Goal: Task Accomplishment & Management: Complete application form

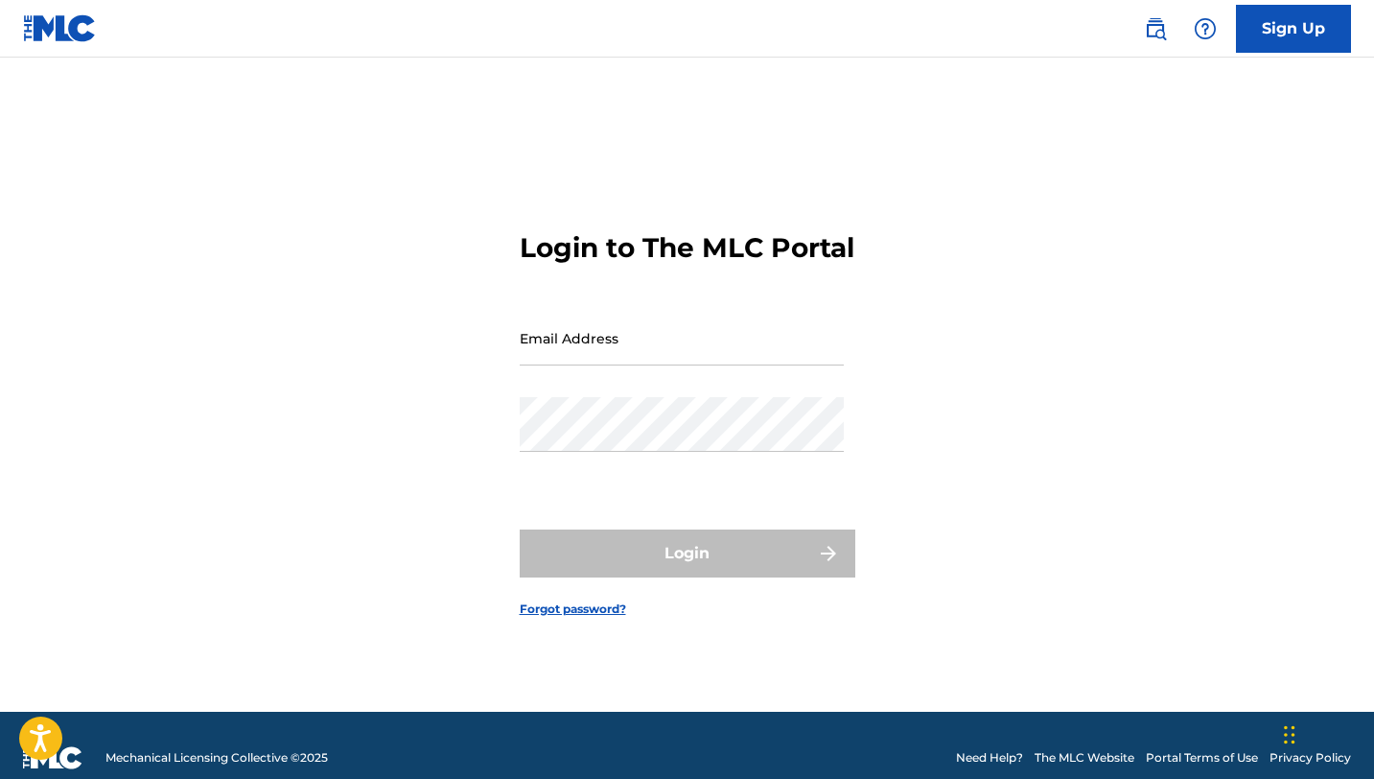
click at [615, 363] on input "Email Address" at bounding box center [682, 338] width 324 height 55
drag, startPoint x: 690, startPoint y: 373, endPoint x: 408, endPoint y: 342, distance: 283.7
click at [408, 342] on div "Login to The MLC Portal Email Address d2koppel@gmail.com Password Login Forgot …" at bounding box center [687, 409] width 1343 height 606
type input "[EMAIL_ADDRESS][DOMAIN_NAME]"
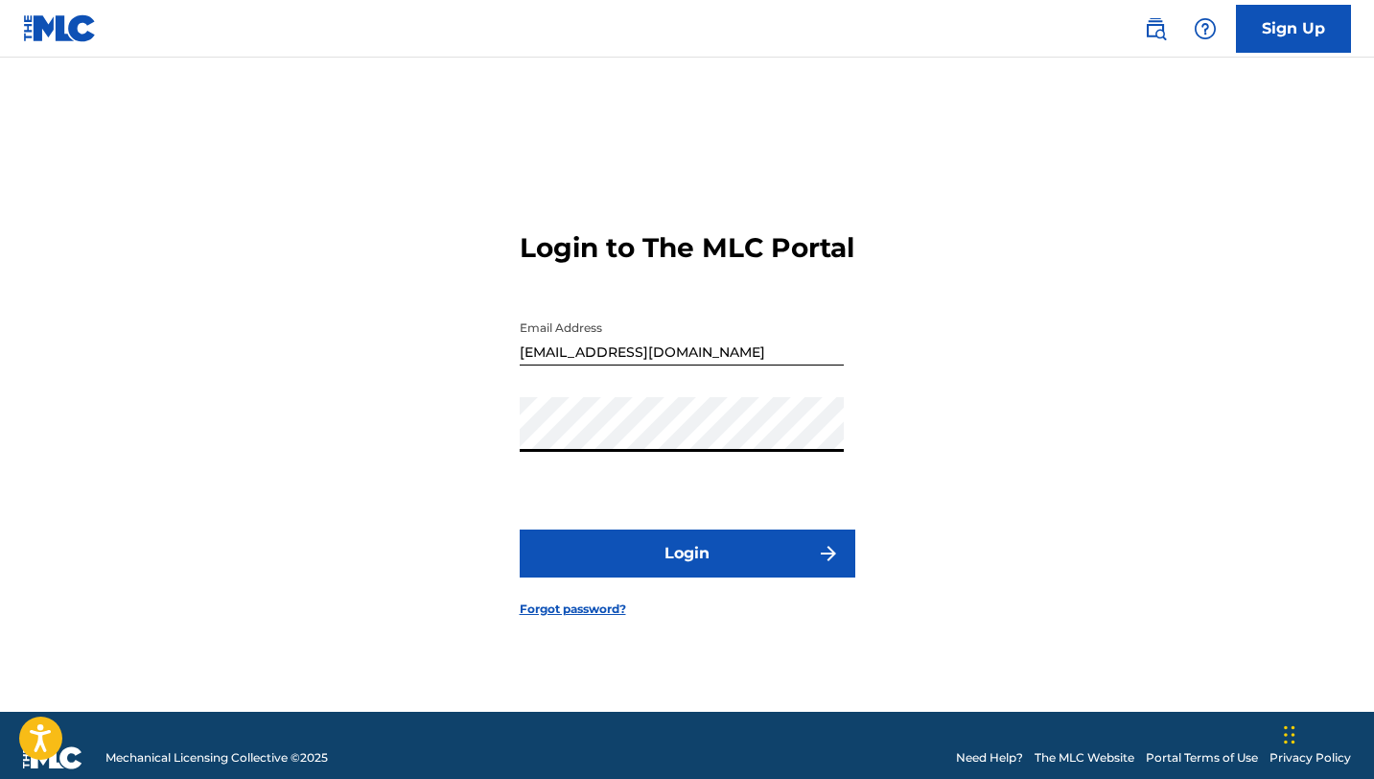
click at [707, 564] on button "Login" at bounding box center [688, 553] width 336 height 48
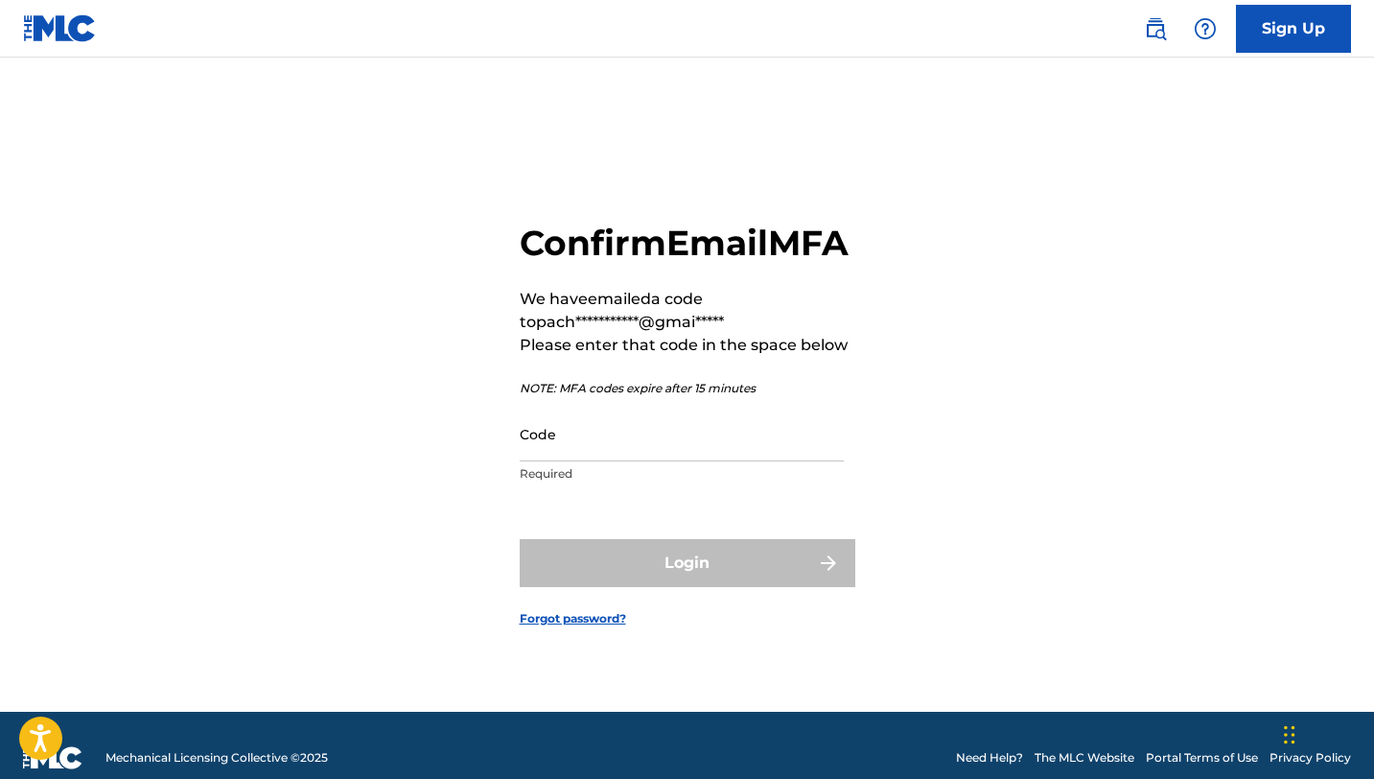
click at [659, 461] on input "Code" at bounding box center [682, 434] width 324 height 55
paste input "474778"
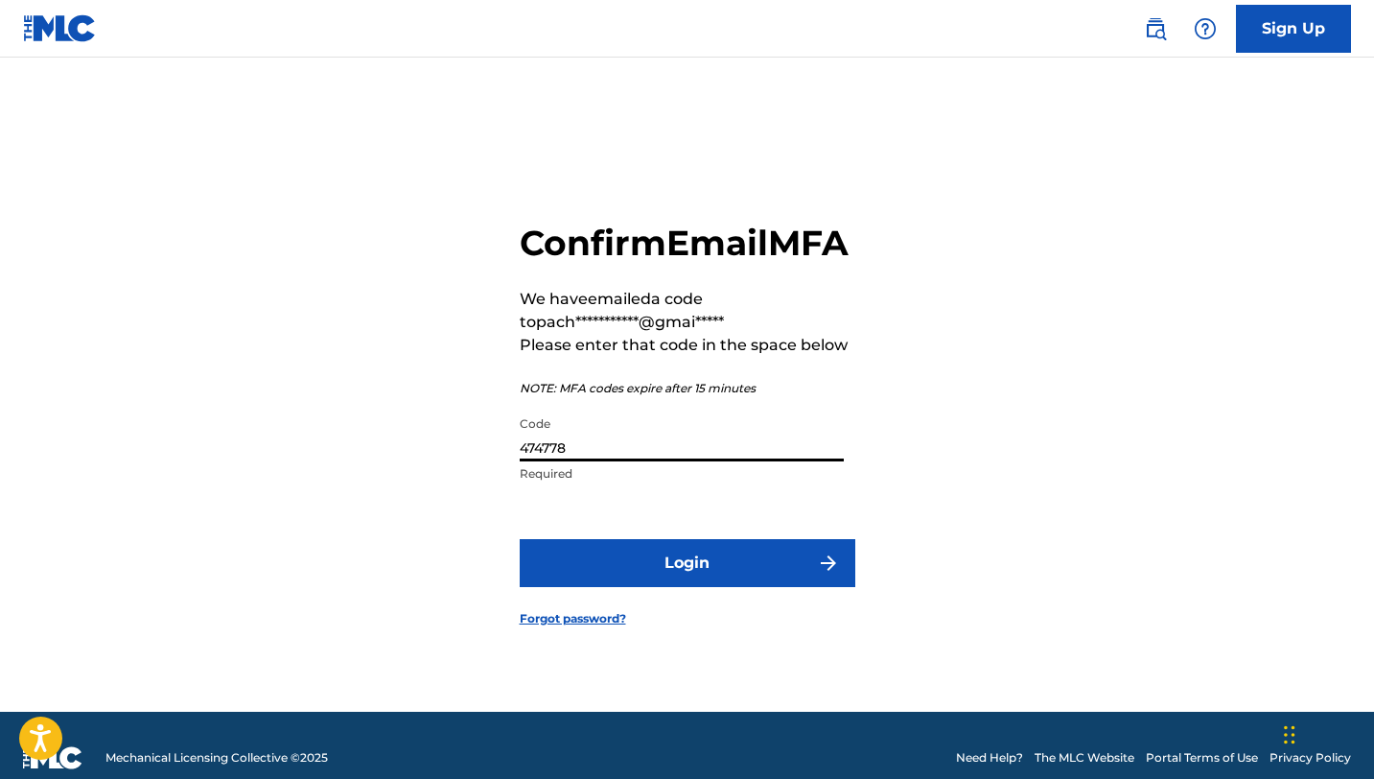
type input "474778"
click at [520, 539] on button "Login" at bounding box center [688, 563] width 336 height 48
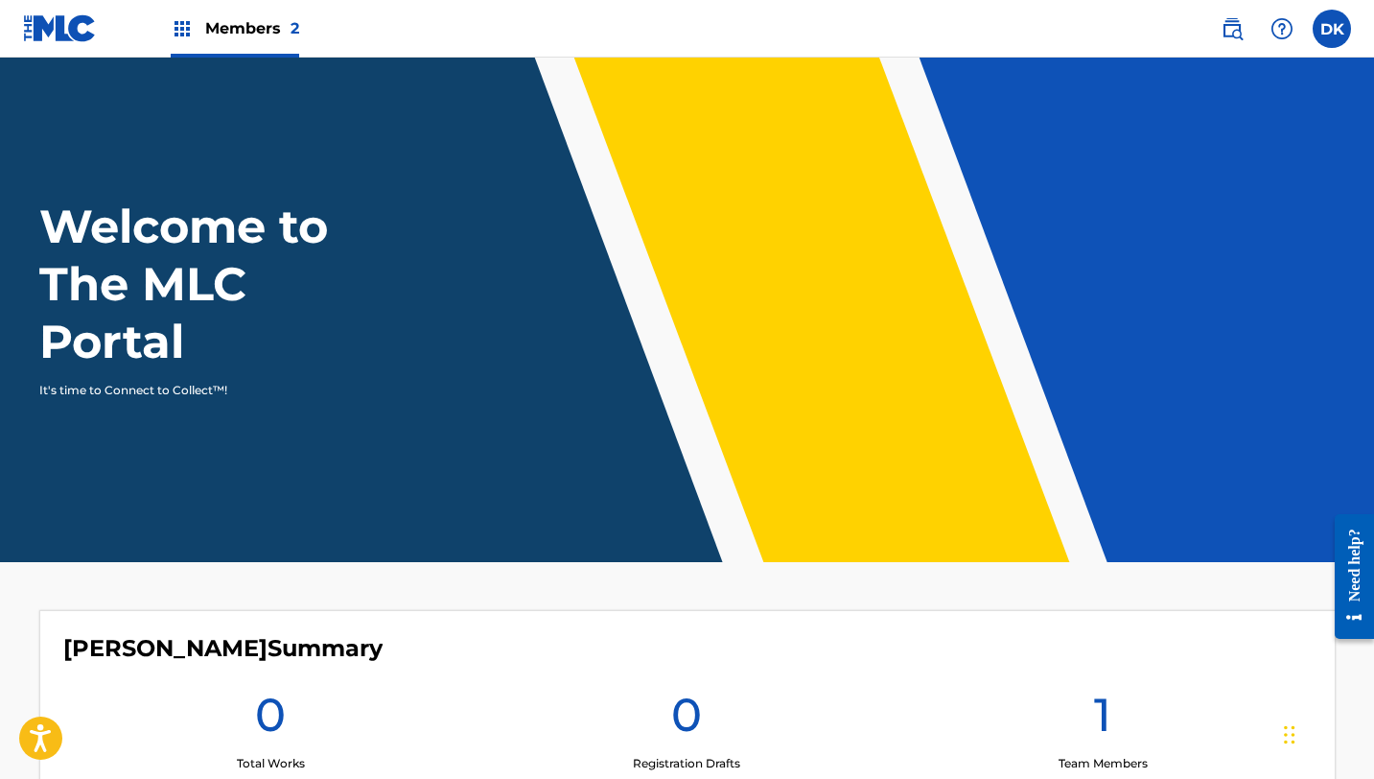
click at [1280, 35] on img at bounding box center [1282, 28] width 23 height 23
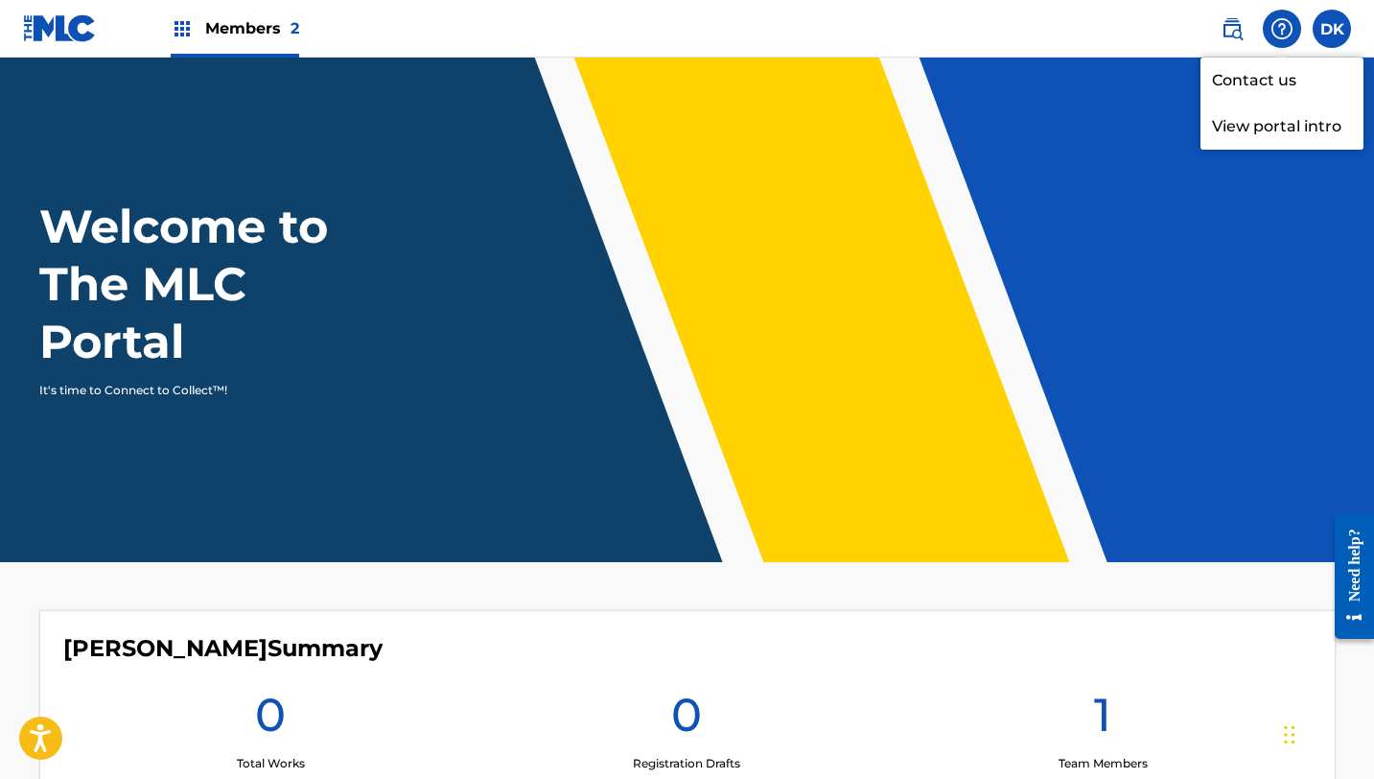
click at [1278, 134] on p "View portal intro" at bounding box center [1282, 127] width 163 height 46
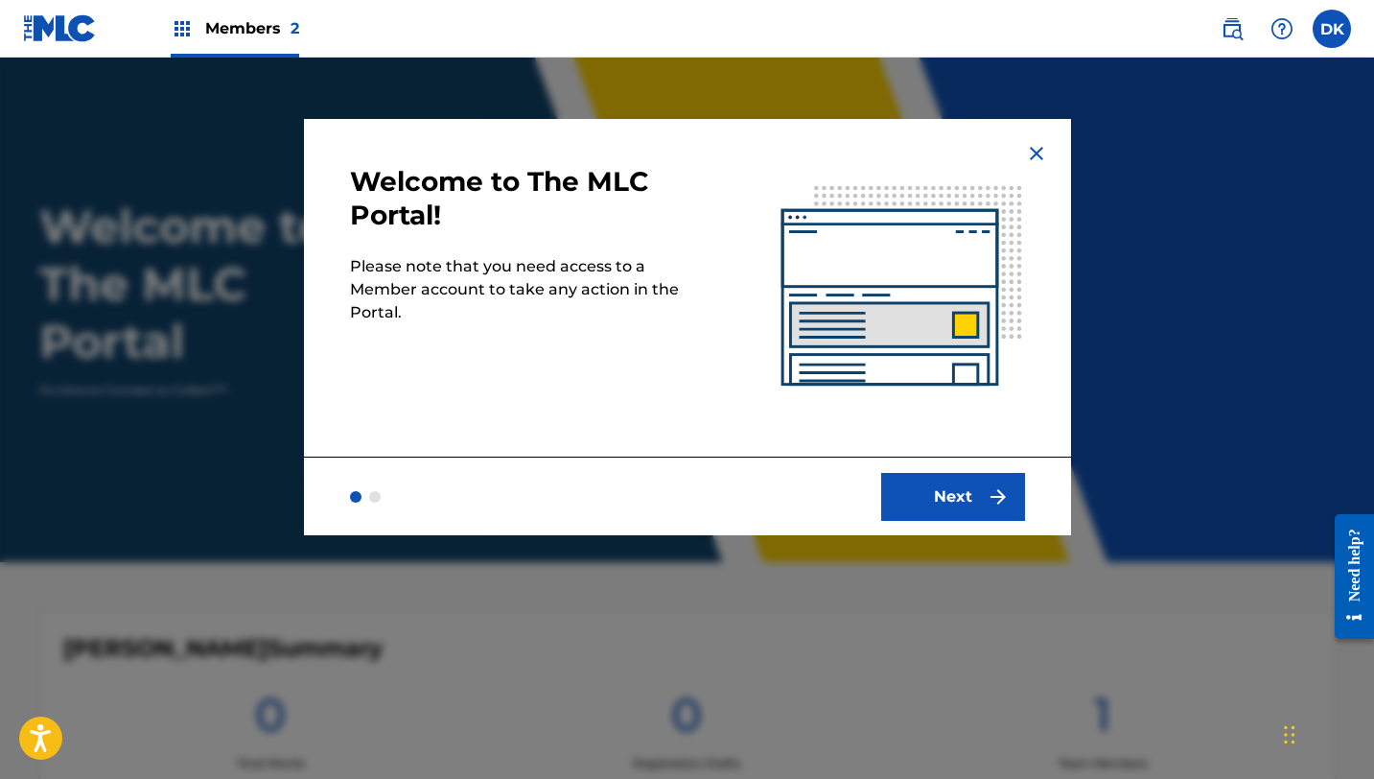
click at [927, 500] on button "Next" at bounding box center [953, 497] width 144 height 48
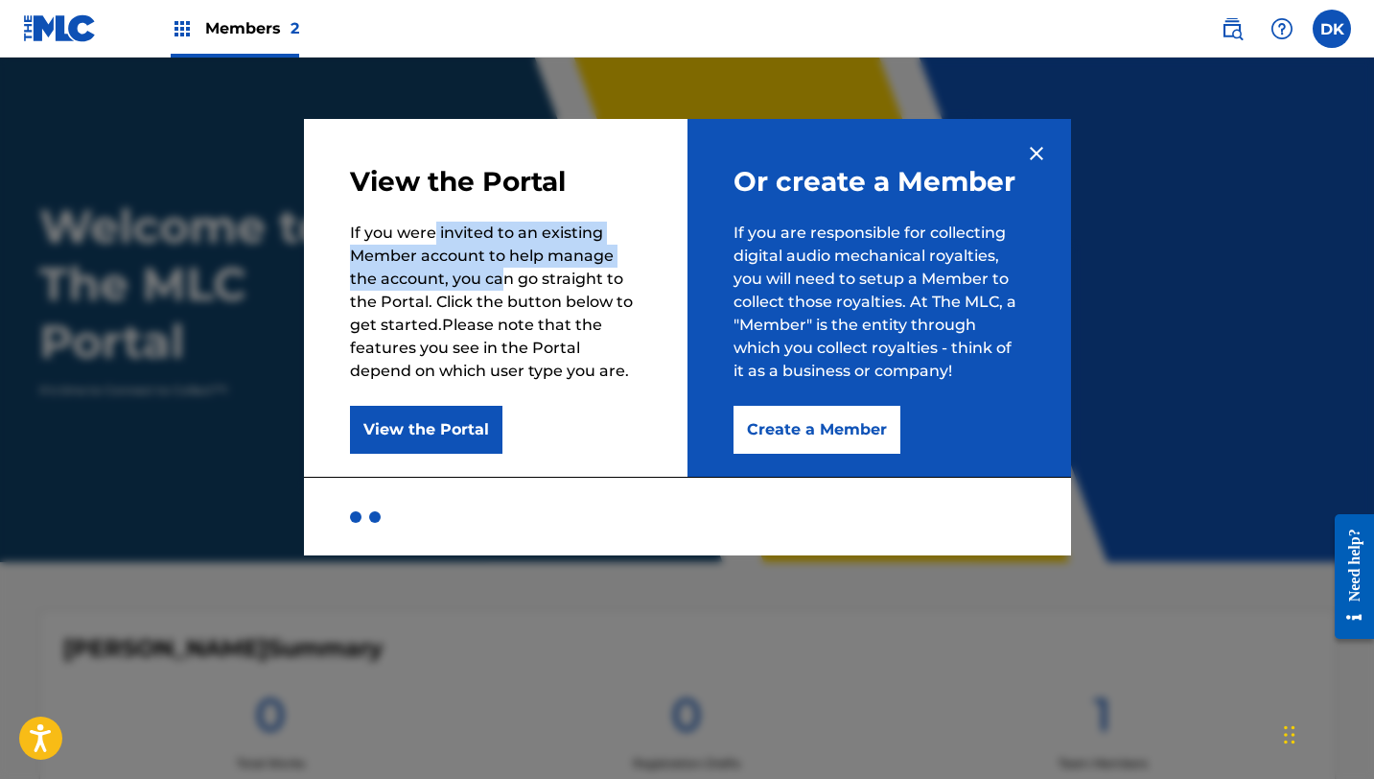
drag, startPoint x: 435, startPoint y: 234, endPoint x: 497, endPoint y: 287, distance: 80.9
click at [497, 287] on p "If you were invited to an existing Member account to help manage the account, y…" at bounding box center [496, 302] width 292 height 161
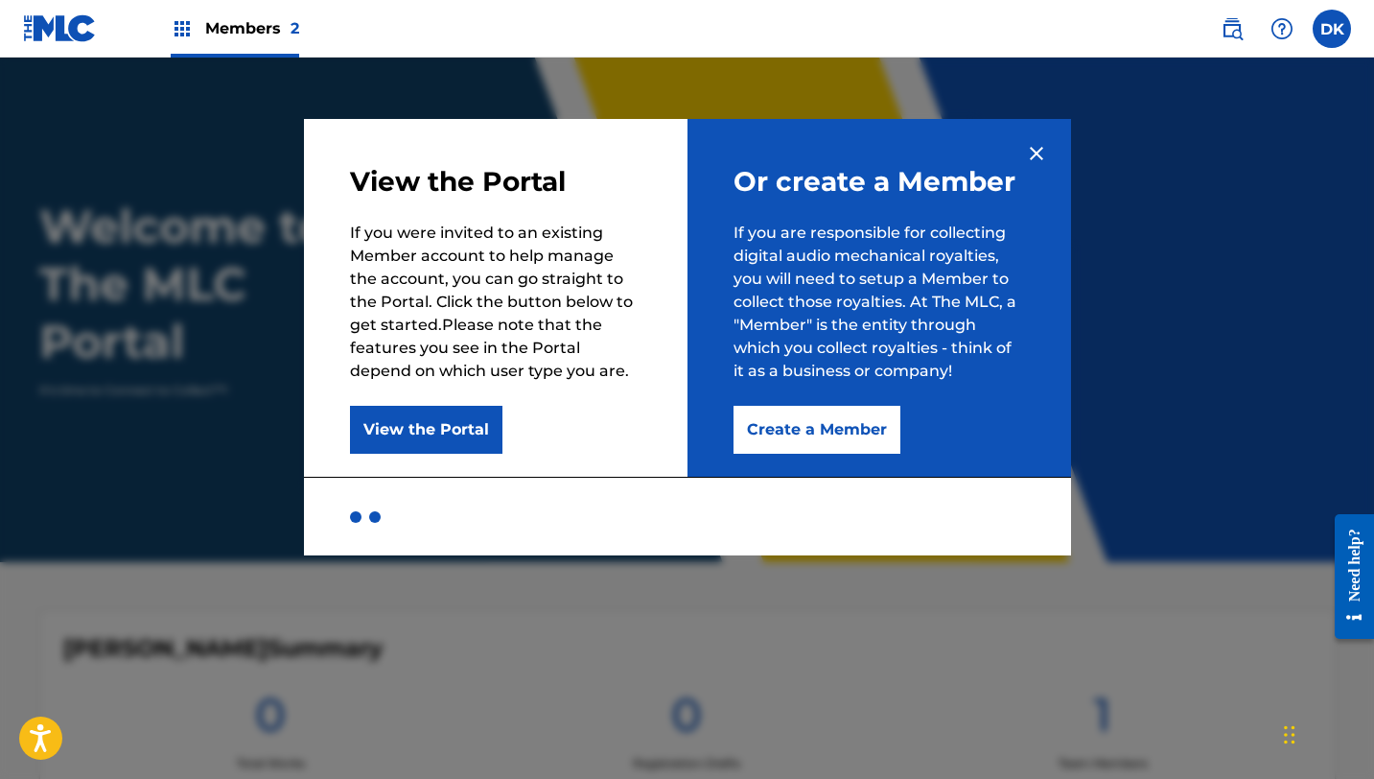
click at [536, 294] on p "If you were invited to an existing Member account to help manage the account, y…" at bounding box center [496, 302] width 292 height 161
click at [481, 412] on button "View the Portal" at bounding box center [426, 430] width 153 height 48
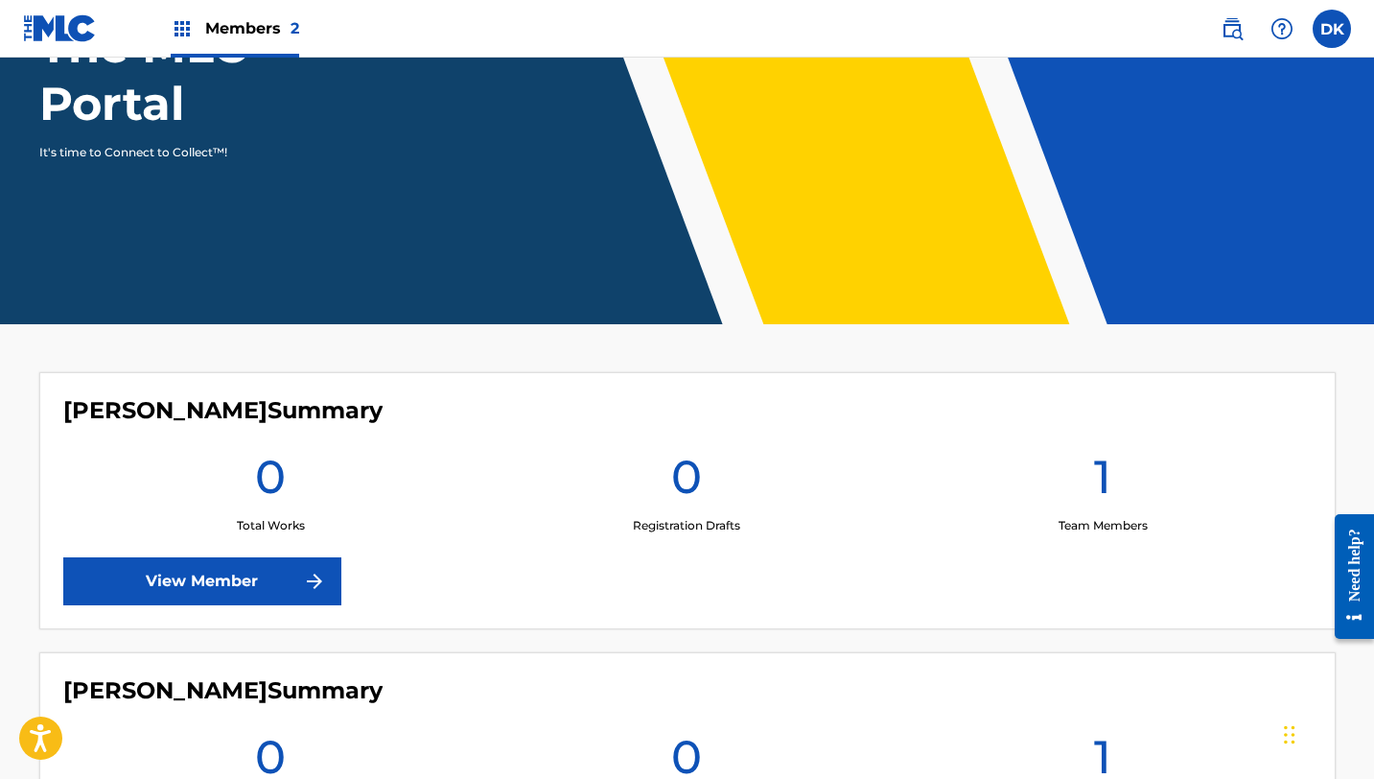
scroll to position [363, 0]
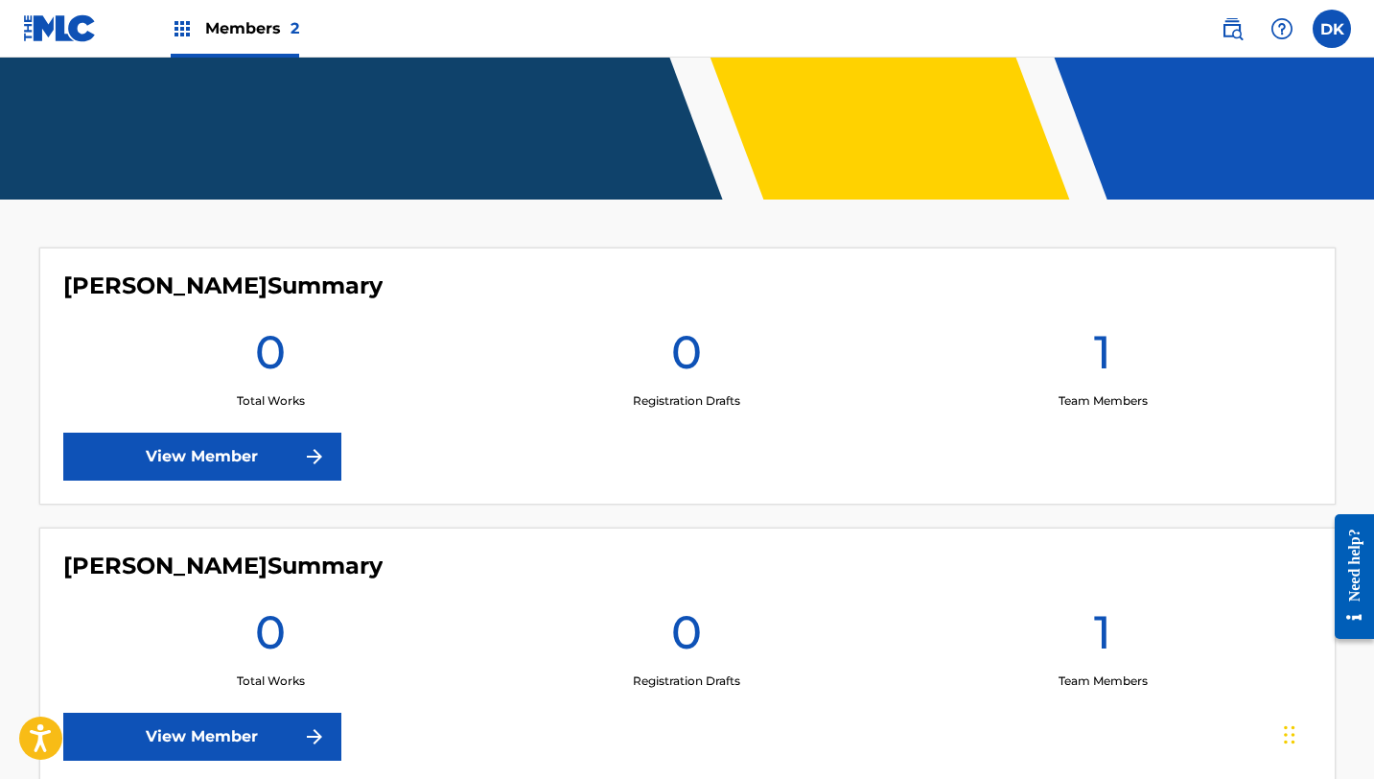
click at [301, 456] on link "View Member" at bounding box center [202, 457] width 278 height 48
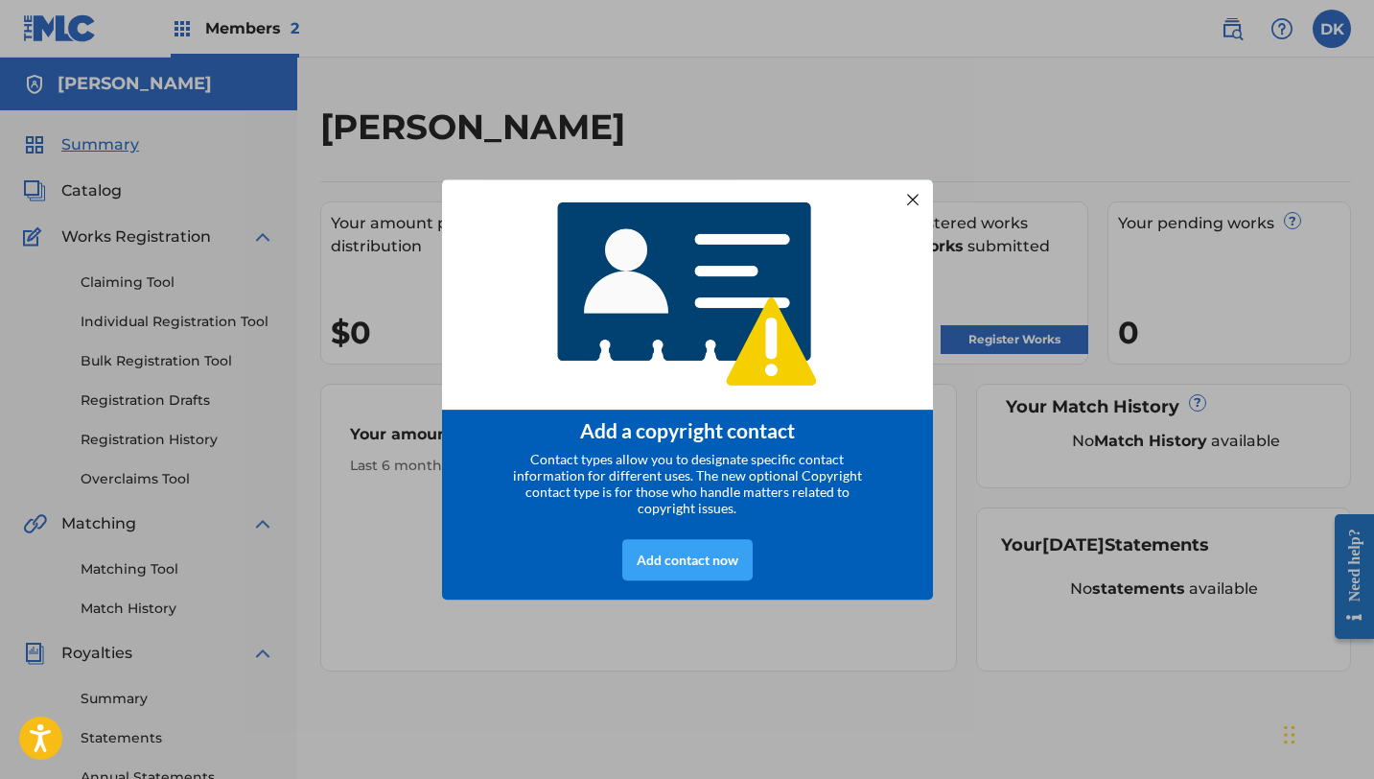
click at [666, 561] on div "Add contact now" at bounding box center [687, 559] width 130 height 41
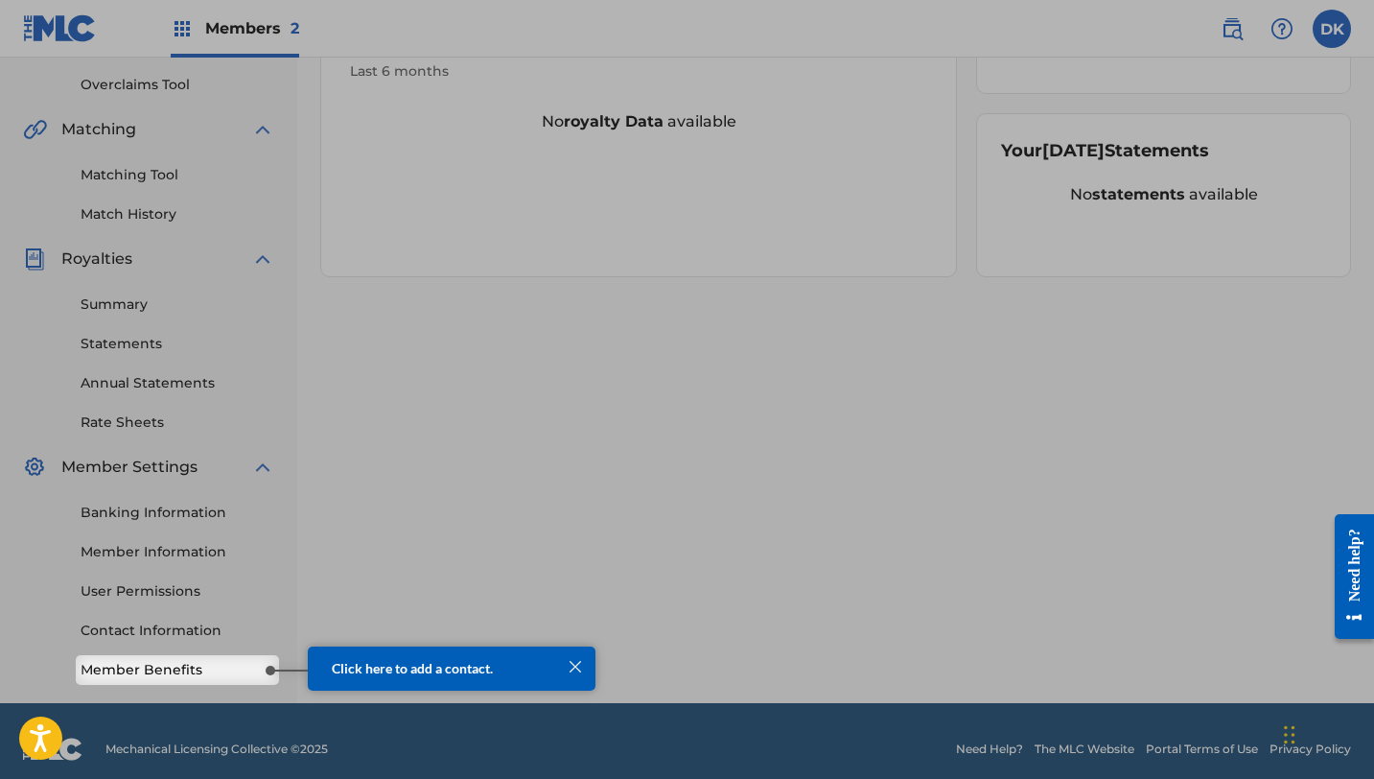
scroll to position [411, 0]
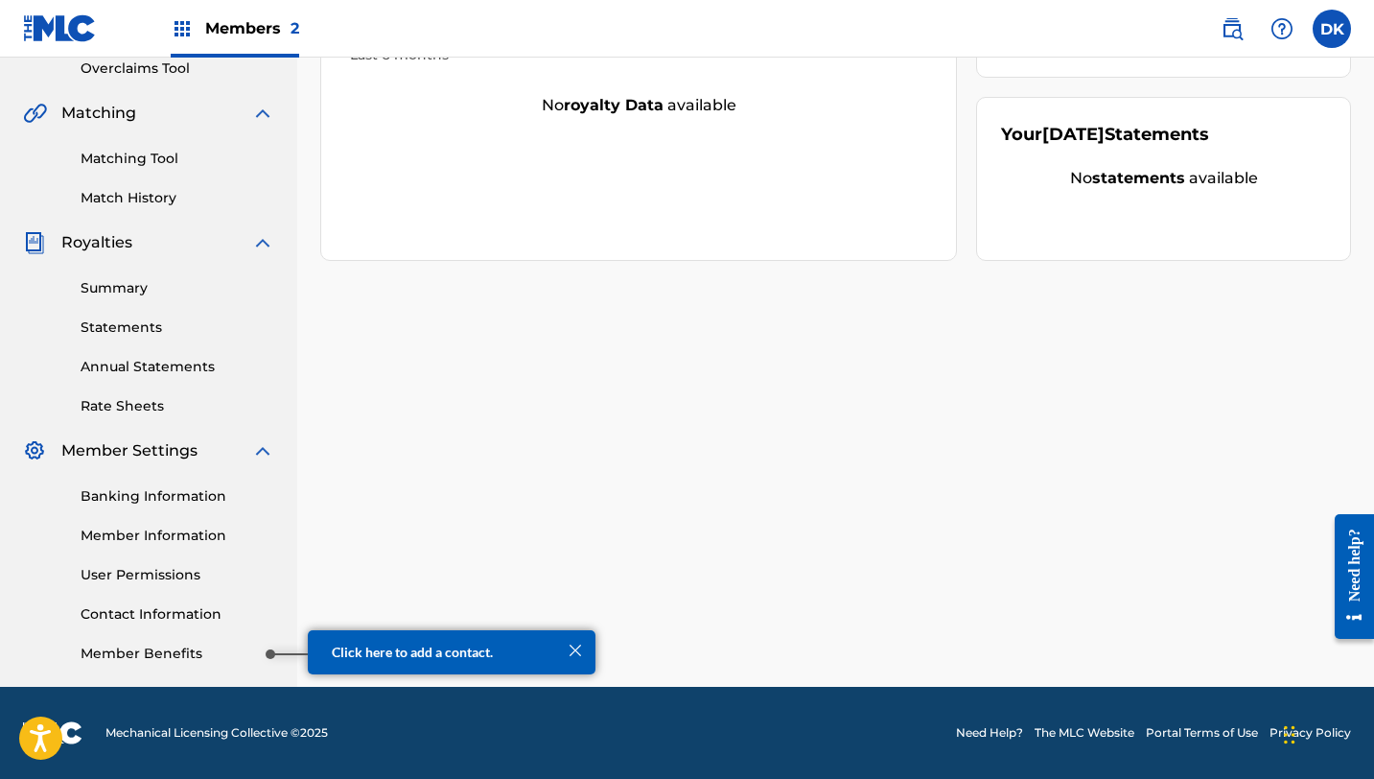
click at [226, 650] on link "Member Benefits" at bounding box center [178, 654] width 194 height 20
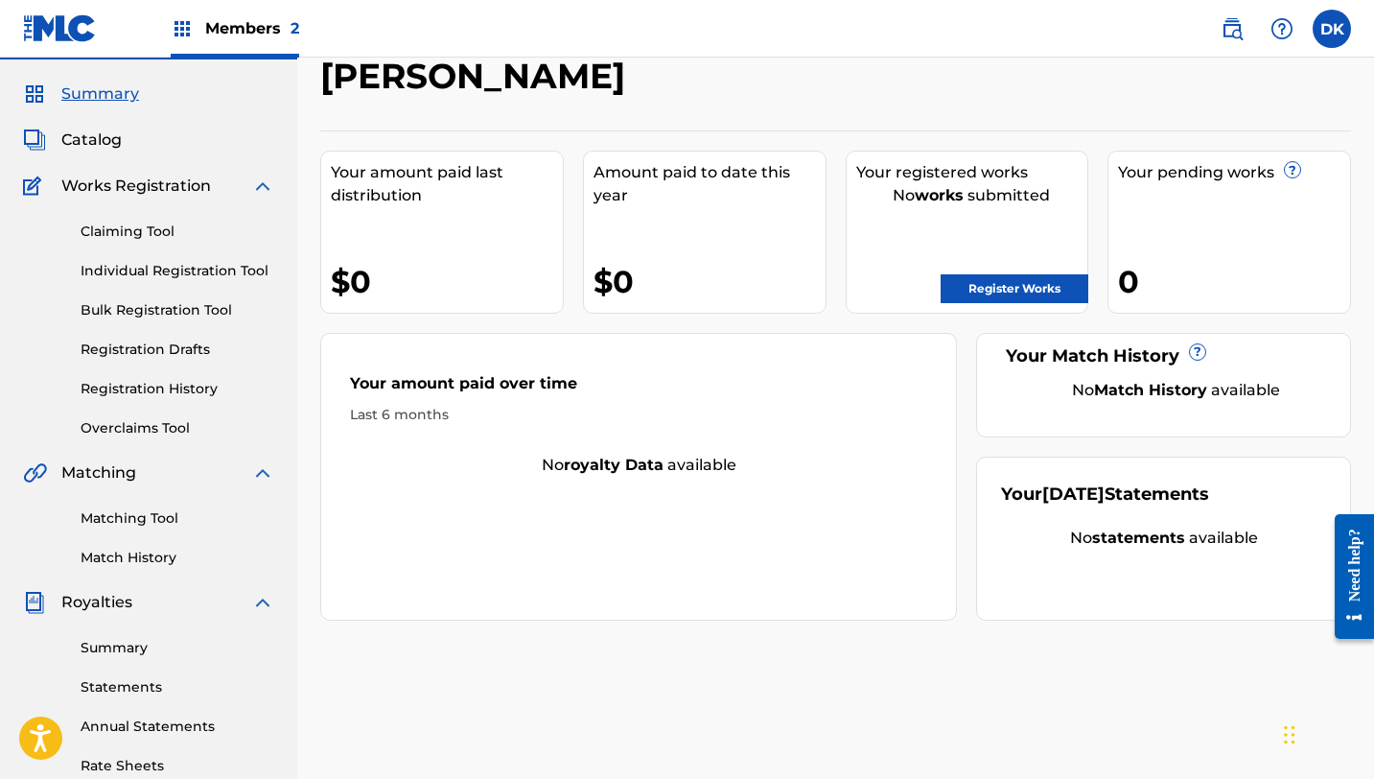
scroll to position [0, 0]
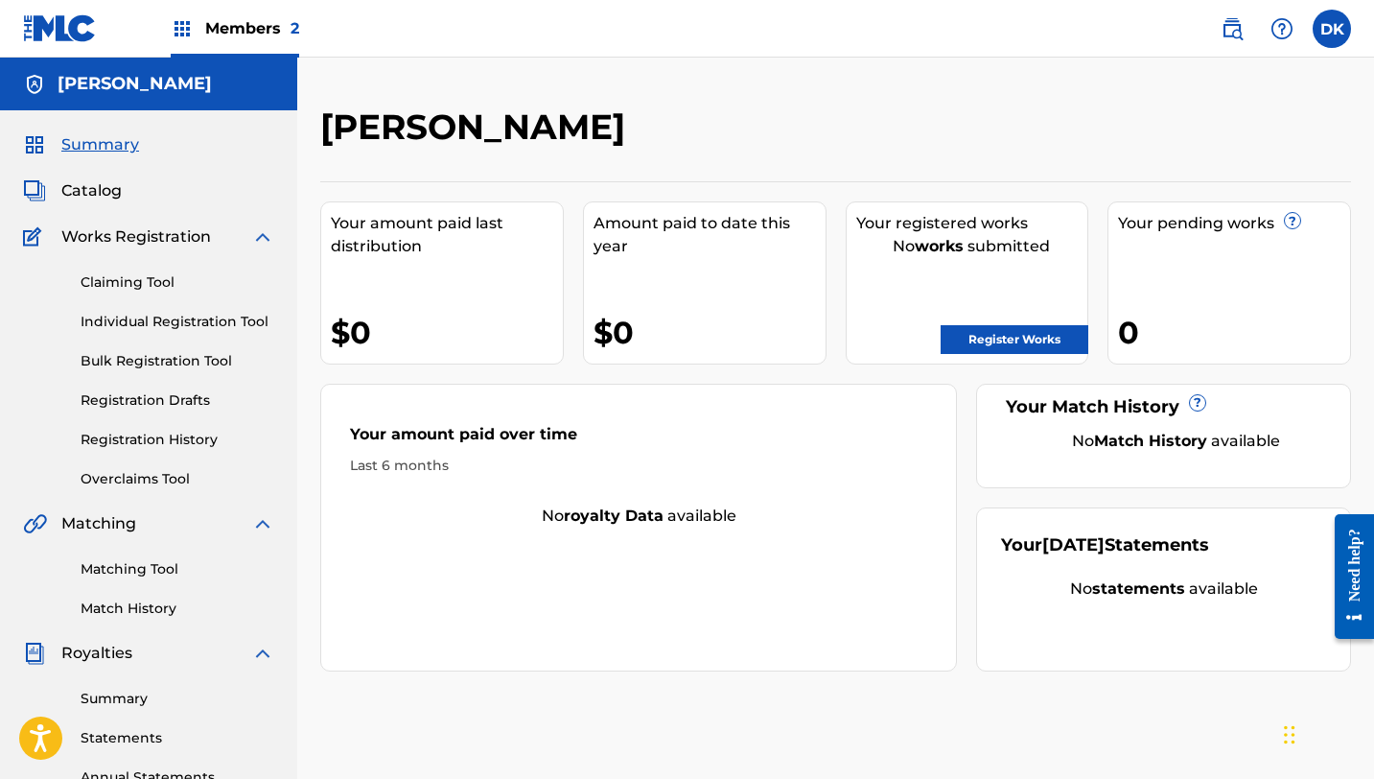
click at [1032, 334] on link "Register Works" at bounding box center [1015, 339] width 148 height 29
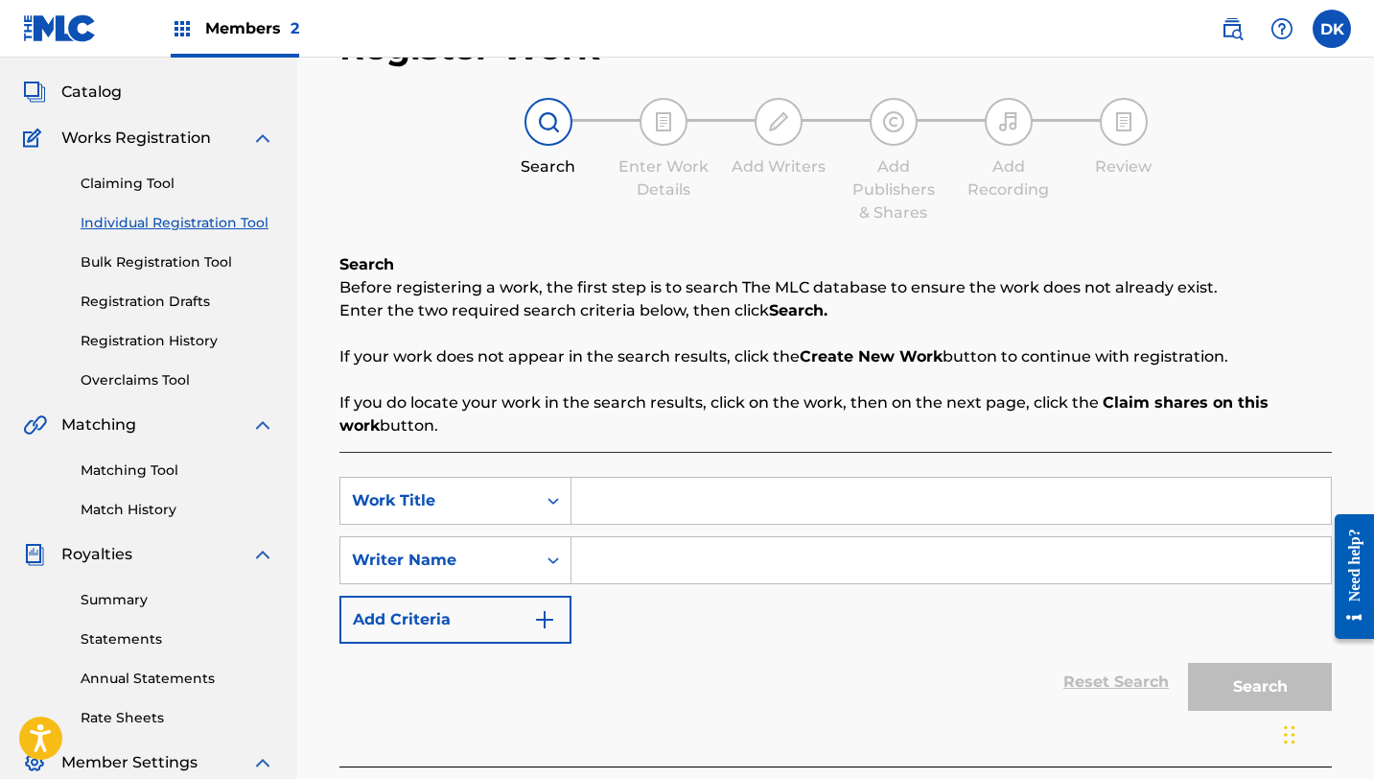
scroll to position [100, 0]
click at [687, 508] on input "Search Form" at bounding box center [952, 500] width 760 height 46
type input "New Day (feet. LunaDog)"
click at [834, 547] on input "Search Form" at bounding box center [952, 559] width 760 height 46
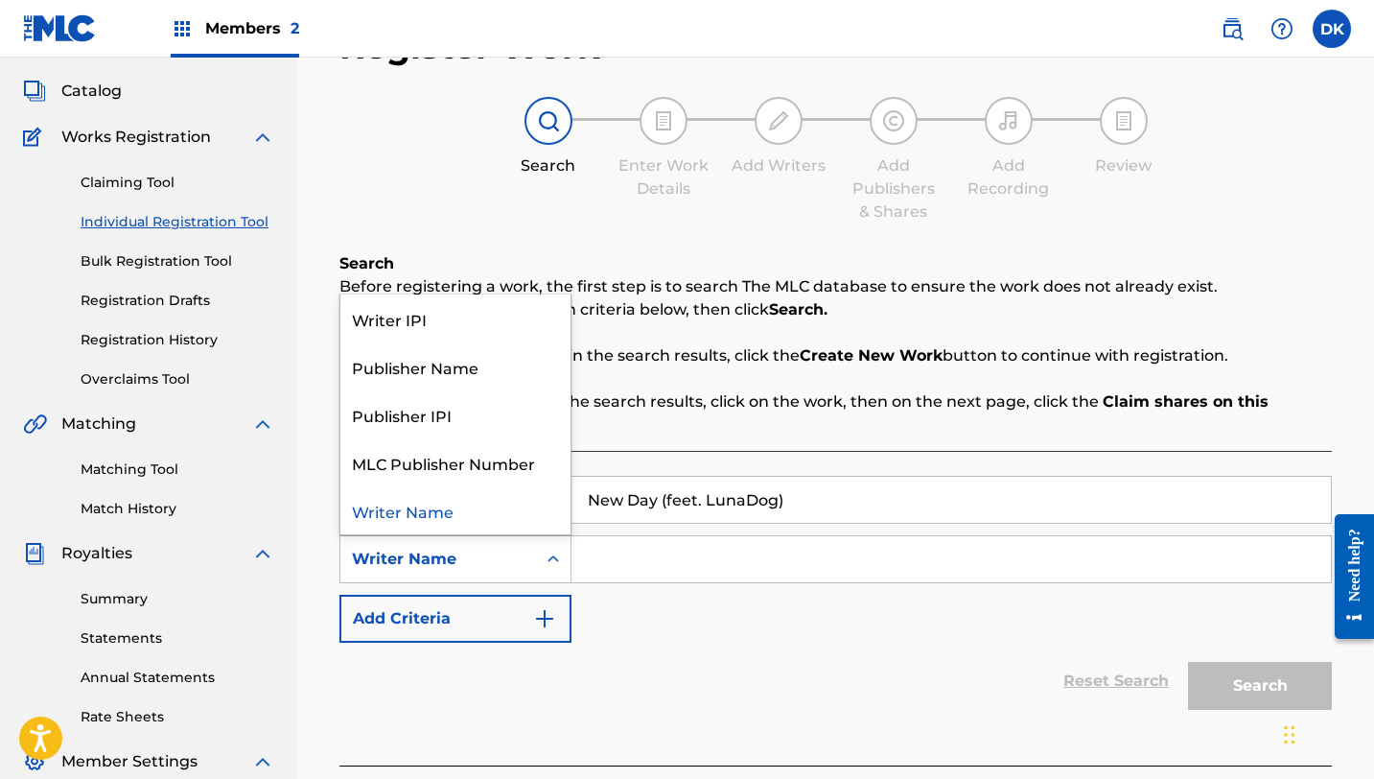
click at [559, 559] on icon "Search Form" at bounding box center [553, 559] width 19 height 19
click at [496, 522] on div "Writer Name" at bounding box center [456, 510] width 230 height 48
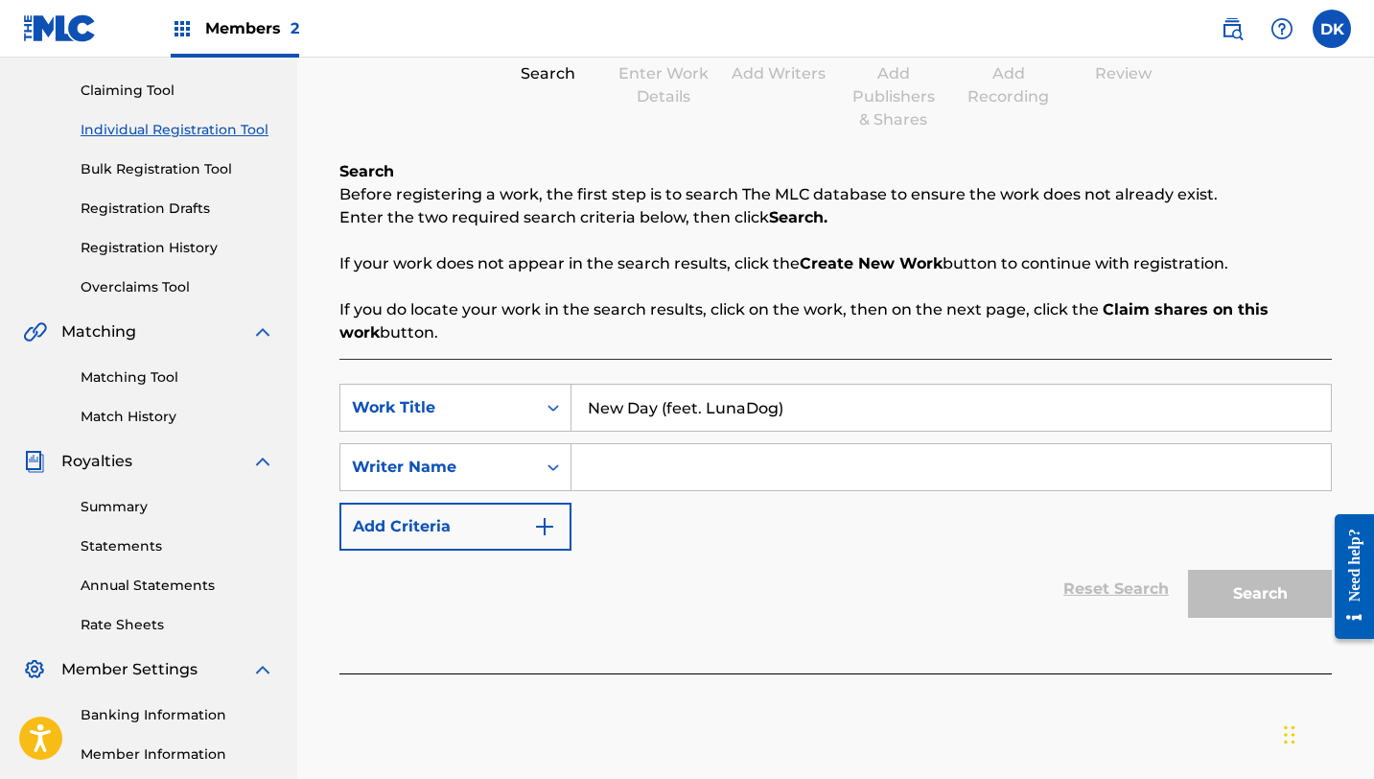
scroll to position [200, 0]
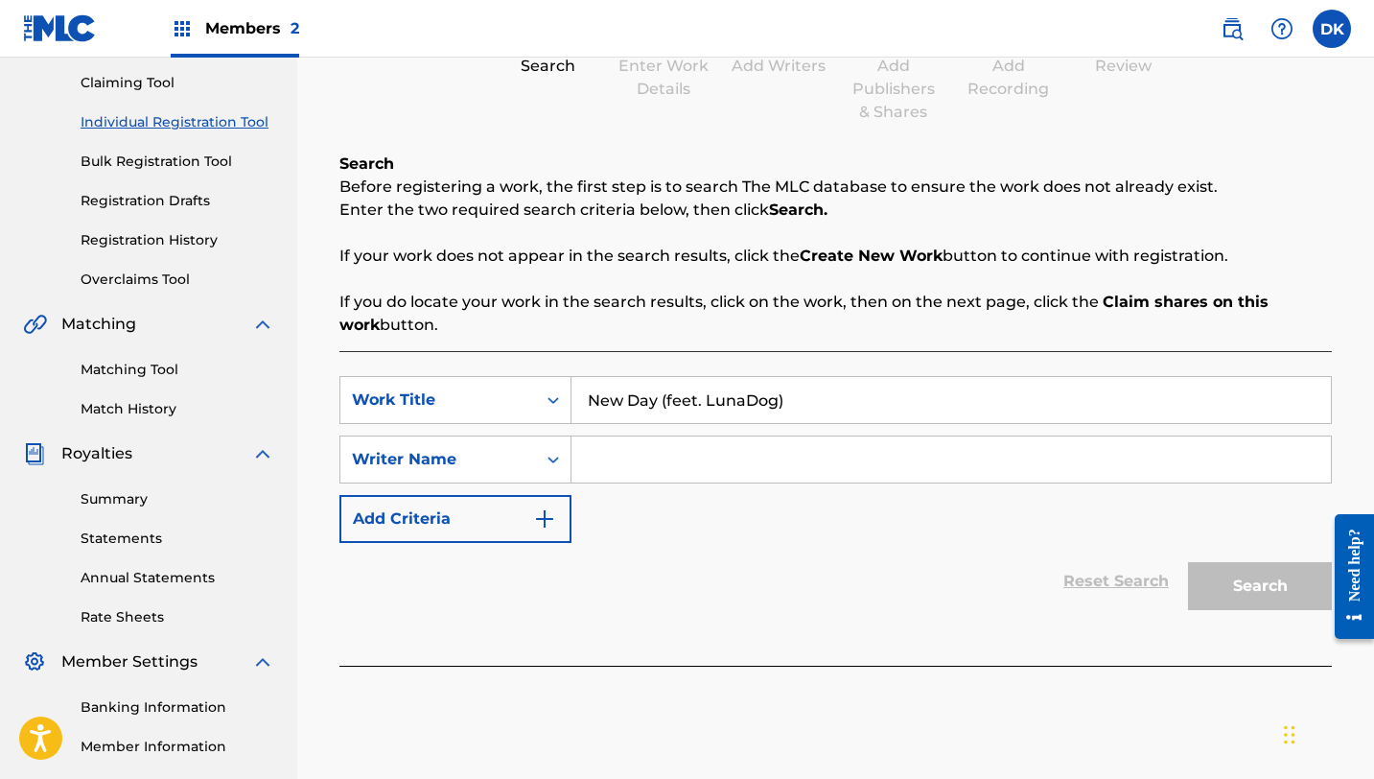
click at [648, 455] on input "Search Form" at bounding box center [952, 459] width 760 height 46
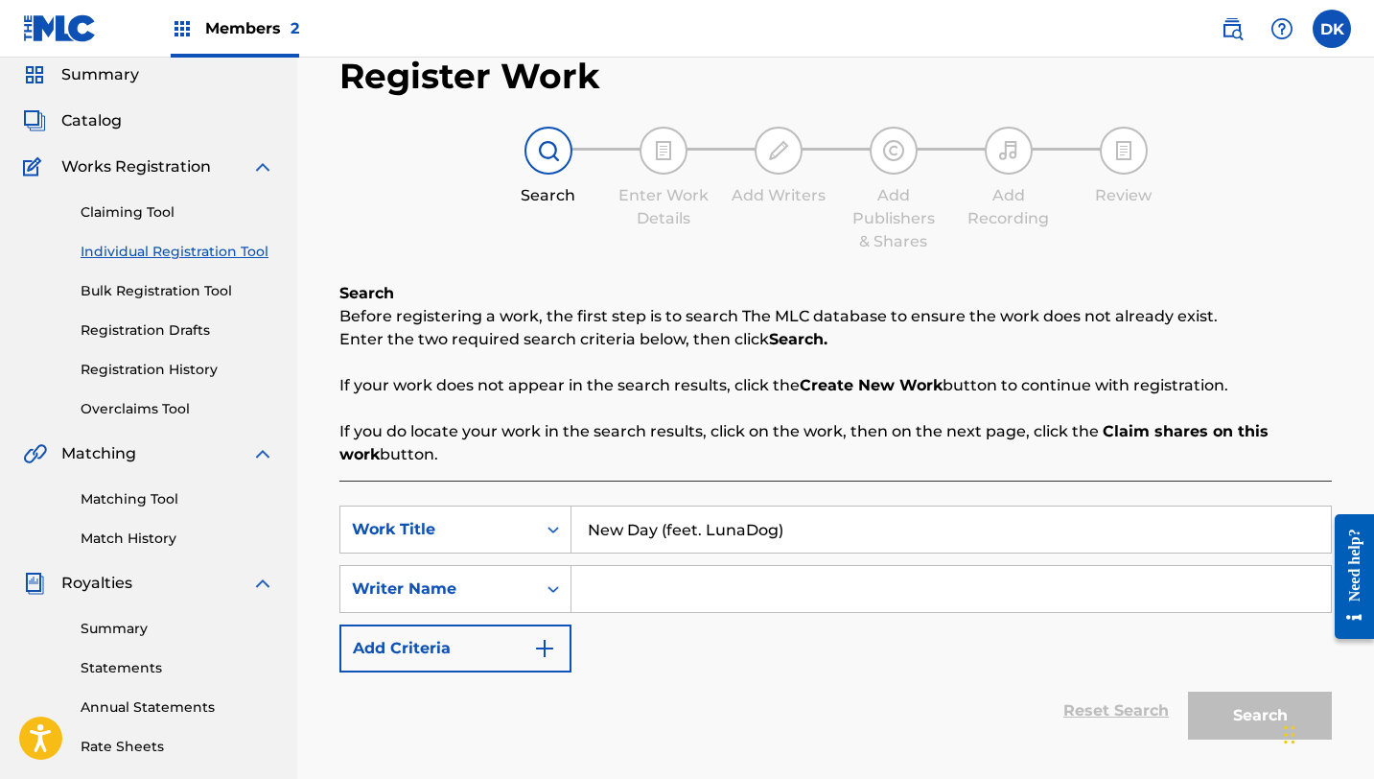
scroll to position [82, 0]
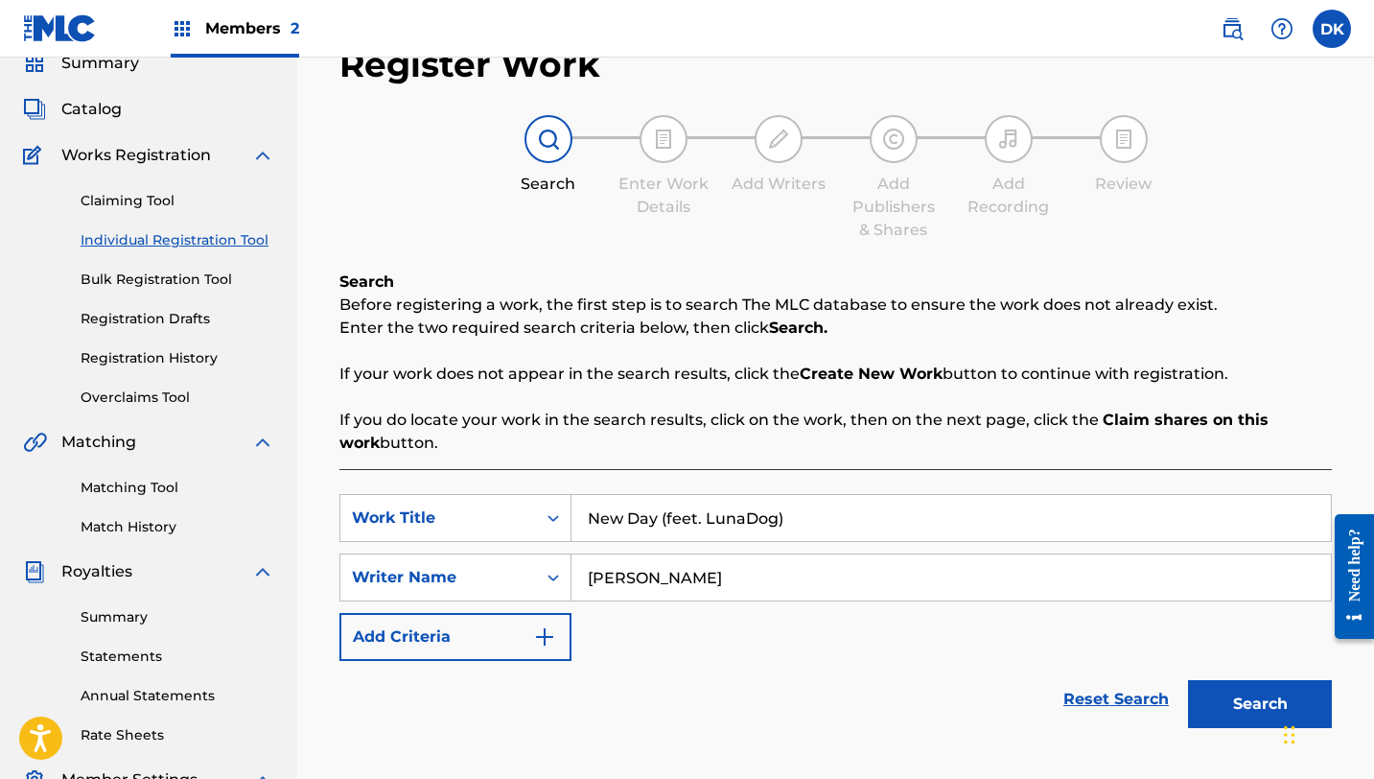
click at [1214, 711] on button "Search" at bounding box center [1260, 704] width 144 height 48
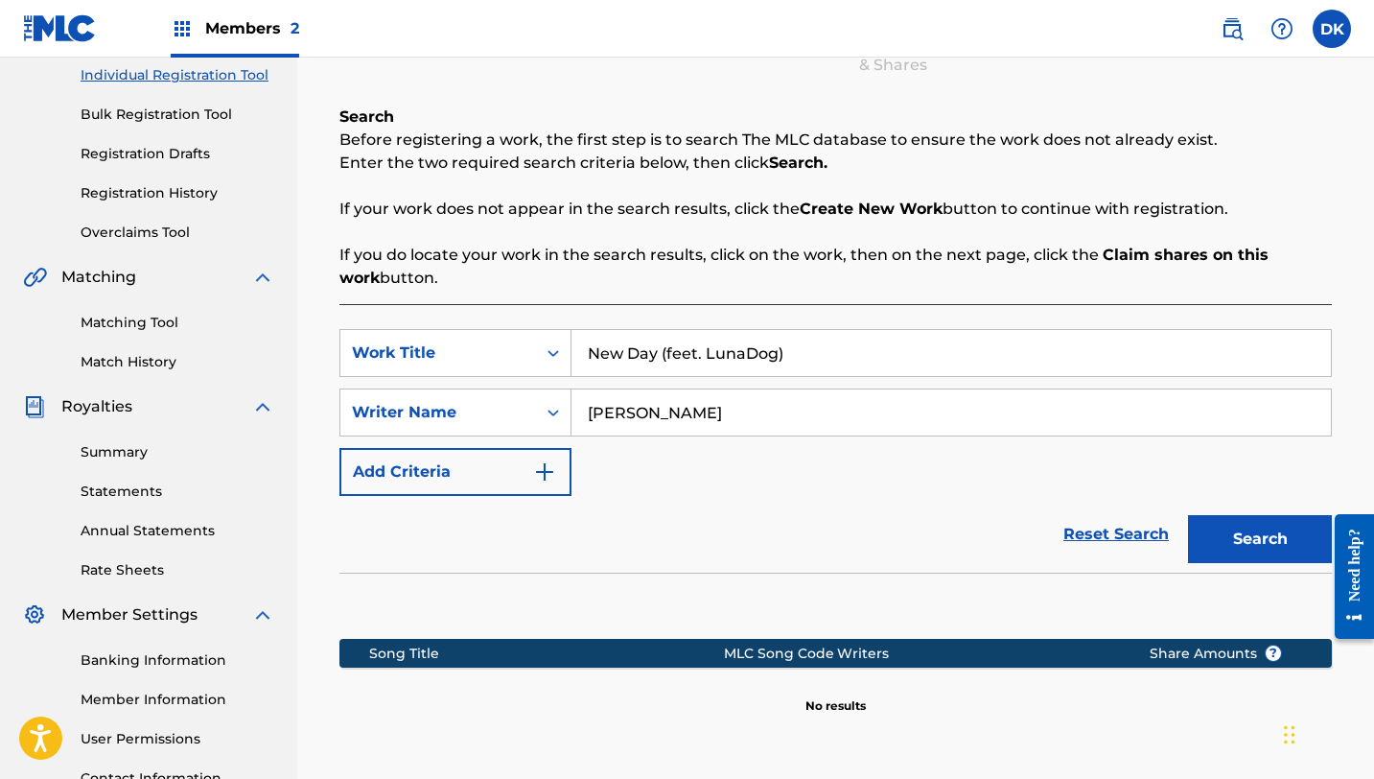
scroll to position [262, 0]
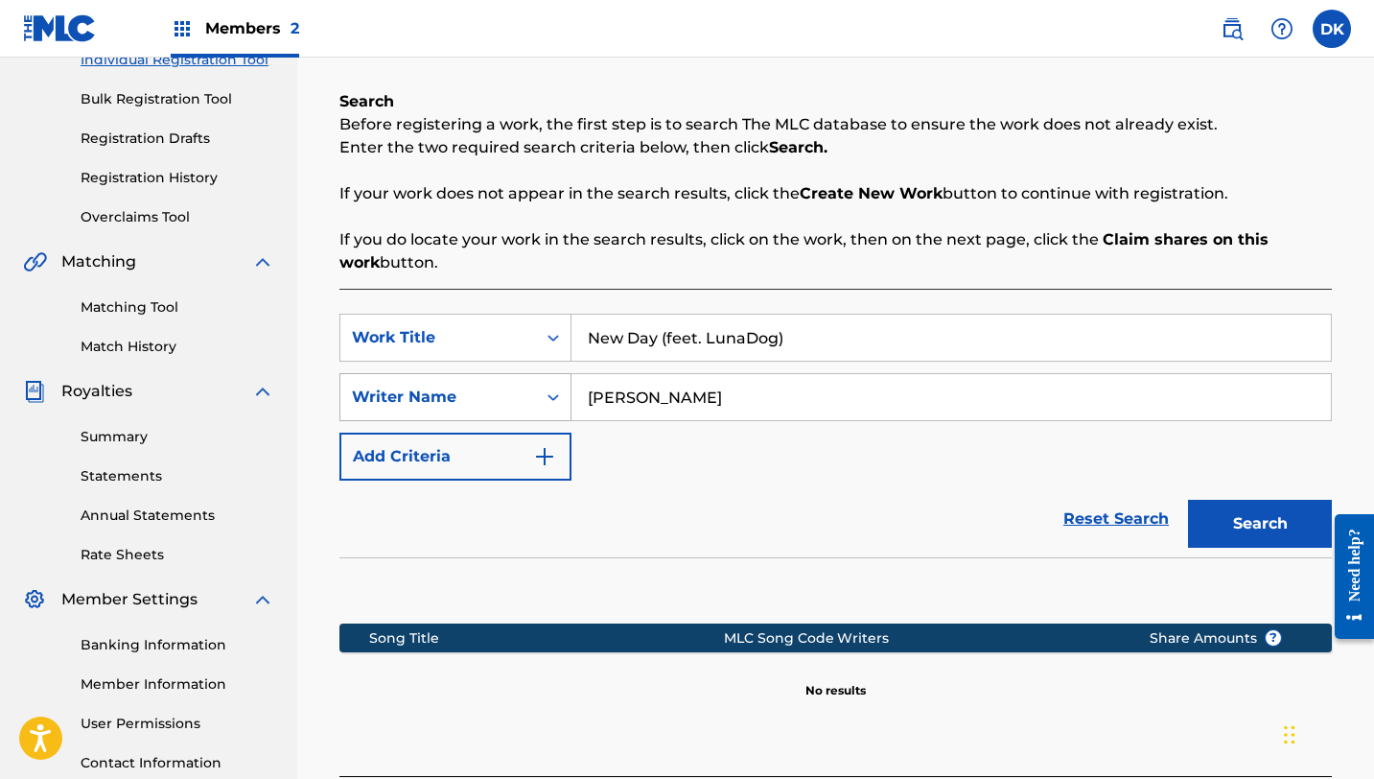
drag, startPoint x: 744, startPoint y: 411, endPoint x: 557, endPoint y: 390, distance: 188.2
click at [562, 392] on div "SearchWithCriteria3041b0a7-7a10-4b05-b69c-6f0ee234d4c7 Writer Name Danielle Kop…" at bounding box center [836, 397] width 993 height 48
click at [1230, 528] on button "Search" at bounding box center [1260, 524] width 144 height 48
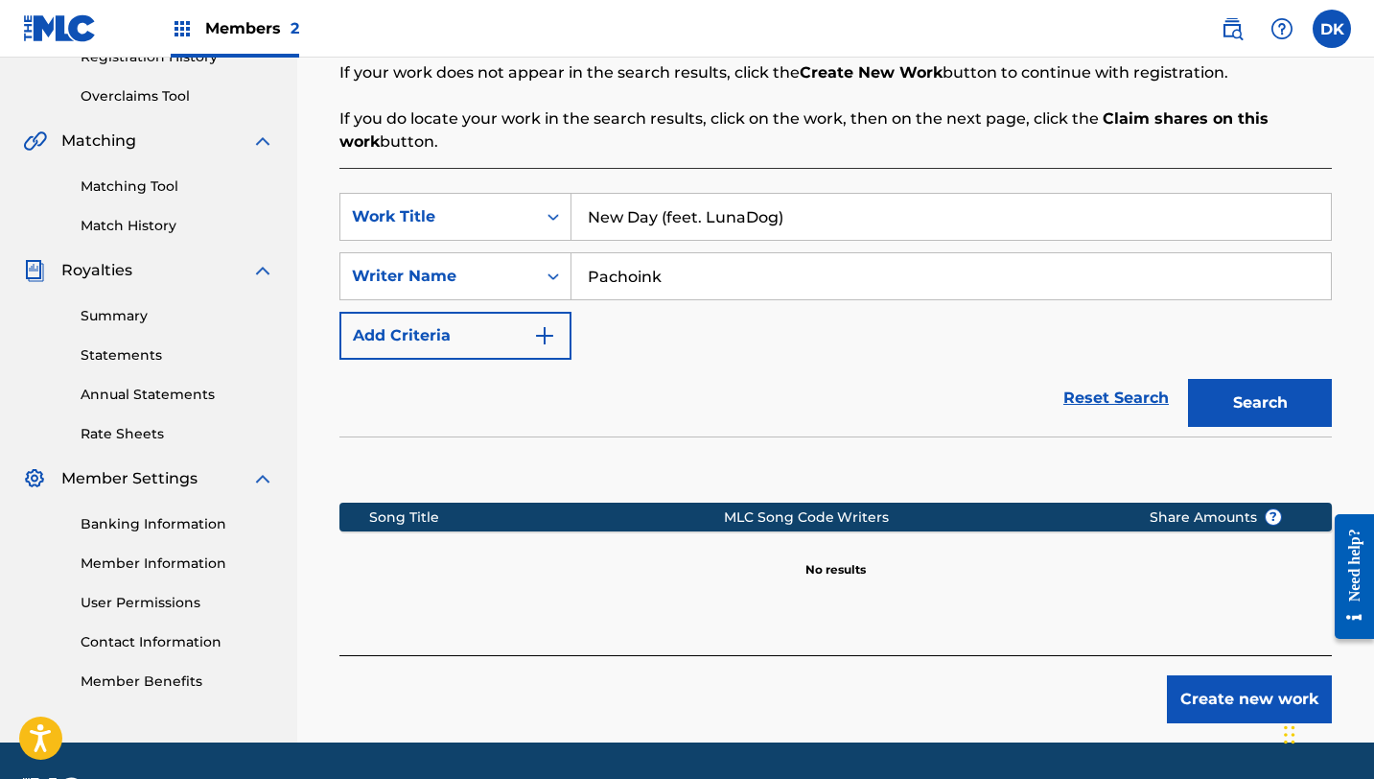
scroll to position [377, 0]
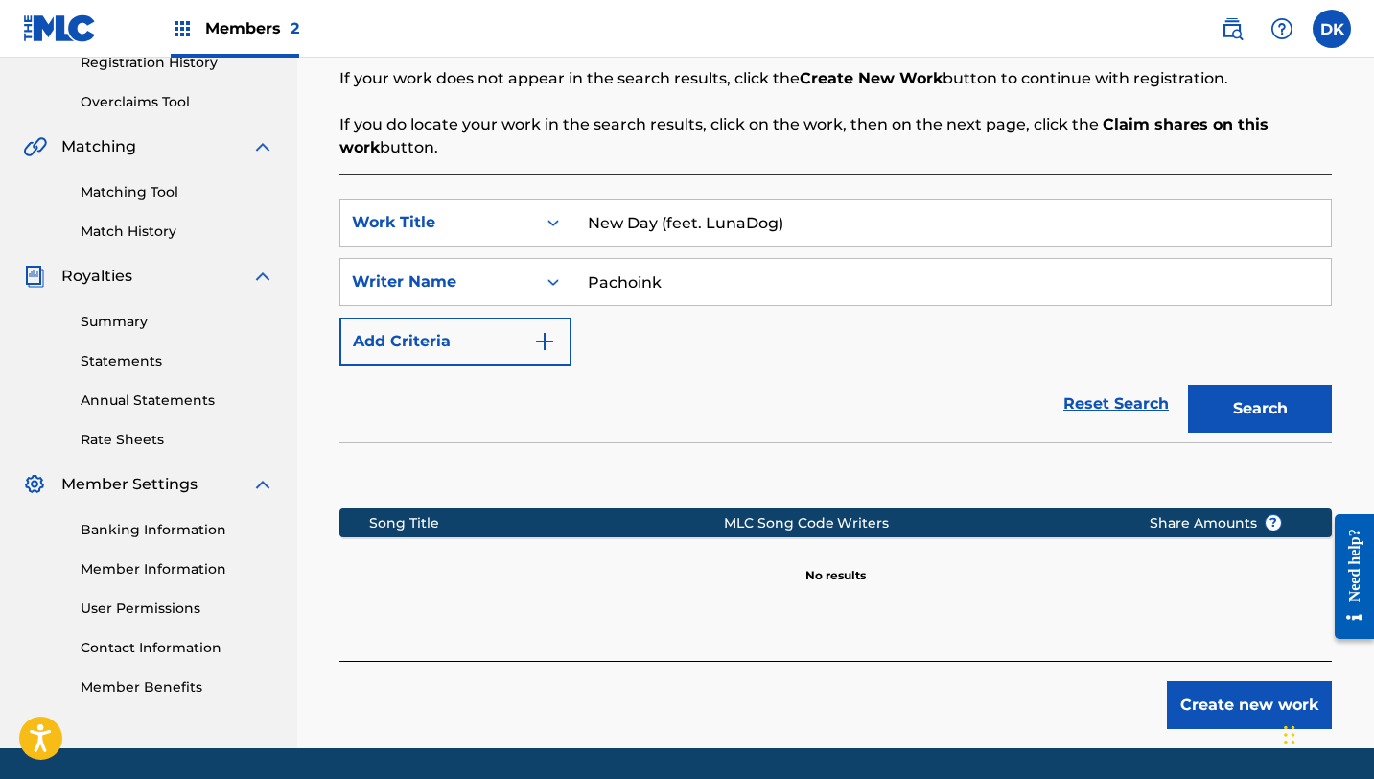
drag, startPoint x: 837, startPoint y: 288, endPoint x: 606, endPoint y: 260, distance: 232.8
click at [606, 260] on input "Pachoink" at bounding box center [952, 282] width 760 height 46
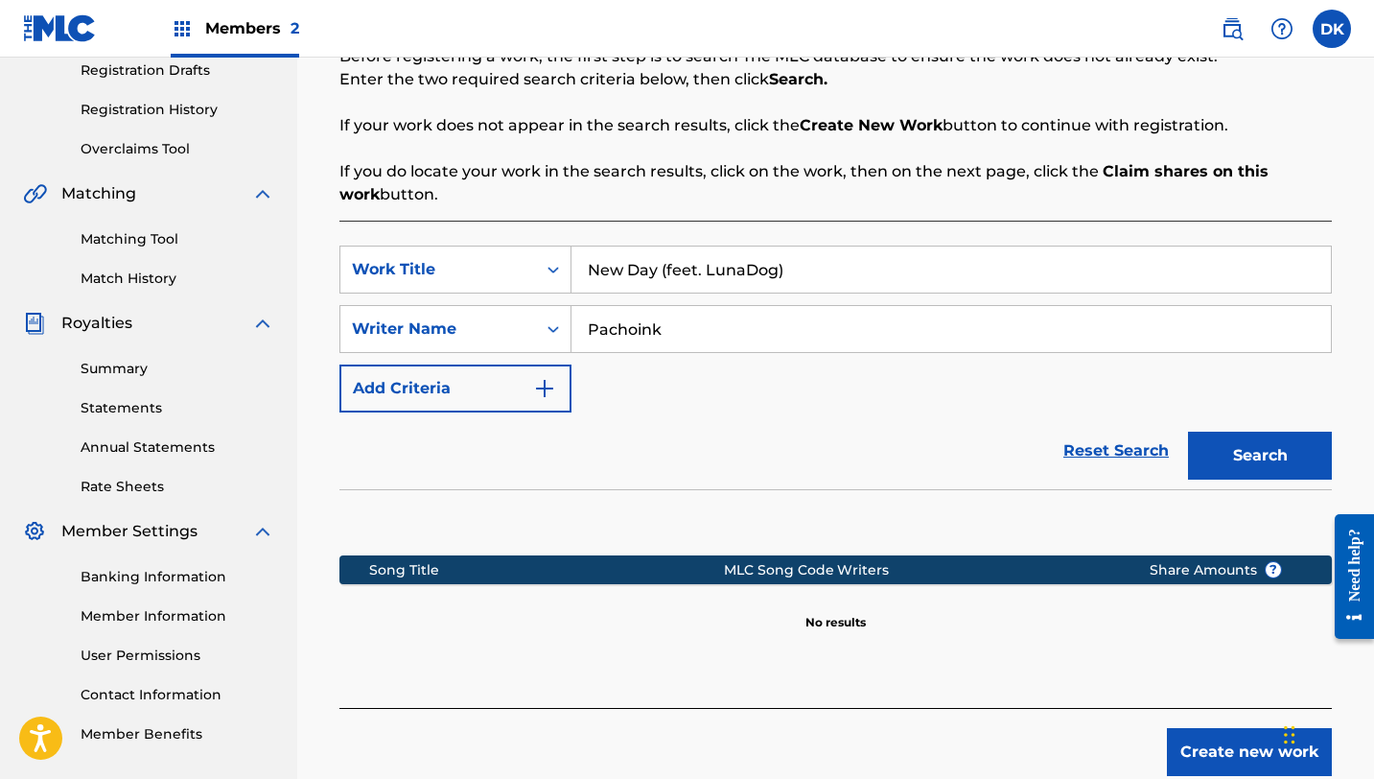
scroll to position [328, 0]
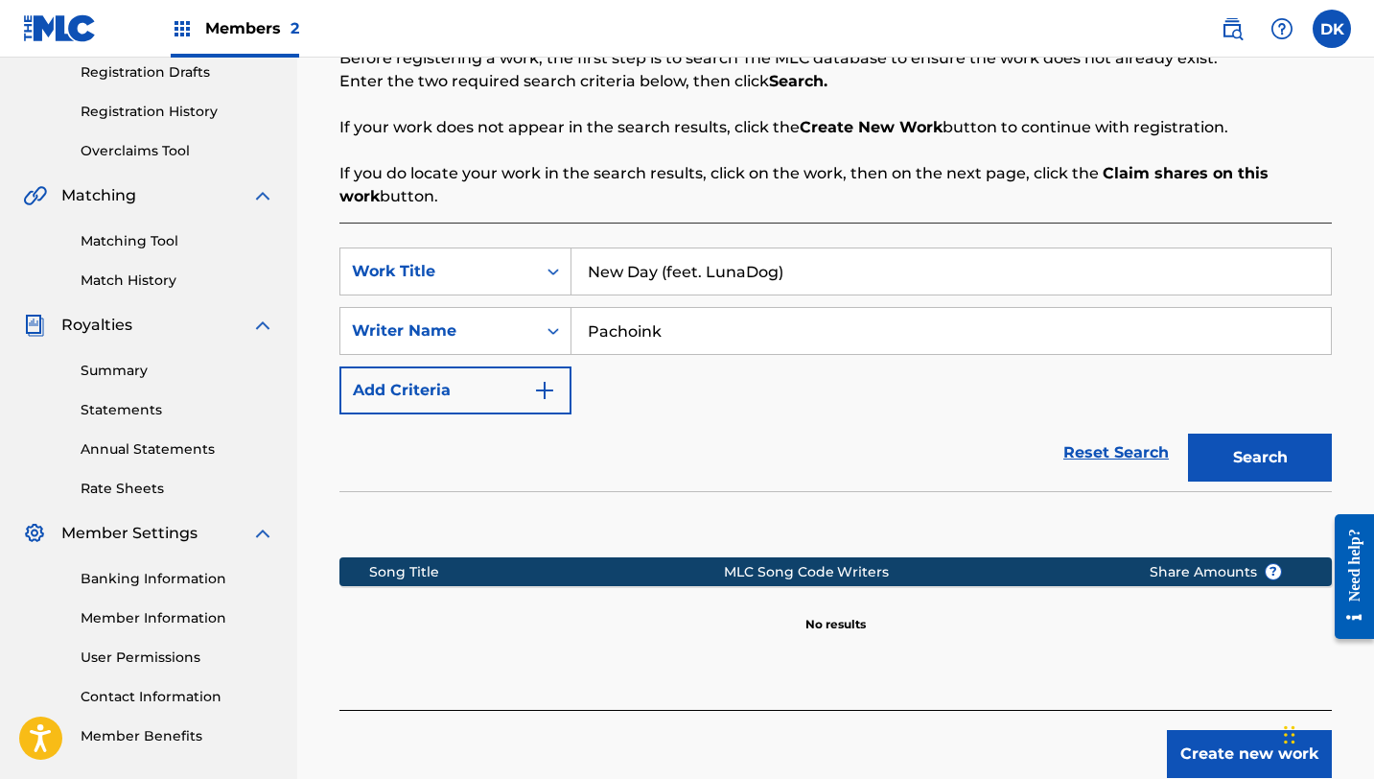
click at [1222, 463] on button "Search" at bounding box center [1260, 458] width 144 height 48
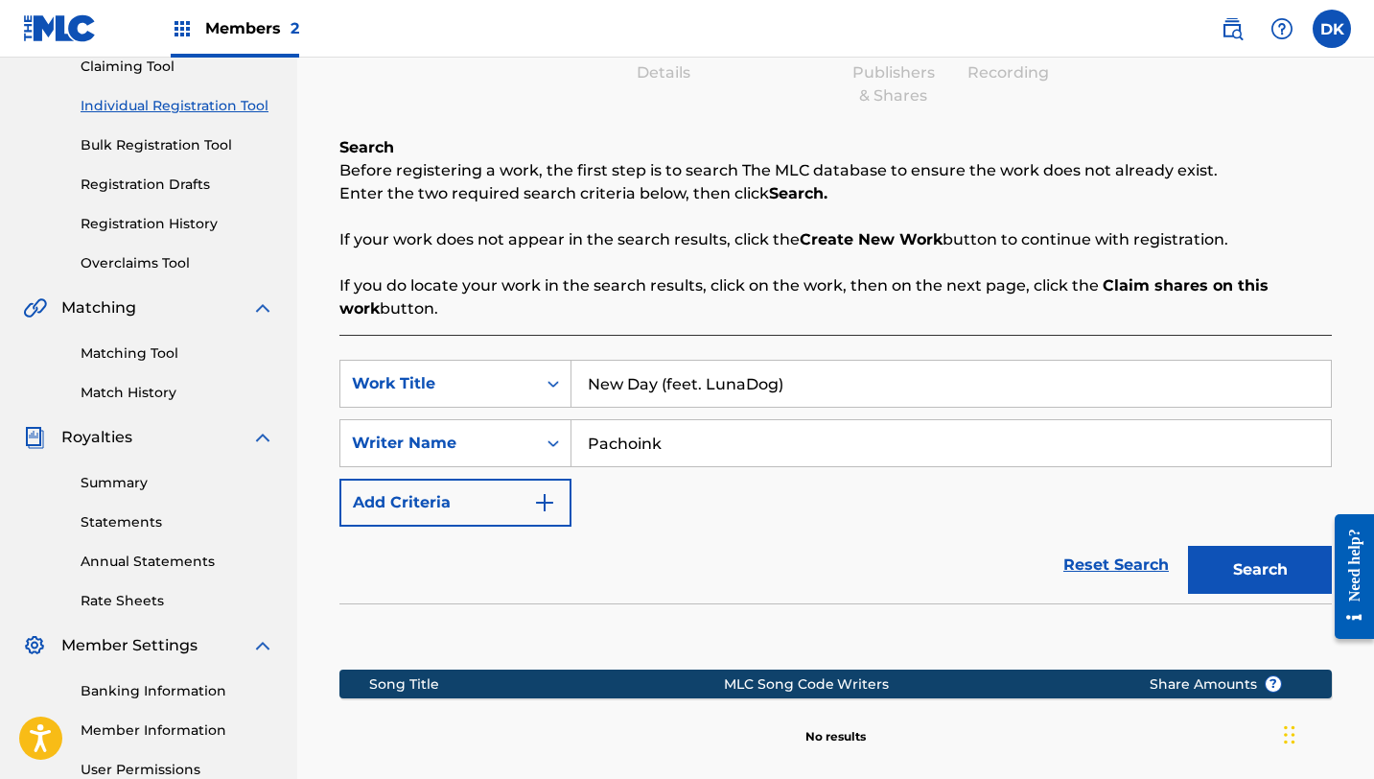
scroll to position [211, 0]
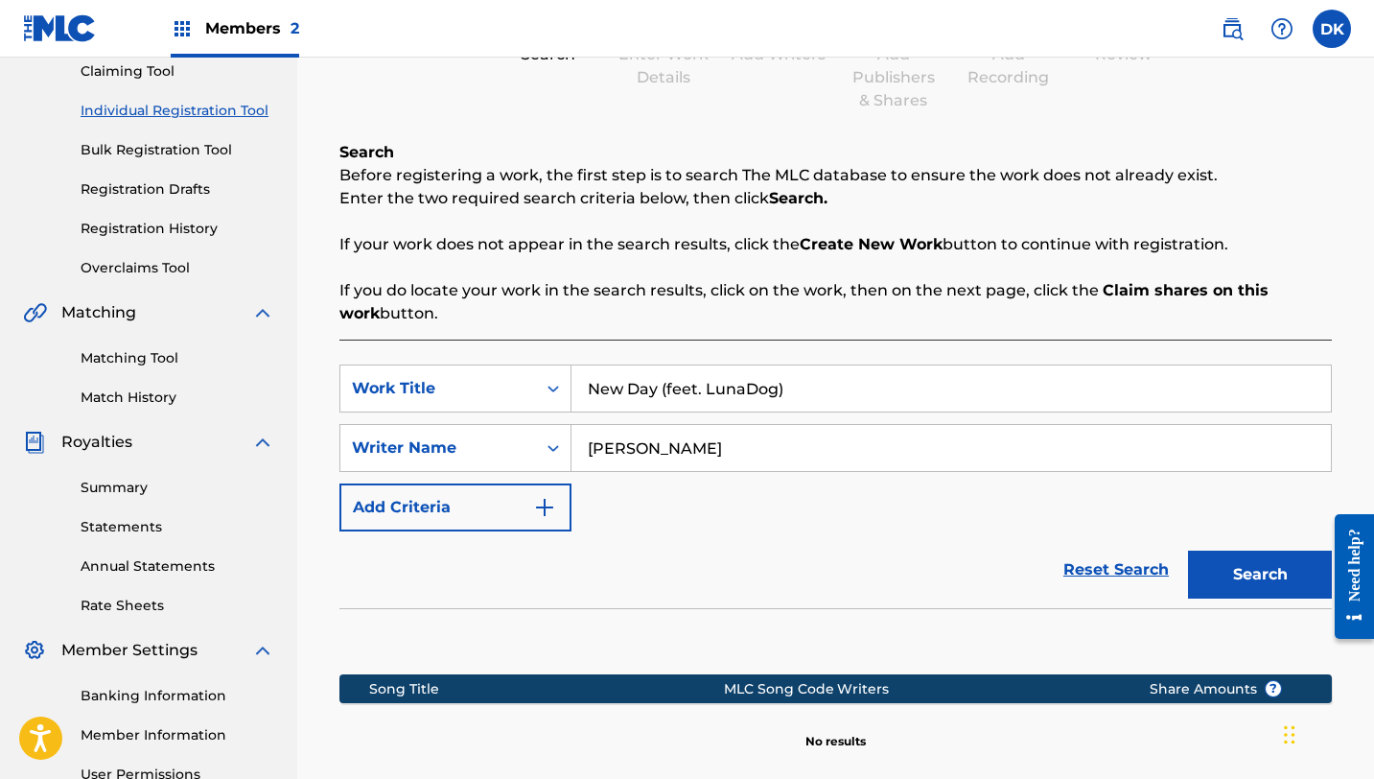
type input "Danielle Koppel"
click at [1188, 551] on button "Search" at bounding box center [1260, 575] width 144 height 48
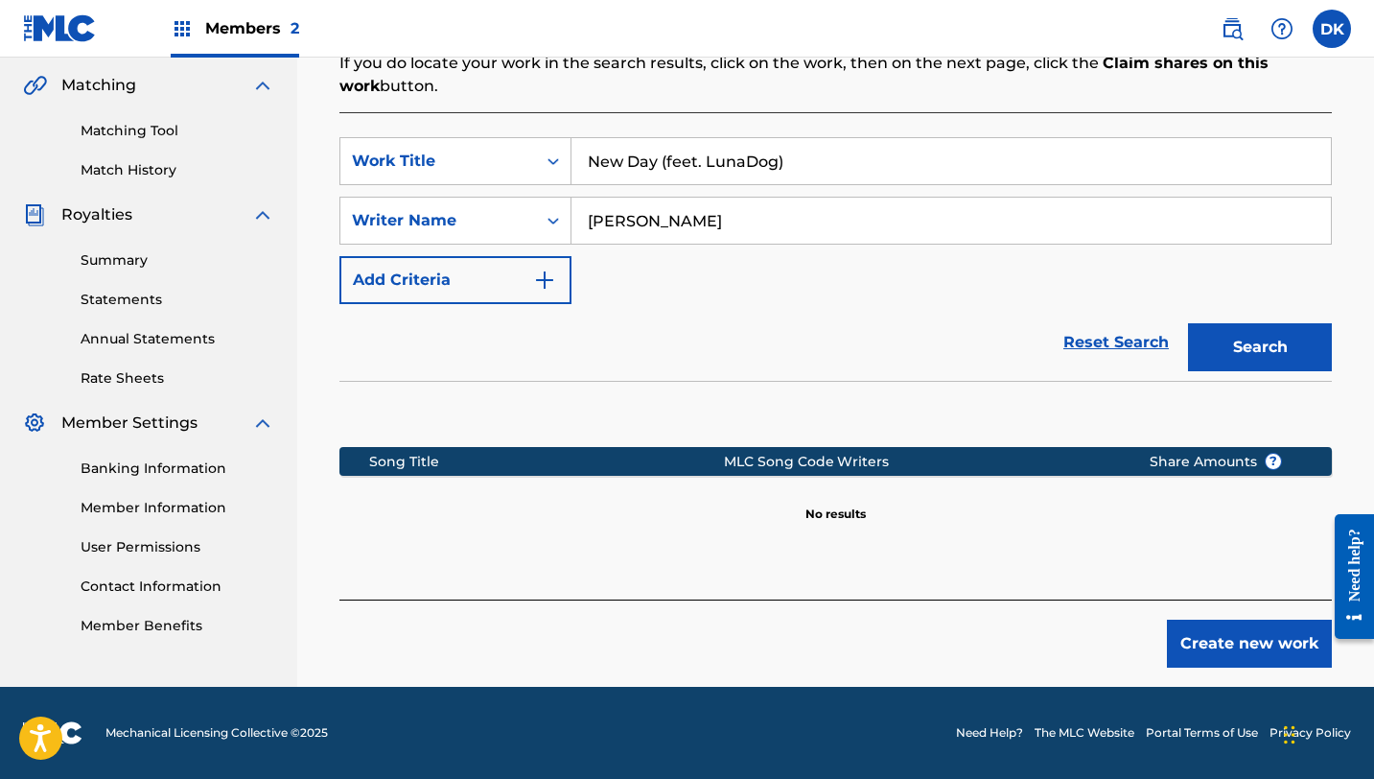
click at [1240, 653] on button "Create new work" at bounding box center [1249, 644] width 165 height 48
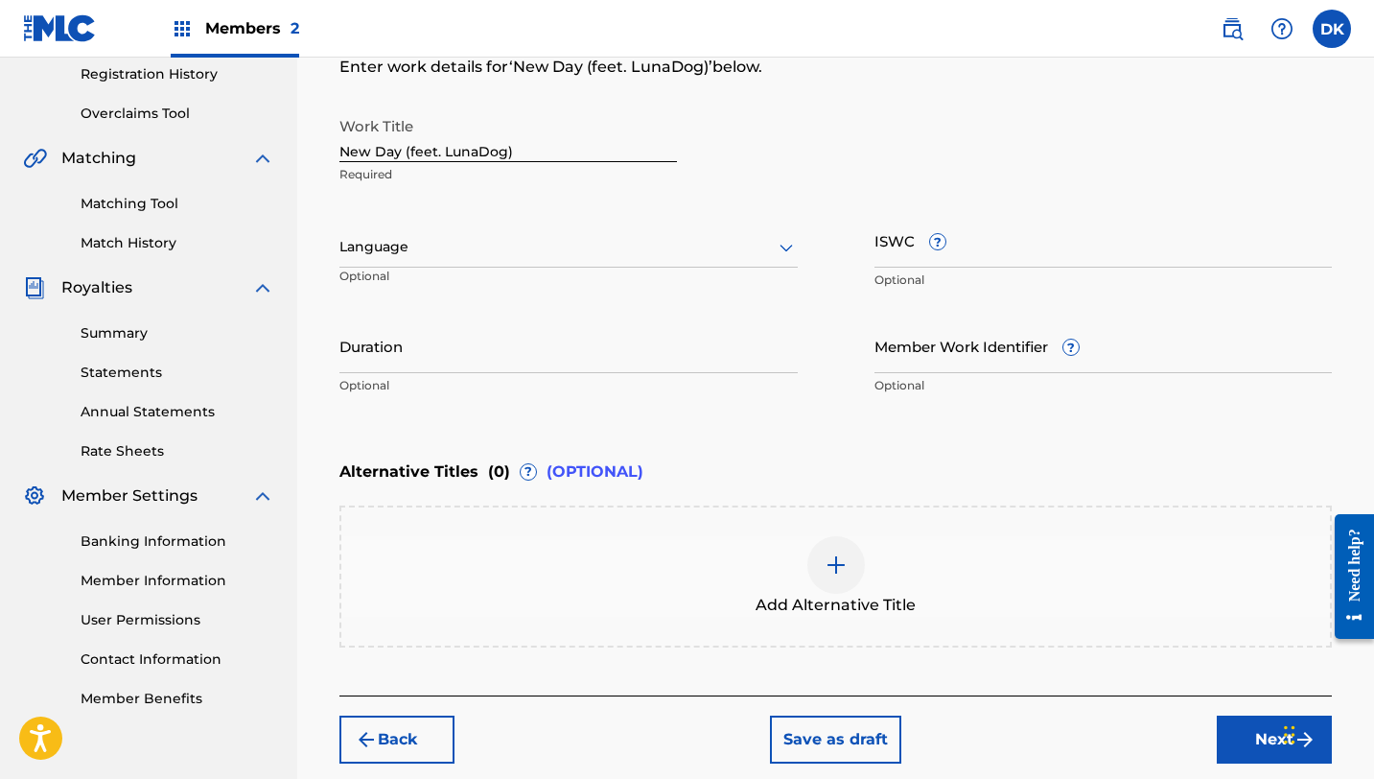
scroll to position [460, 0]
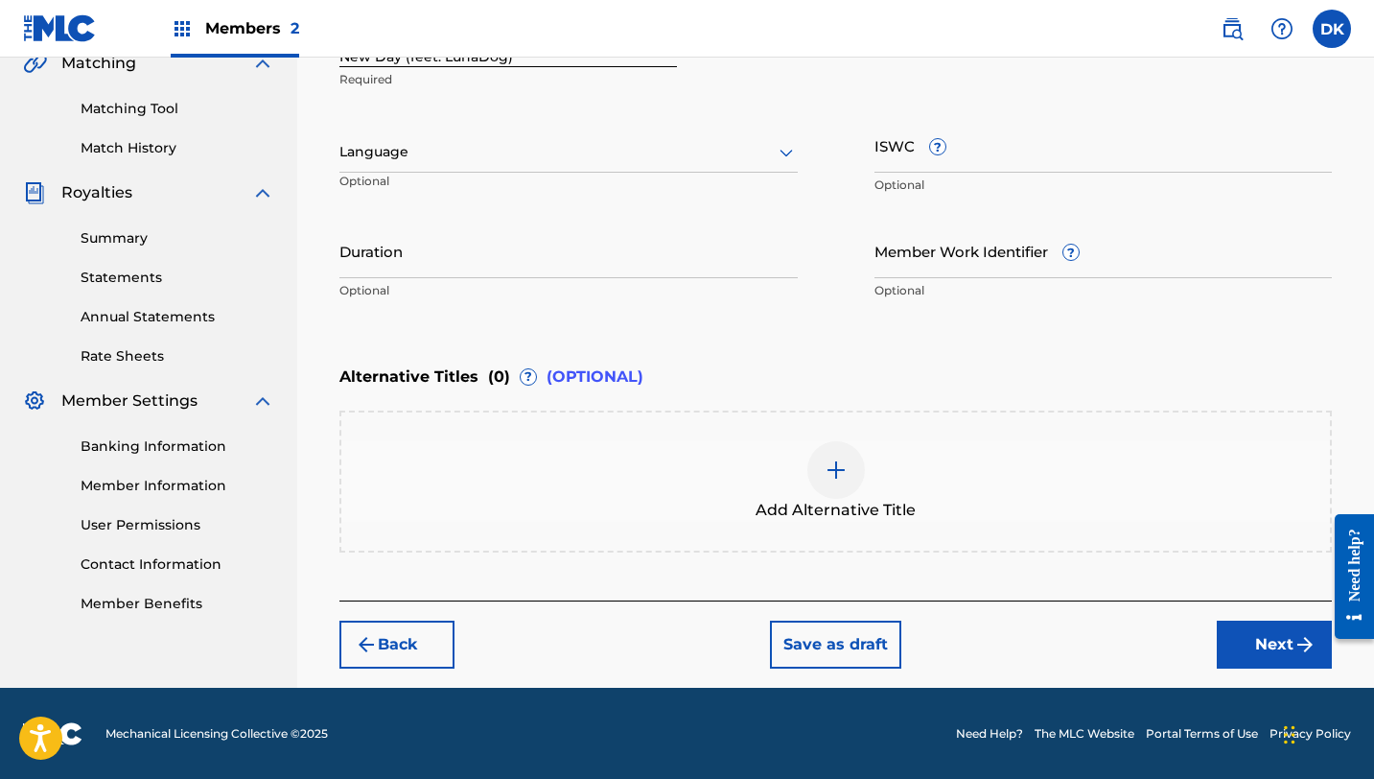
click at [1253, 644] on button "Next" at bounding box center [1274, 645] width 115 height 48
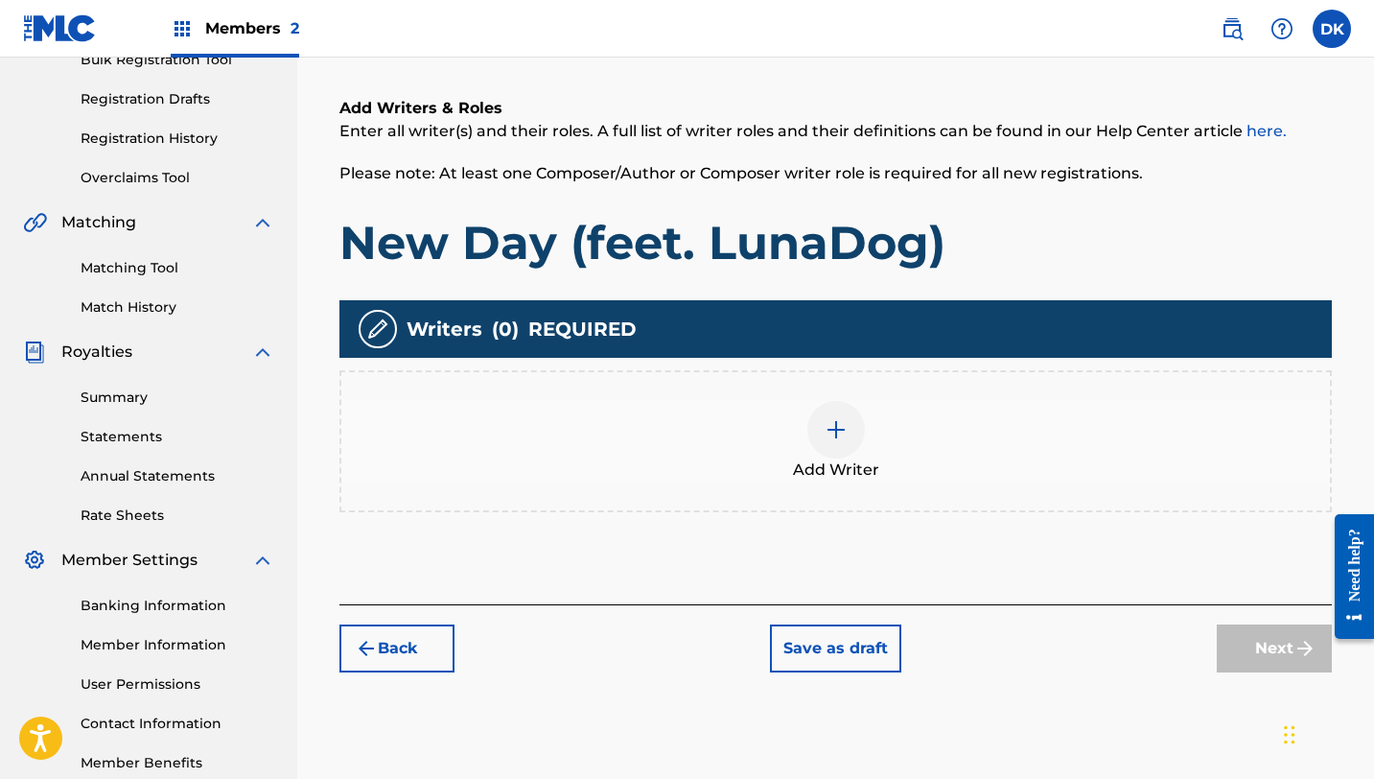
scroll to position [306, 0]
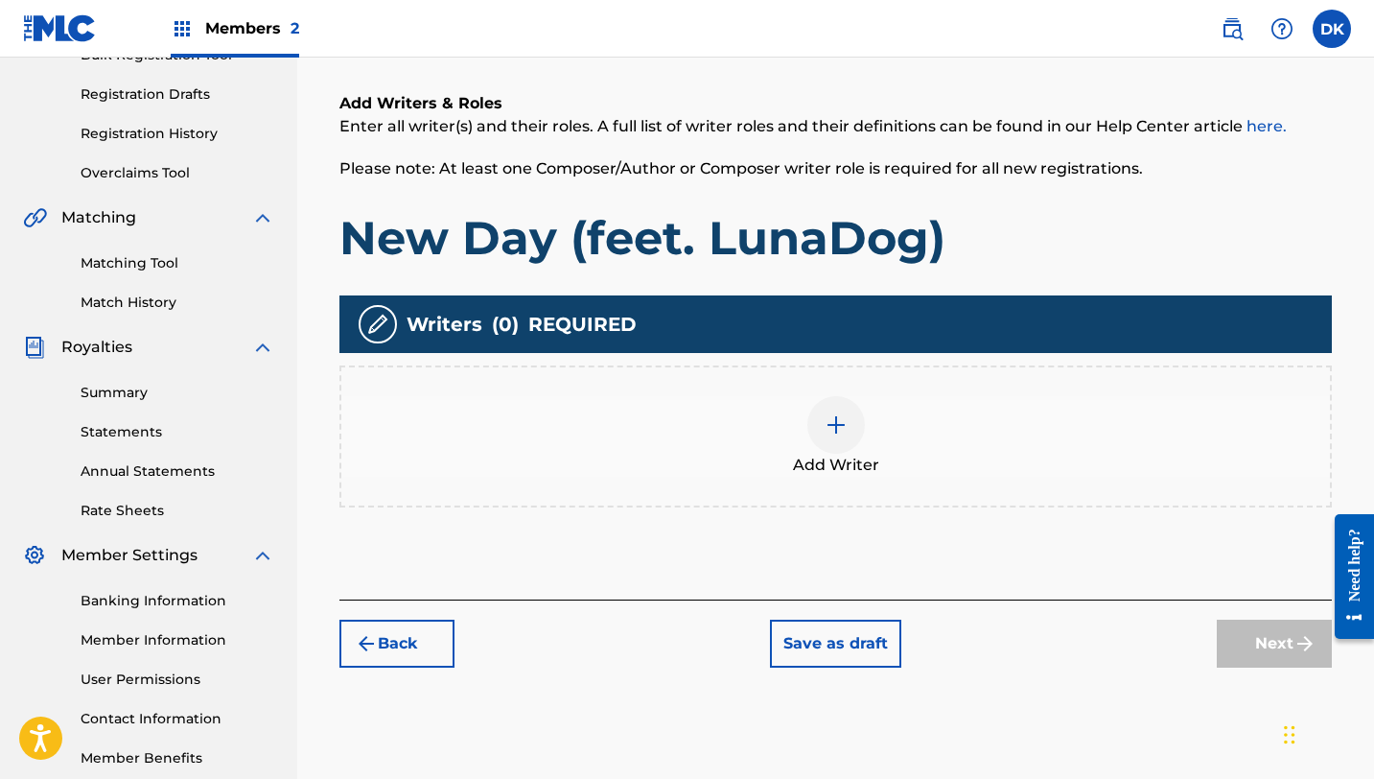
click at [827, 425] on img at bounding box center [836, 424] width 23 height 23
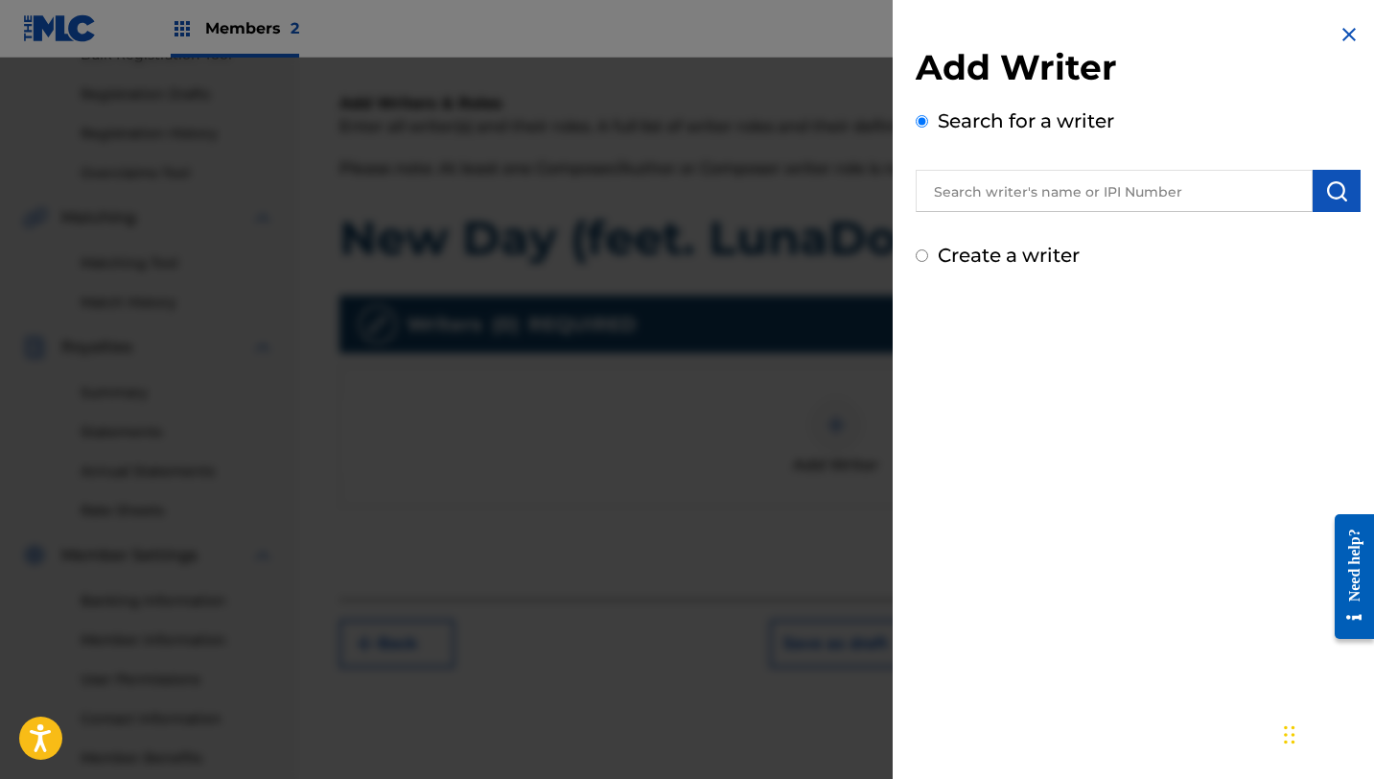
click at [1047, 199] on input "text" at bounding box center [1114, 191] width 397 height 42
click at [1326, 190] on img "submit" at bounding box center [1337, 190] width 23 height 23
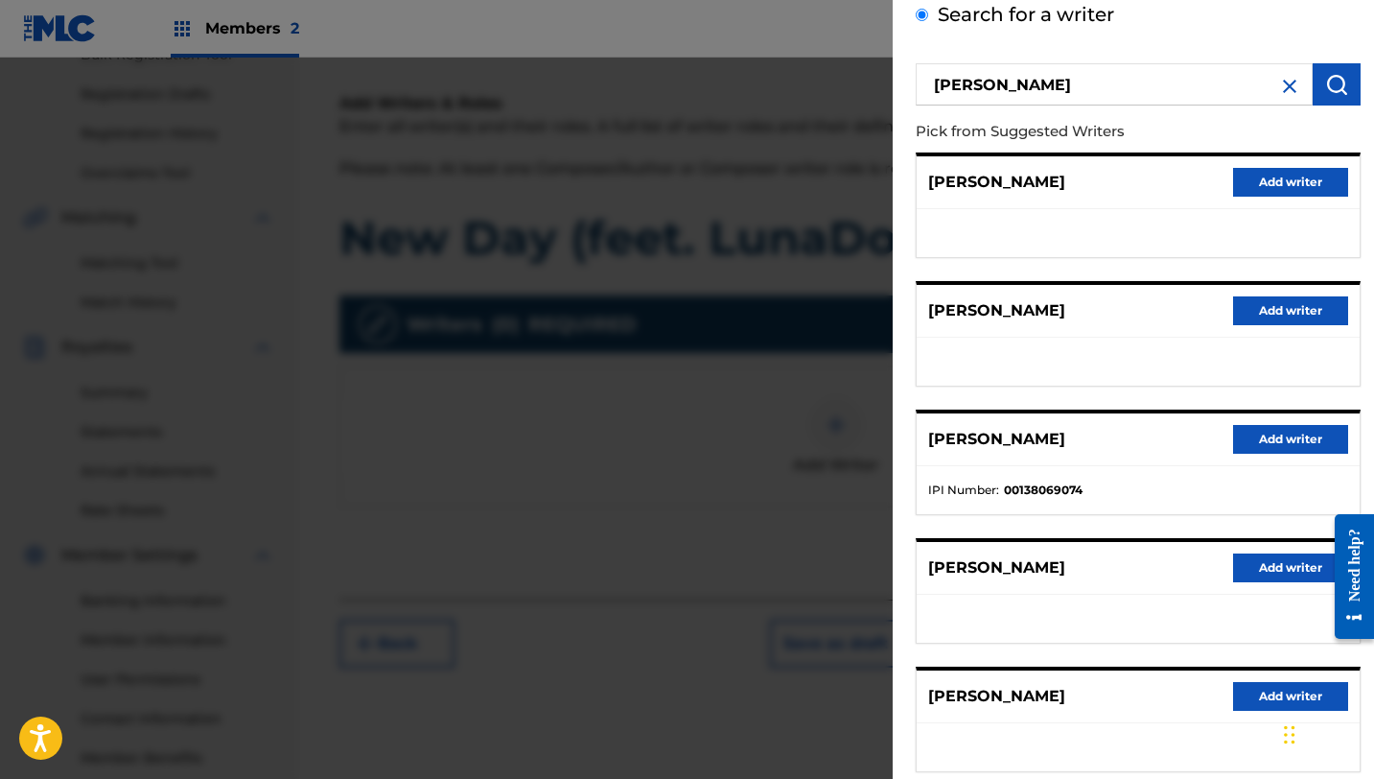
scroll to position [0, 0]
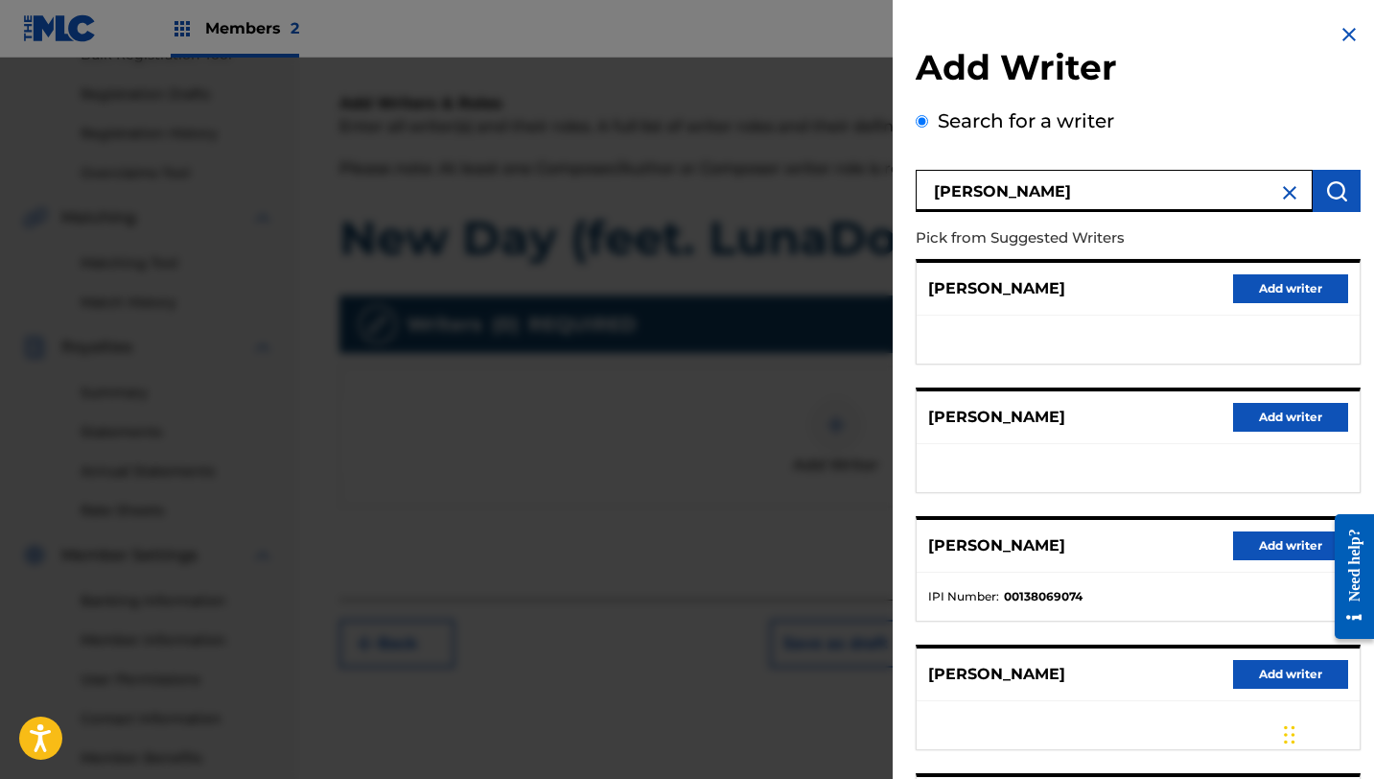
drag, startPoint x: 1094, startPoint y: 198, endPoint x: 920, endPoint y: 186, distance: 174.9
click at [920, 186] on input "Danielle Koppel" at bounding box center [1114, 191] width 397 height 42
type input "Pachoink"
click at [1326, 193] on img "submit" at bounding box center [1337, 190] width 23 height 23
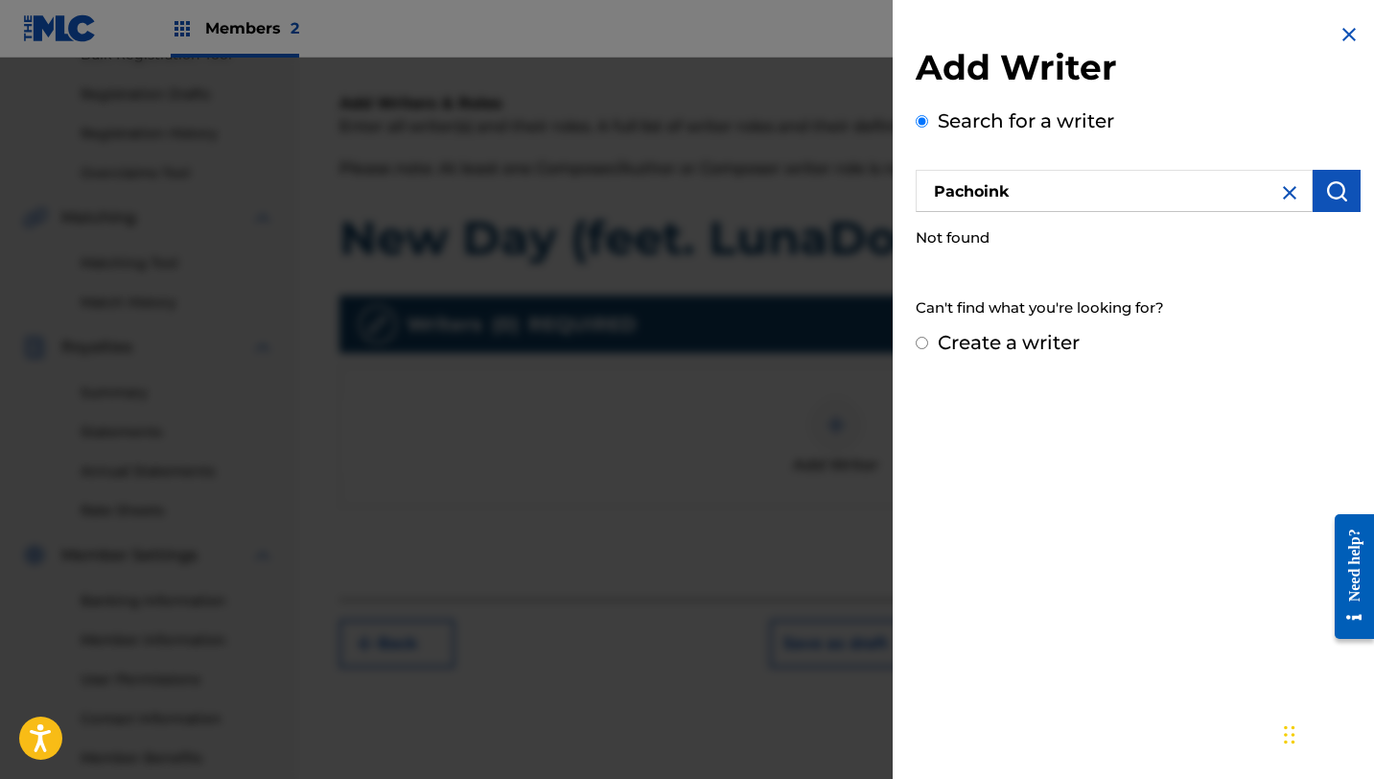
click at [1346, 33] on img at bounding box center [1349, 34] width 23 height 23
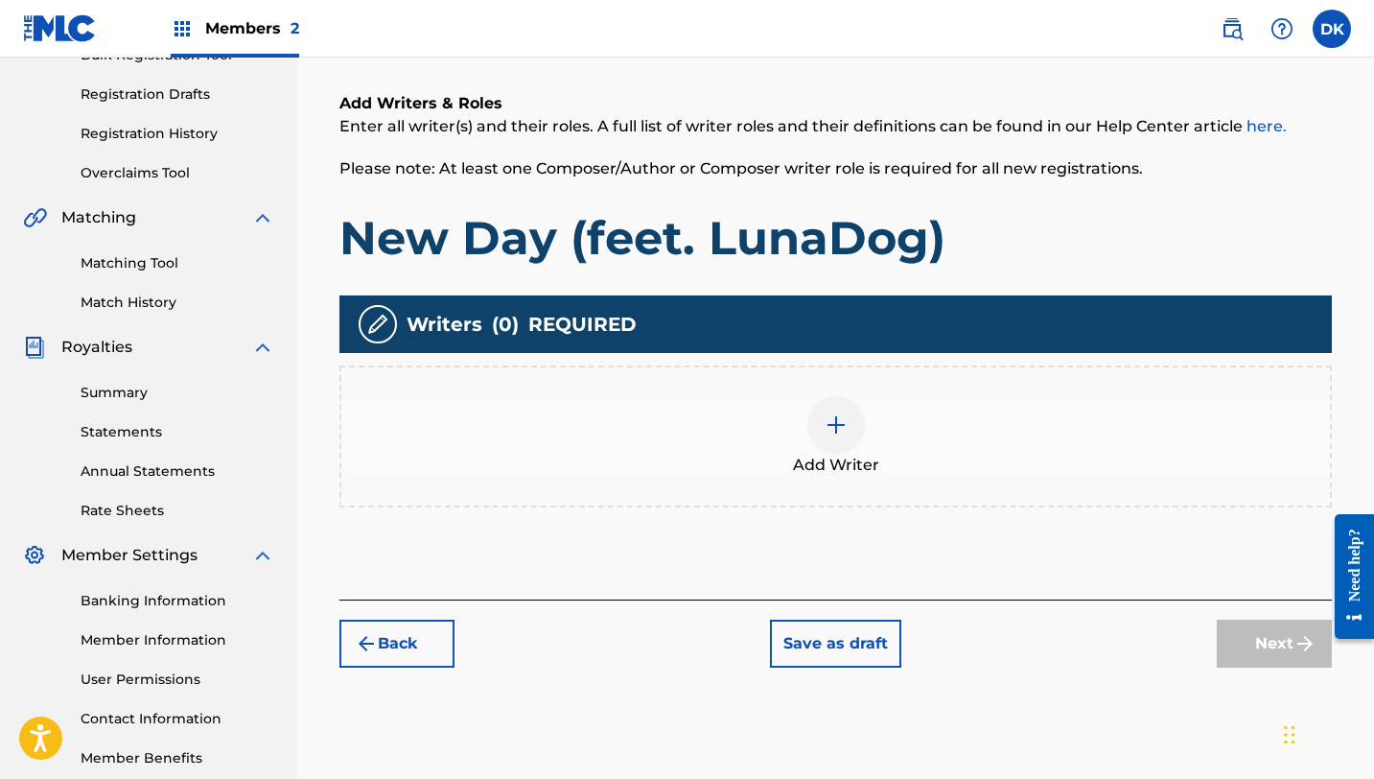
scroll to position [326, 0]
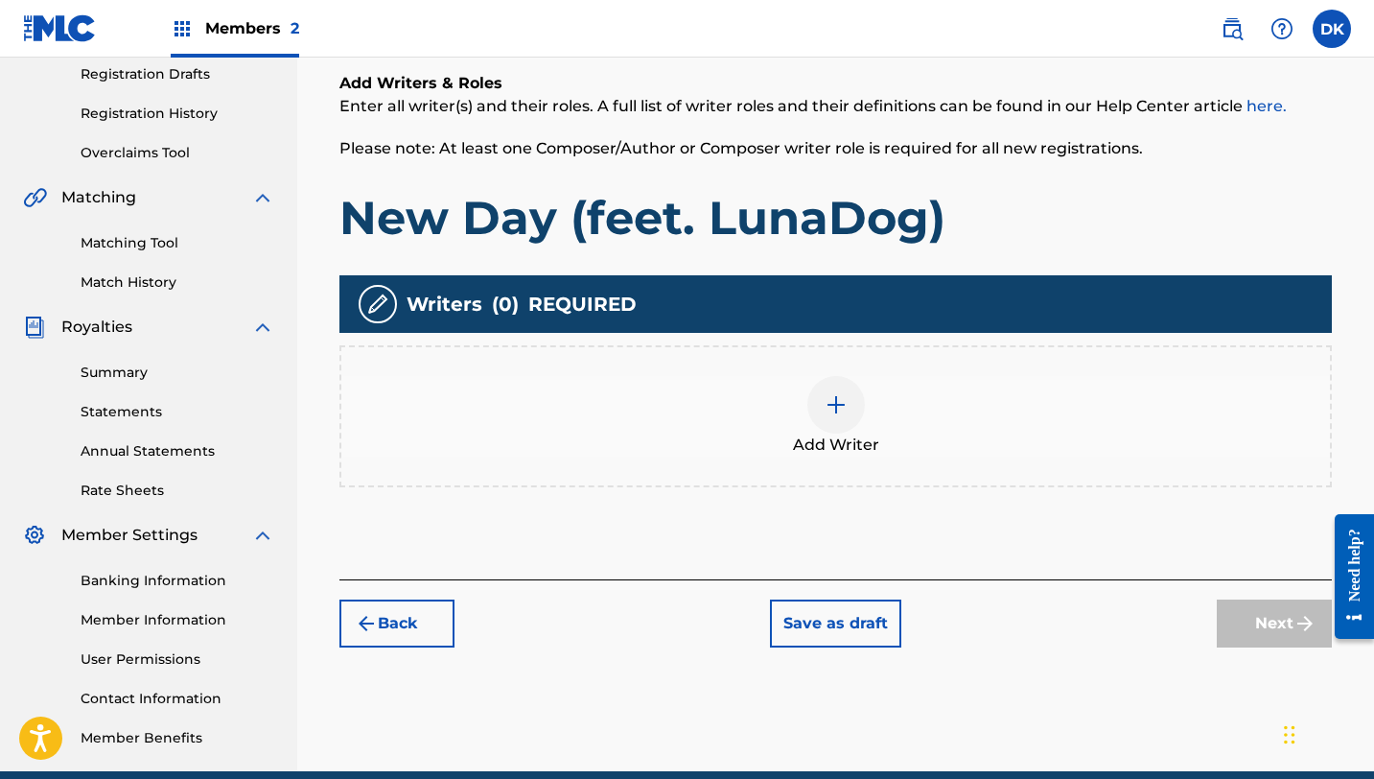
click at [835, 410] on img at bounding box center [836, 404] width 23 height 23
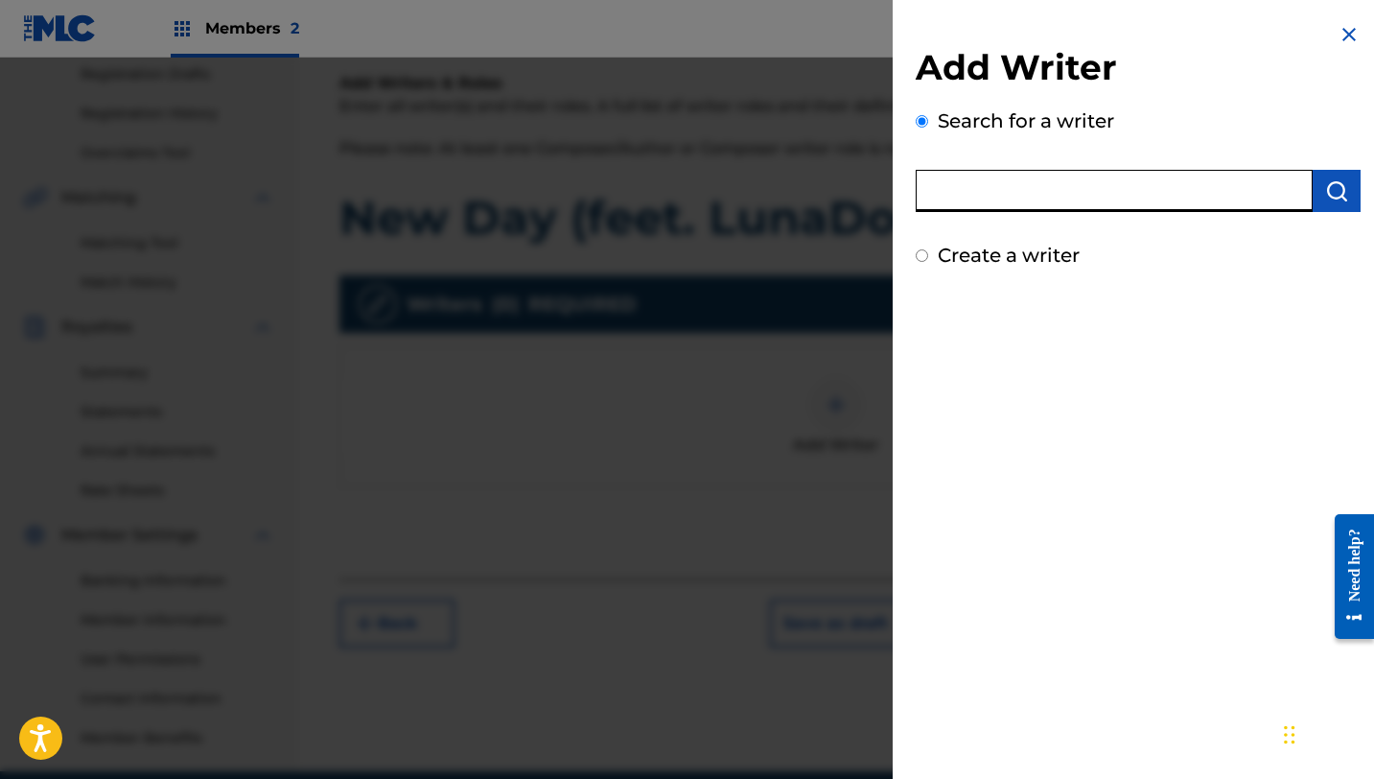
click at [1036, 194] on input "text" at bounding box center [1114, 191] width 397 height 42
type input "Danielle Koppel"
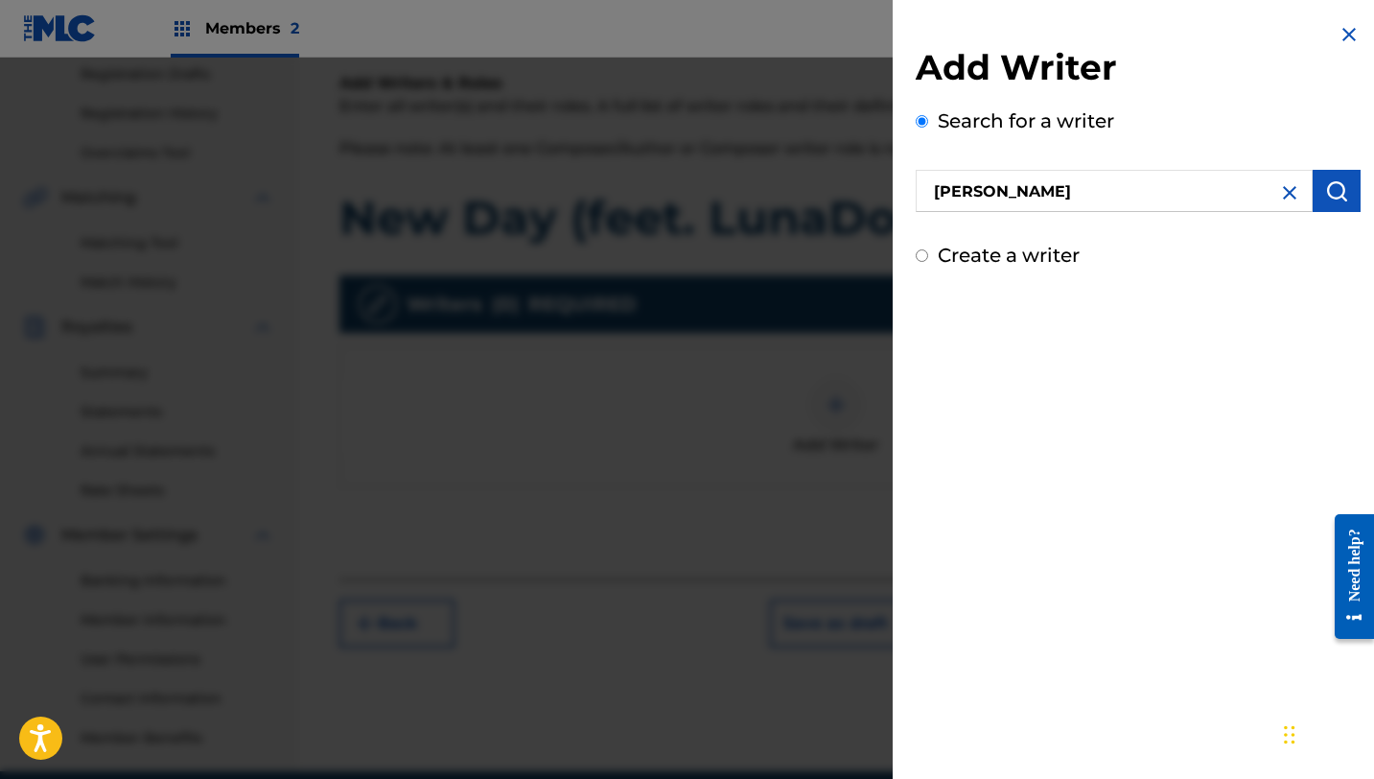
click at [1326, 177] on button "submit" at bounding box center [1337, 191] width 48 height 42
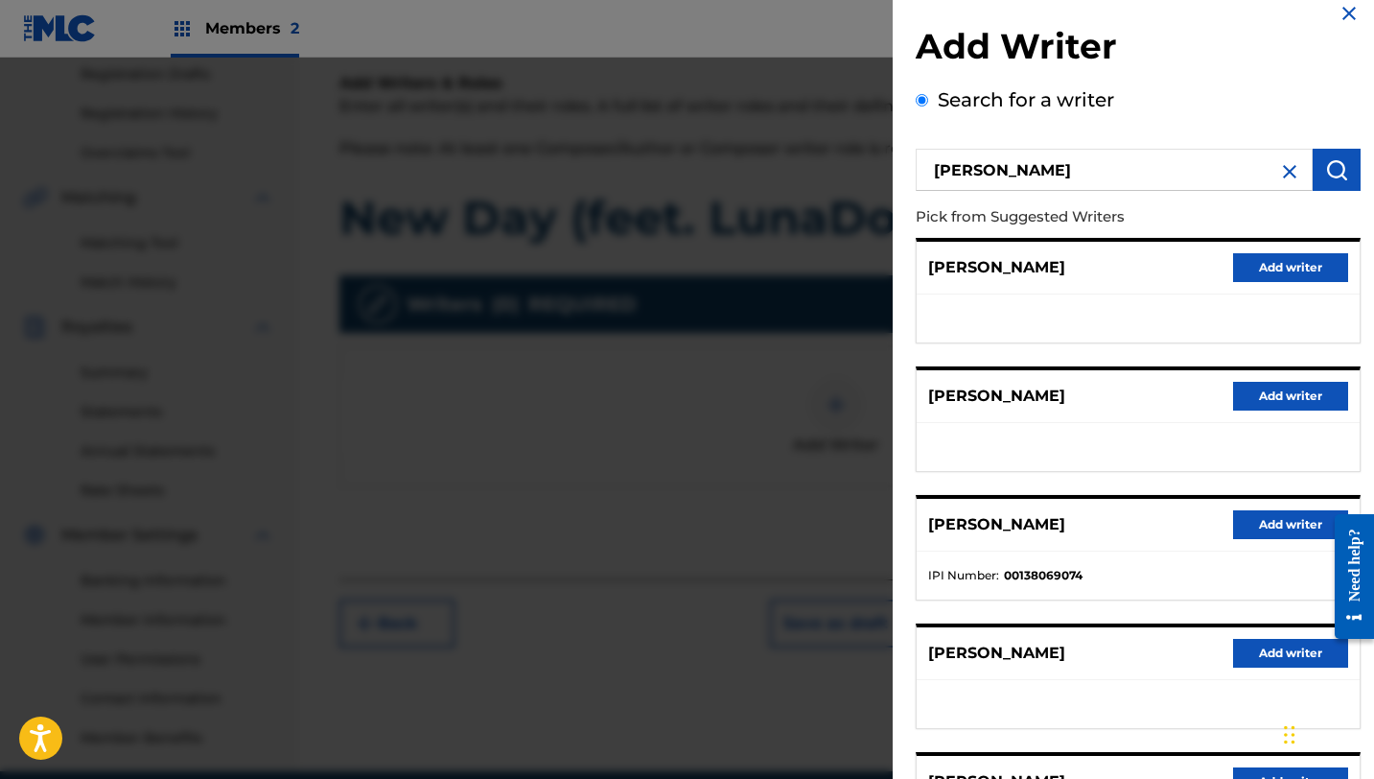
scroll to position [1, 0]
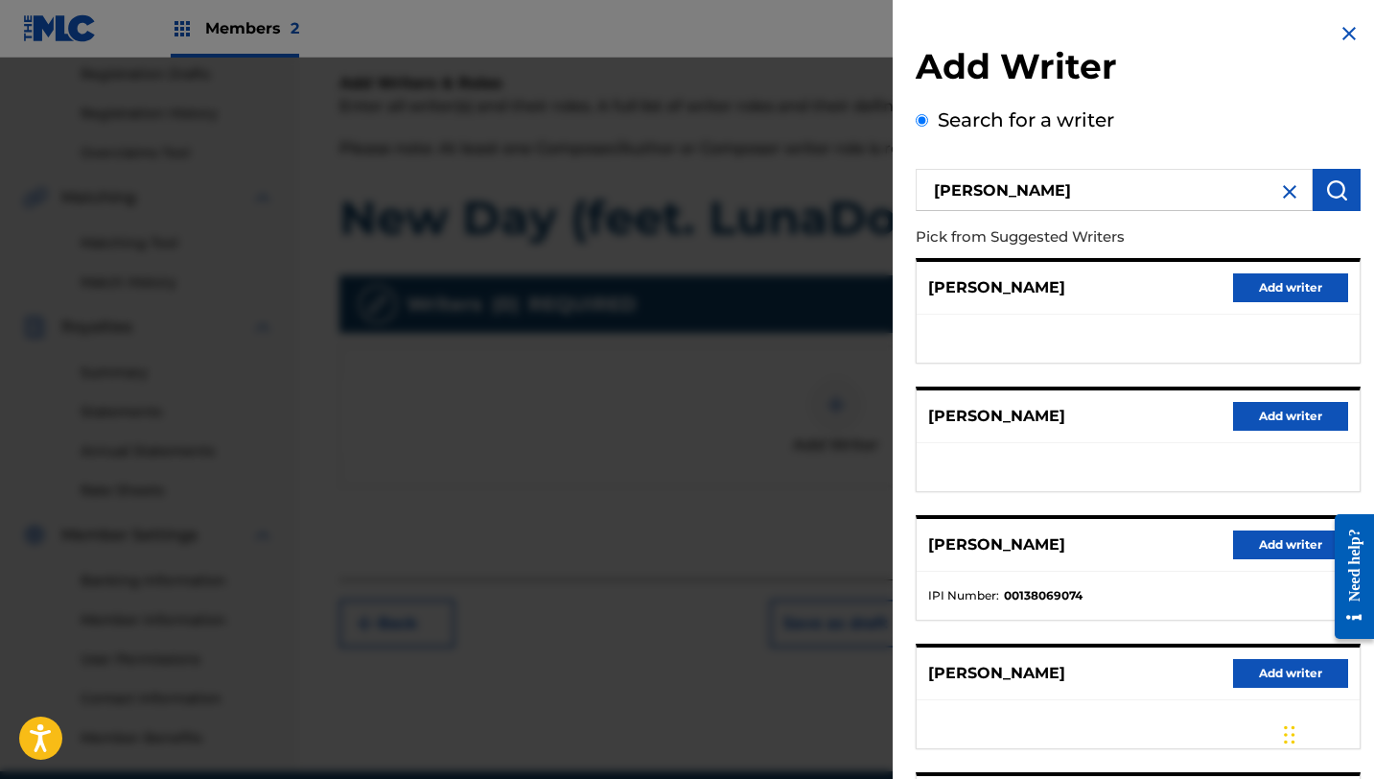
click at [1285, 190] on img at bounding box center [1290, 191] width 23 height 23
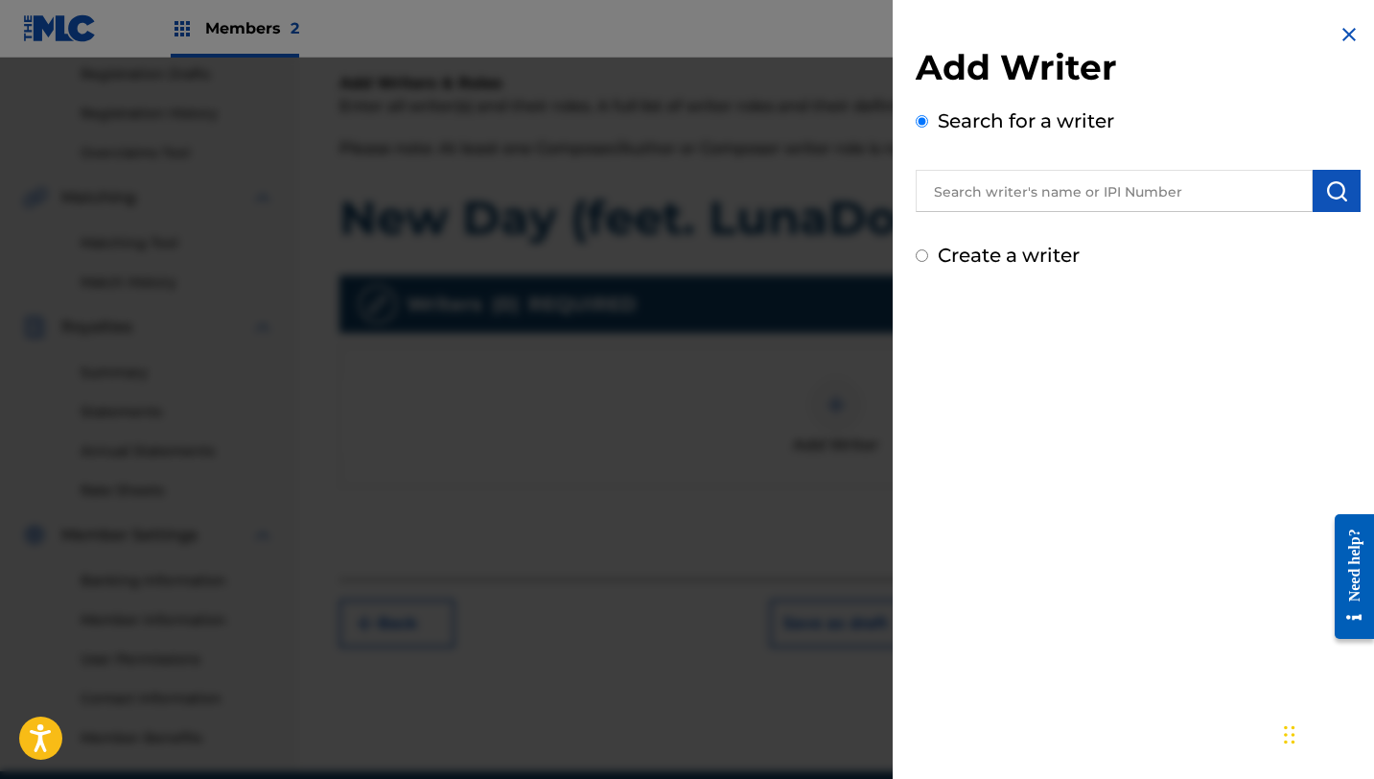
click at [1342, 33] on img at bounding box center [1349, 34] width 23 height 23
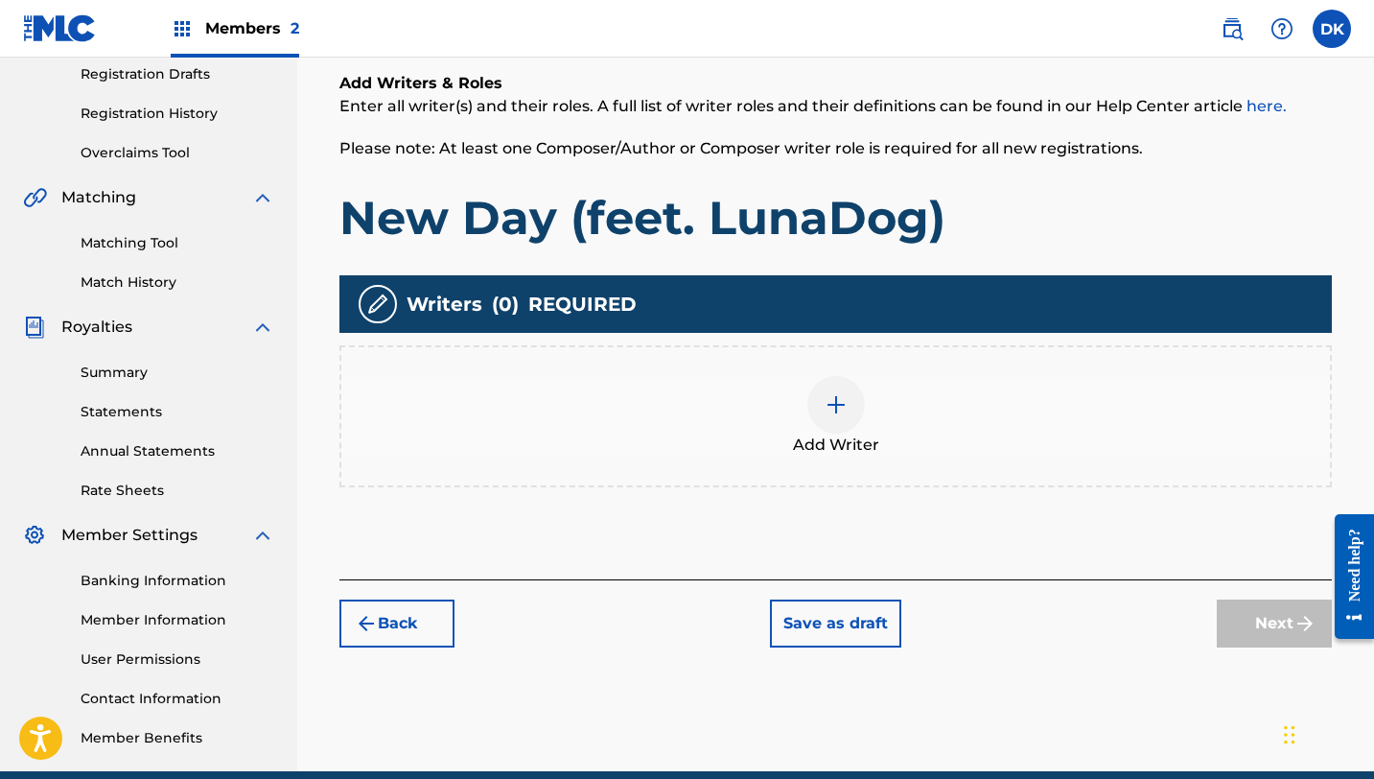
click at [845, 416] on div at bounding box center [837, 405] width 58 height 58
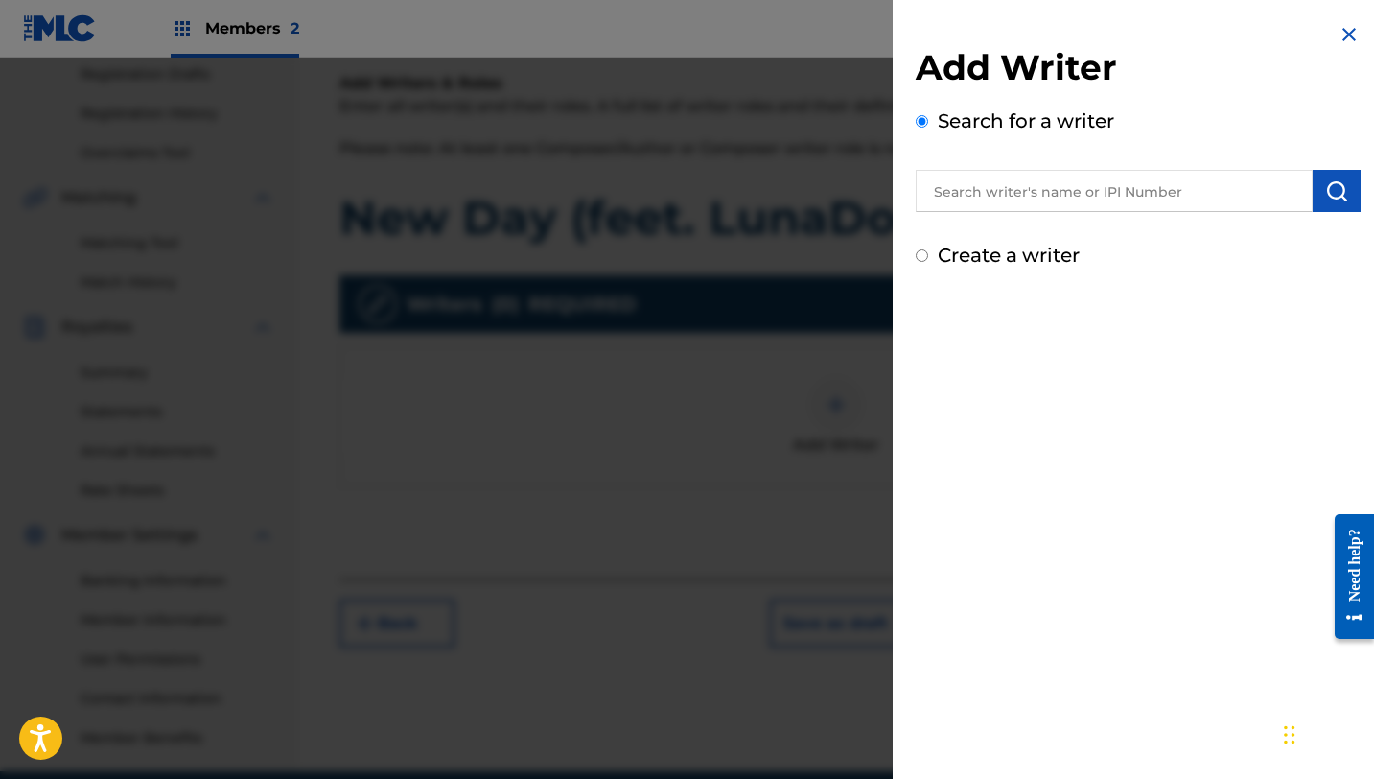
click at [1035, 258] on label "Create a writer" at bounding box center [1009, 255] width 142 height 23
radio input "true"
click at [928, 258] on input "Create a writer" at bounding box center [922, 255] width 12 height 12
radio input "false"
radio input "true"
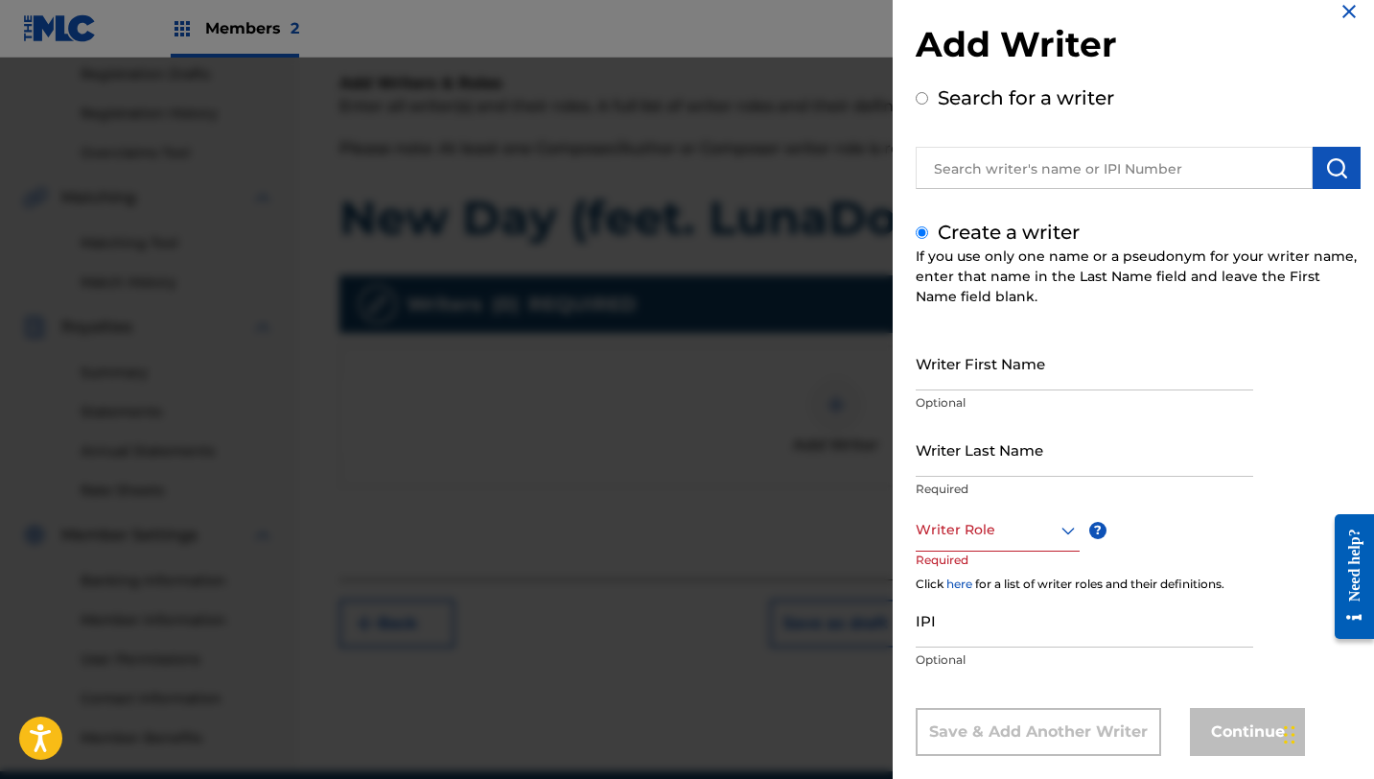
scroll to position [52, 0]
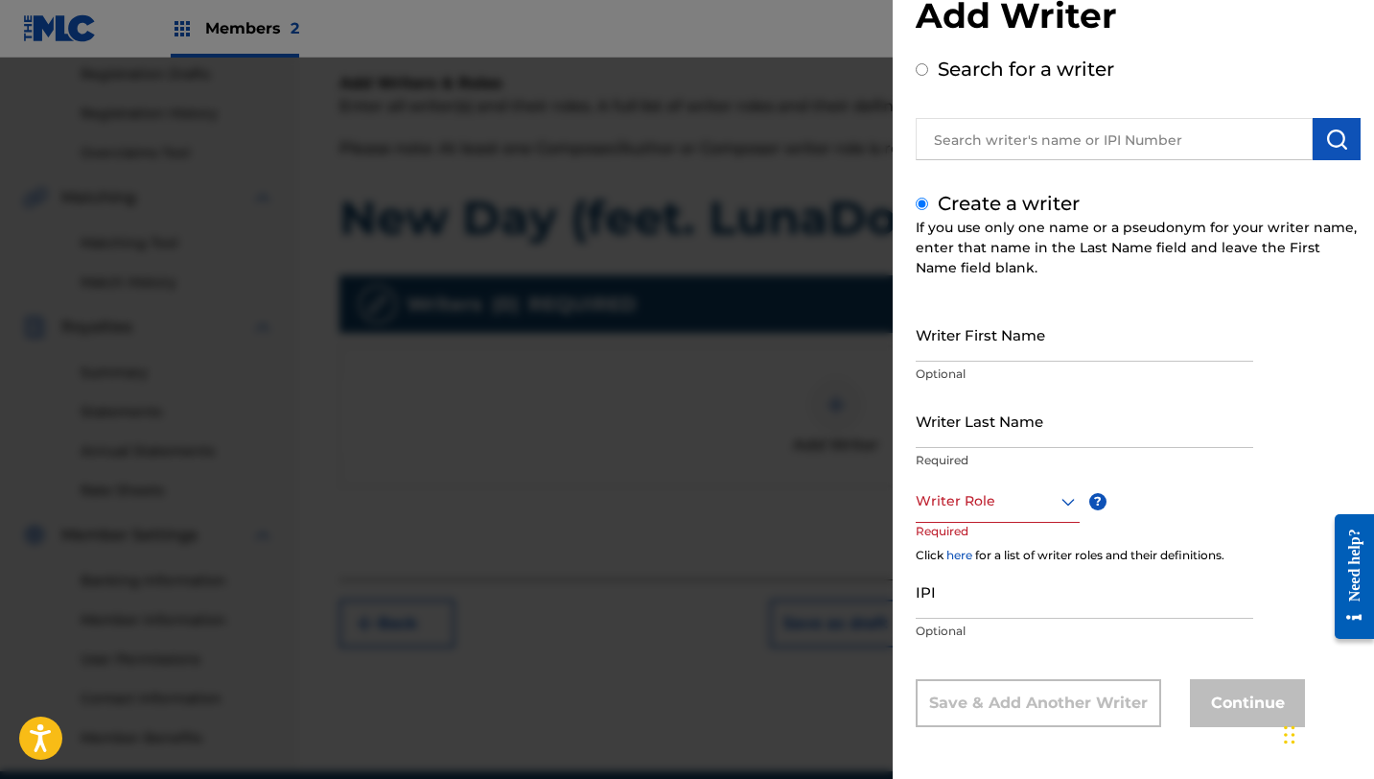
click at [1053, 523] on div "Writer Role" at bounding box center [998, 501] width 164 height 43
click at [1036, 545] on div "Composer/Author" at bounding box center [998, 544] width 162 height 43
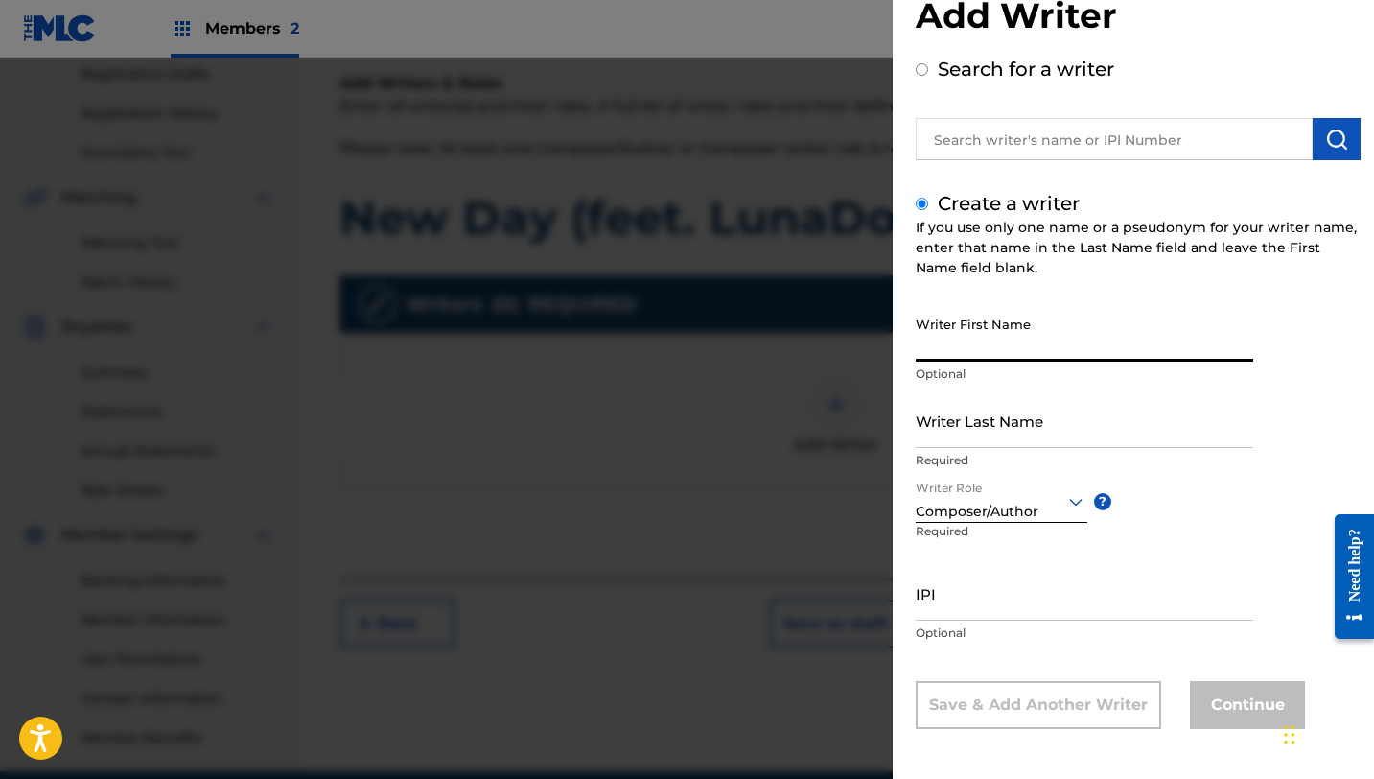
click at [993, 339] on input "Writer First Name" at bounding box center [1085, 334] width 338 height 55
type input "[PERSON_NAME]"
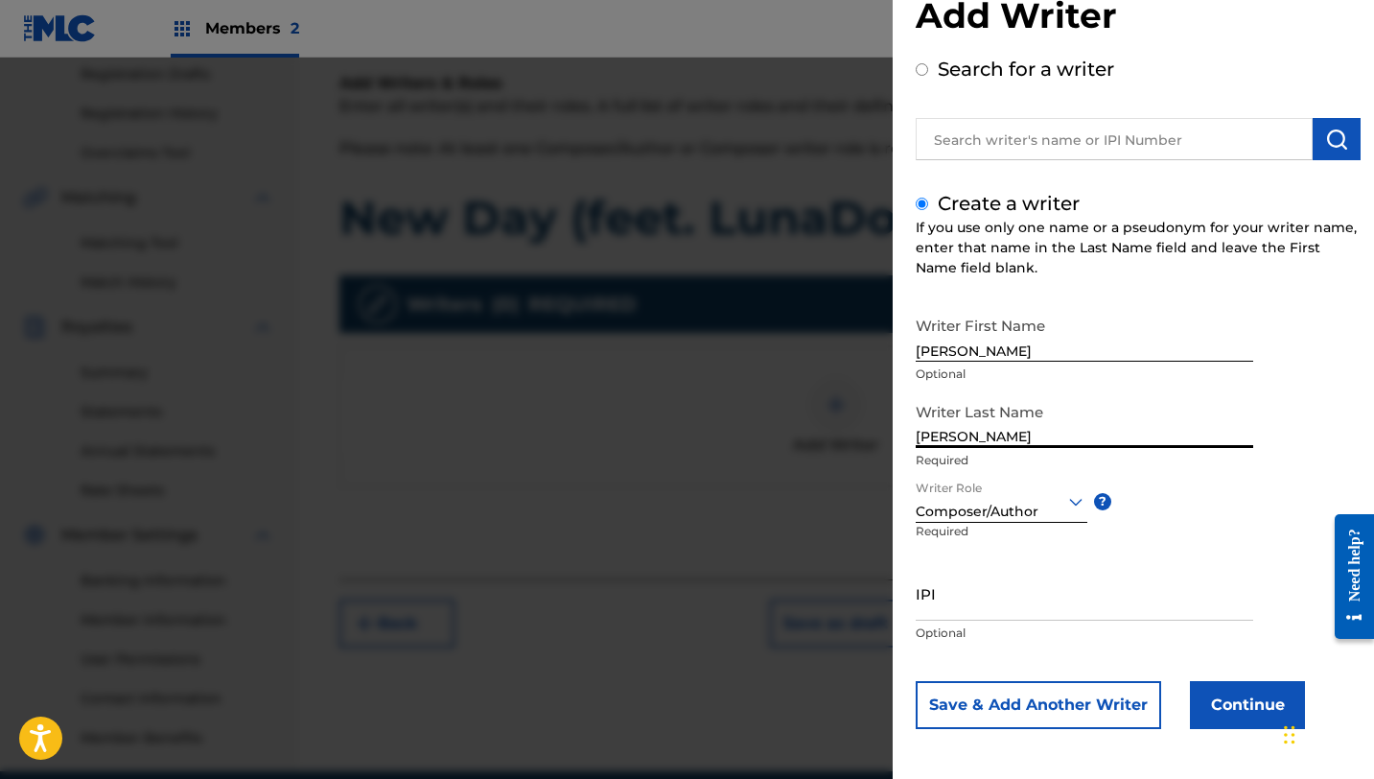
type input "[PERSON_NAME]"
click at [1092, 585] on input "IPI" at bounding box center [1085, 593] width 338 height 55
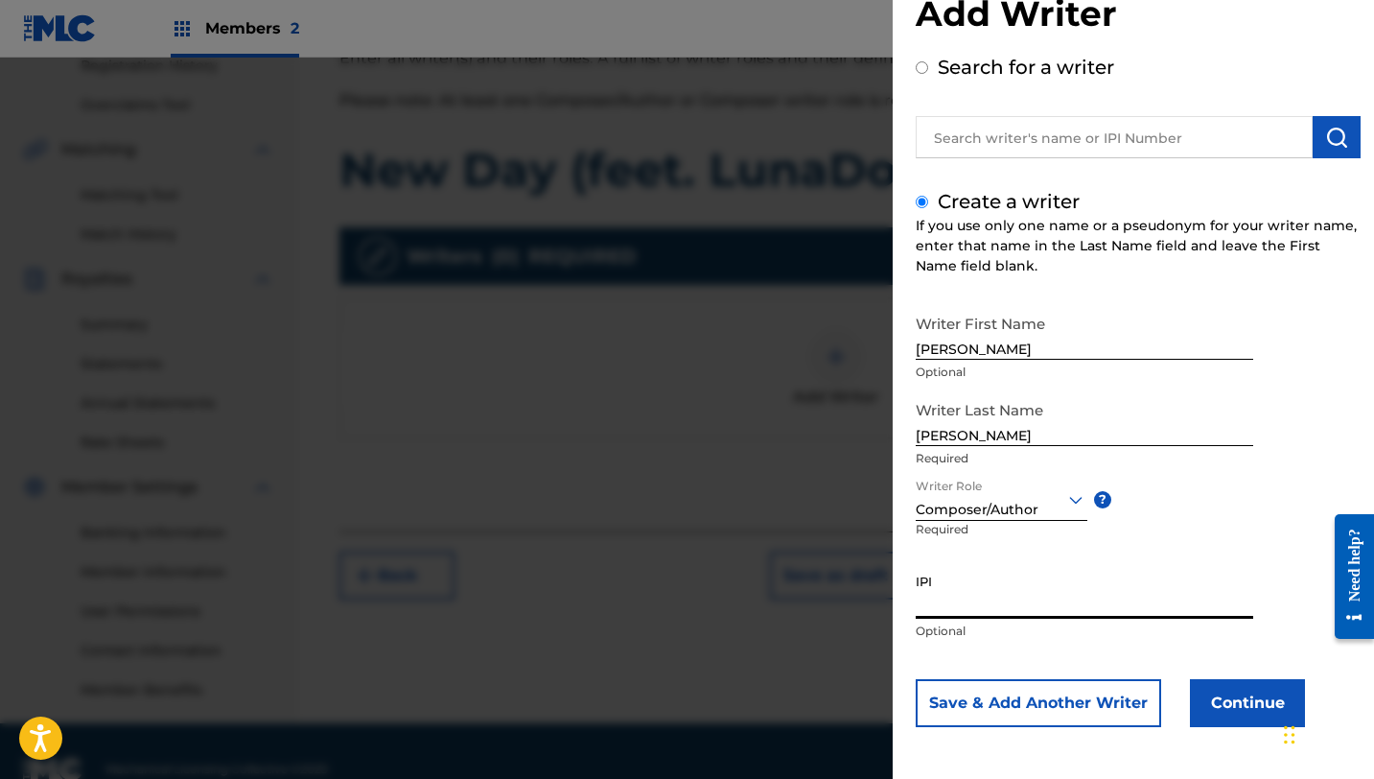
scroll to position [376, 0]
click at [1102, 699] on button "Save & Add Another Writer" at bounding box center [1039, 703] width 246 height 48
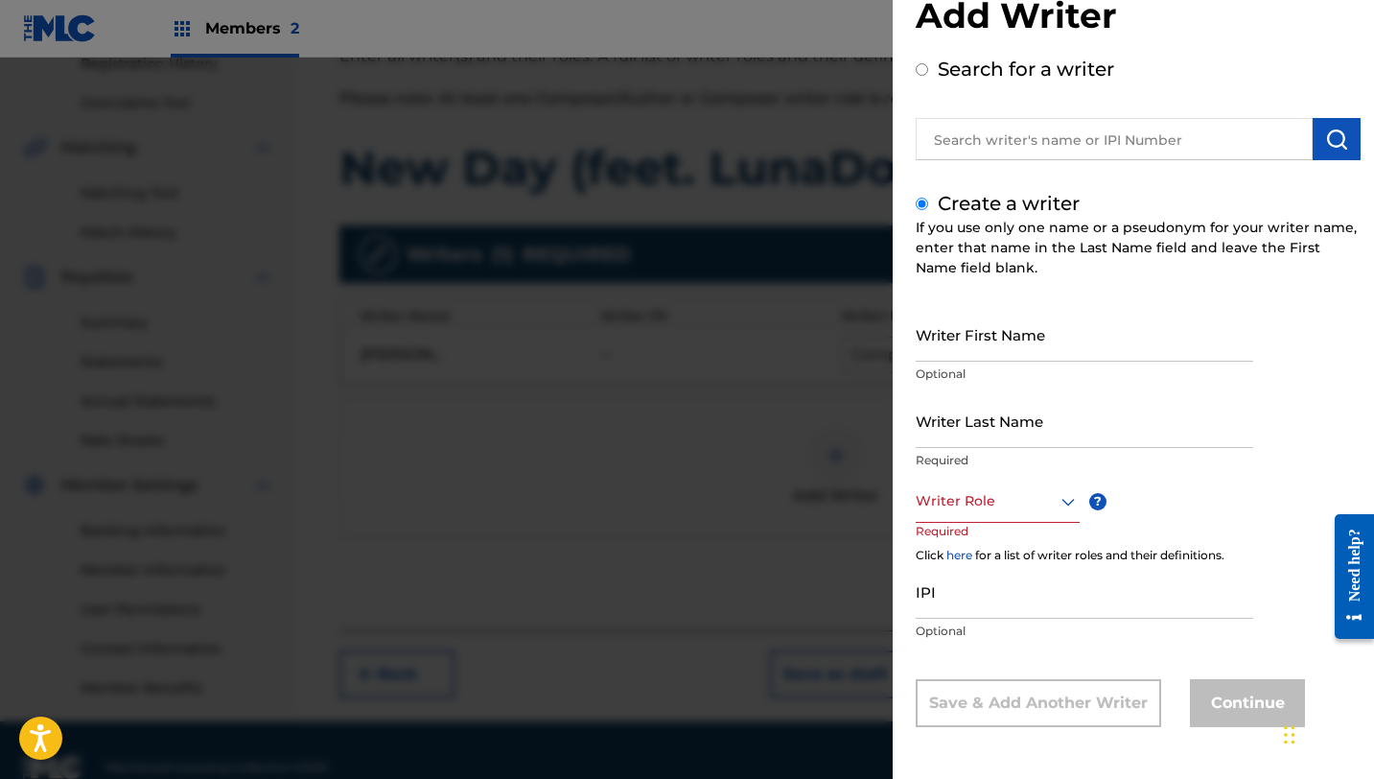
scroll to position [52, 0]
click at [1021, 335] on input "Writer First Name" at bounding box center [1085, 334] width 338 height 55
type input "Isaac"
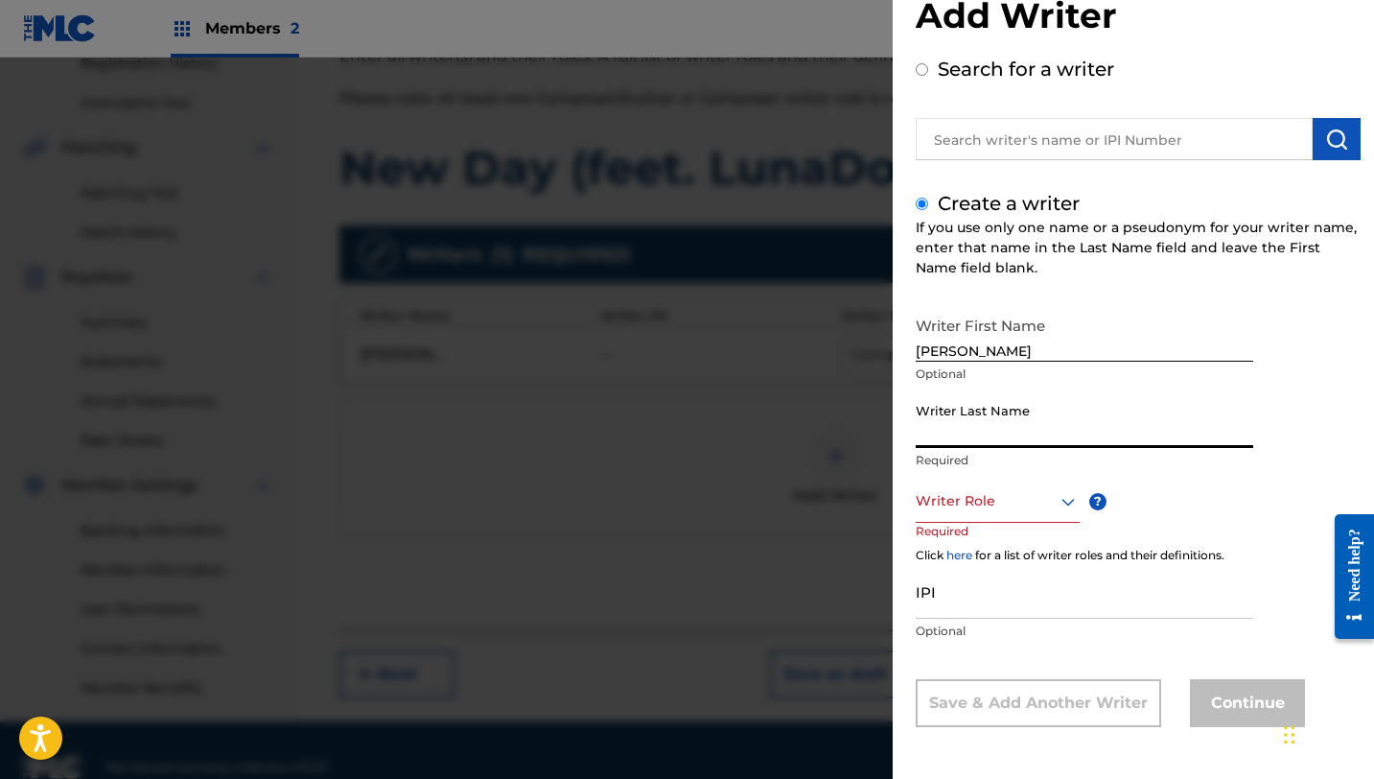
type input "s"
type input "Saltoon"
click at [1031, 502] on div at bounding box center [998, 501] width 164 height 24
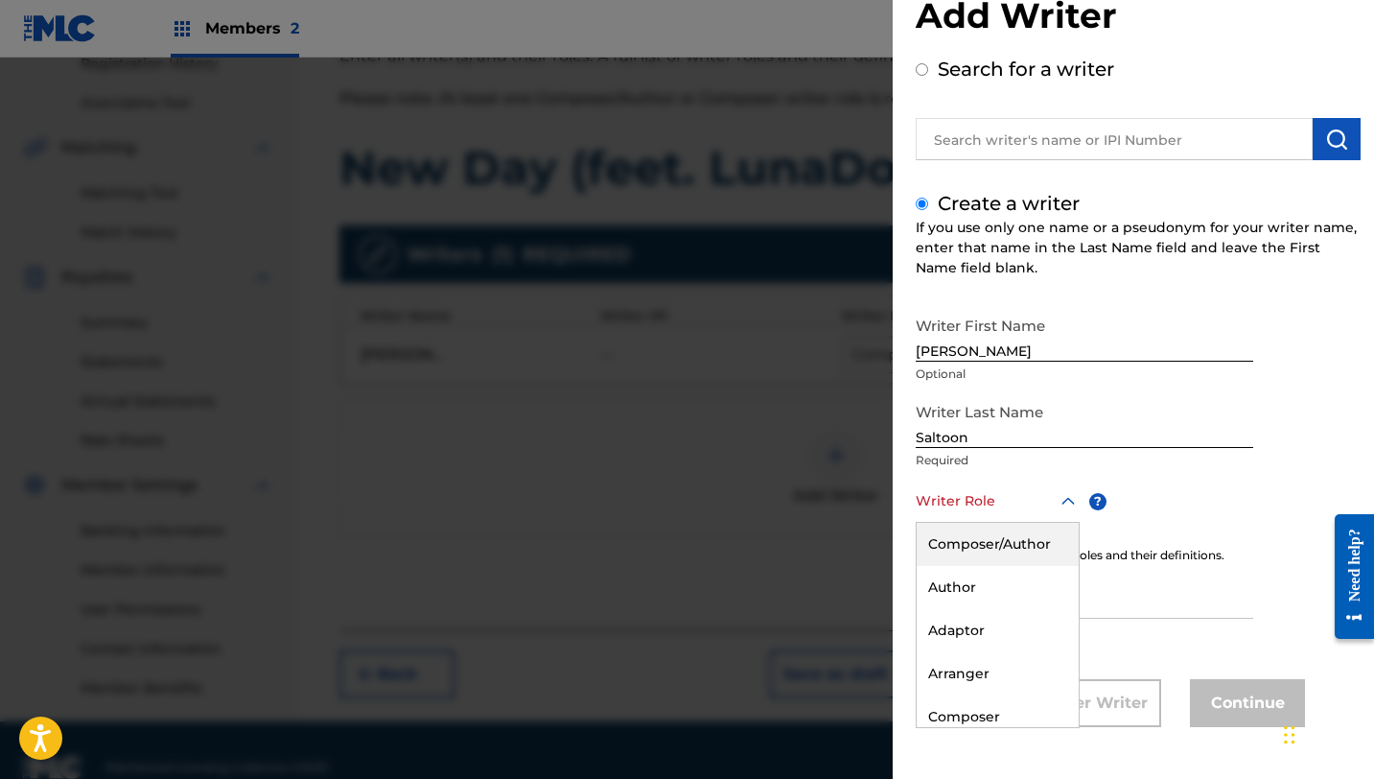
click at [1022, 545] on div "Composer/Author" at bounding box center [998, 544] width 162 height 43
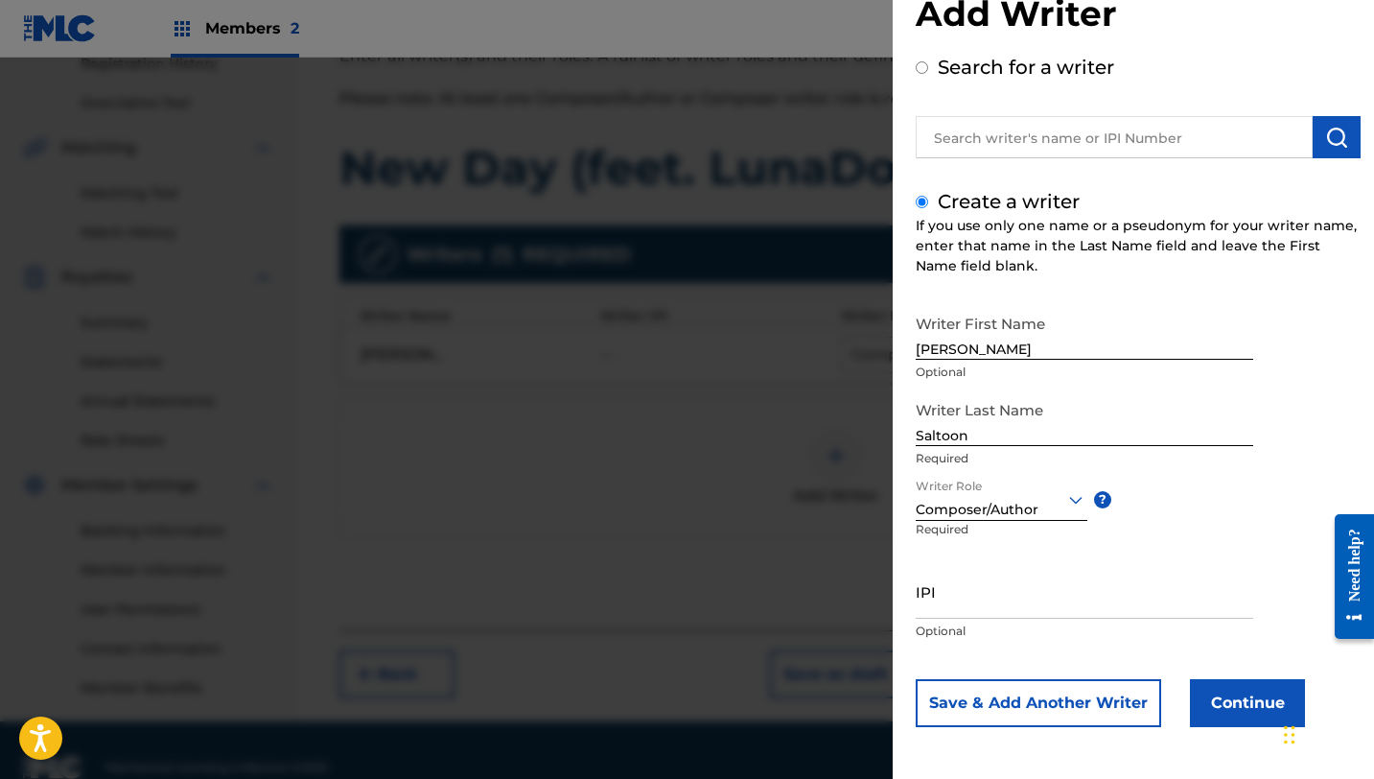
scroll to position [411, 0]
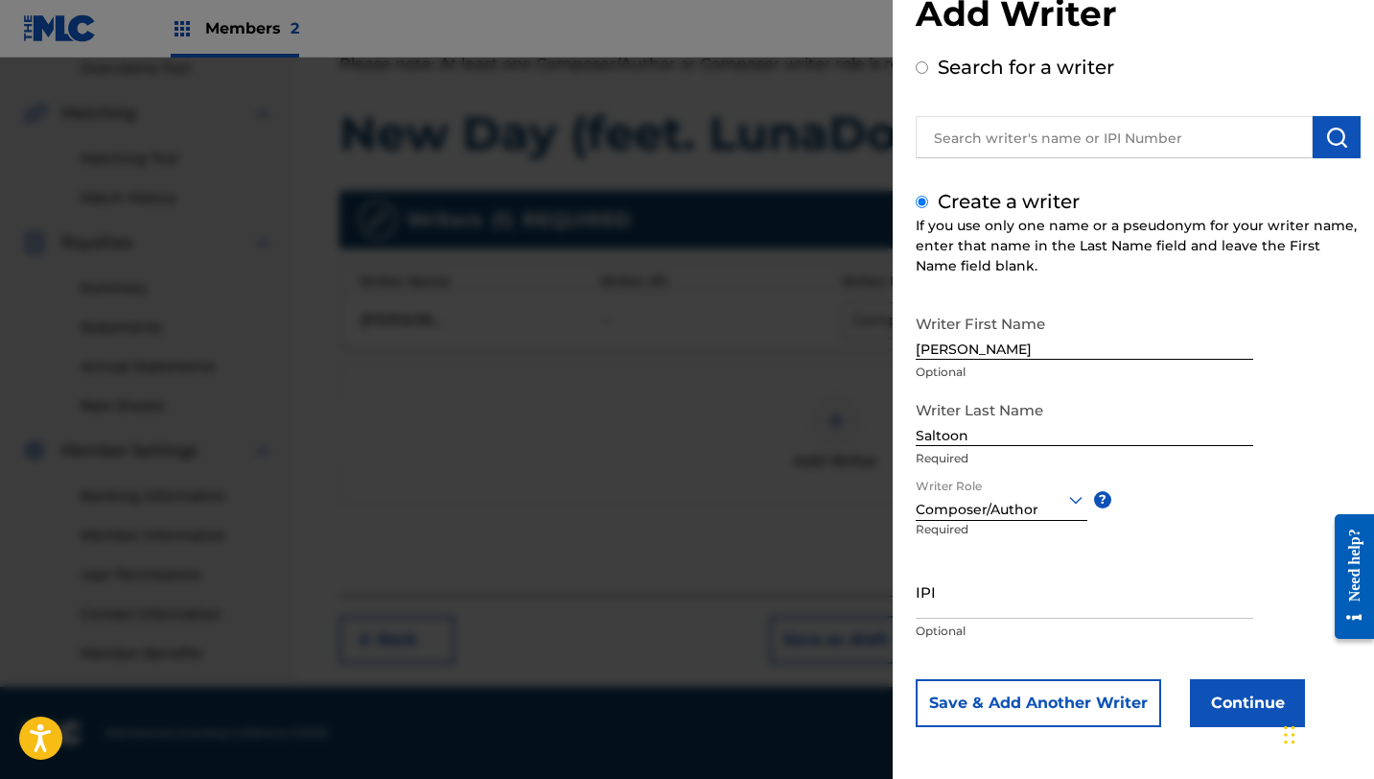
click at [1236, 697] on button "Continue" at bounding box center [1247, 703] width 115 height 48
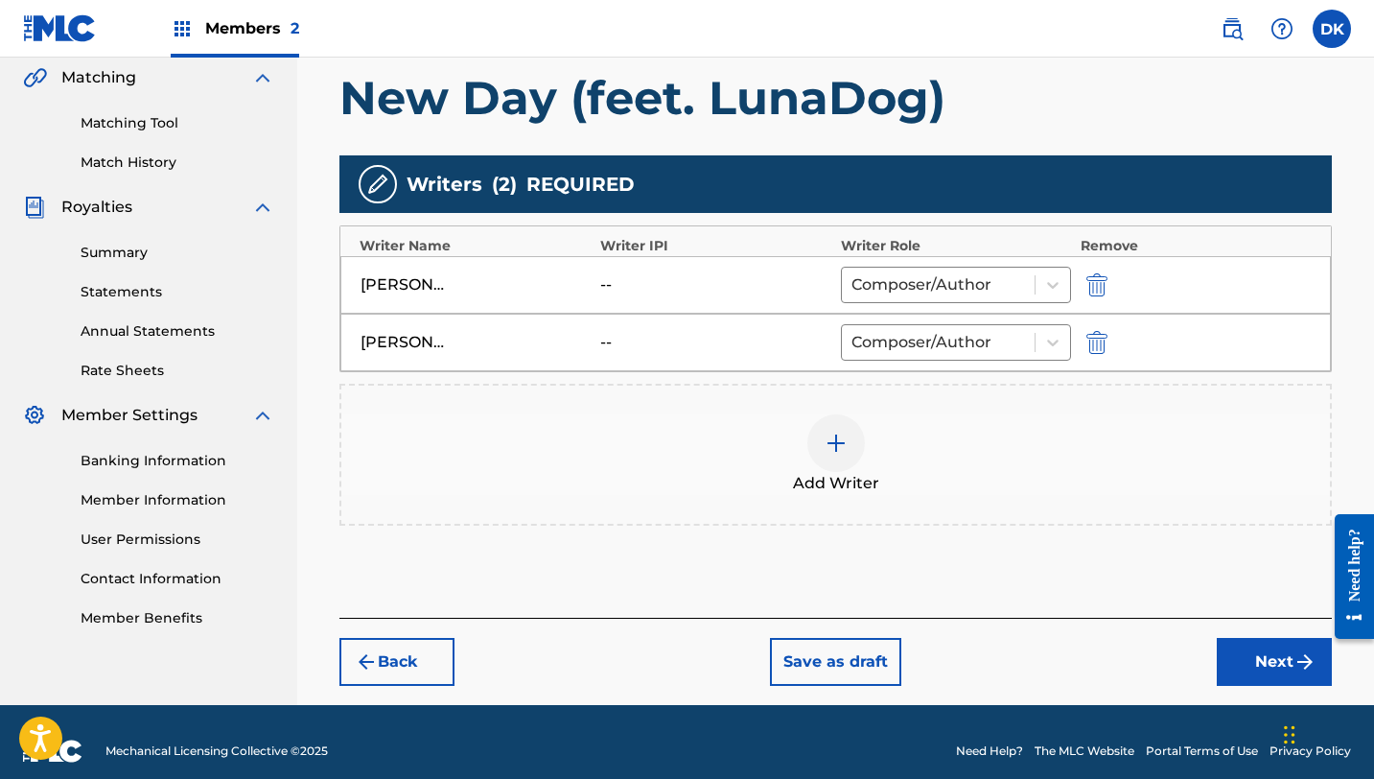
scroll to position [464, 0]
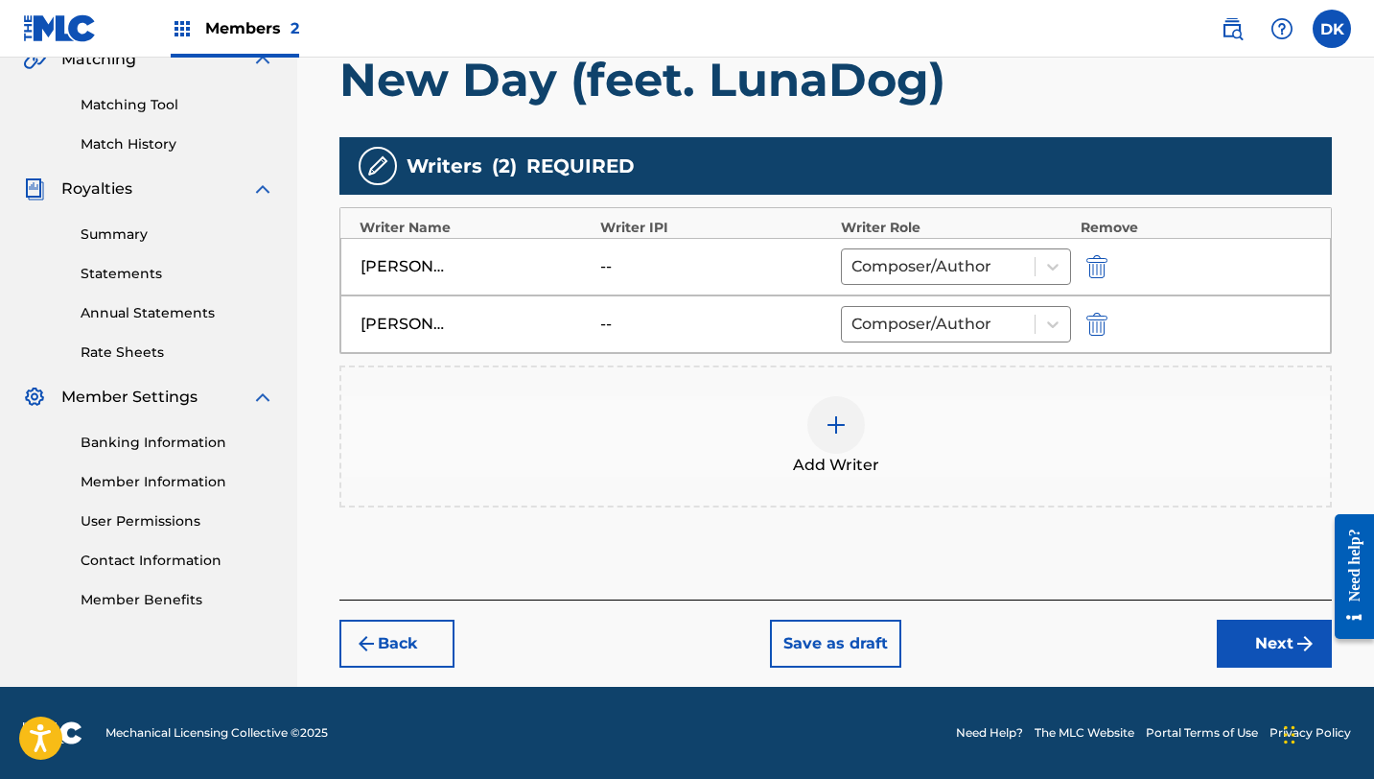
click at [813, 637] on button "Save as draft" at bounding box center [835, 644] width 131 height 48
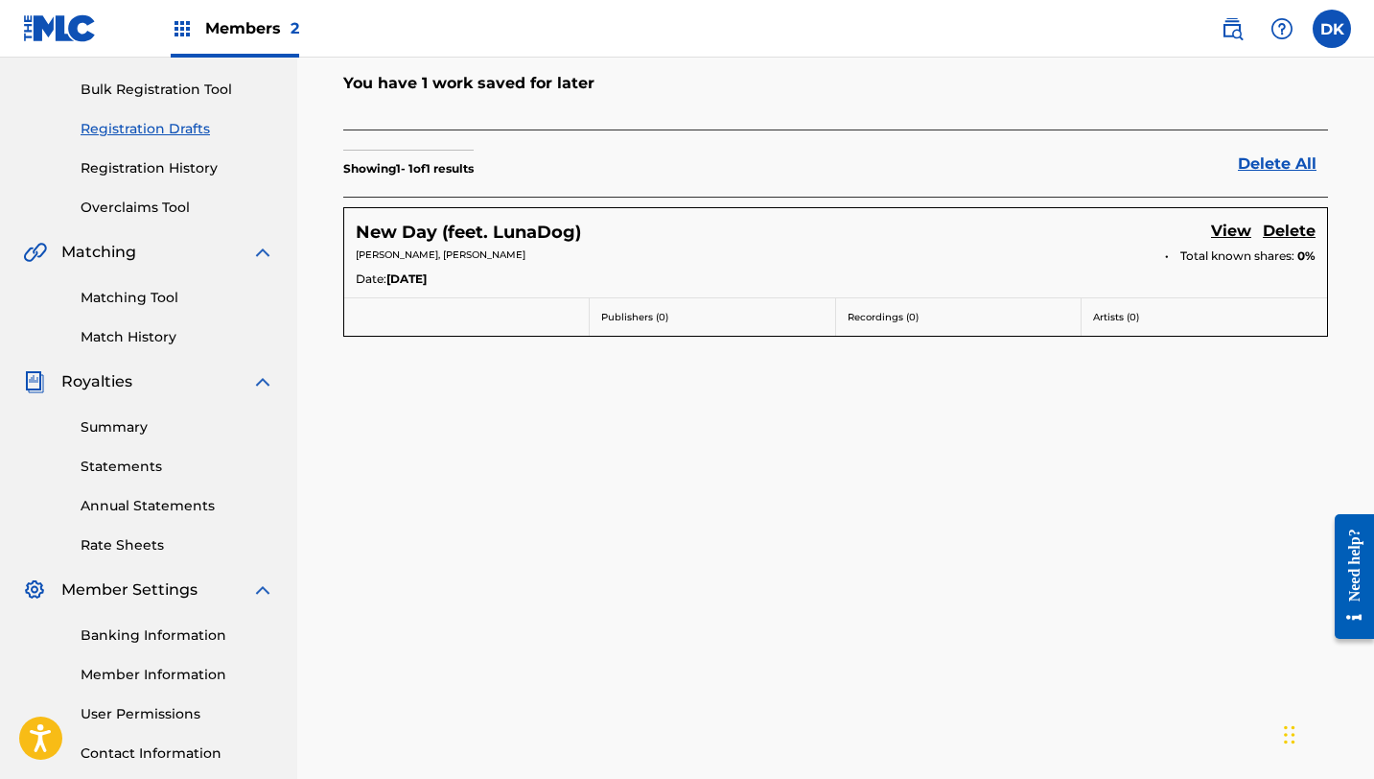
scroll to position [224, 0]
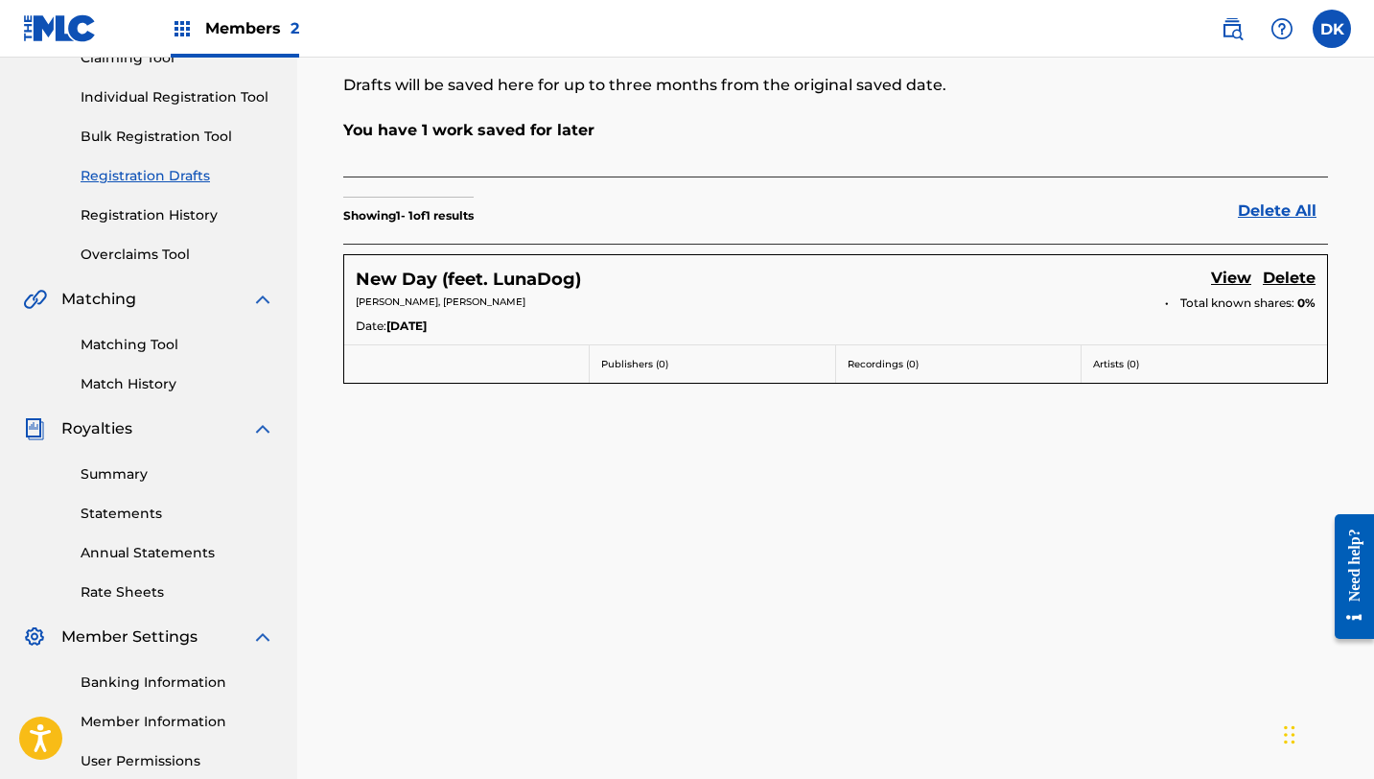
click at [502, 282] on h5 "New Day (feet. LunaDog)" at bounding box center [468, 280] width 225 height 22
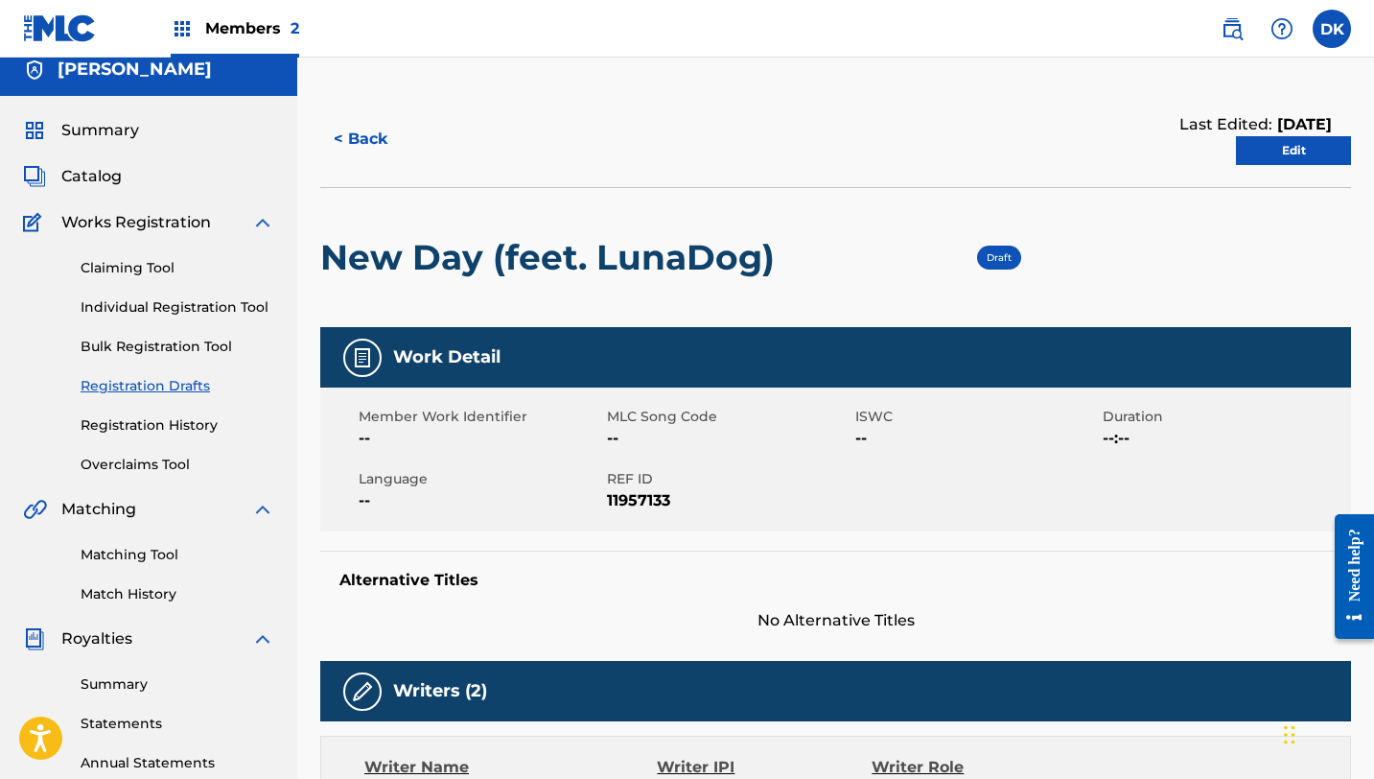
scroll to position [17, 0]
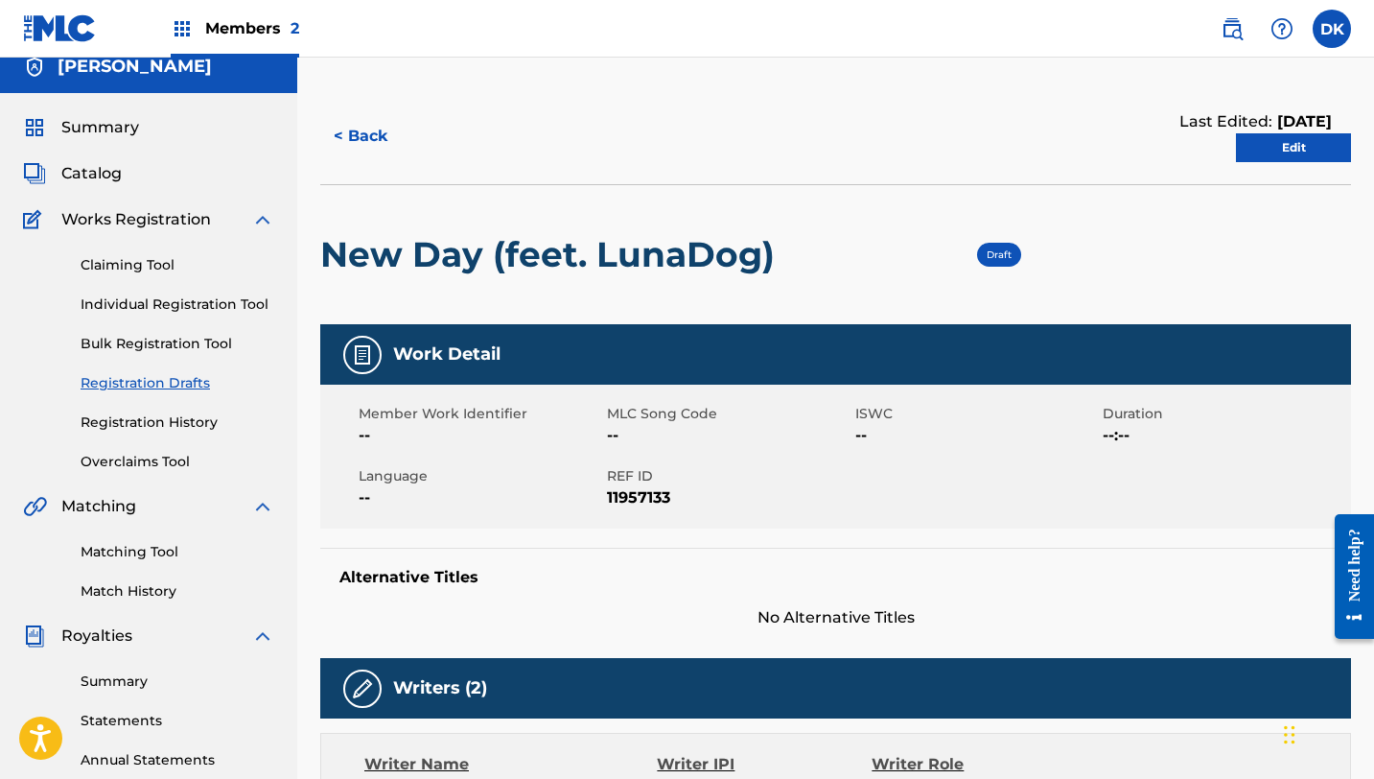
click at [1248, 152] on link "Edit" at bounding box center [1293, 147] width 115 height 29
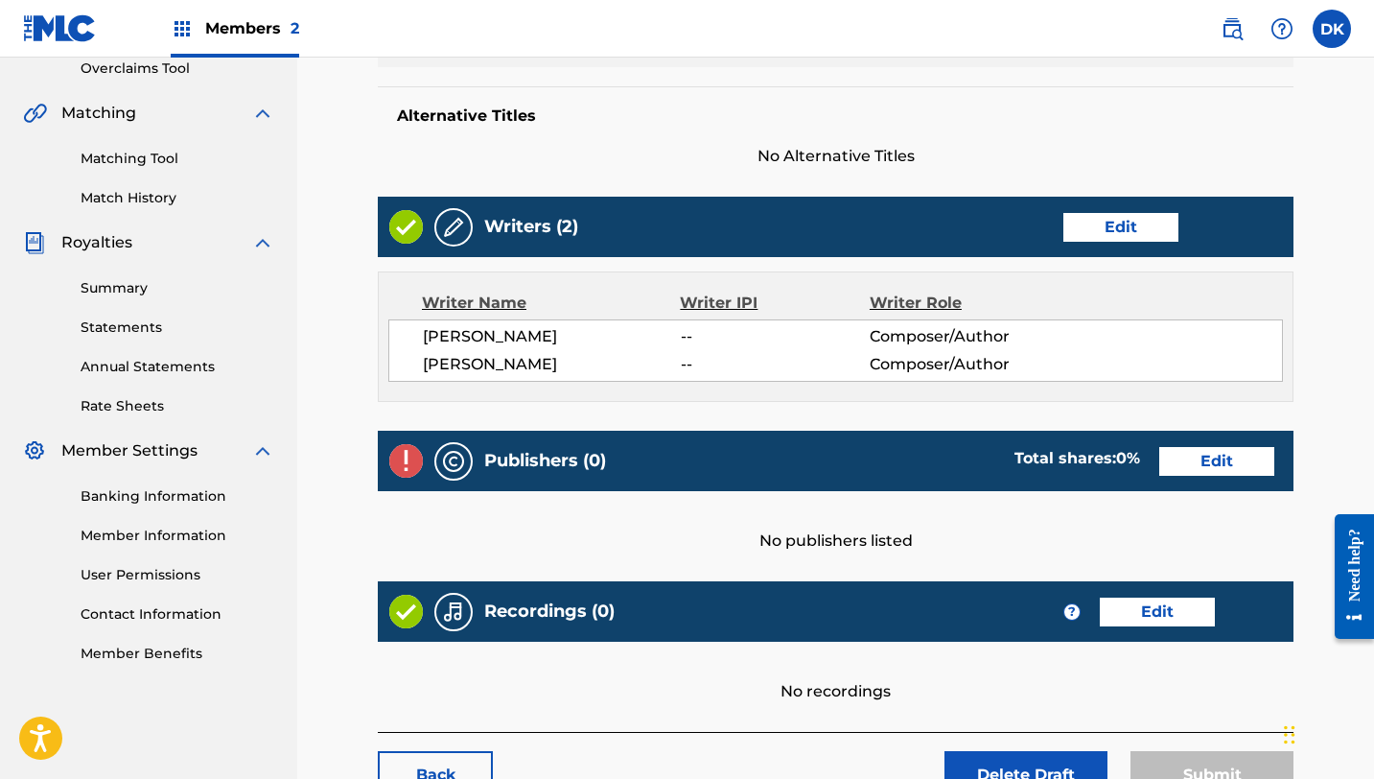
scroll to position [442, 0]
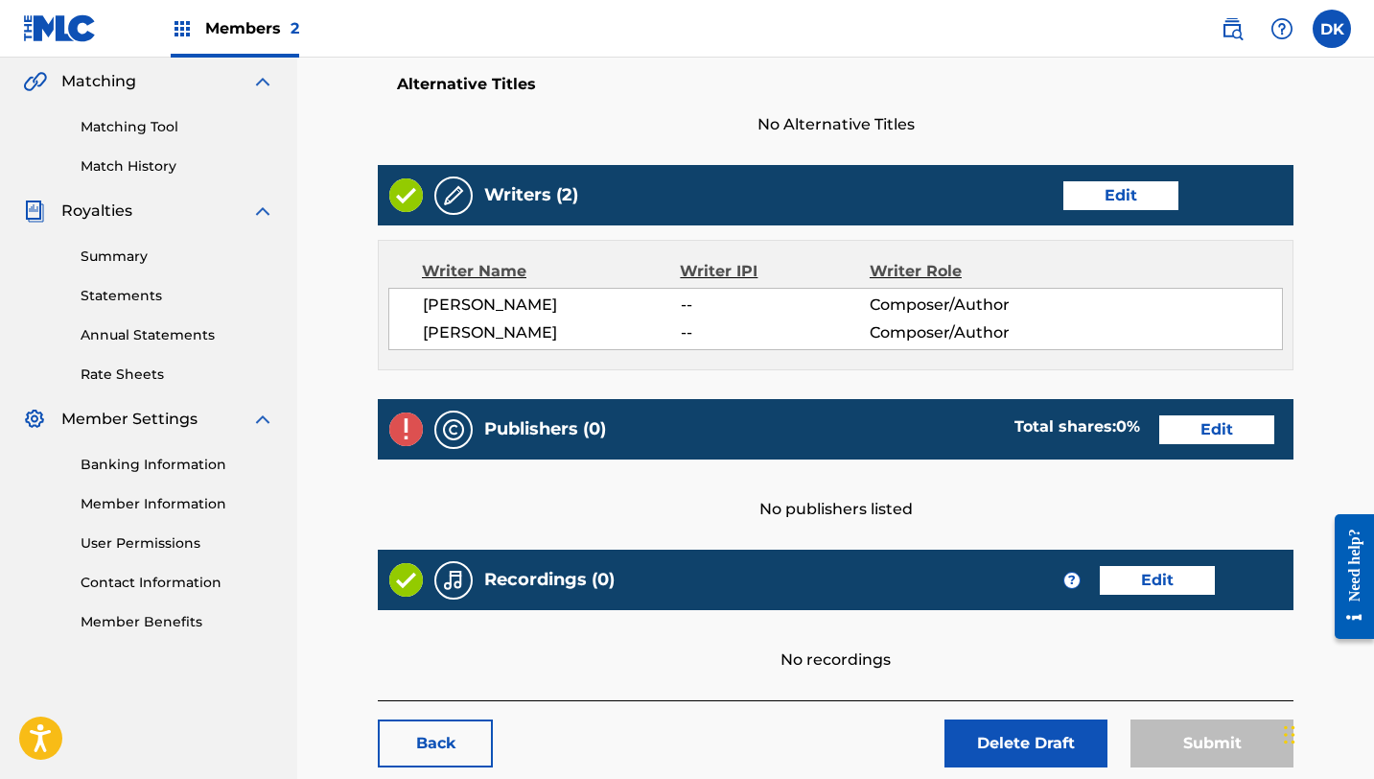
click at [1187, 432] on link "Edit" at bounding box center [1217, 429] width 115 height 29
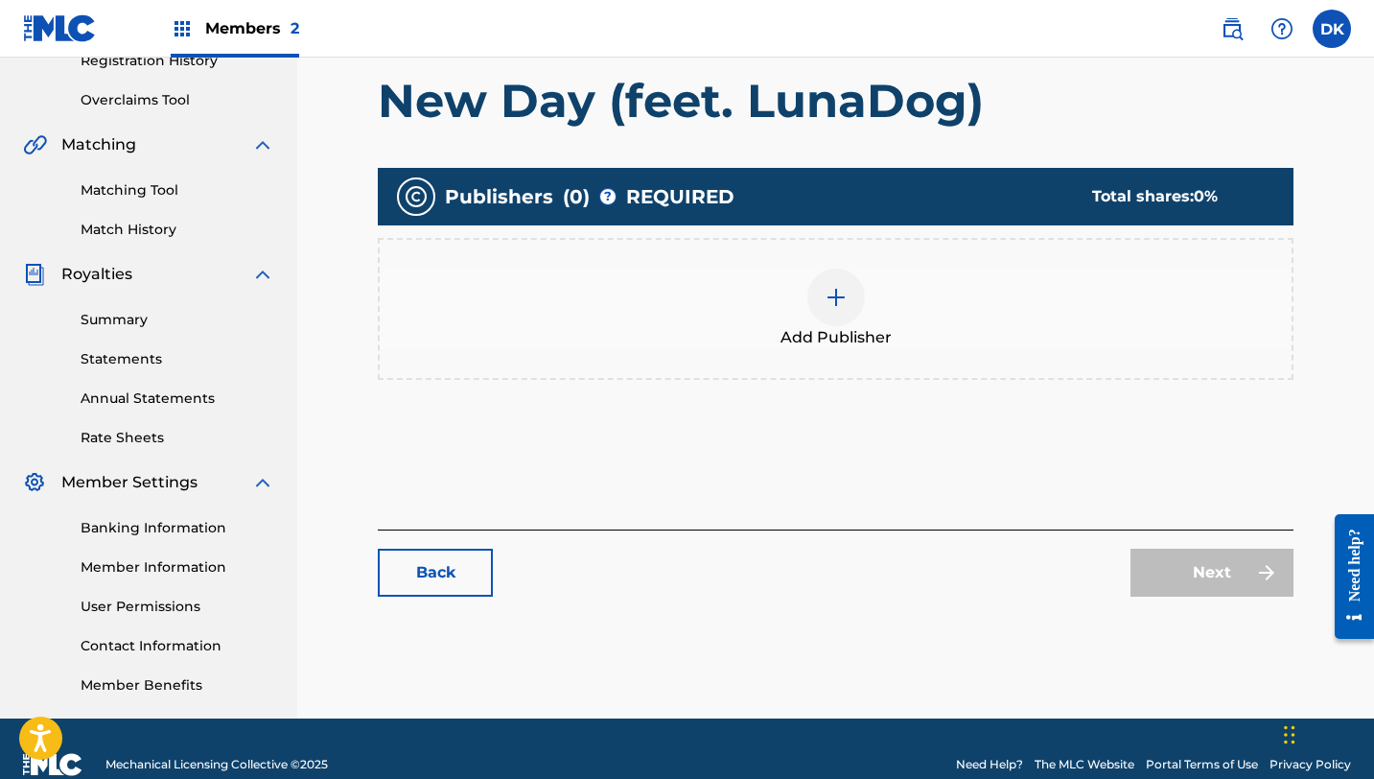
scroll to position [384, 0]
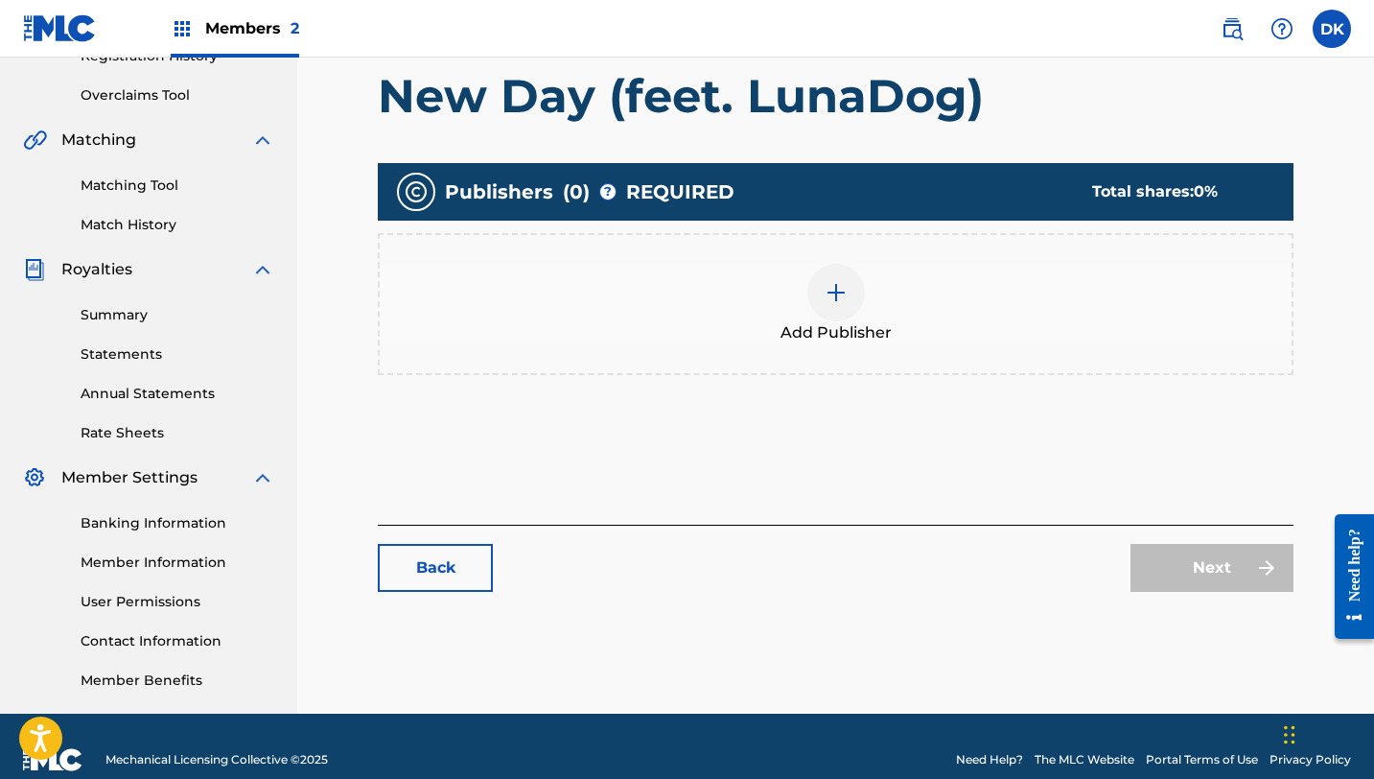
click at [831, 289] on img at bounding box center [836, 292] width 23 height 23
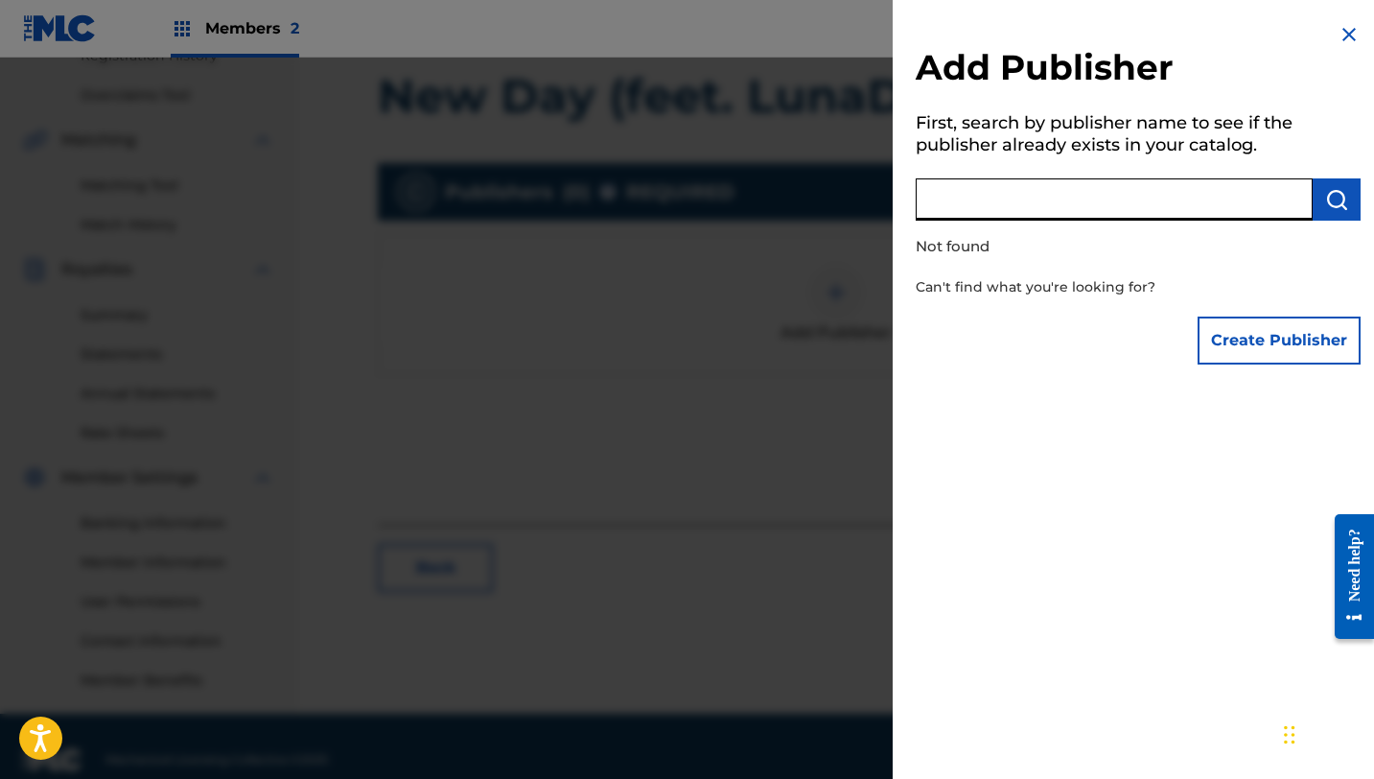
click at [1022, 200] on input "text" at bounding box center [1114, 199] width 397 height 42
type input "Pachoinkco"
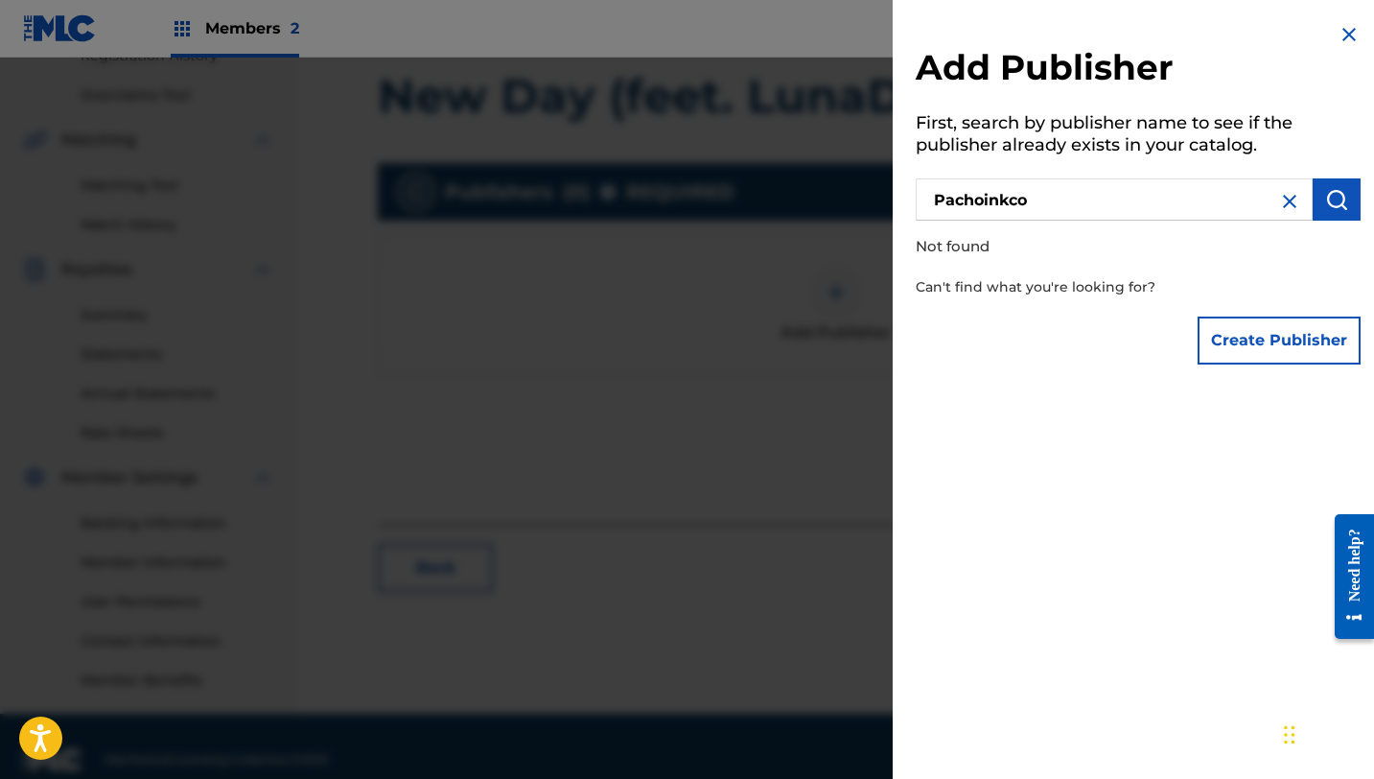
click at [1279, 333] on button "Create Publisher" at bounding box center [1279, 341] width 163 height 48
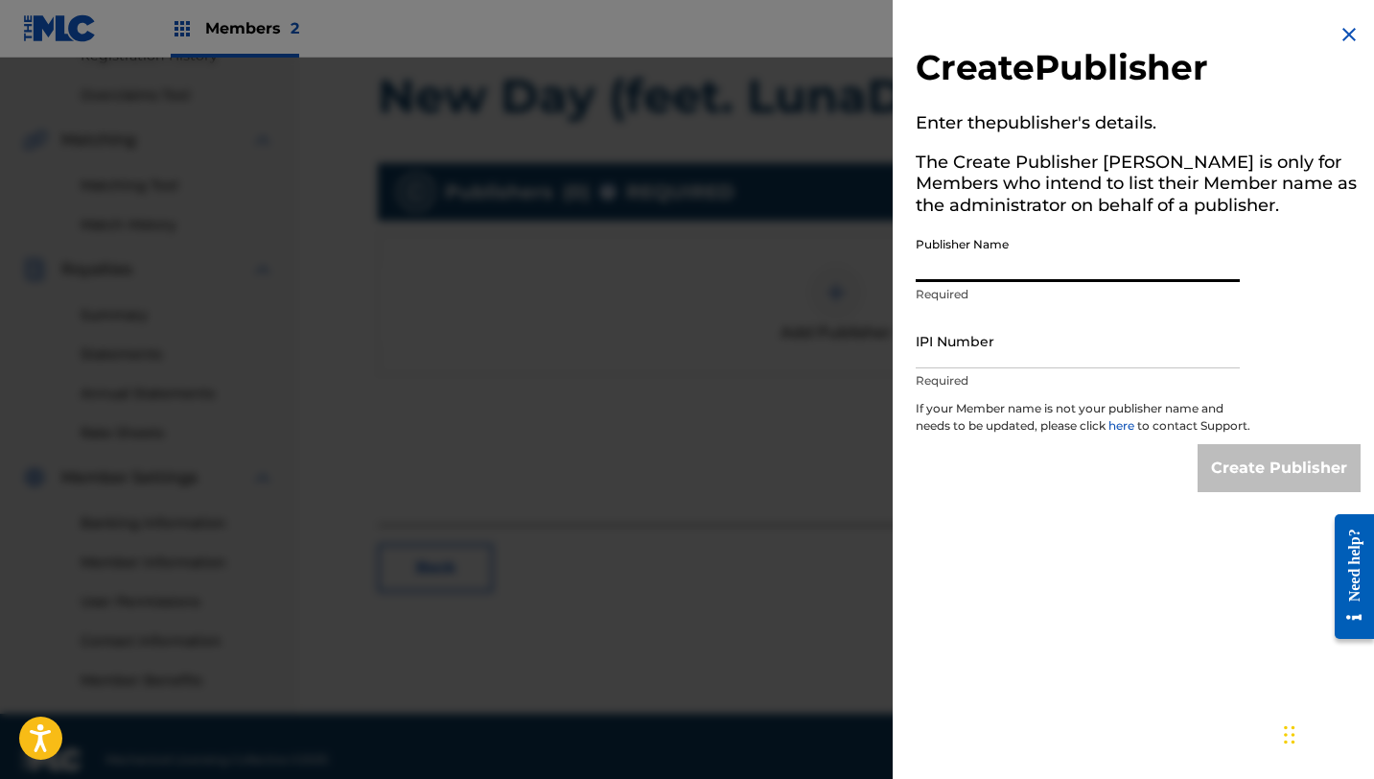
click at [1044, 262] on input "Publisher Name" at bounding box center [1078, 254] width 324 height 55
type input "P"
type input "Danielle Koppel"
click at [1030, 351] on input "IPI Number" at bounding box center [1078, 341] width 324 height 55
click at [1126, 427] on link "here" at bounding box center [1123, 425] width 29 height 14
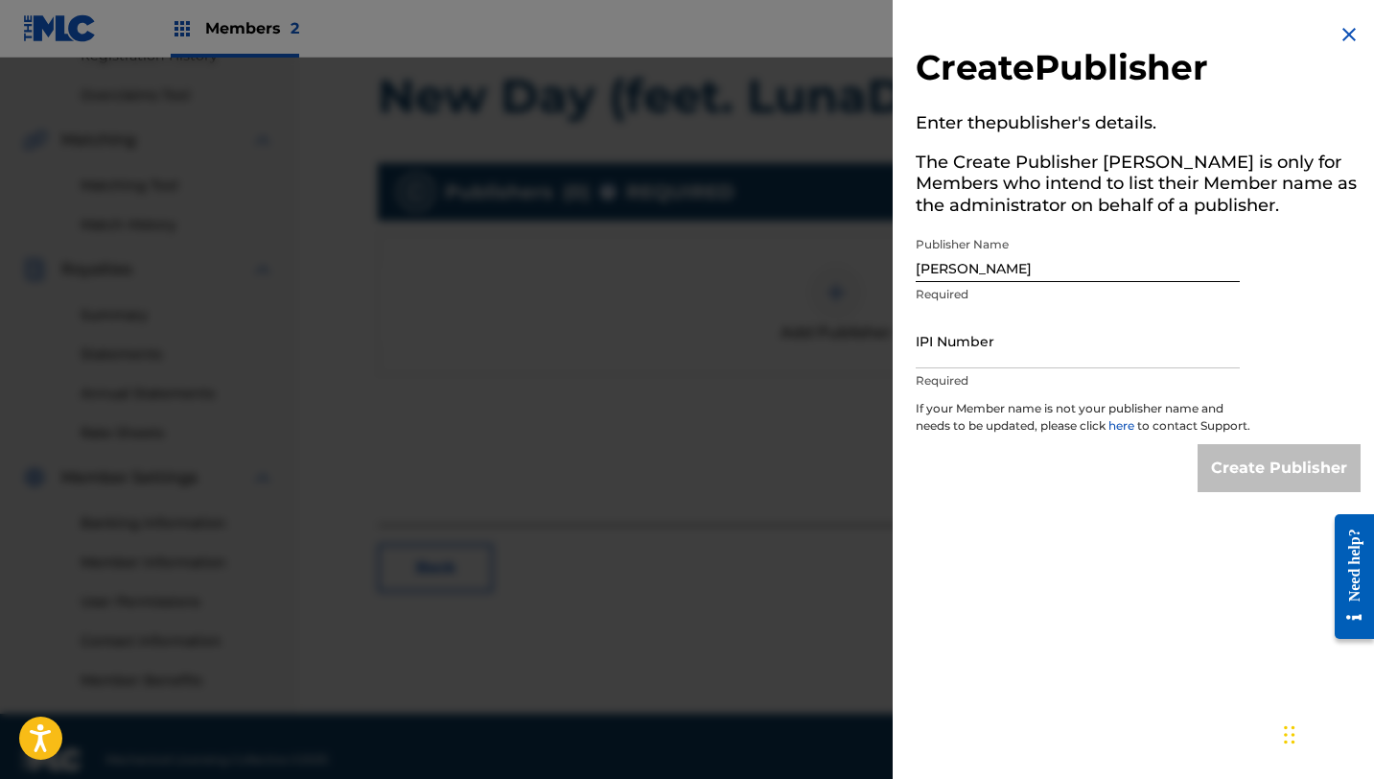
click at [1028, 351] on input "IPI Number" at bounding box center [1078, 341] width 324 height 55
paste input "1296493700"
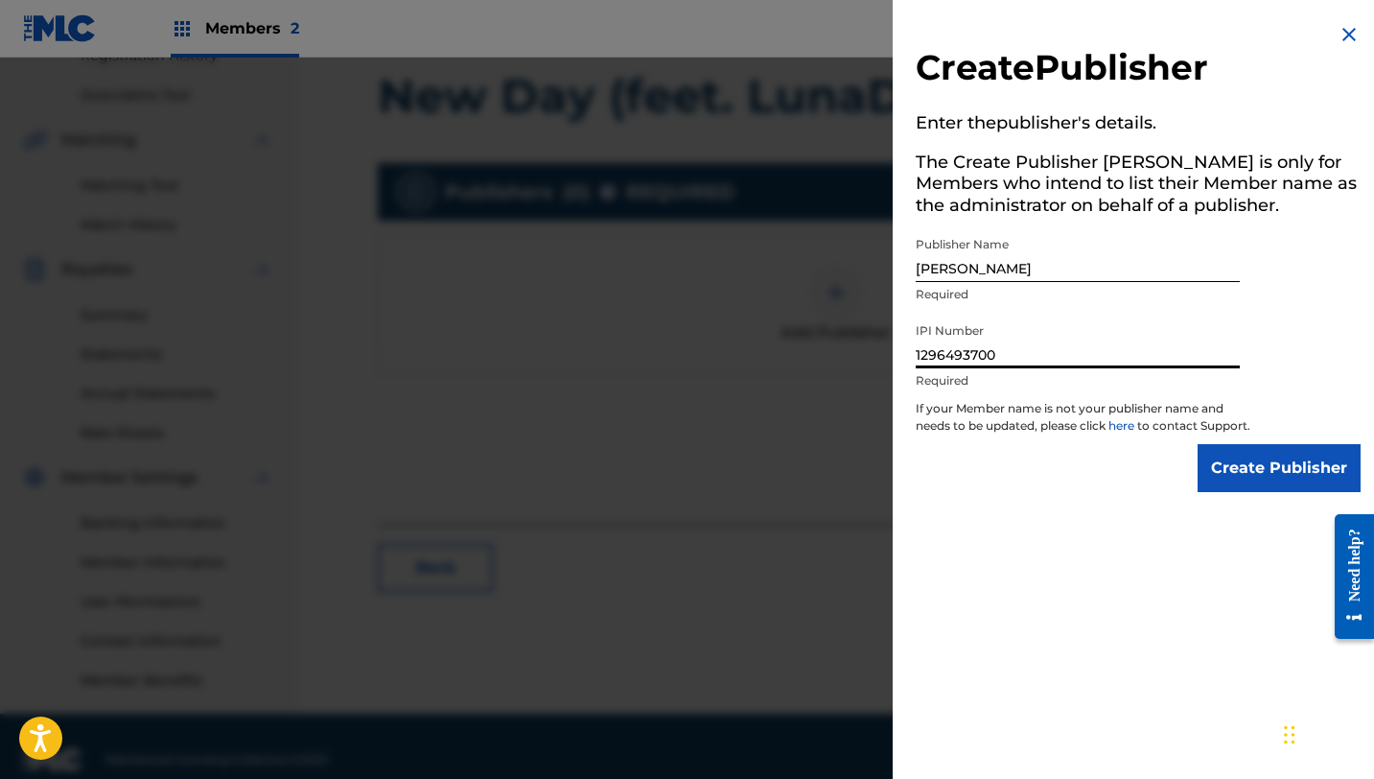
type input "1296493700"
click at [1264, 492] on input "Create Publisher" at bounding box center [1279, 468] width 163 height 48
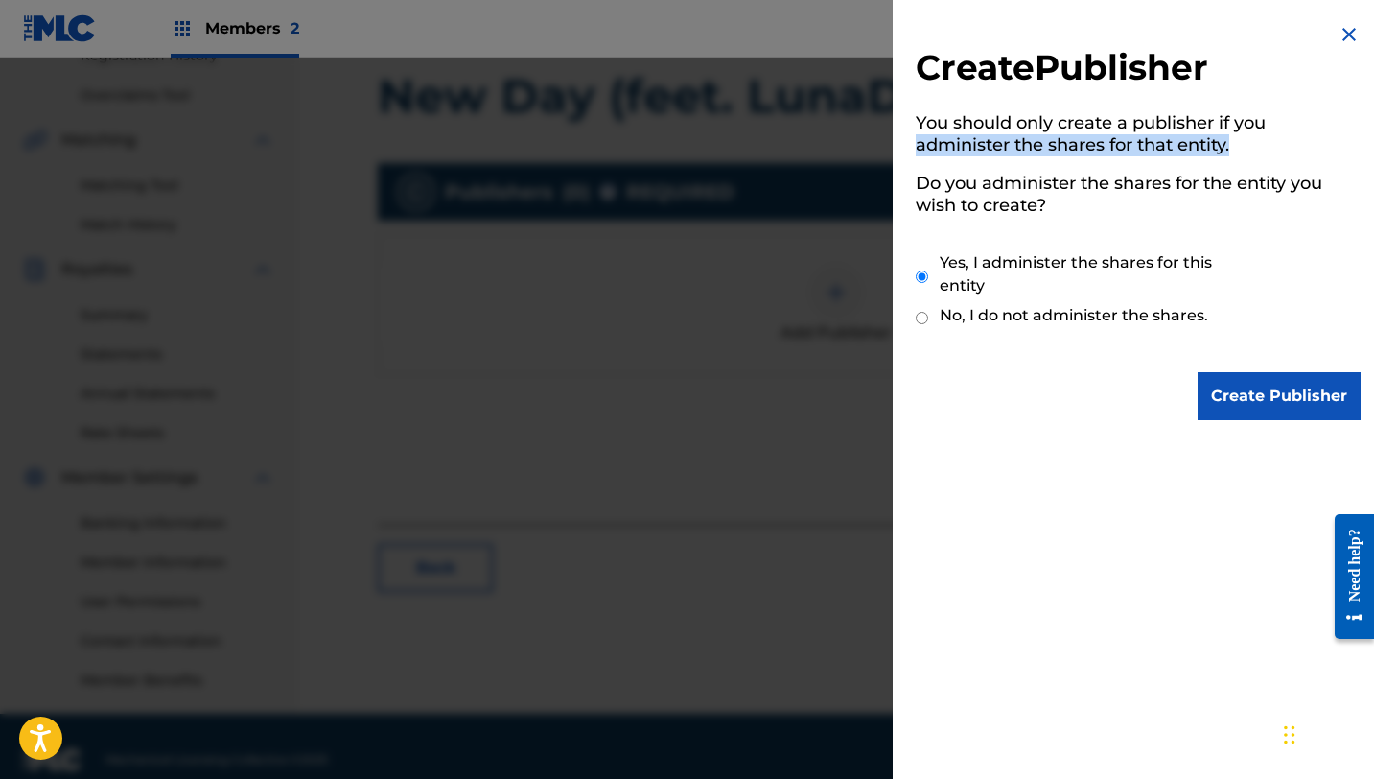
drag, startPoint x: 1238, startPoint y: 147, endPoint x: 920, endPoint y: 151, distance: 318.5
click at [920, 151] on h5 "You should only create a publisher if you administer the shares for that entity." at bounding box center [1138, 136] width 445 height 60
copy h5 "administer the shares for that entity."
click at [1271, 389] on input "Create Publisher" at bounding box center [1279, 396] width 163 height 48
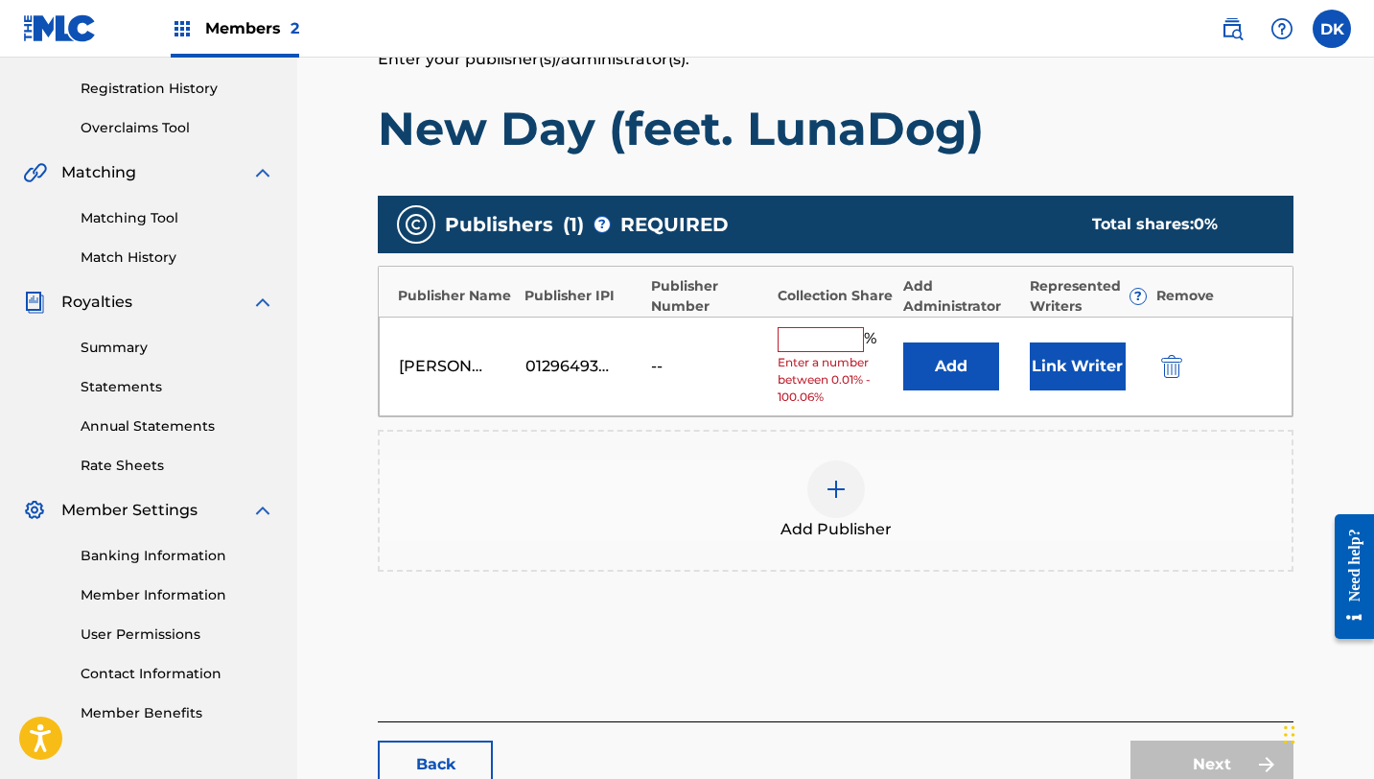
scroll to position [347, 0]
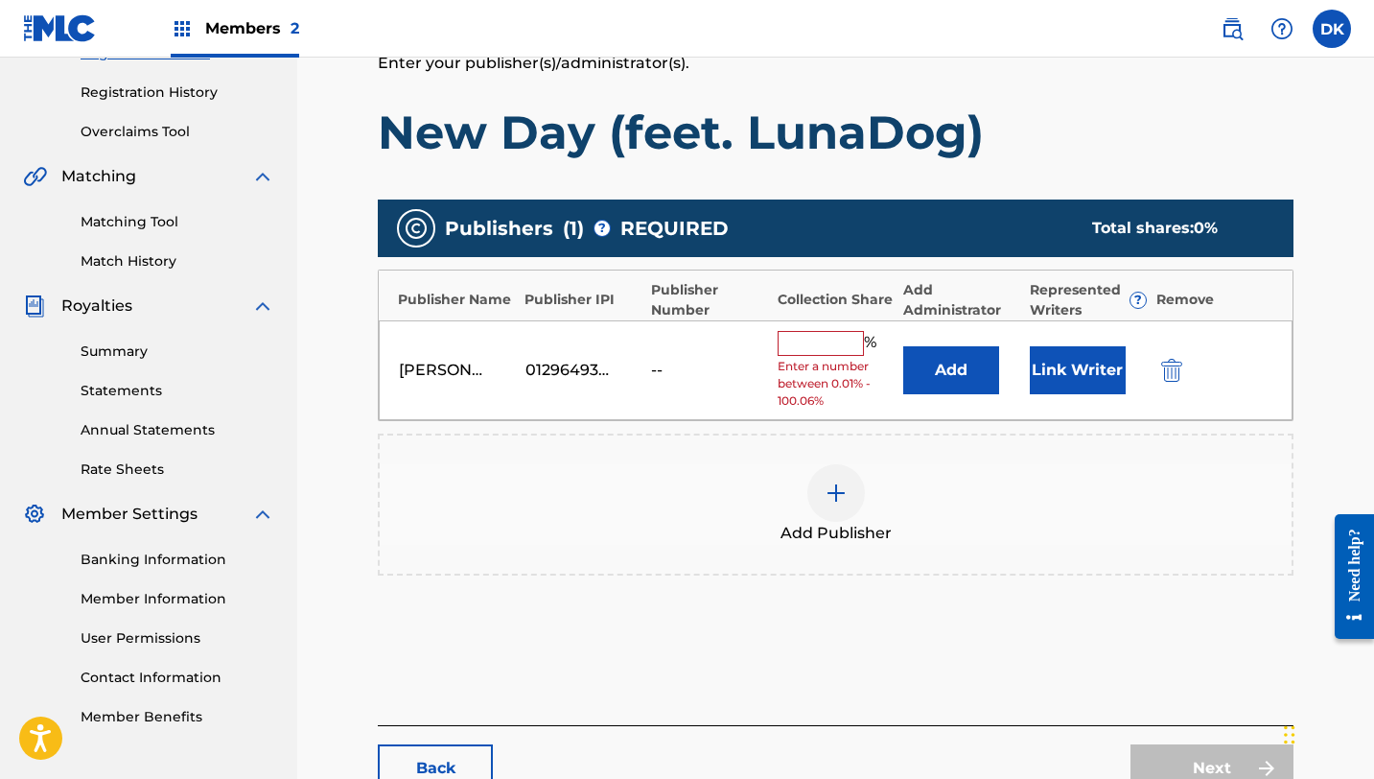
click at [815, 344] on input "text" at bounding box center [821, 343] width 86 height 25
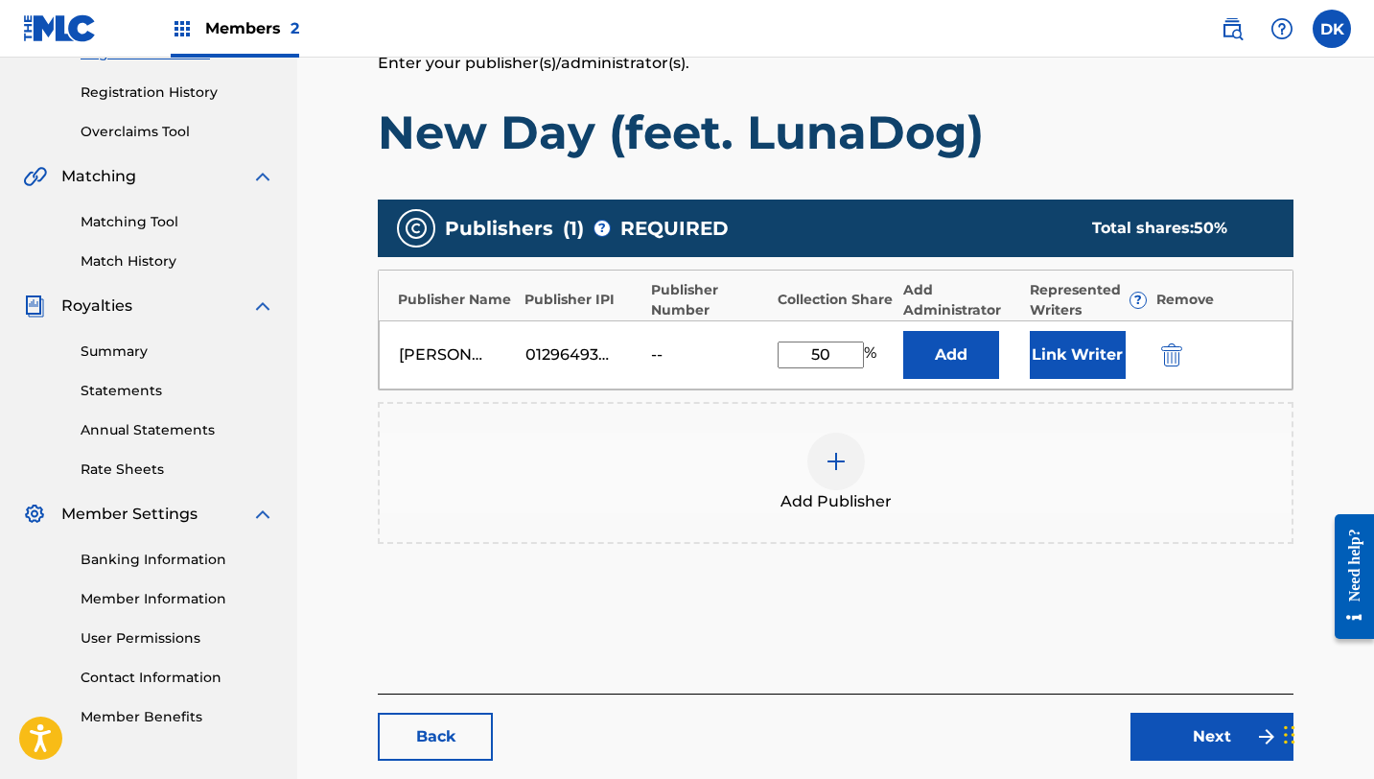
type input "50"
click at [1059, 356] on button "Link Writer" at bounding box center [1078, 355] width 96 height 48
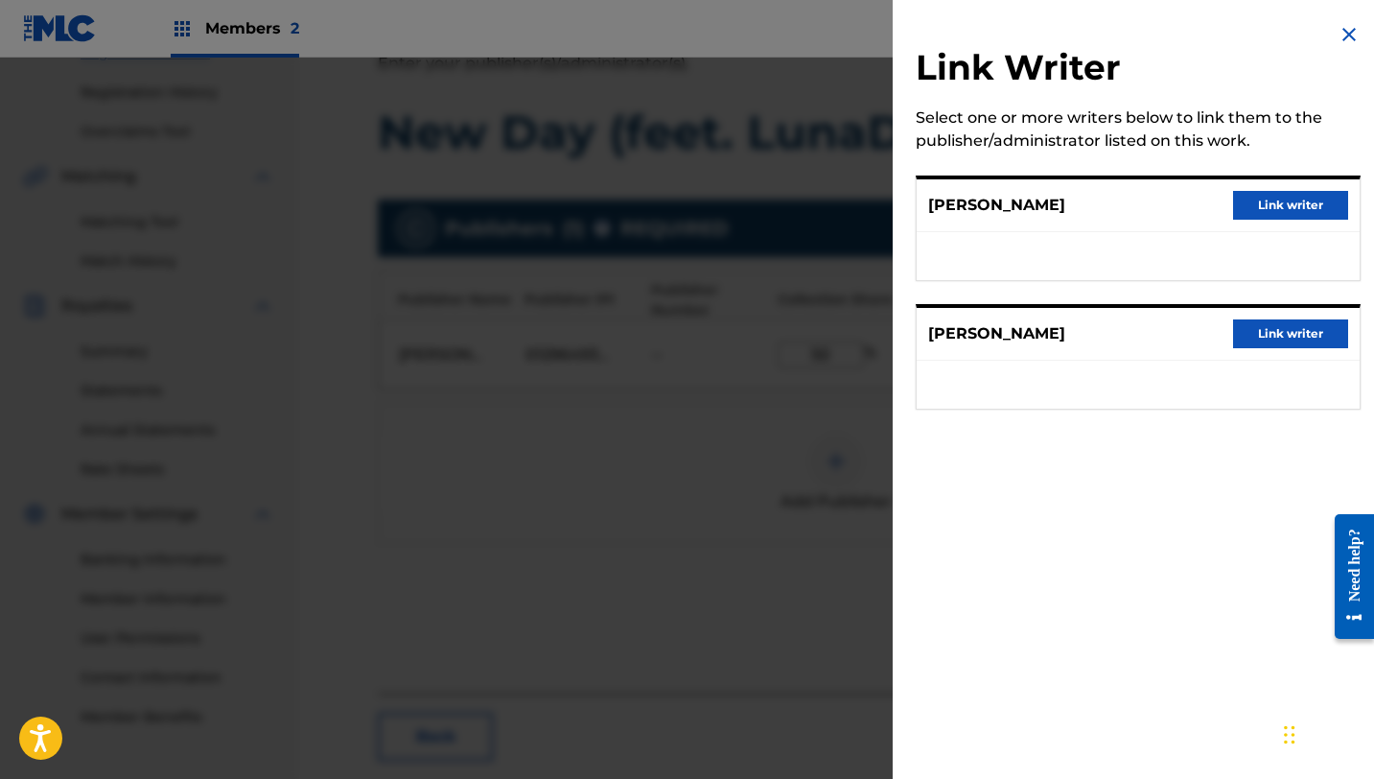
click at [1285, 326] on button "Link writer" at bounding box center [1290, 333] width 115 height 29
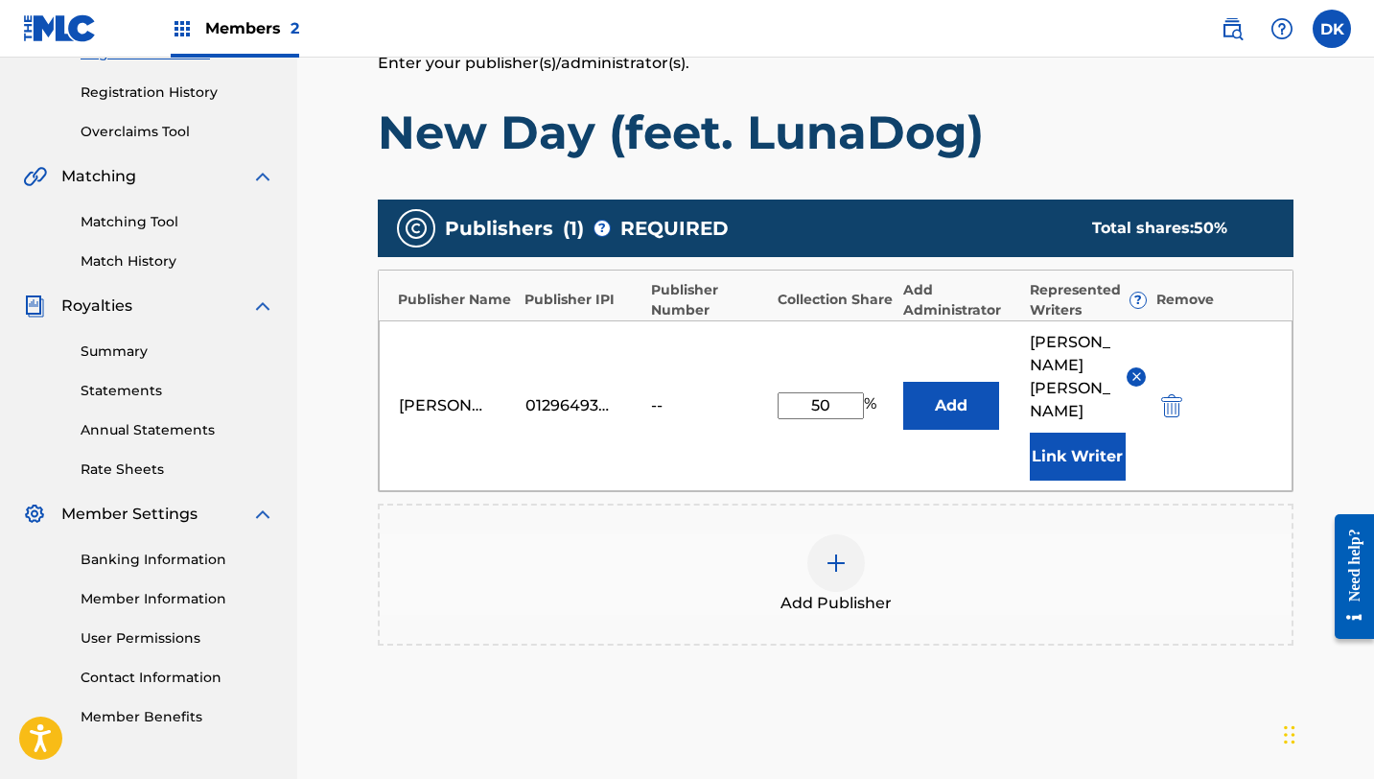
click at [979, 382] on button "Add" at bounding box center [952, 406] width 96 height 48
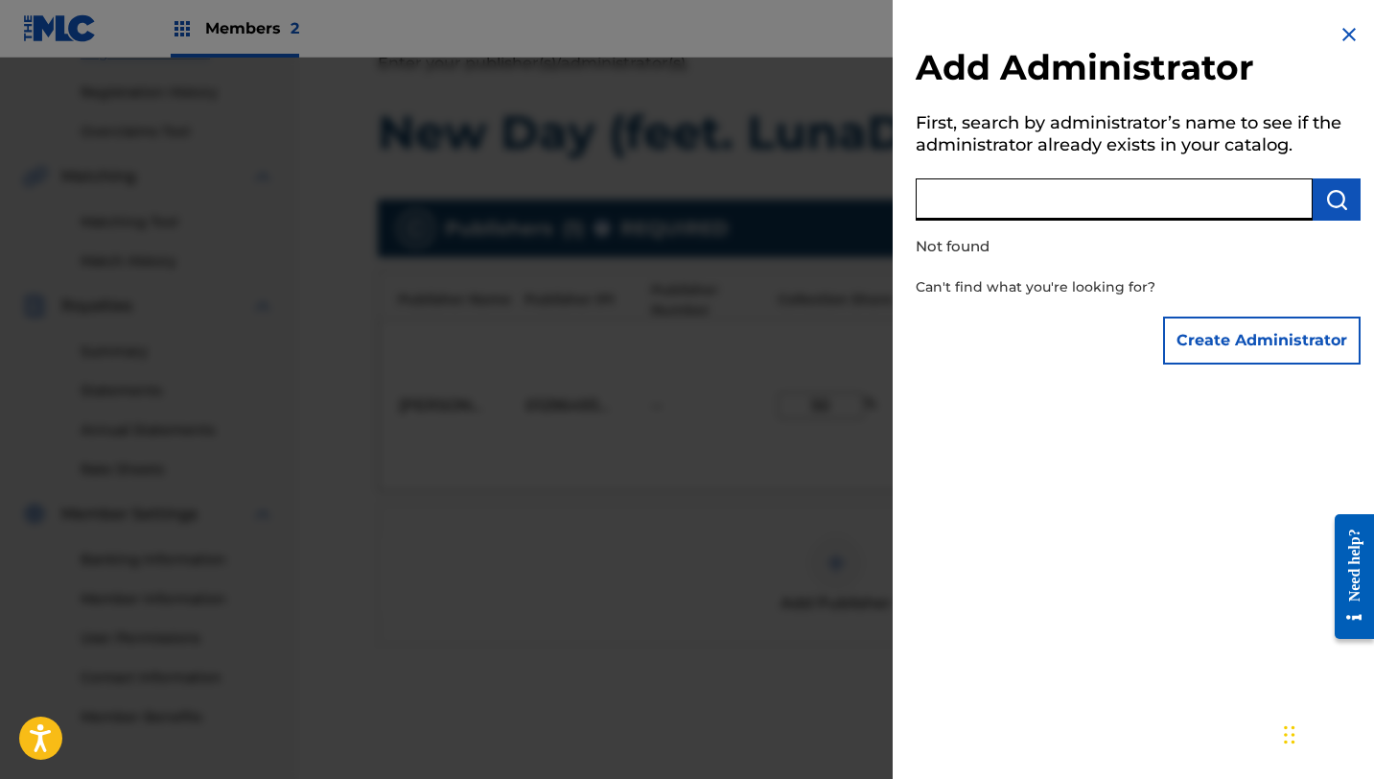
click at [1069, 213] on input "text" at bounding box center [1114, 199] width 397 height 42
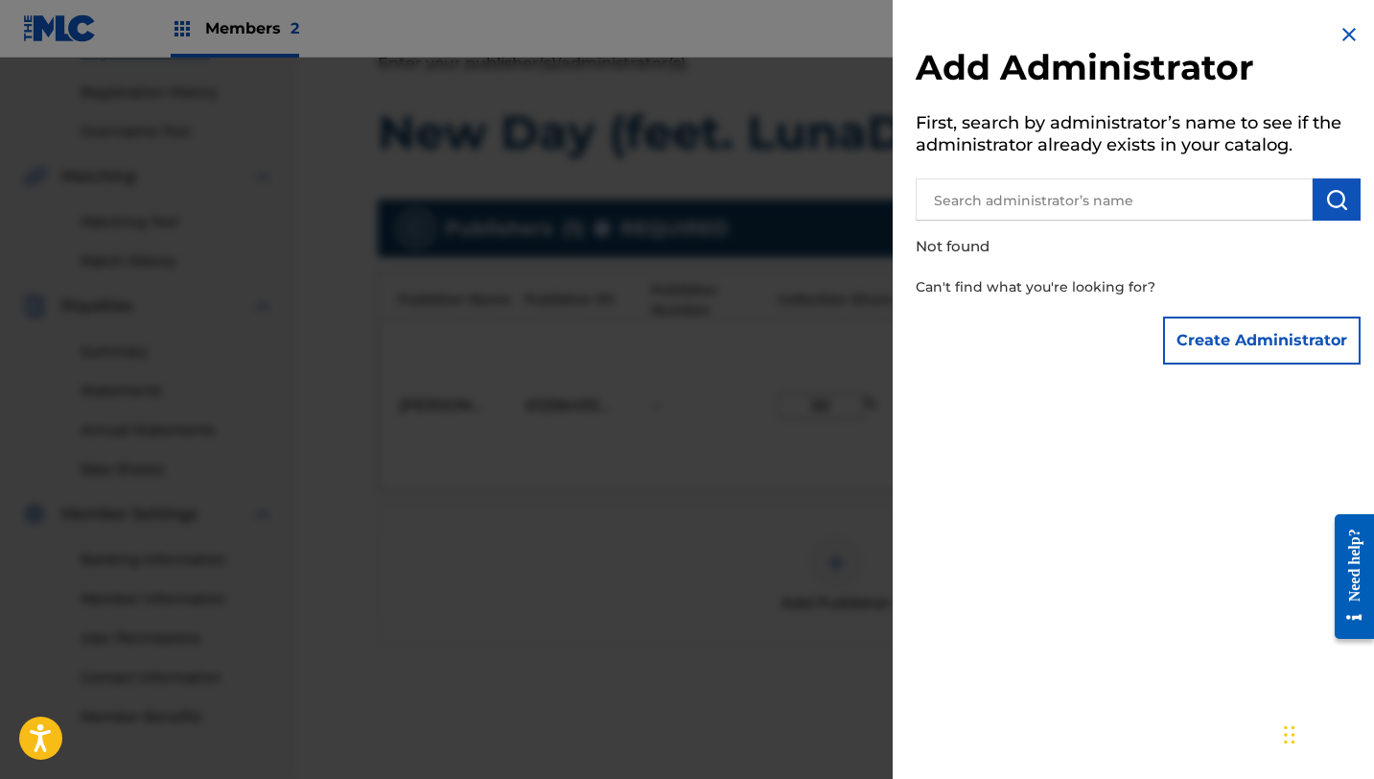
click at [1345, 35] on img at bounding box center [1349, 34] width 23 height 23
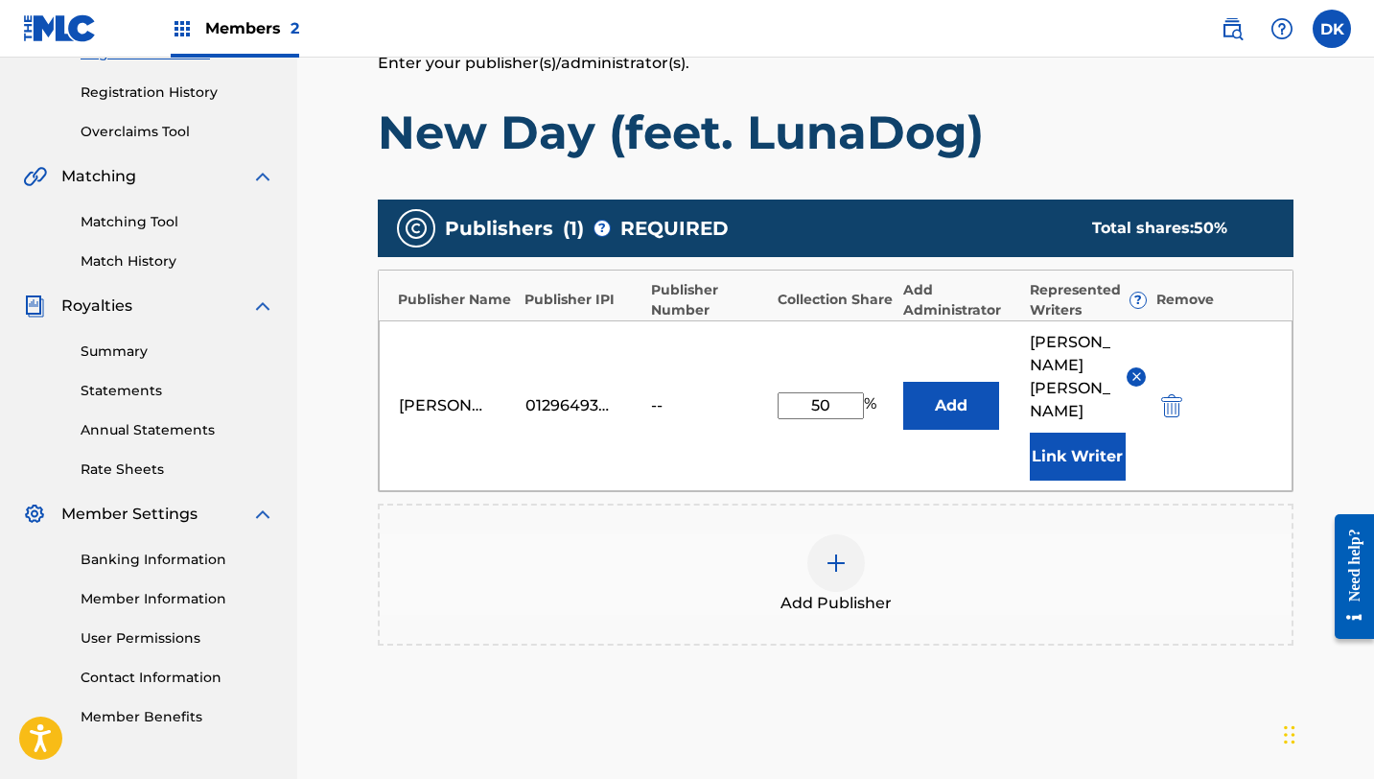
click at [833, 552] on img at bounding box center [836, 563] width 23 height 23
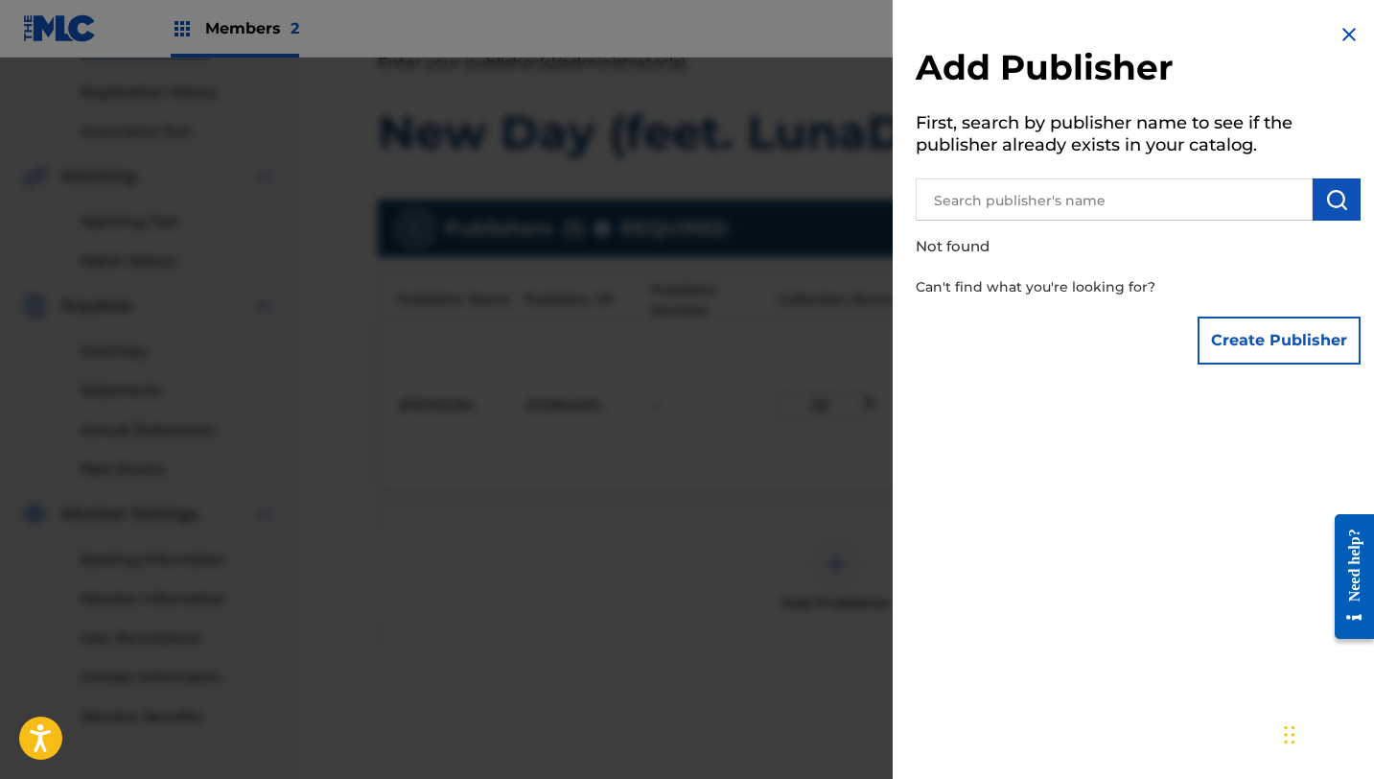
click at [1113, 203] on input "text" at bounding box center [1114, 199] width 397 height 42
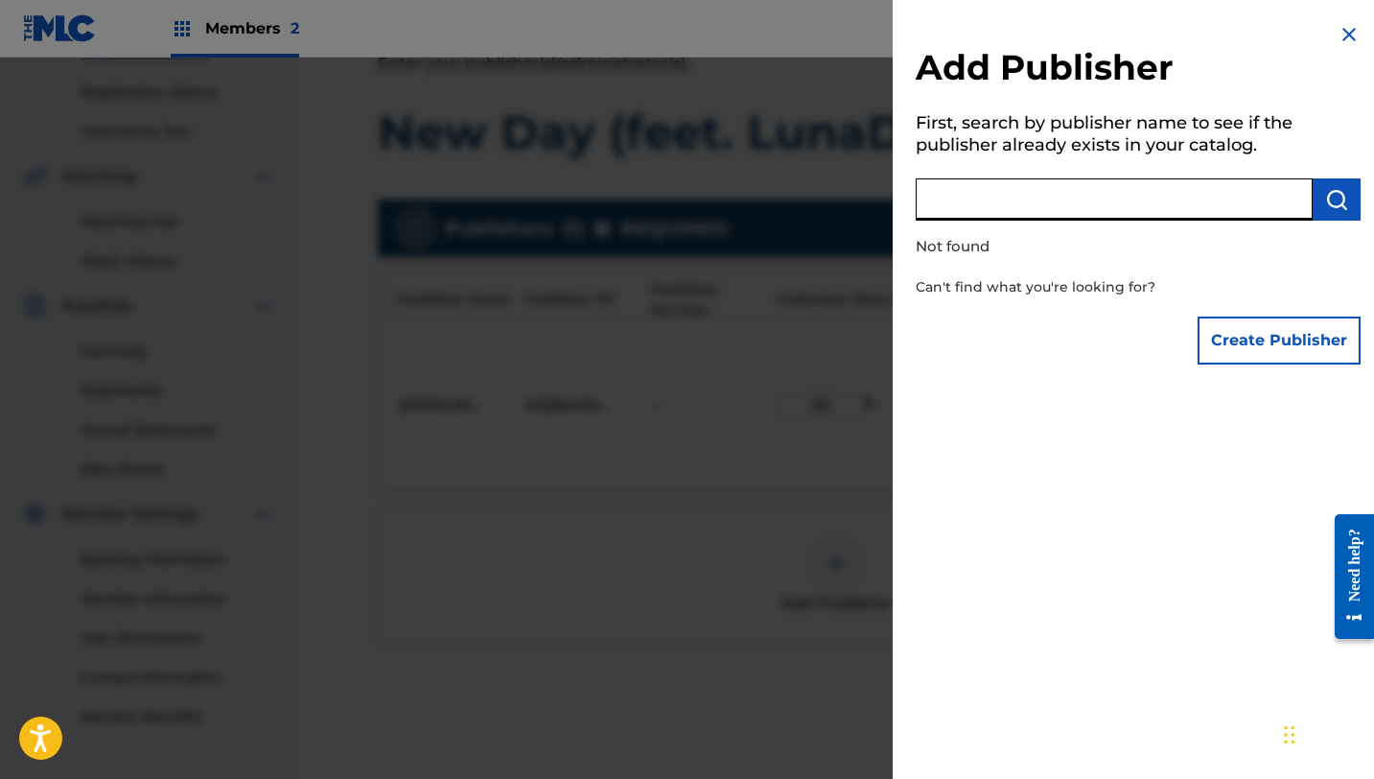
click at [1214, 340] on button "Create Publisher" at bounding box center [1279, 341] width 163 height 48
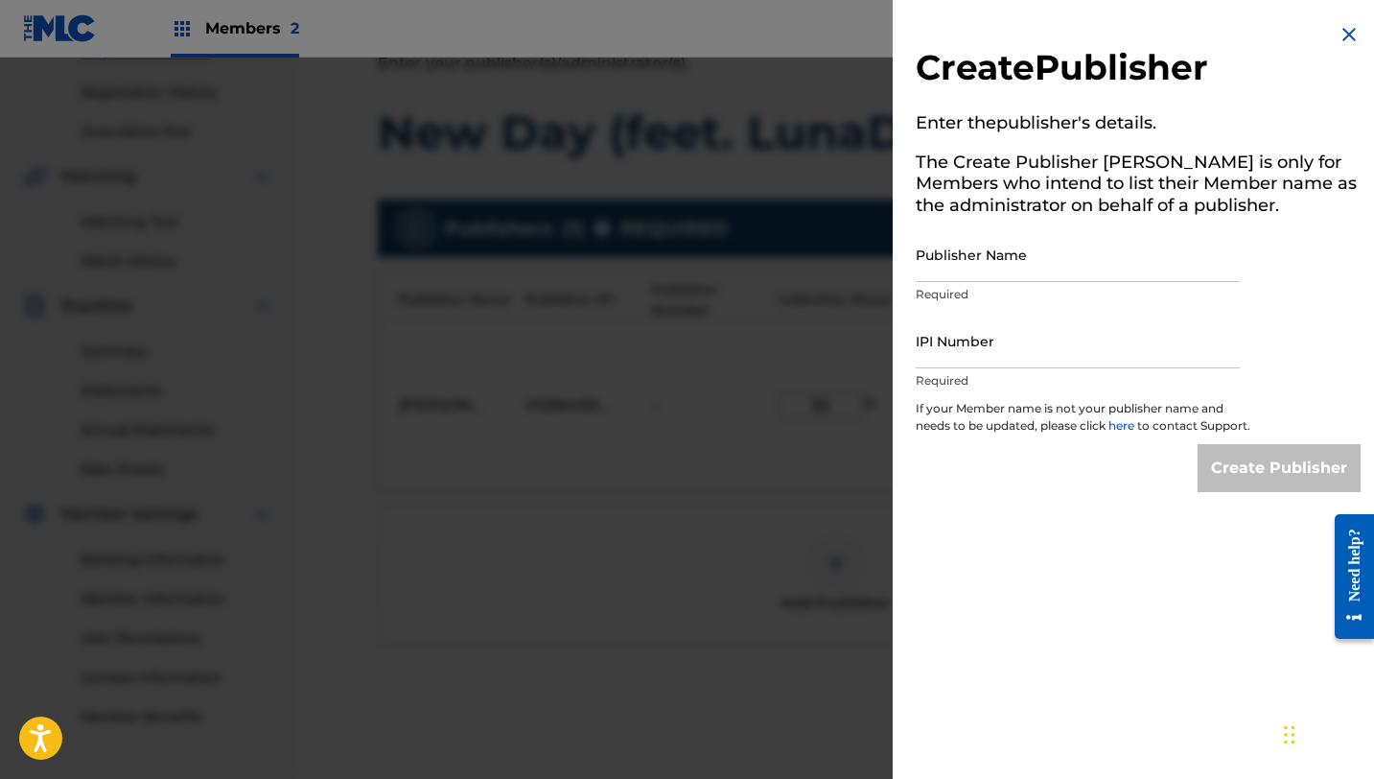
click at [1046, 263] on input "Publisher Name" at bounding box center [1078, 254] width 324 height 55
type input "I"
click at [1342, 27] on img at bounding box center [1349, 34] width 23 height 23
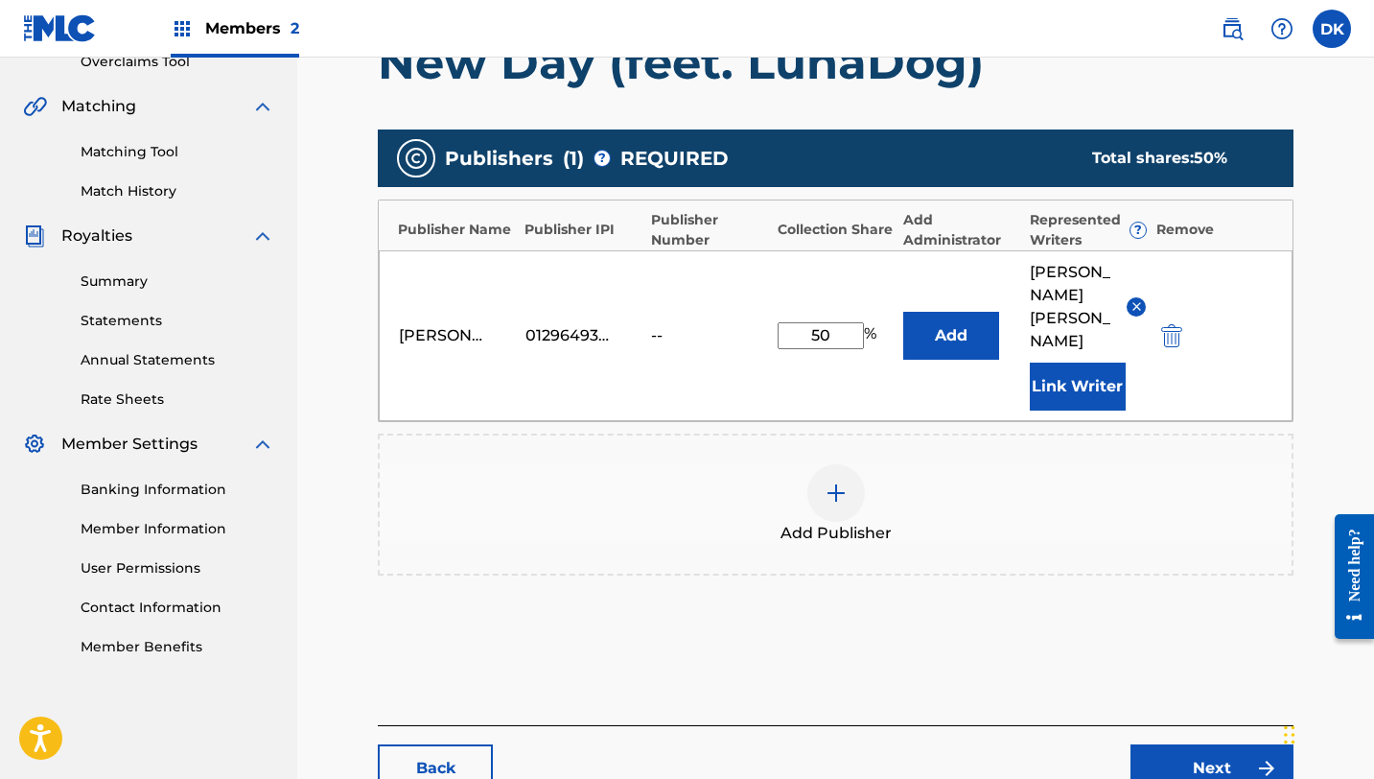
scroll to position [505, 0]
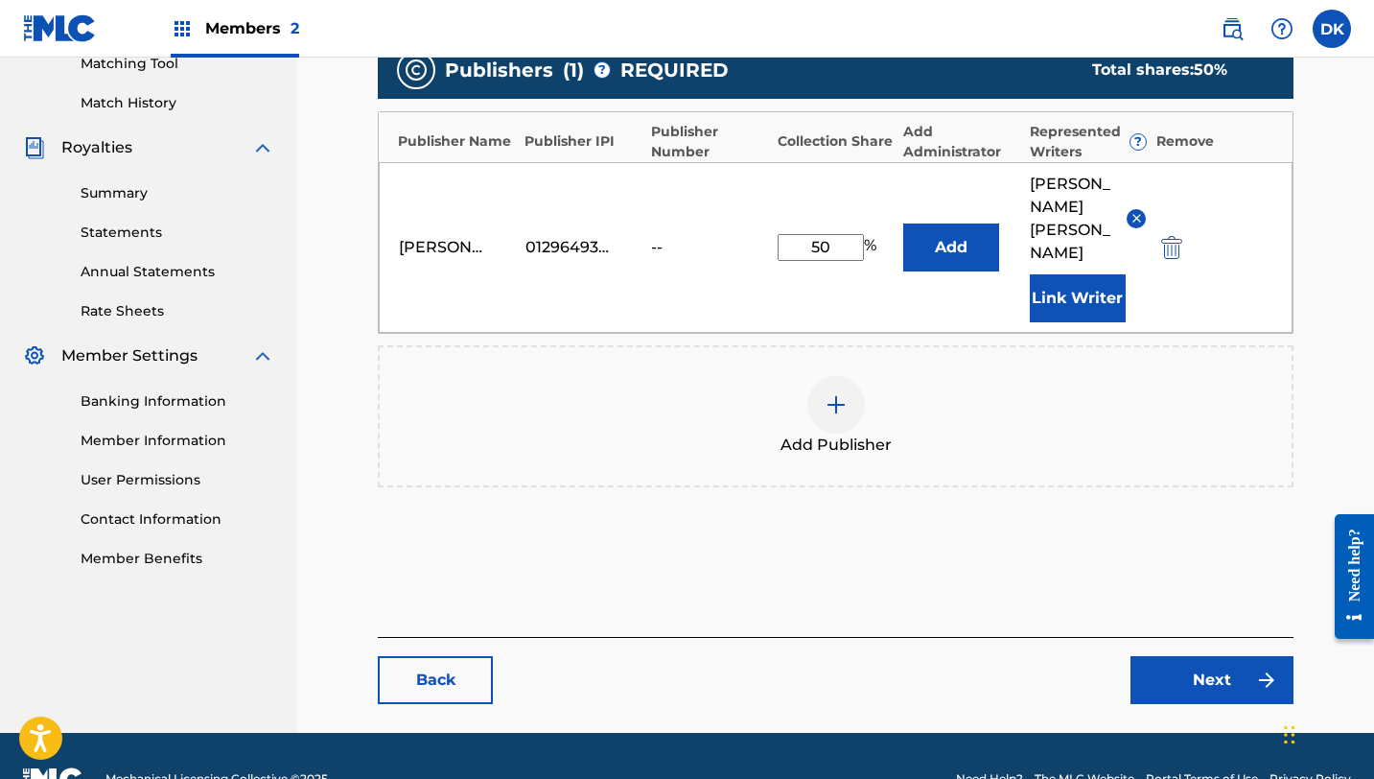
click at [443, 656] on link "Back" at bounding box center [435, 680] width 115 height 48
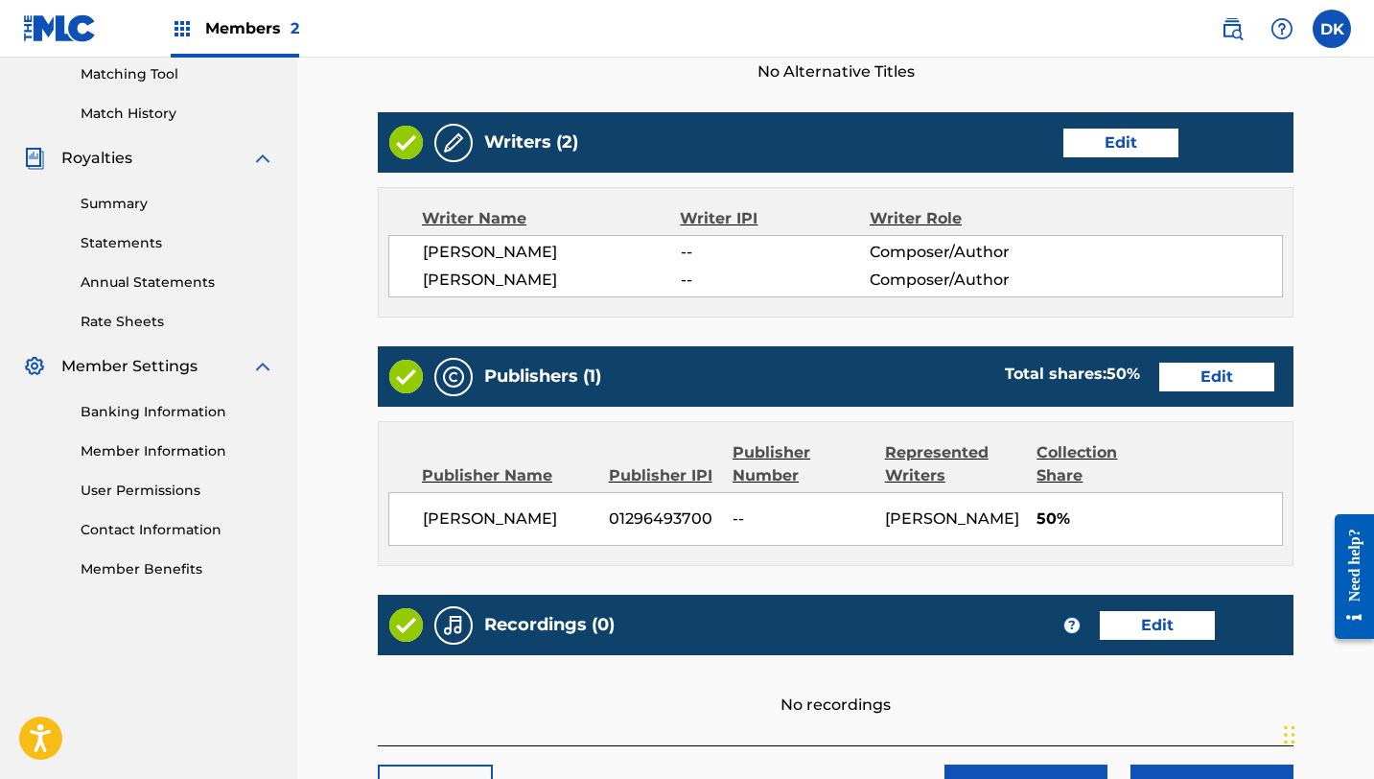
scroll to position [499, 0]
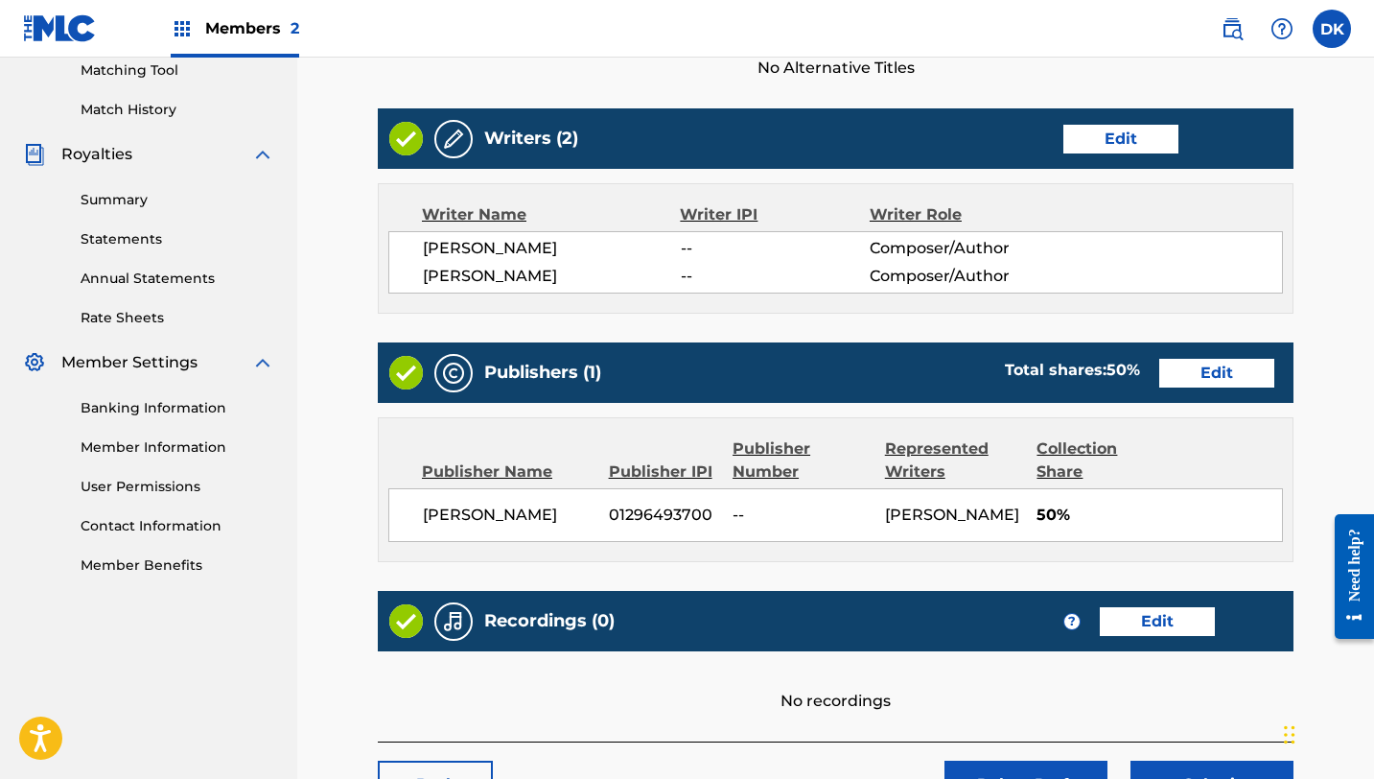
click at [456, 143] on img at bounding box center [453, 139] width 23 height 23
click at [1136, 137] on link "Edit" at bounding box center [1121, 139] width 115 height 29
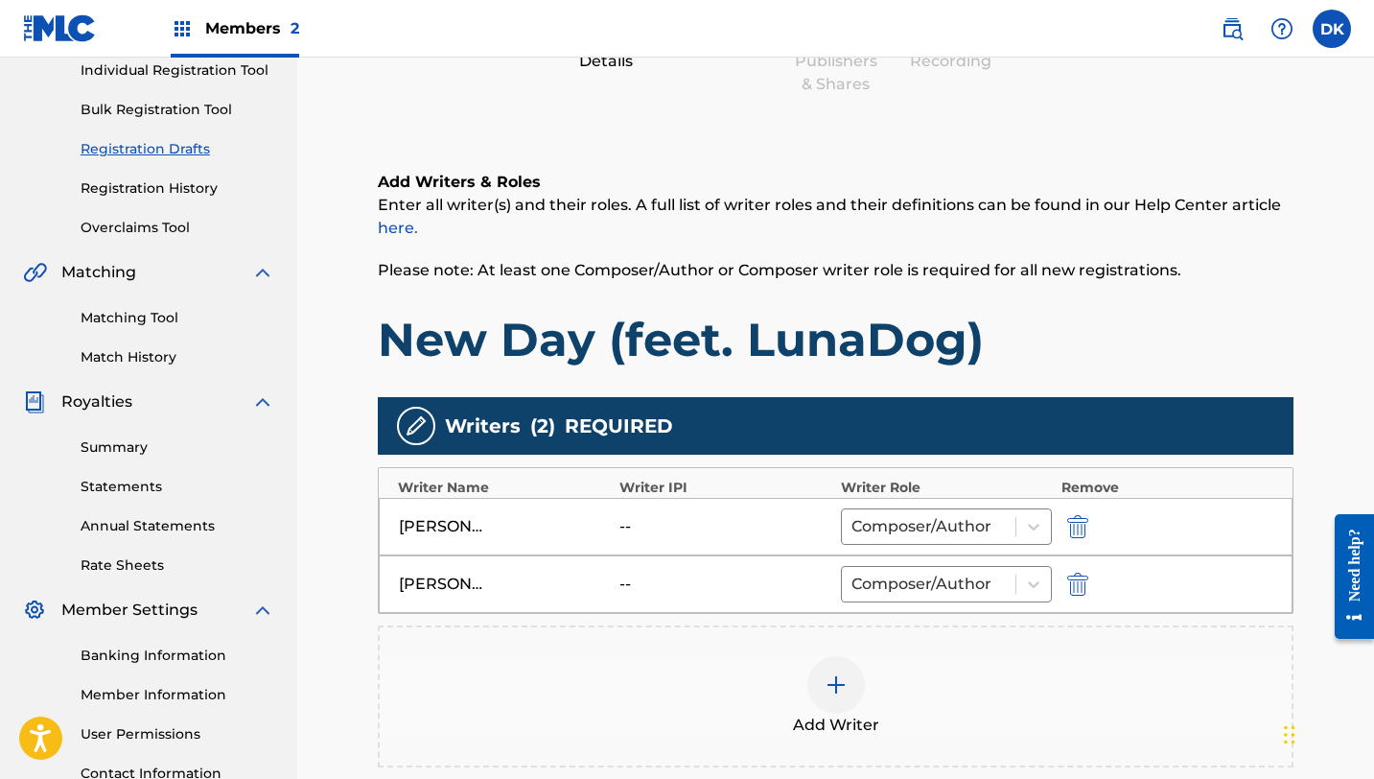
scroll to position [260, 0]
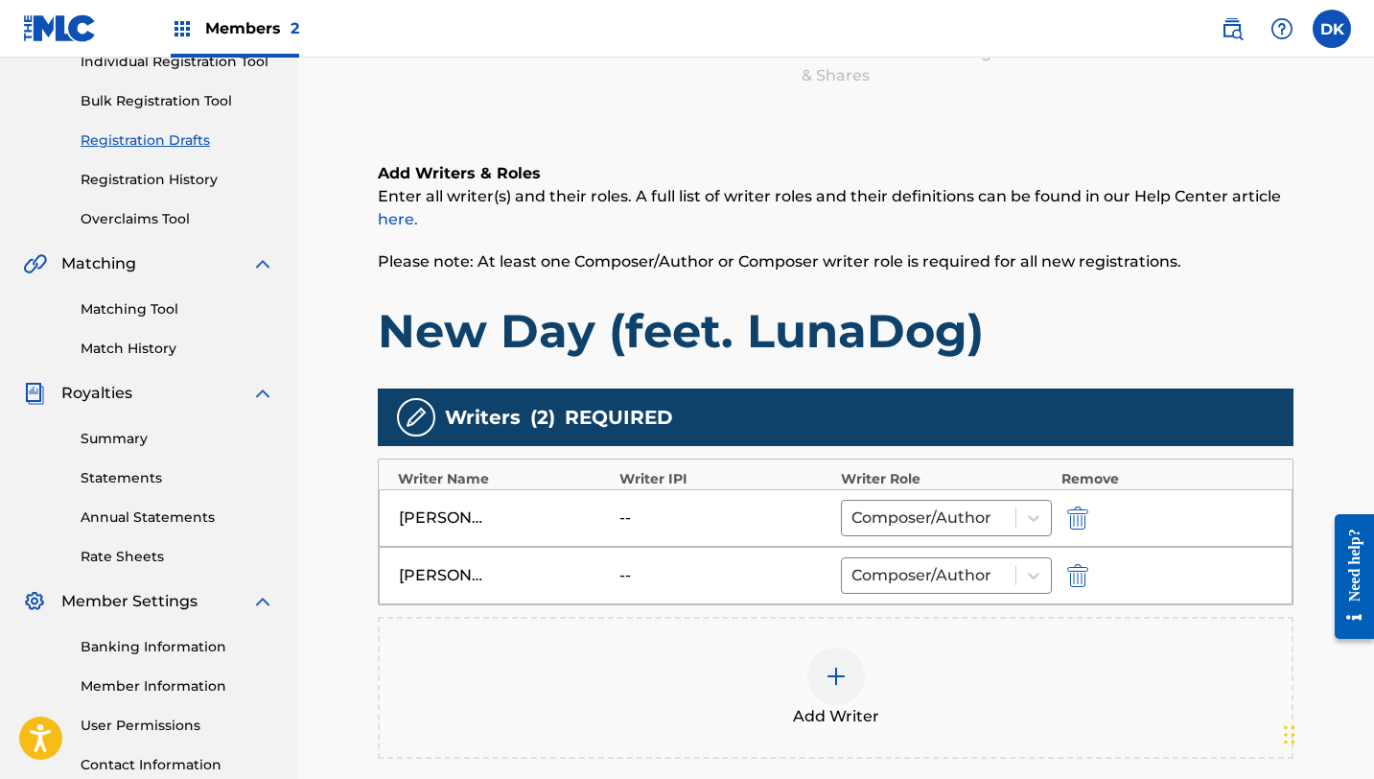
click at [448, 519] on div "Isaac Saltoon" at bounding box center [442, 517] width 86 height 23
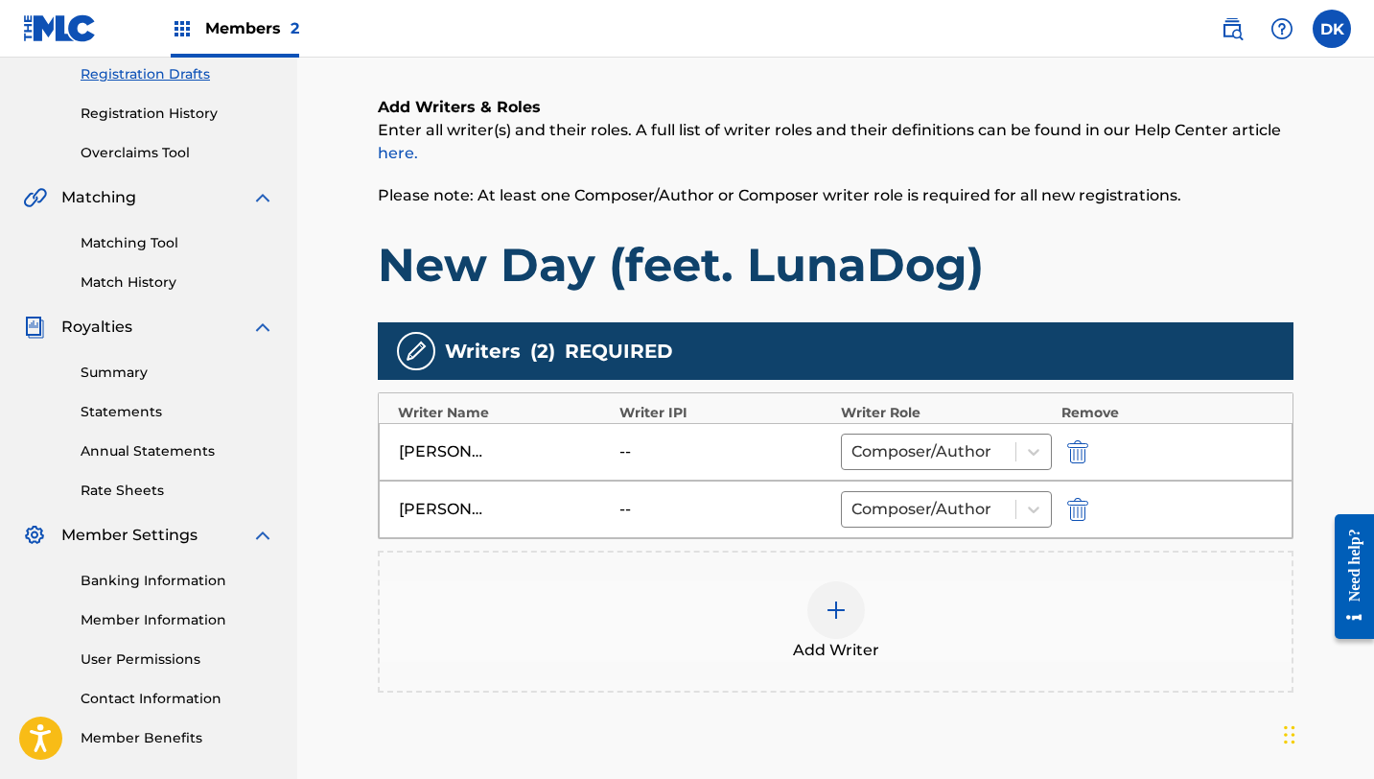
click at [415, 356] on img at bounding box center [416, 351] width 23 height 23
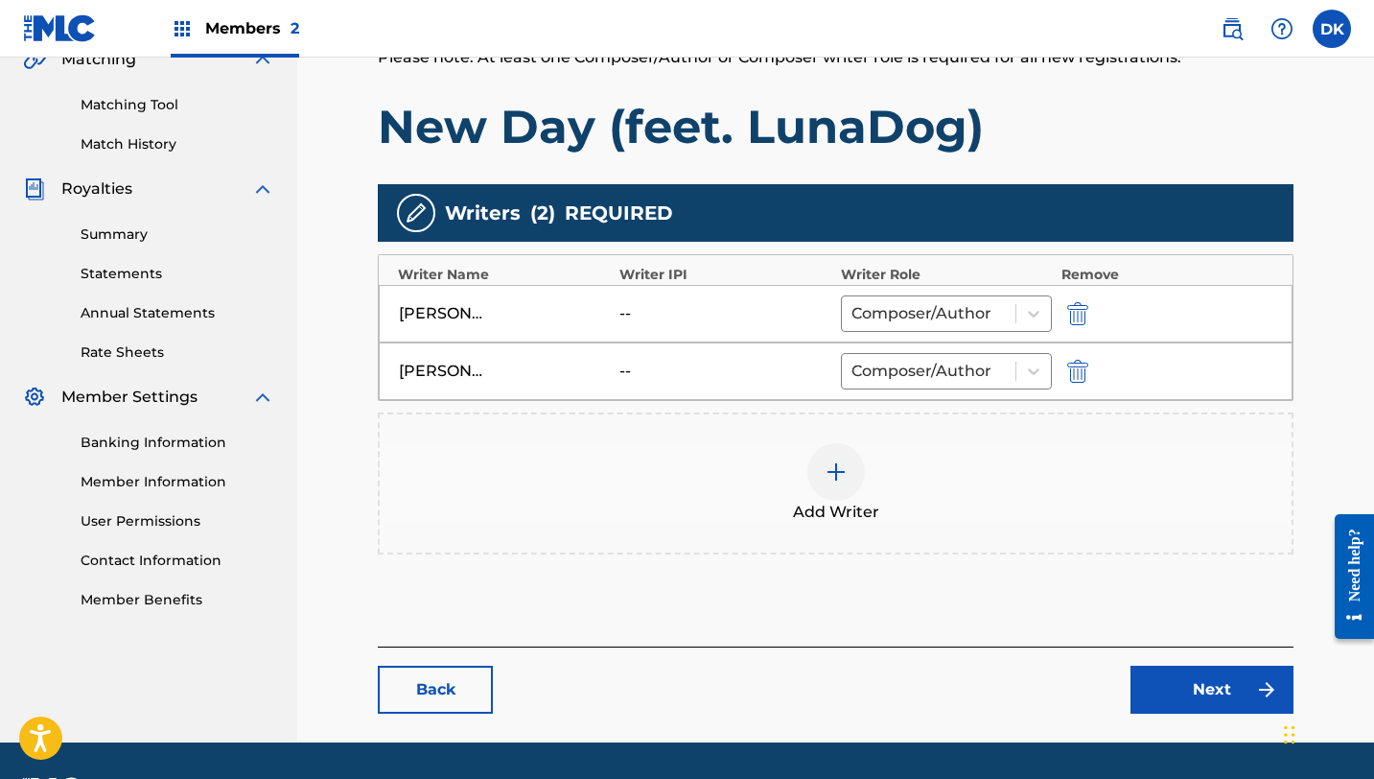
scroll to position [482, 0]
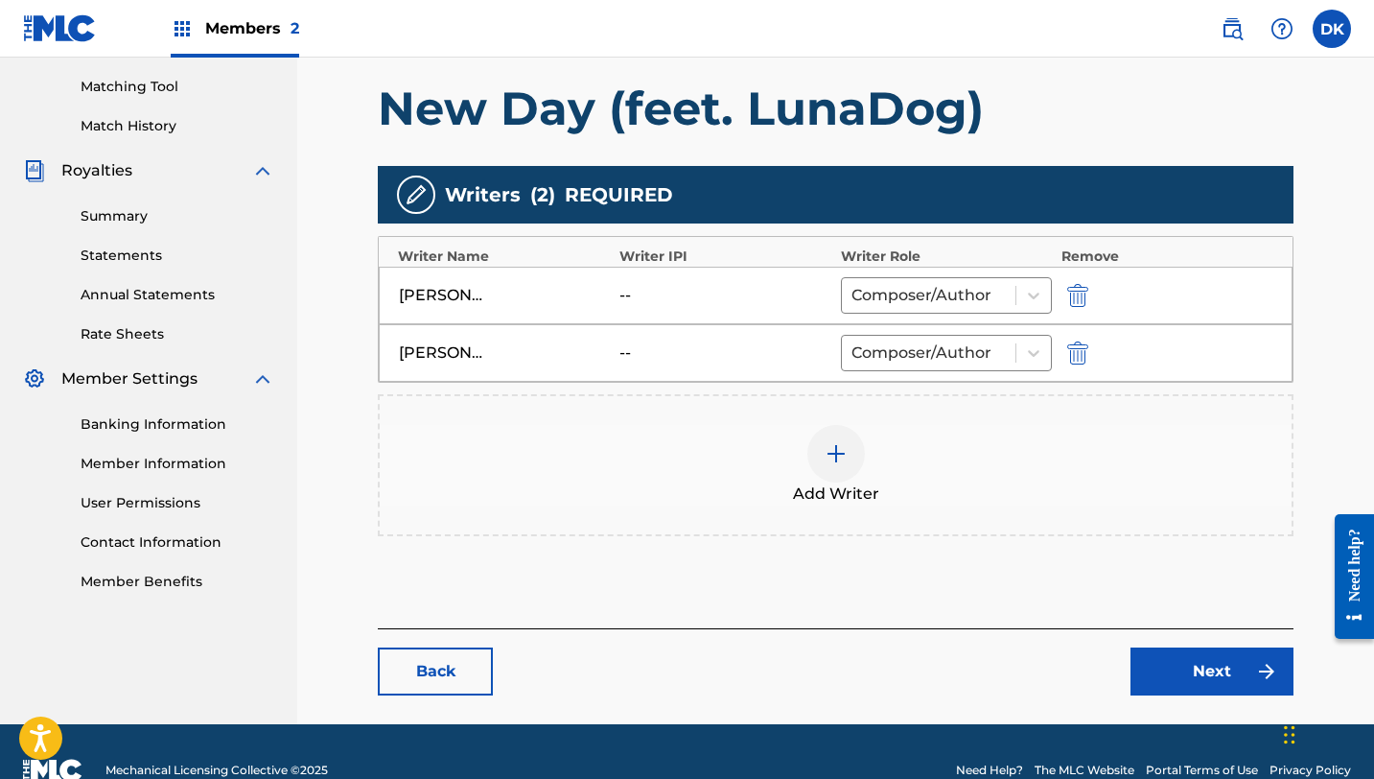
click at [820, 453] on div at bounding box center [837, 454] width 58 height 58
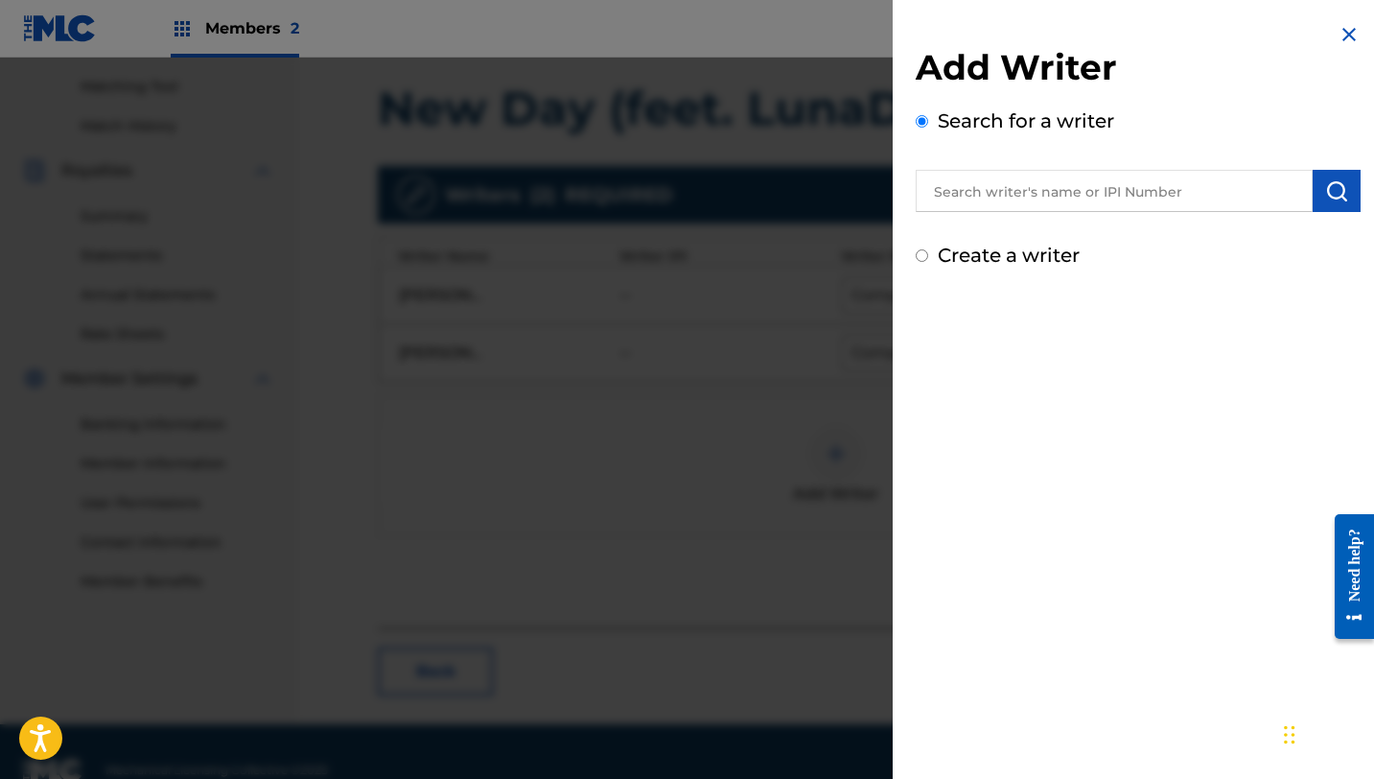
click at [1028, 258] on label "Create a writer" at bounding box center [1009, 255] width 142 height 23
radio input "true"
click at [928, 258] on input "Create a writer" at bounding box center [922, 255] width 12 height 12
radio input "false"
radio input "true"
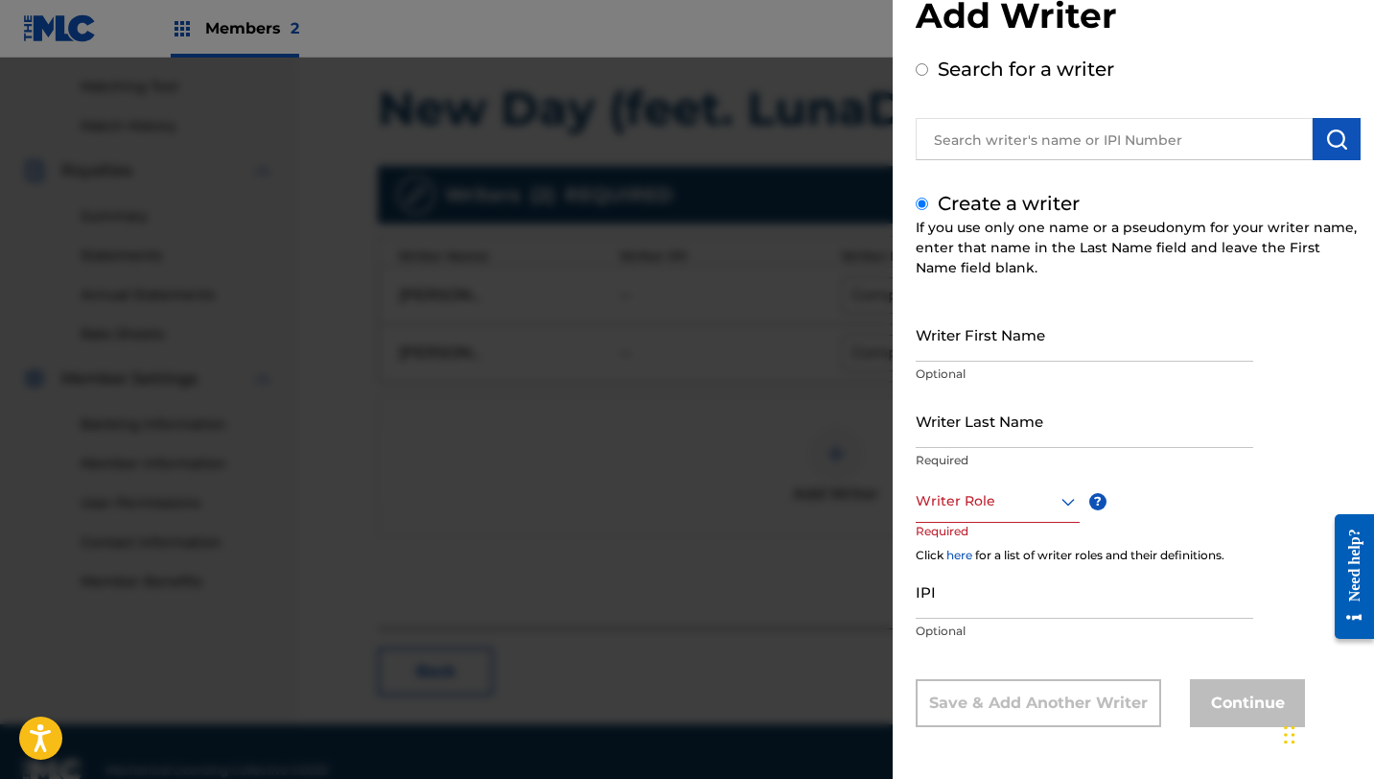
scroll to position [0, 0]
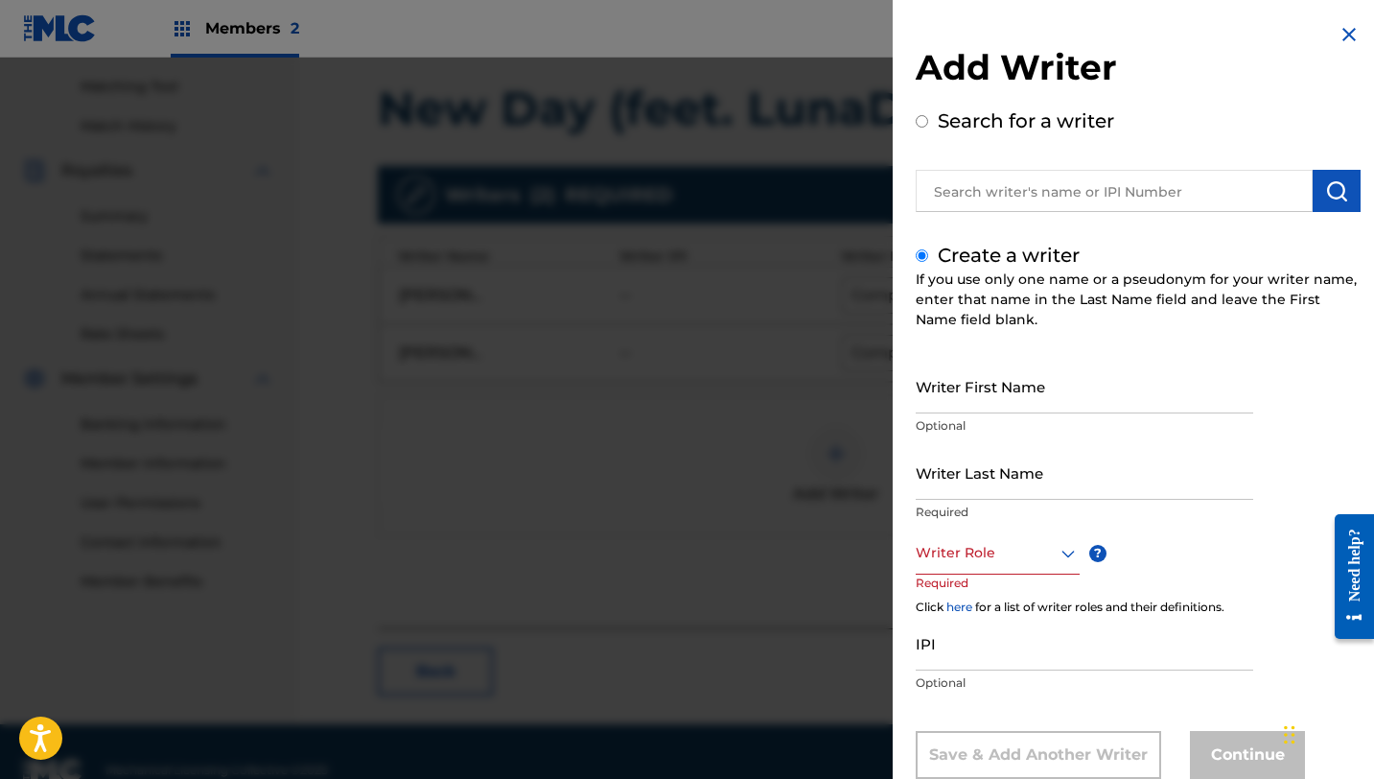
click at [1346, 35] on img at bounding box center [1349, 34] width 23 height 23
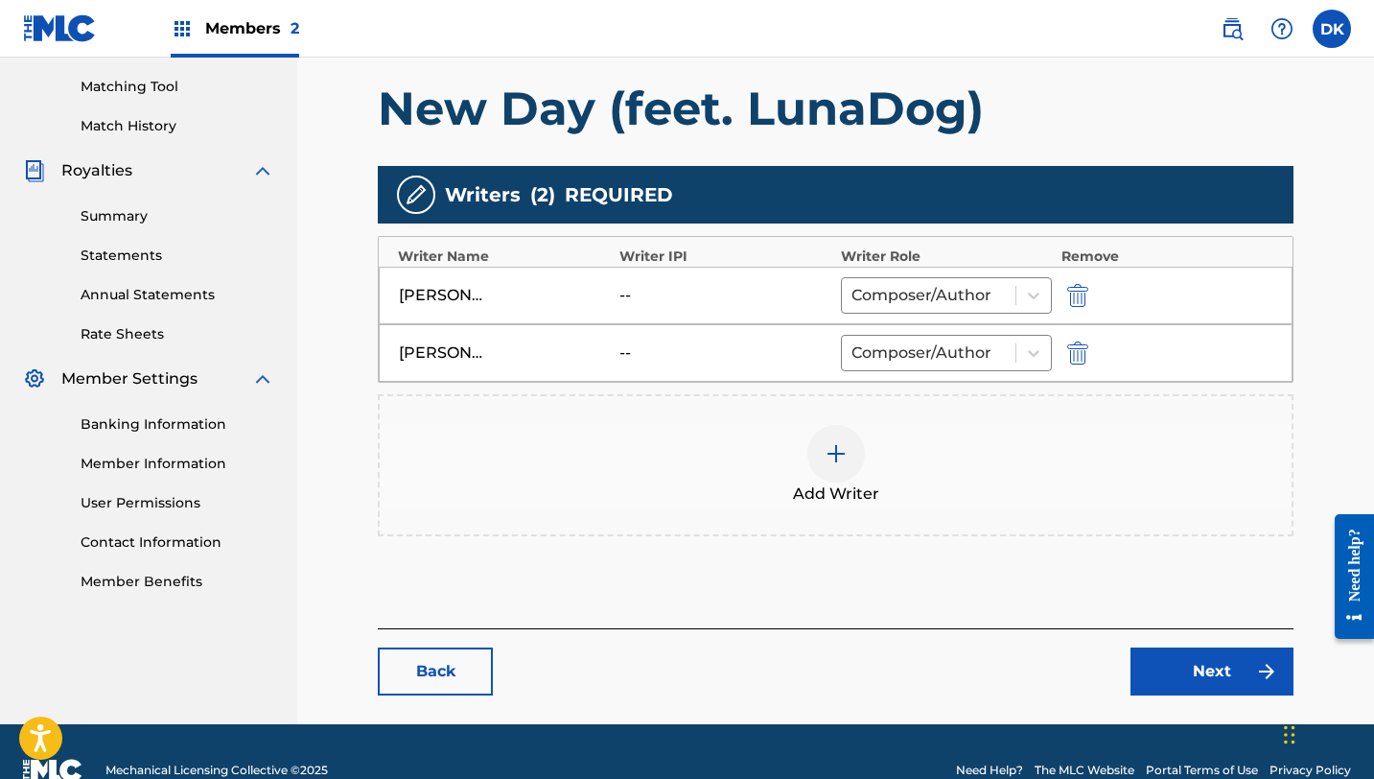
scroll to position [520, 0]
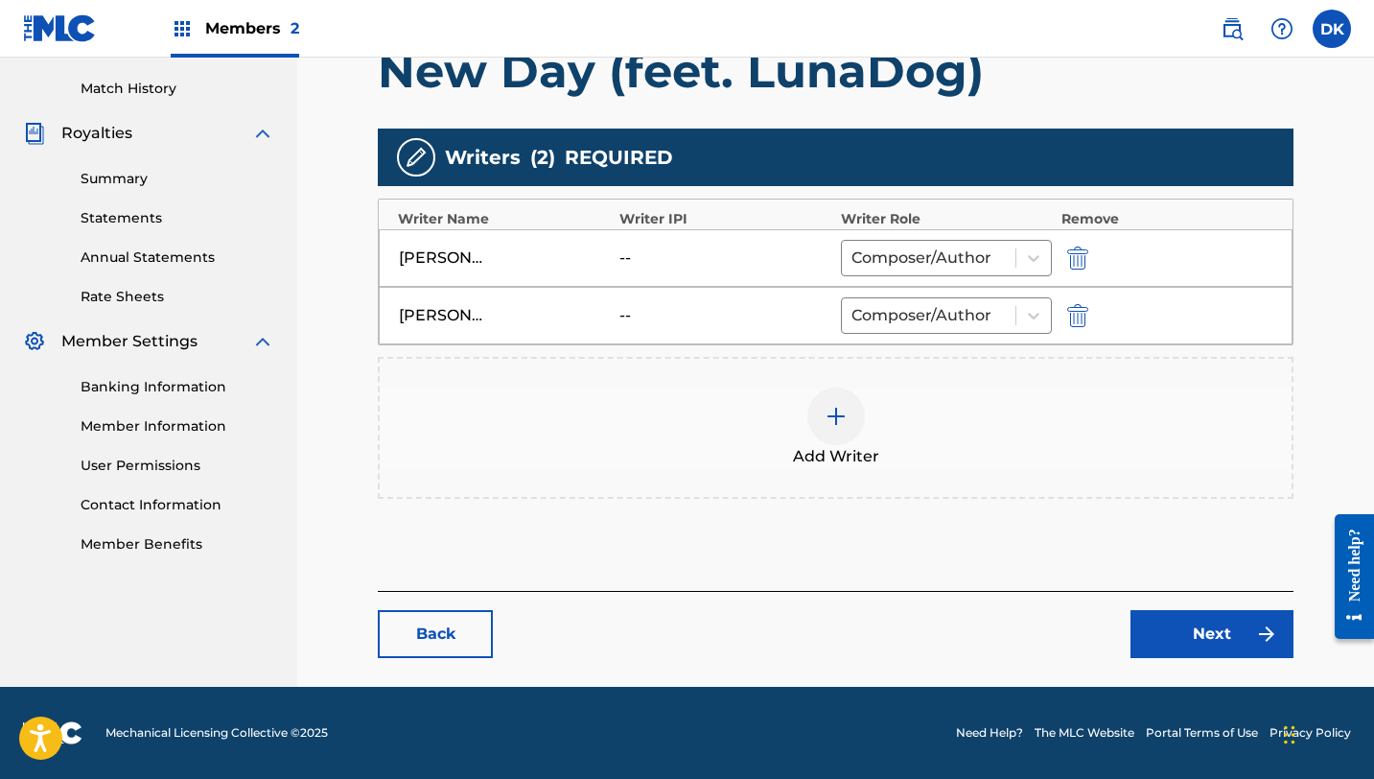
click at [1189, 629] on link "Next" at bounding box center [1212, 634] width 163 height 48
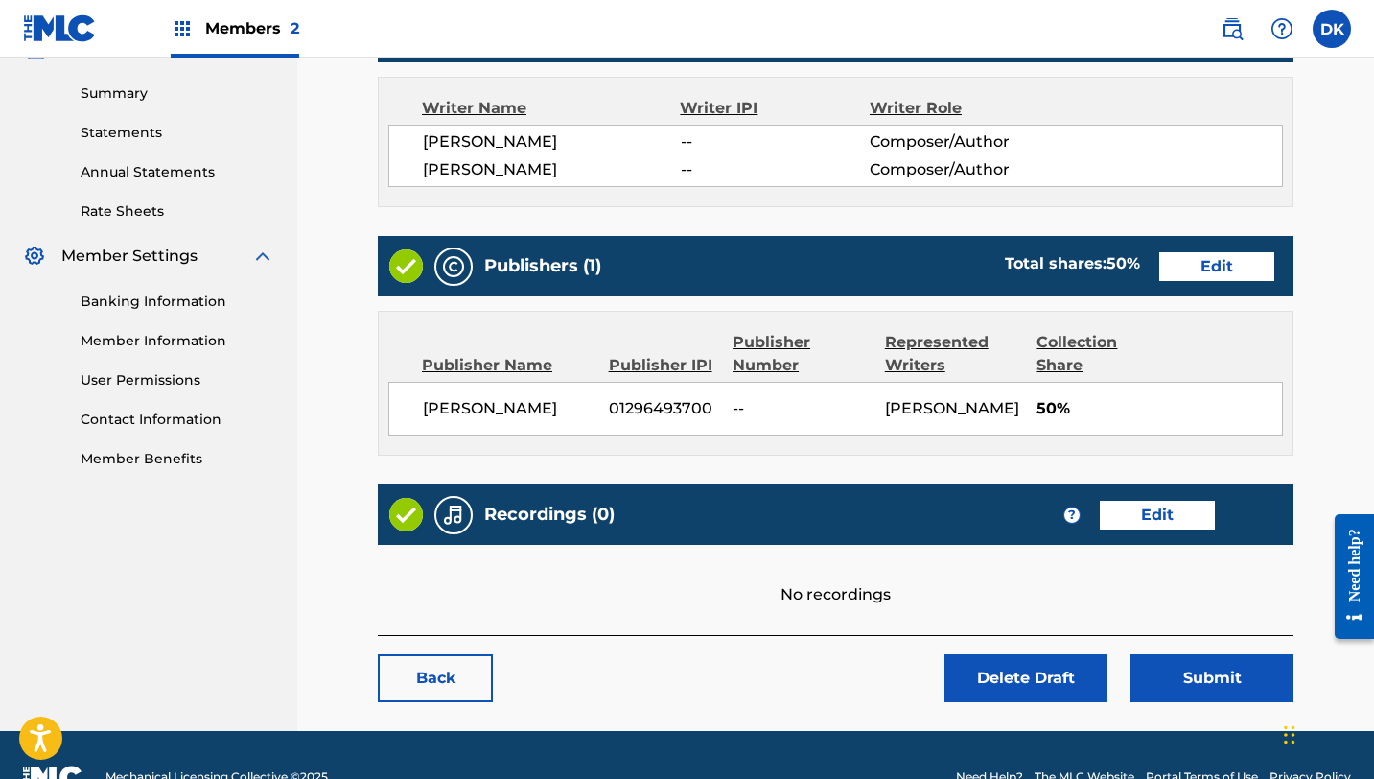
scroll to position [609, 0]
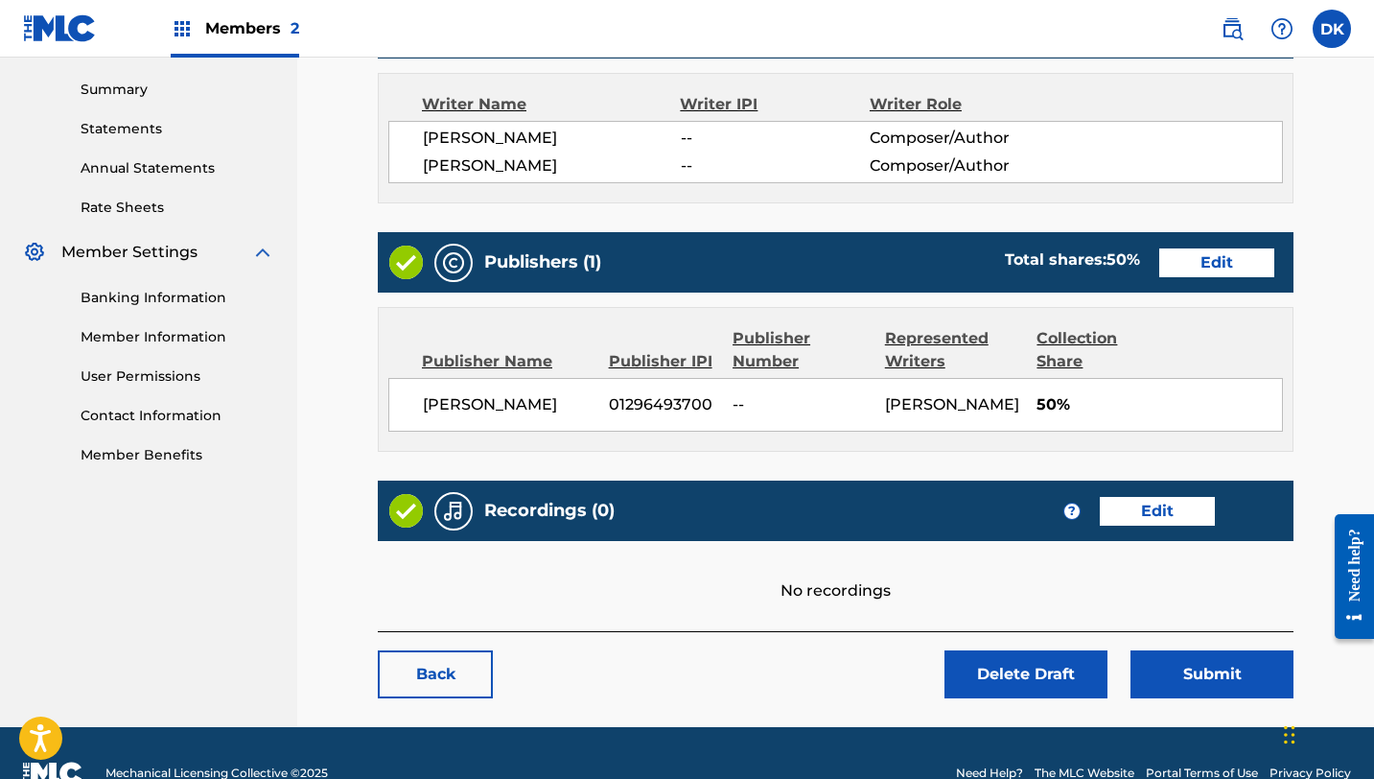
click at [1196, 258] on link "Edit" at bounding box center [1217, 262] width 115 height 29
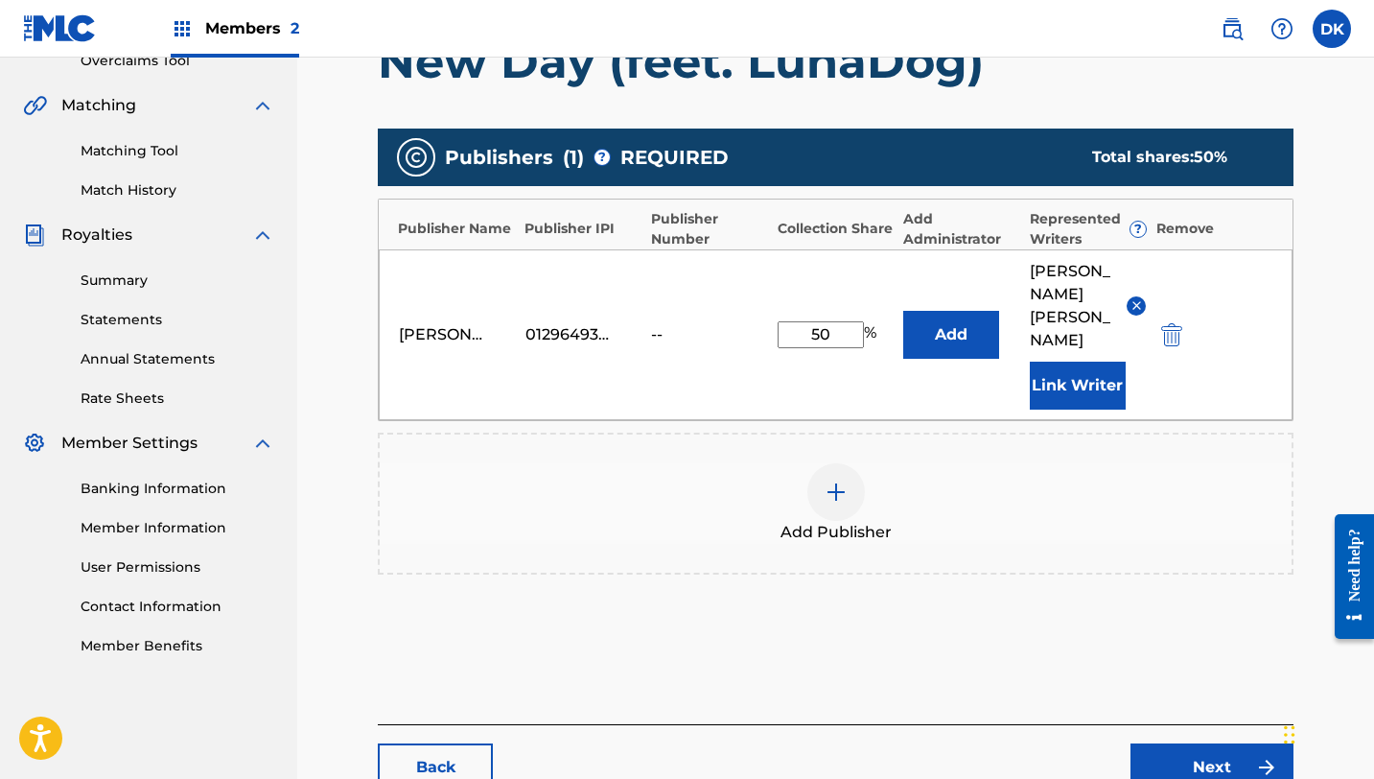
scroll to position [421, 0]
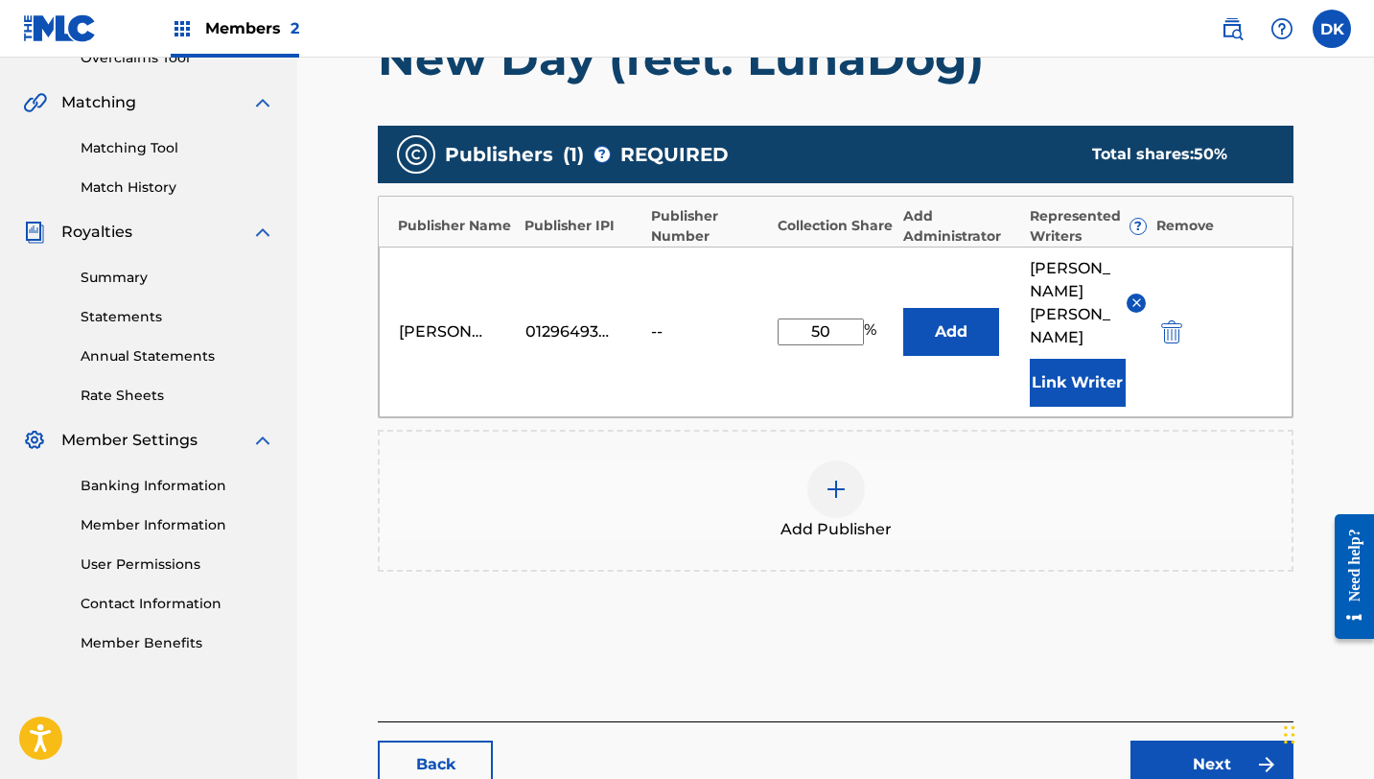
click at [814, 460] on div at bounding box center [837, 489] width 58 height 58
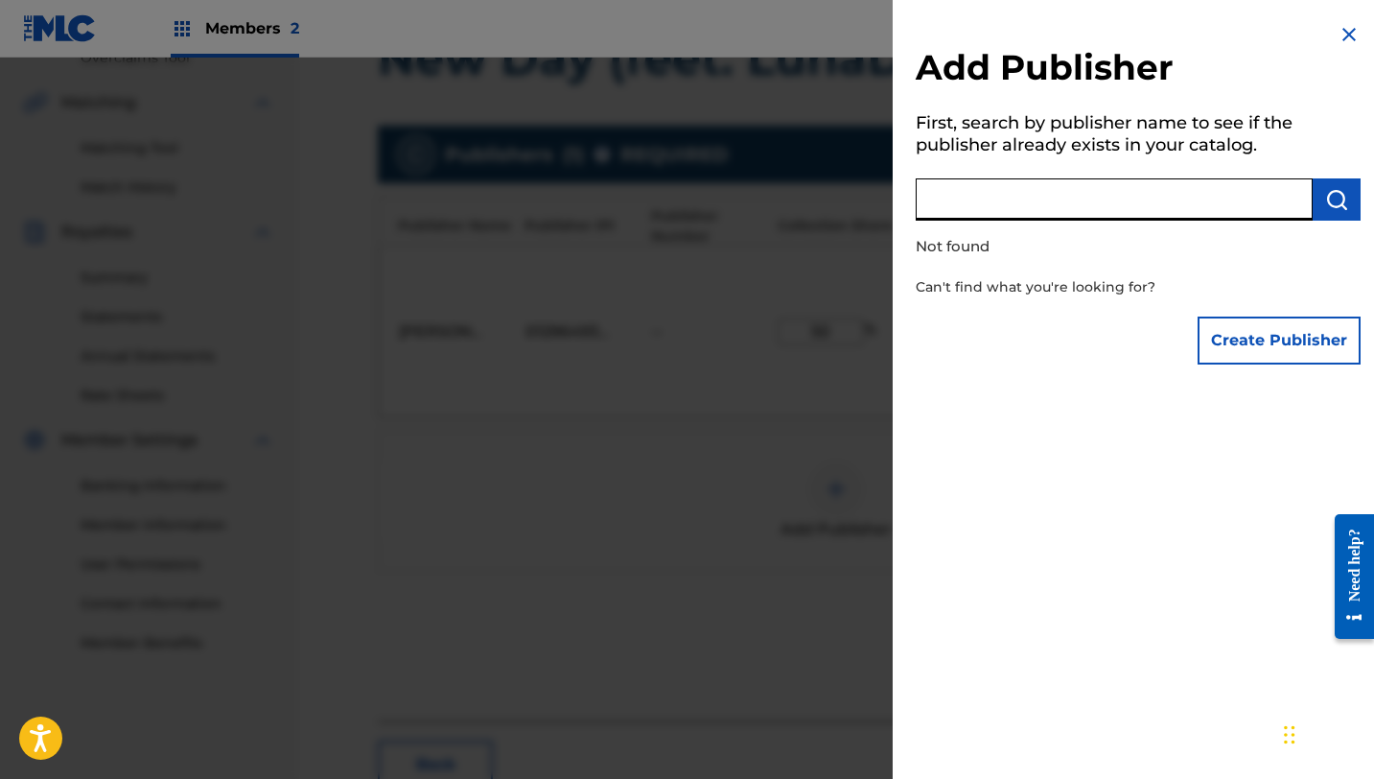
click at [1008, 204] on input "text" at bounding box center [1114, 199] width 397 height 42
click at [1275, 335] on button "Create Publisher" at bounding box center [1279, 341] width 163 height 48
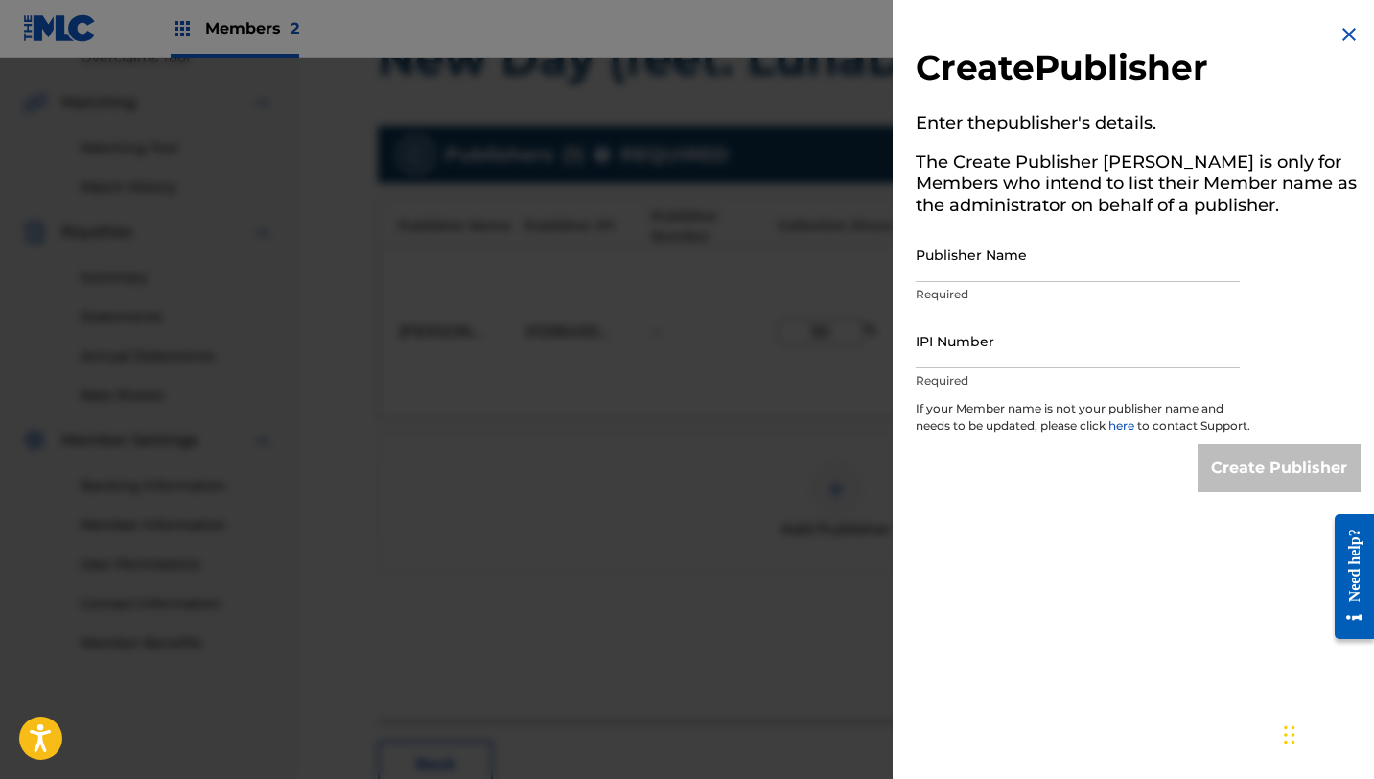
click at [1040, 271] on input "Publisher Name" at bounding box center [1078, 254] width 324 height 55
type input "Isaac Saltoon"
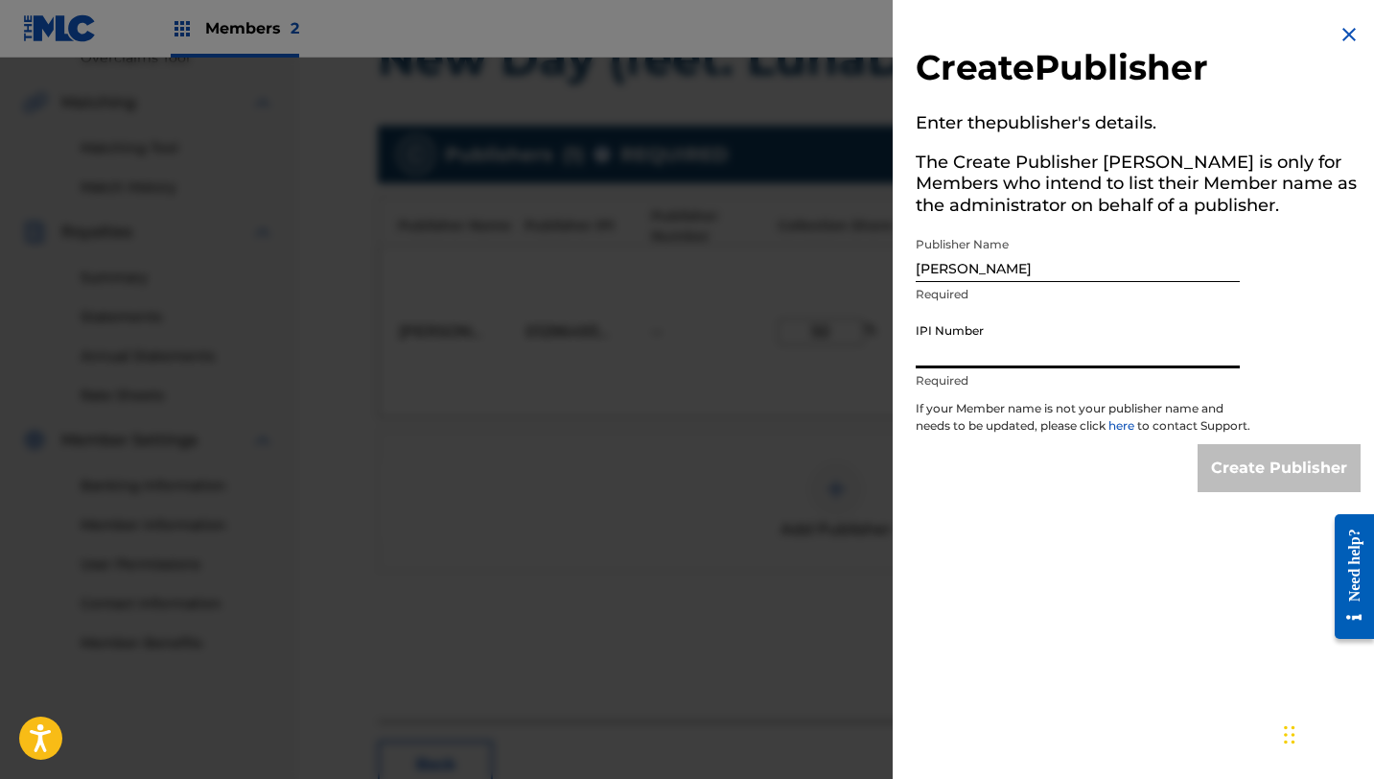
paste input "1296494304"
type input "1296494304"
click at [1289, 485] on input "Create Publisher" at bounding box center [1279, 468] width 163 height 48
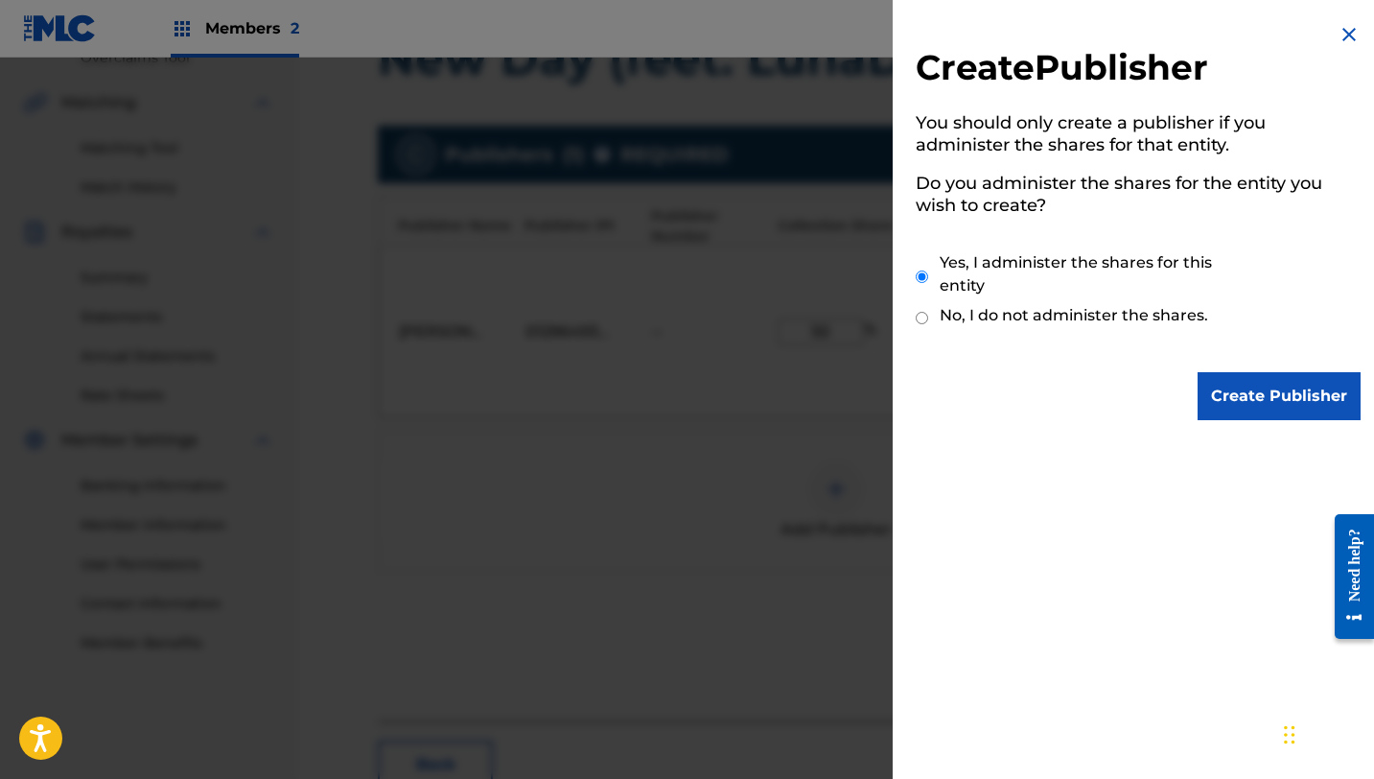
click at [1257, 395] on input "Create Publisher" at bounding box center [1279, 396] width 163 height 48
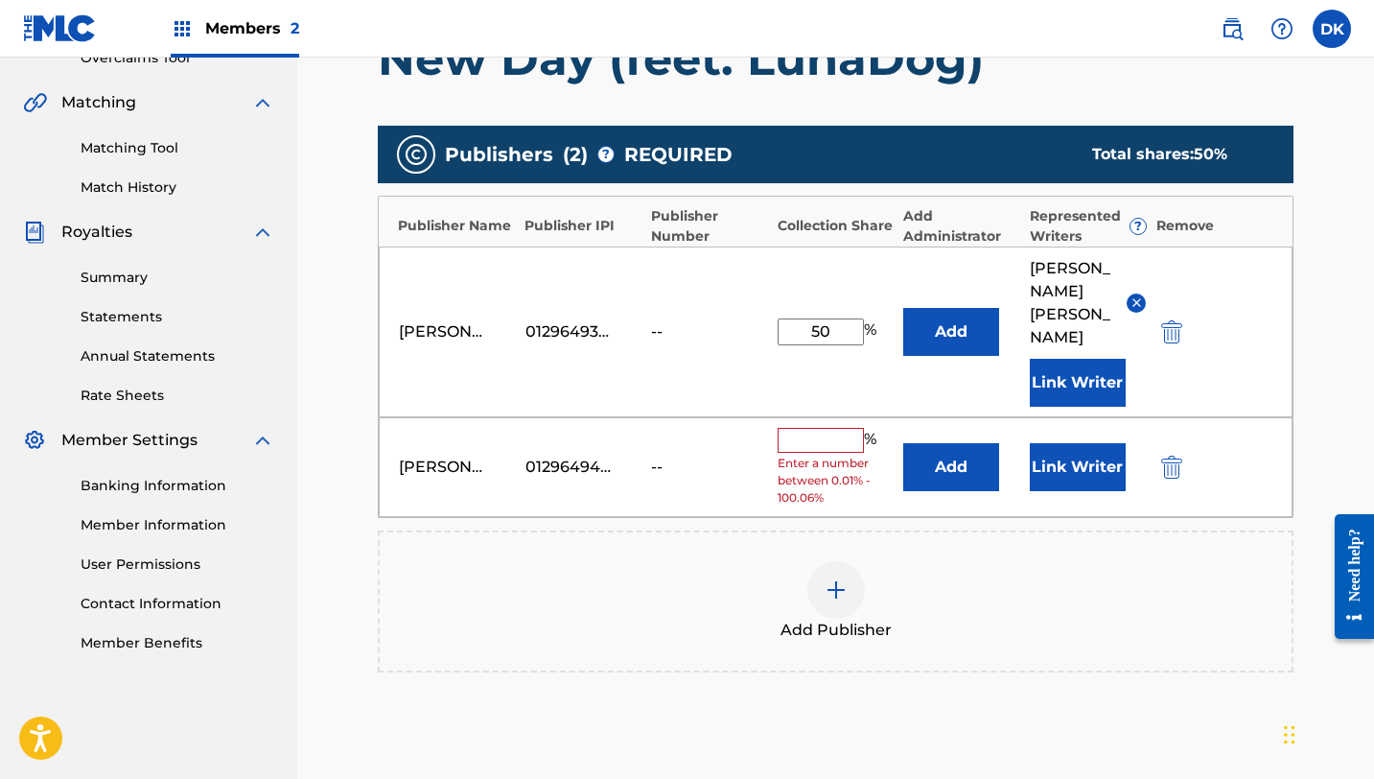
drag, startPoint x: 846, startPoint y: 304, endPoint x: 770, endPoint y: 305, distance: 75.8
click at [770, 305] on div "Danielle Koppel 01296493700 -- 50 % Add Danielle Koppel Link Writer" at bounding box center [836, 332] width 914 height 171
type input "25"
click at [817, 428] on input "text" at bounding box center [821, 440] width 86 height 25
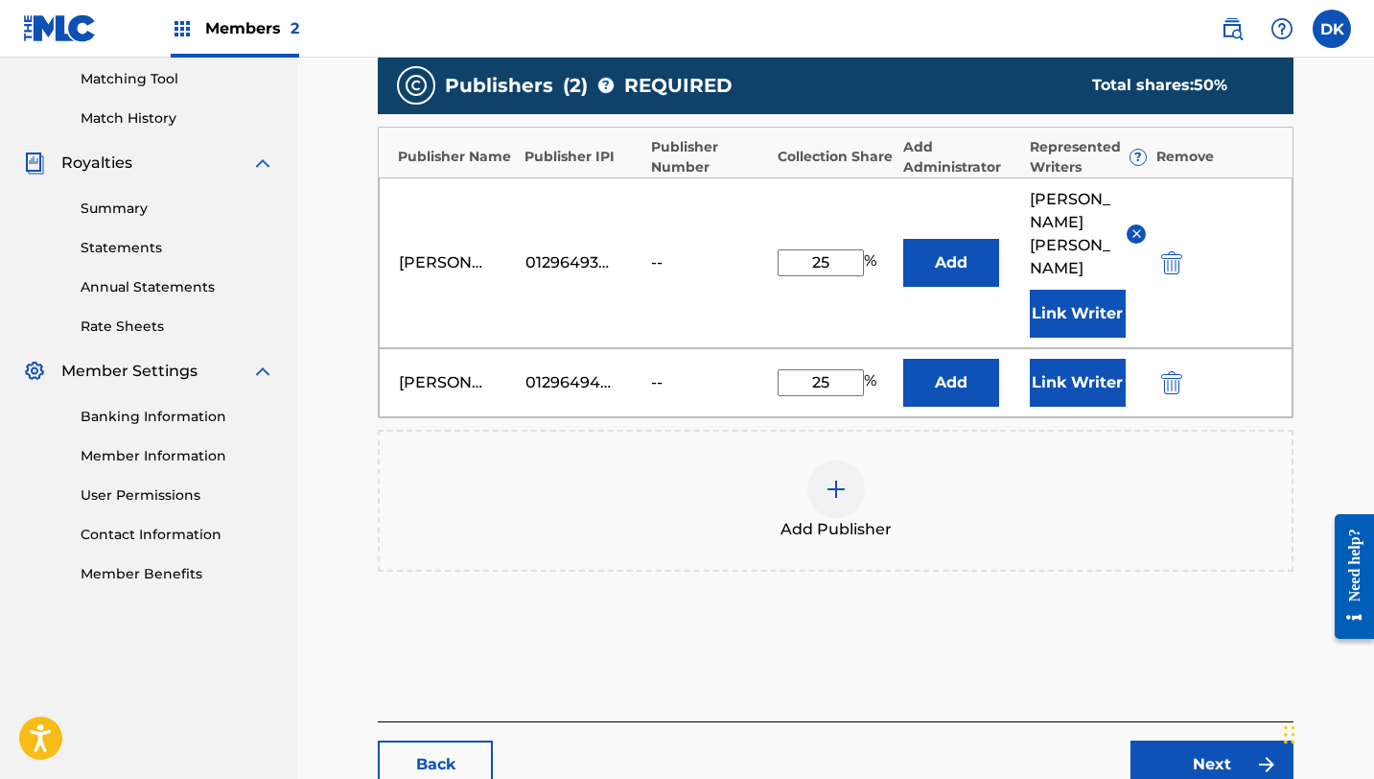
scroll to position [495, 0]
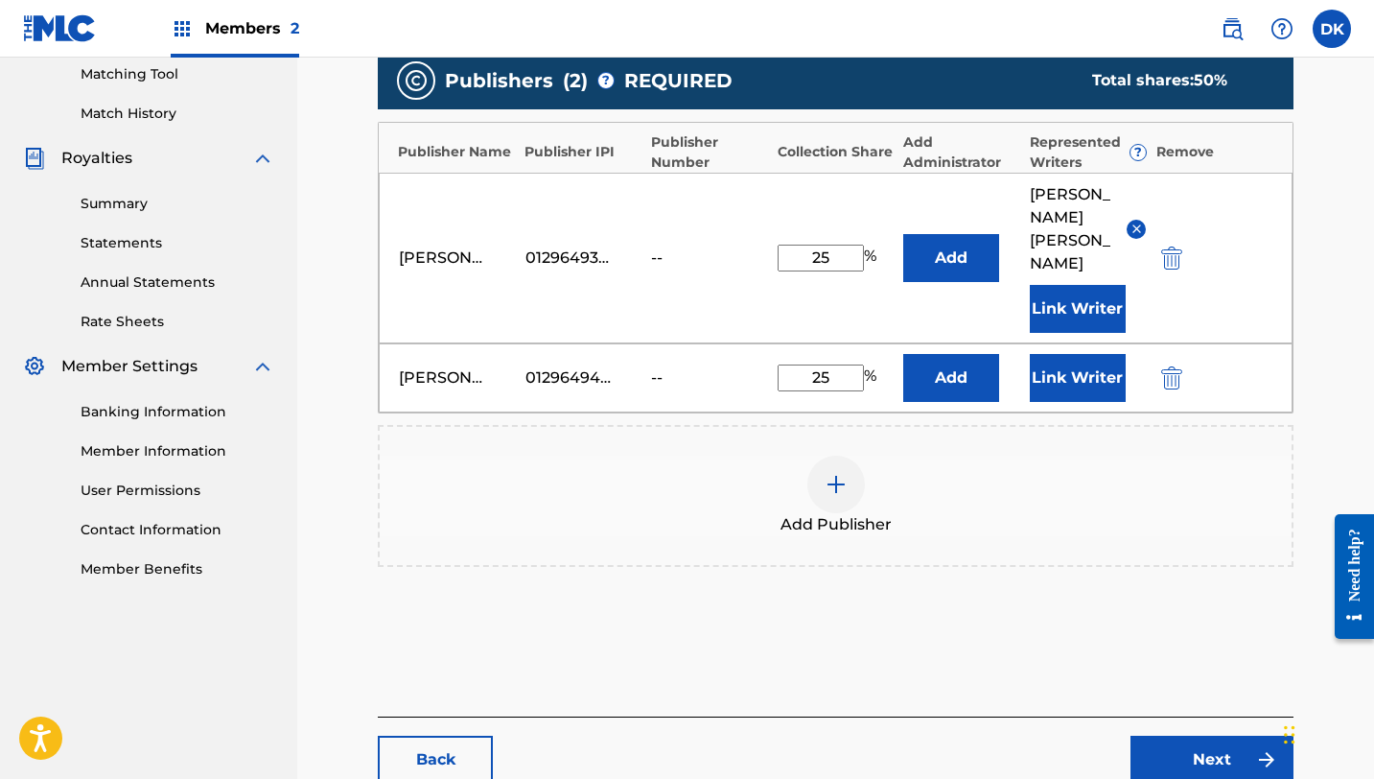
type input "25"
click at [1055, 354] on button "Link Writer" at bounding box center [1078, 378] width 96 height 48
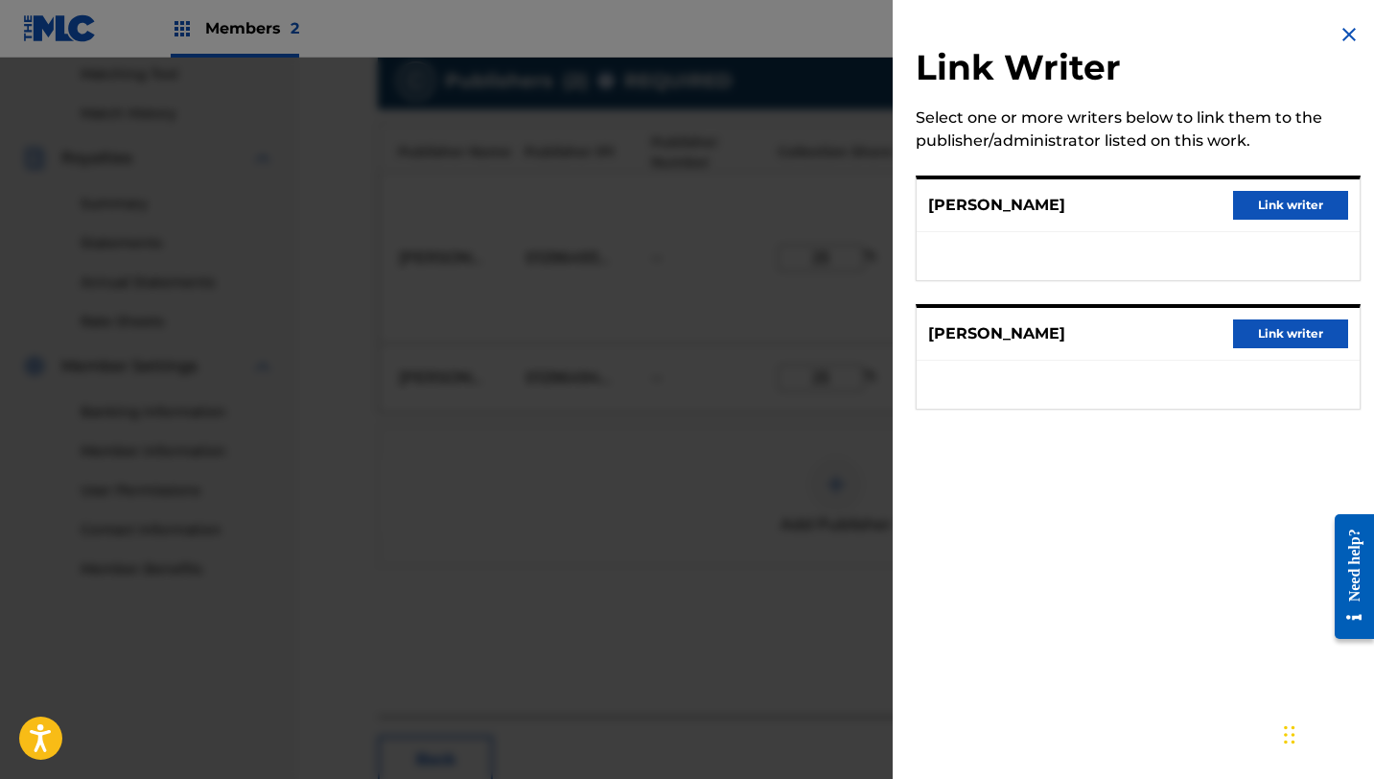
click at [1242, 204] on button "Link writer" at bounding box center [1290, 205] width 115 height 29
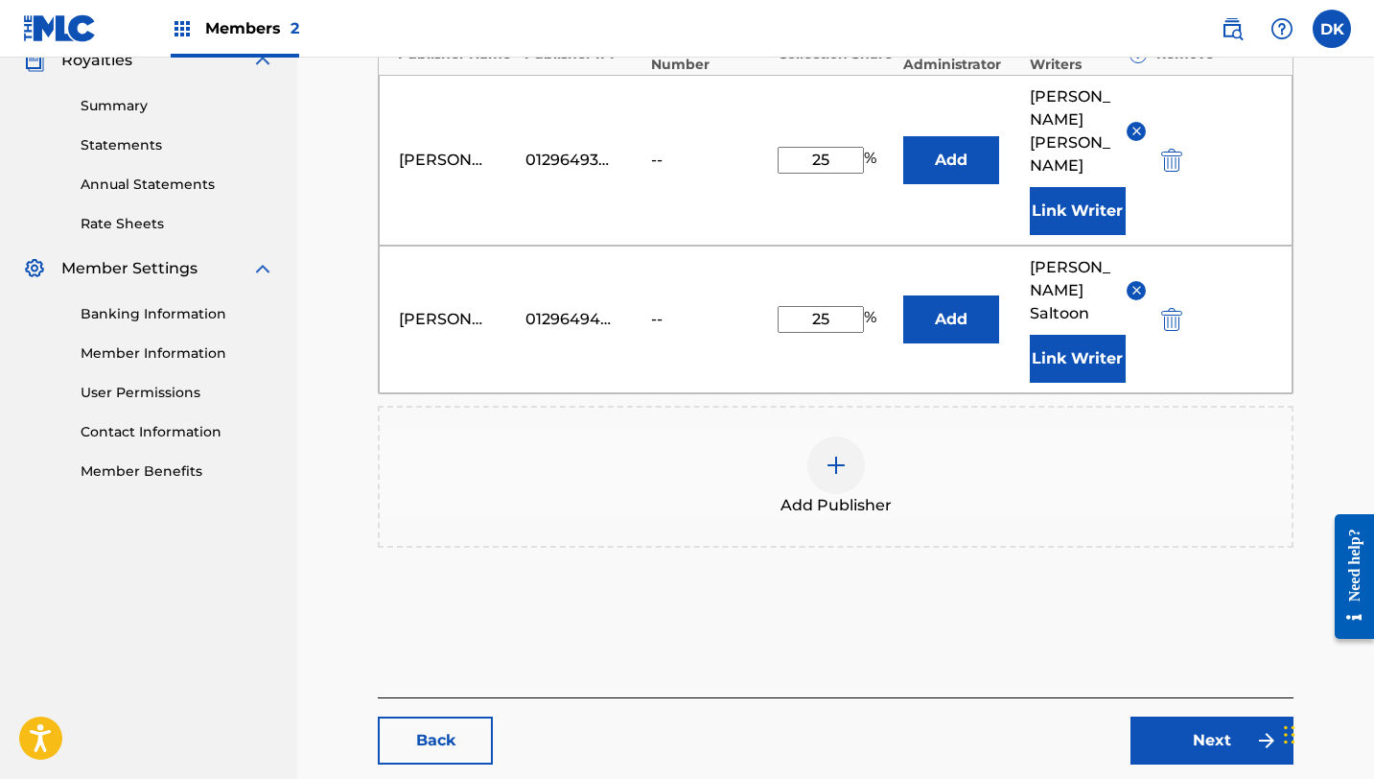
scroll to position [630, 0]
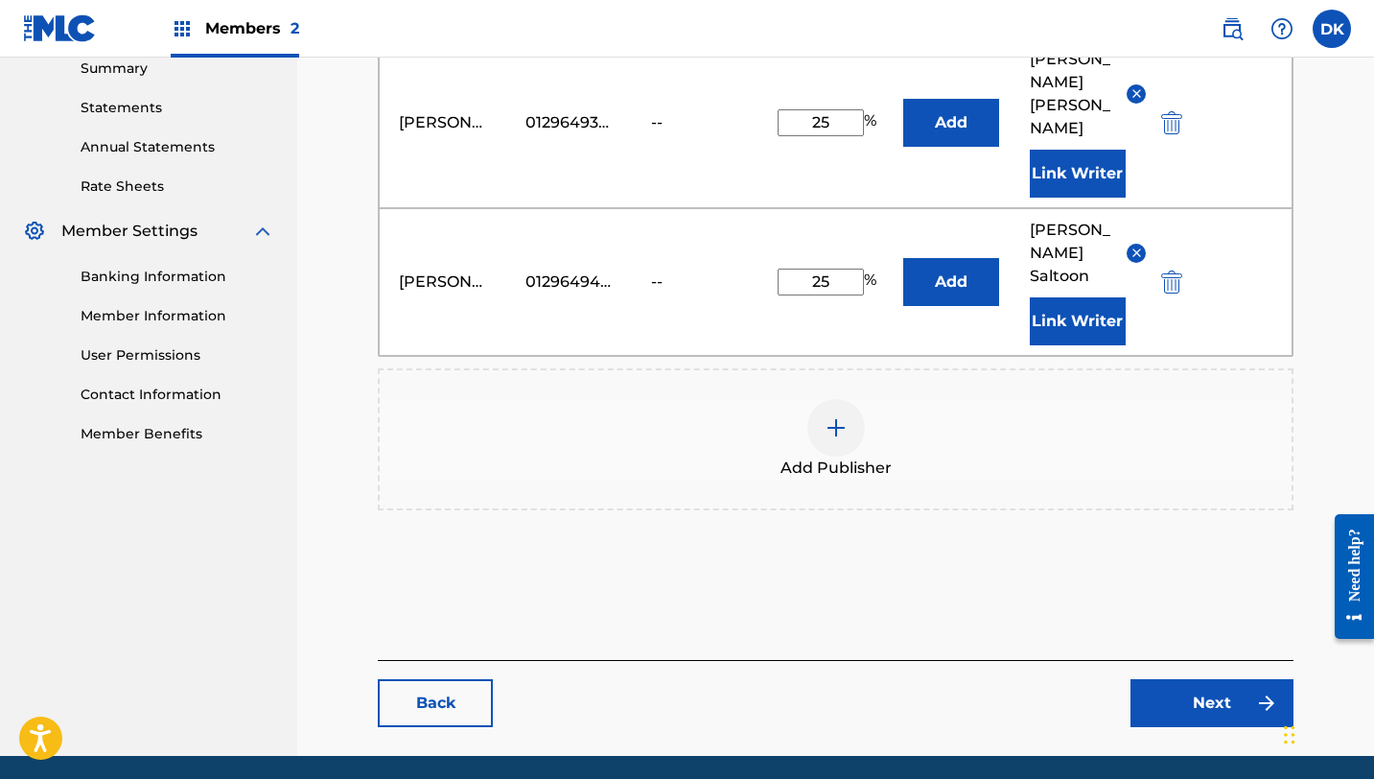
click at [1228, 679] on link "Next" at bounding box center [1212, 703] width 163 height 48
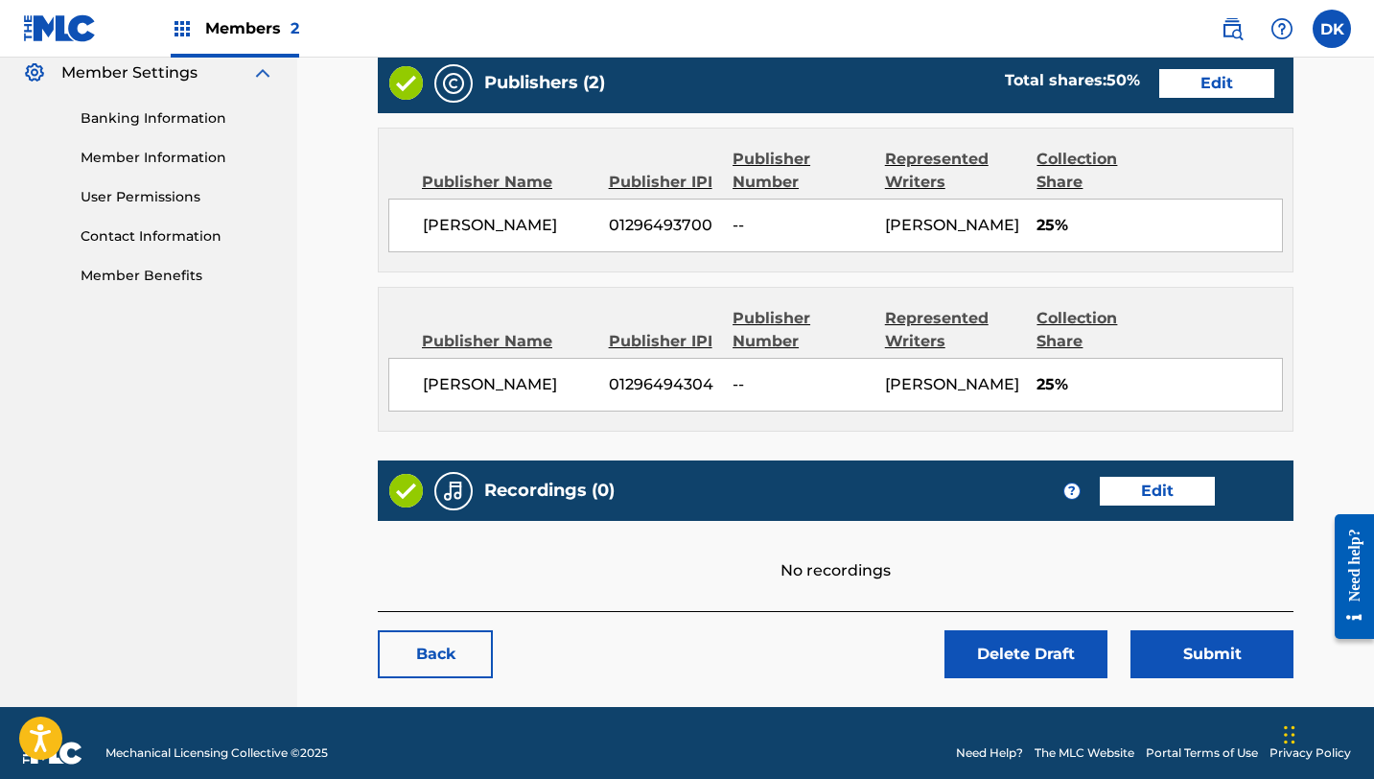
scroll to position [806, 0]
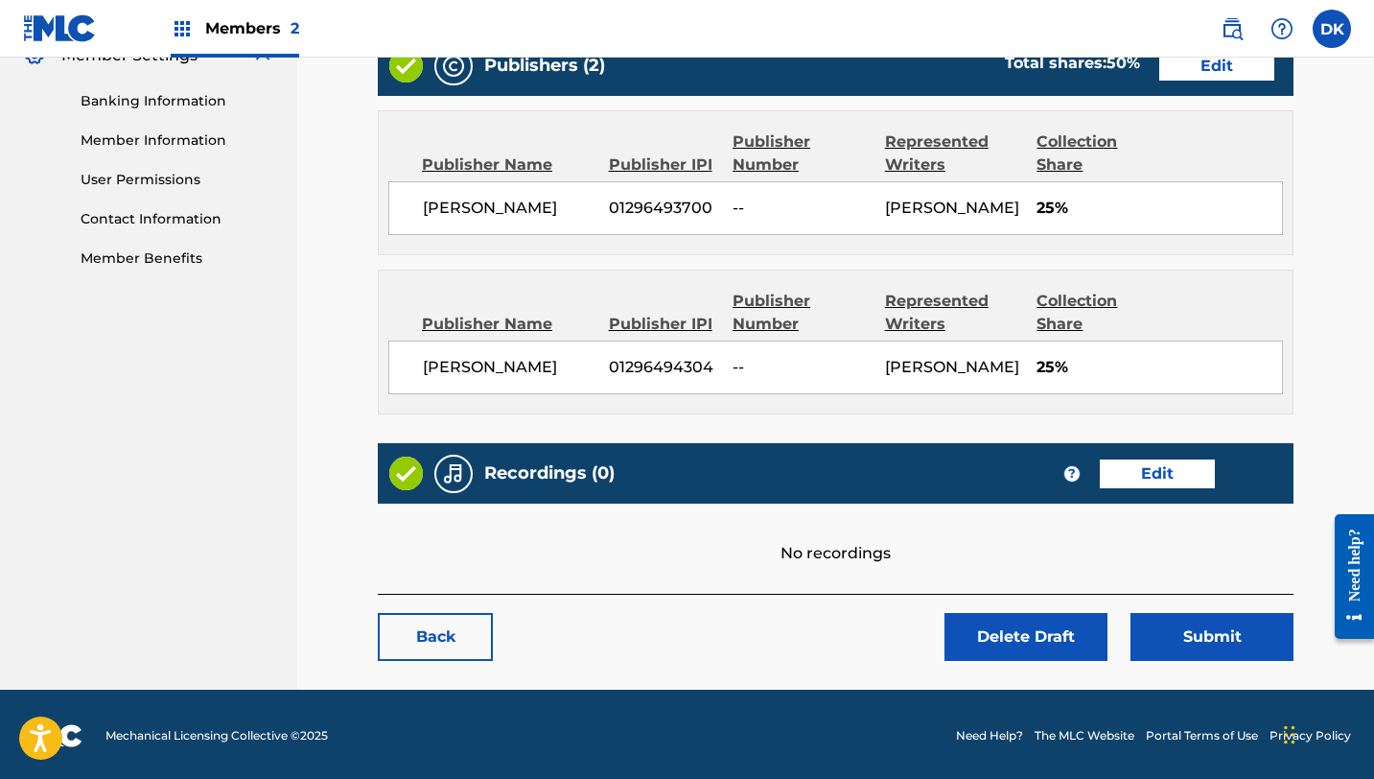
click at [1128, 469] on link "Edit" at bounding box center [1157, 473] width 115 height 29
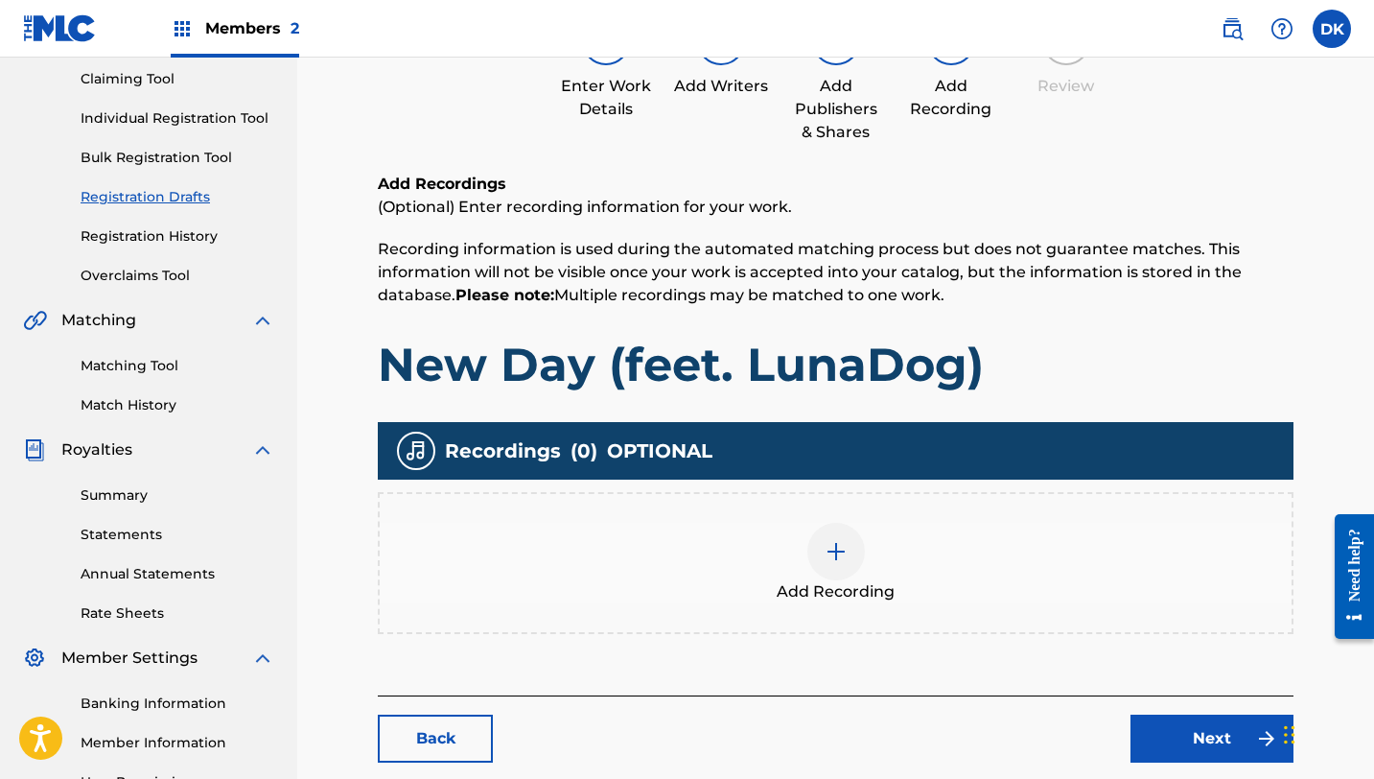
scroll to position [205, 0]
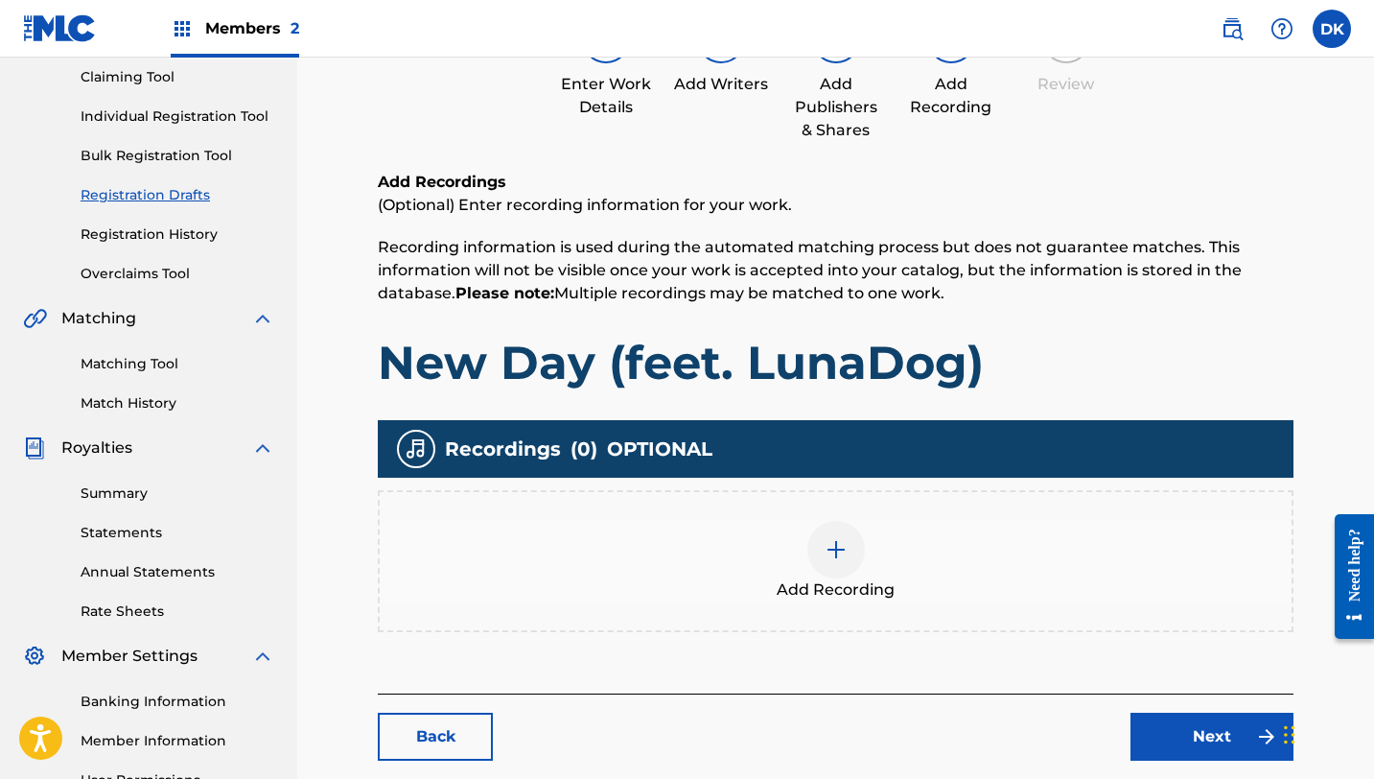
click at [1209, 732] on link "Next" at bounding box center [1212, 737] width 163 height 48
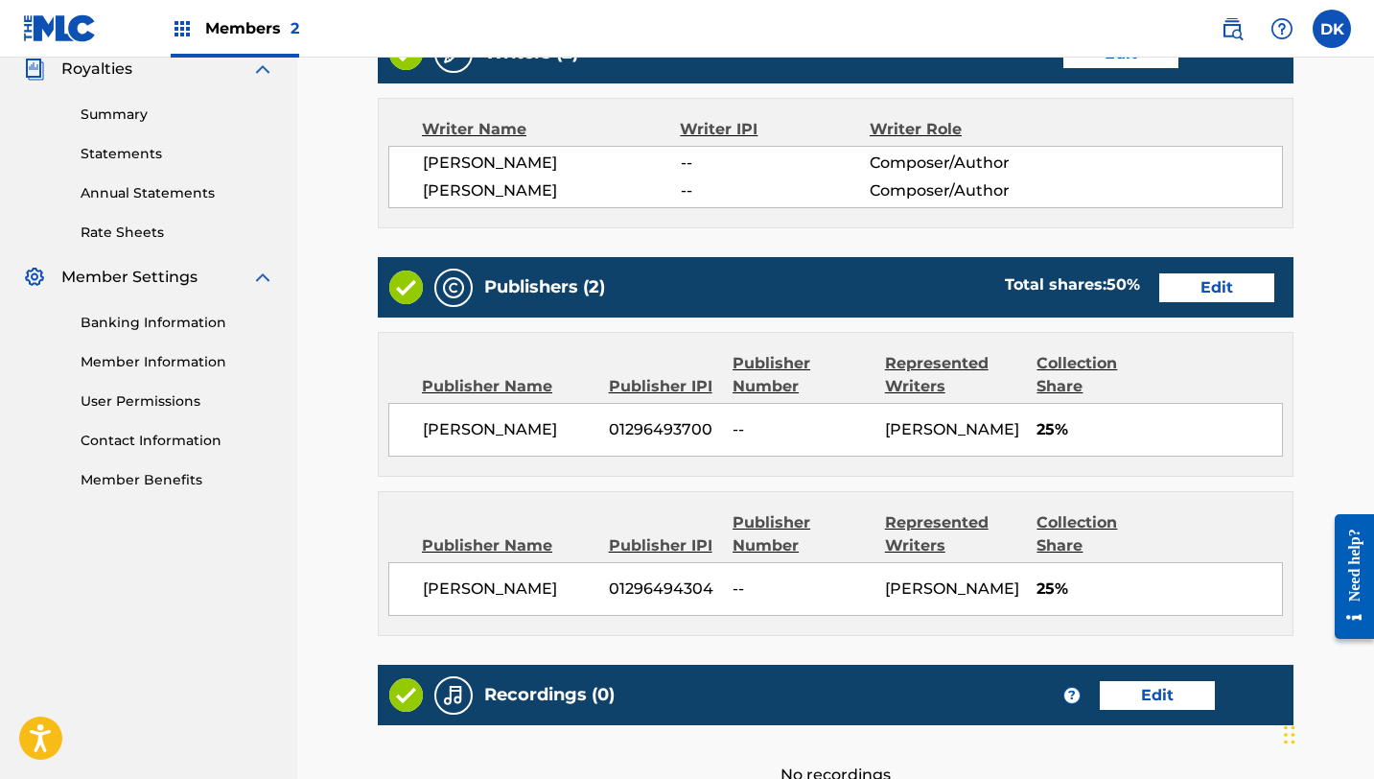
scroll to position [806, 0]
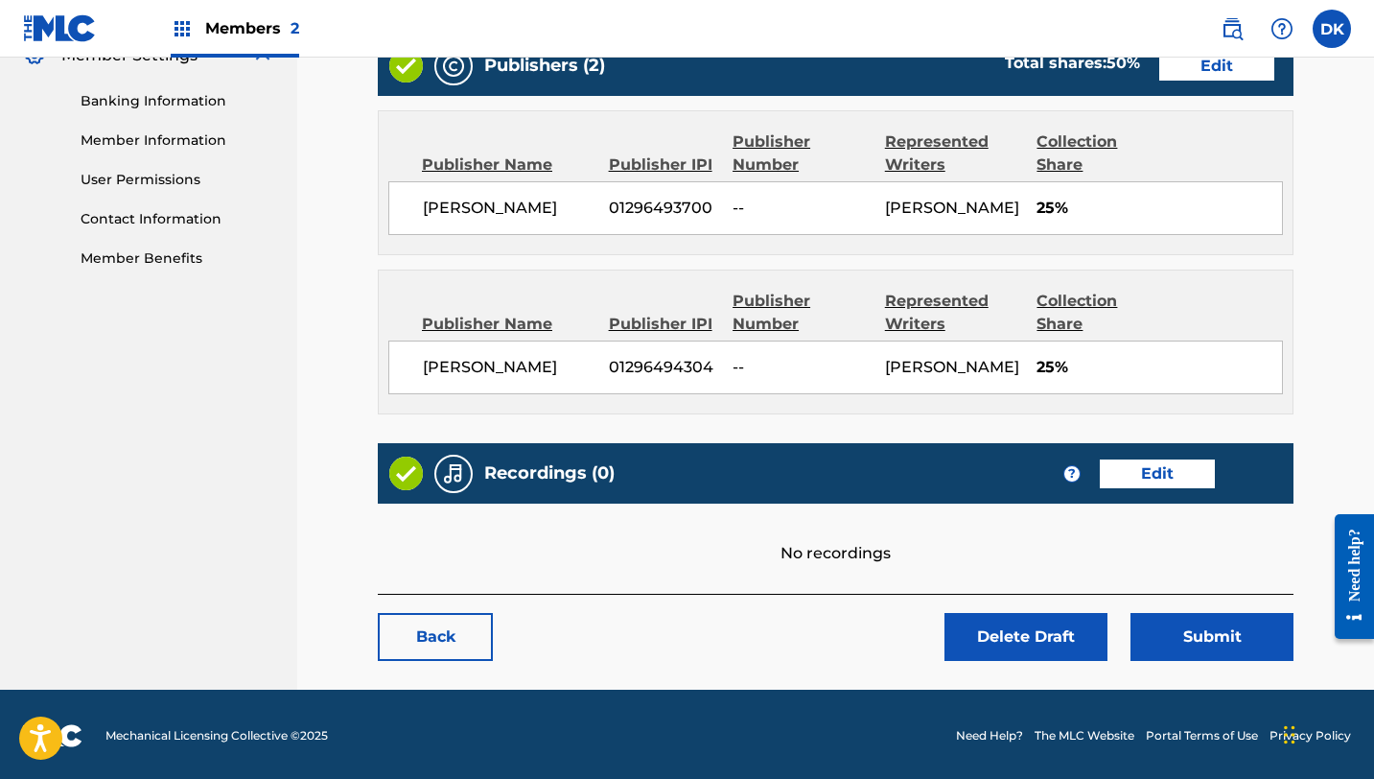
click at [1168, 643] on button "Submit" at bounding box center [1212, 637] width 163 height 48
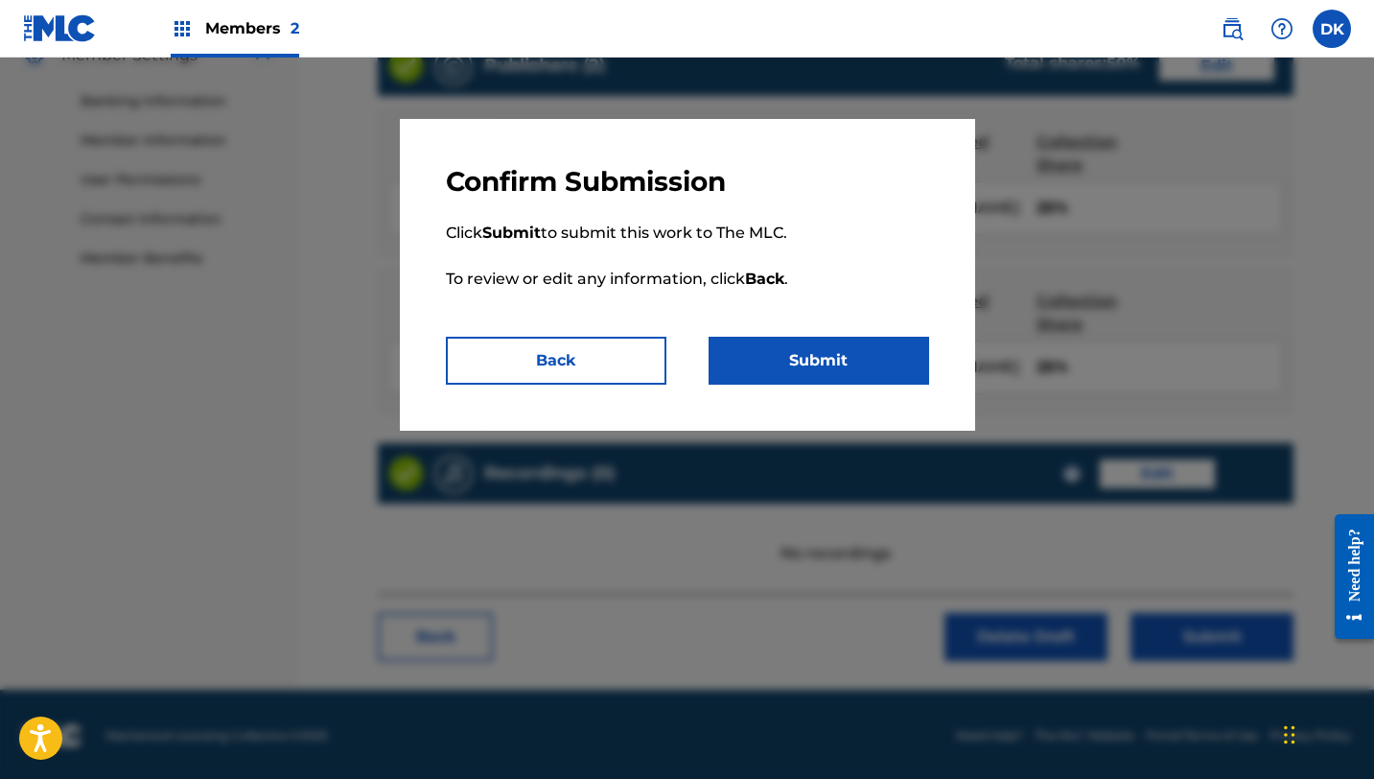
click at [823, 361] on button "Submit" at bounding box center [819, 361] width 221 height 48
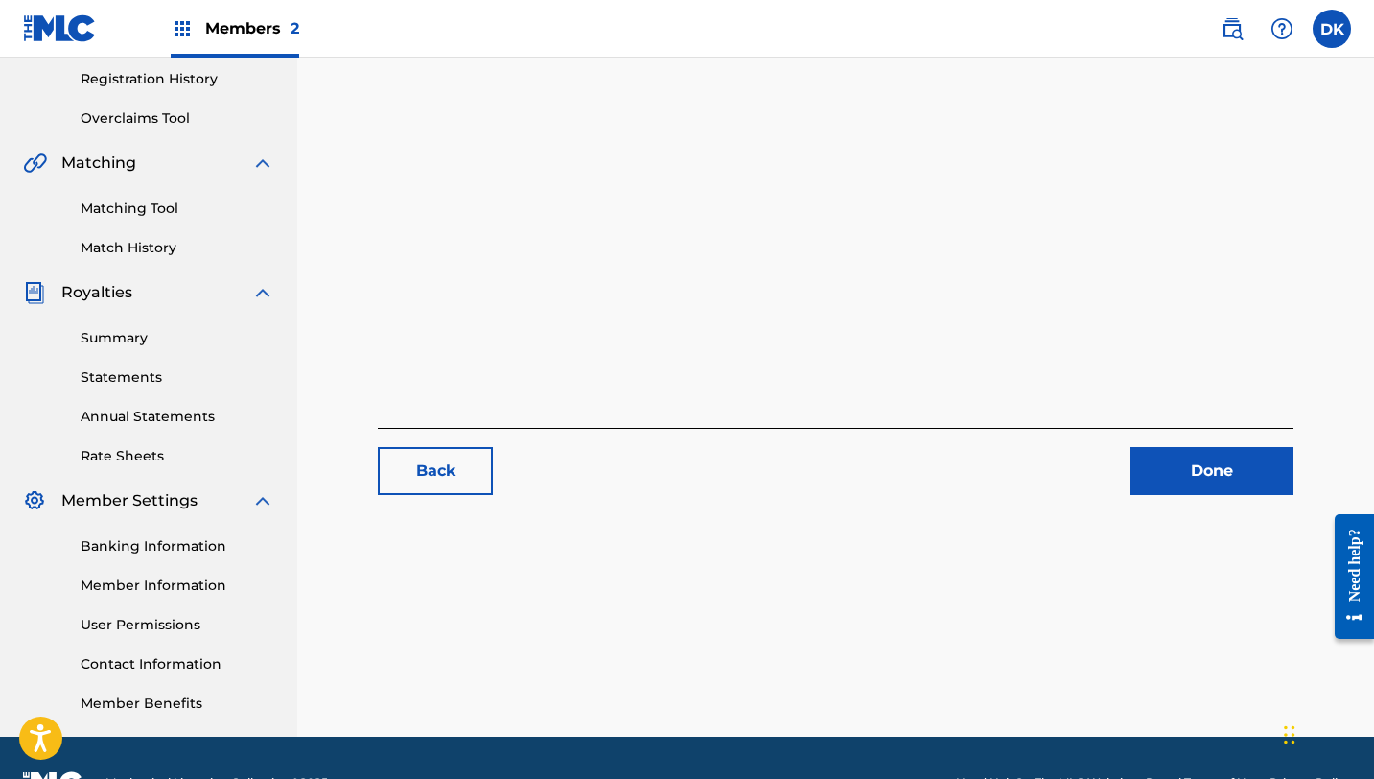
scroll to position [411, 0]
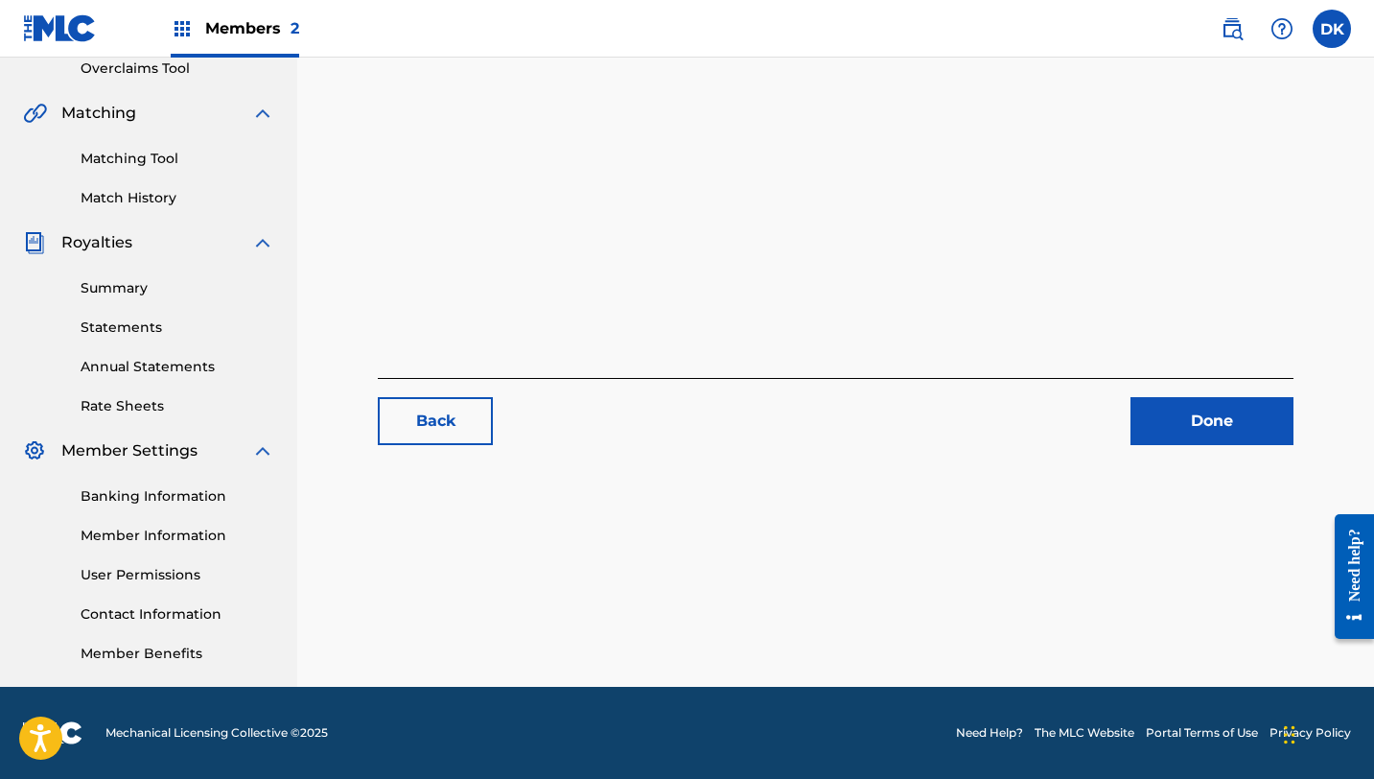
click at [1167, 422] on link "Done" at bounding box center [1212, 421] width 163 height 48
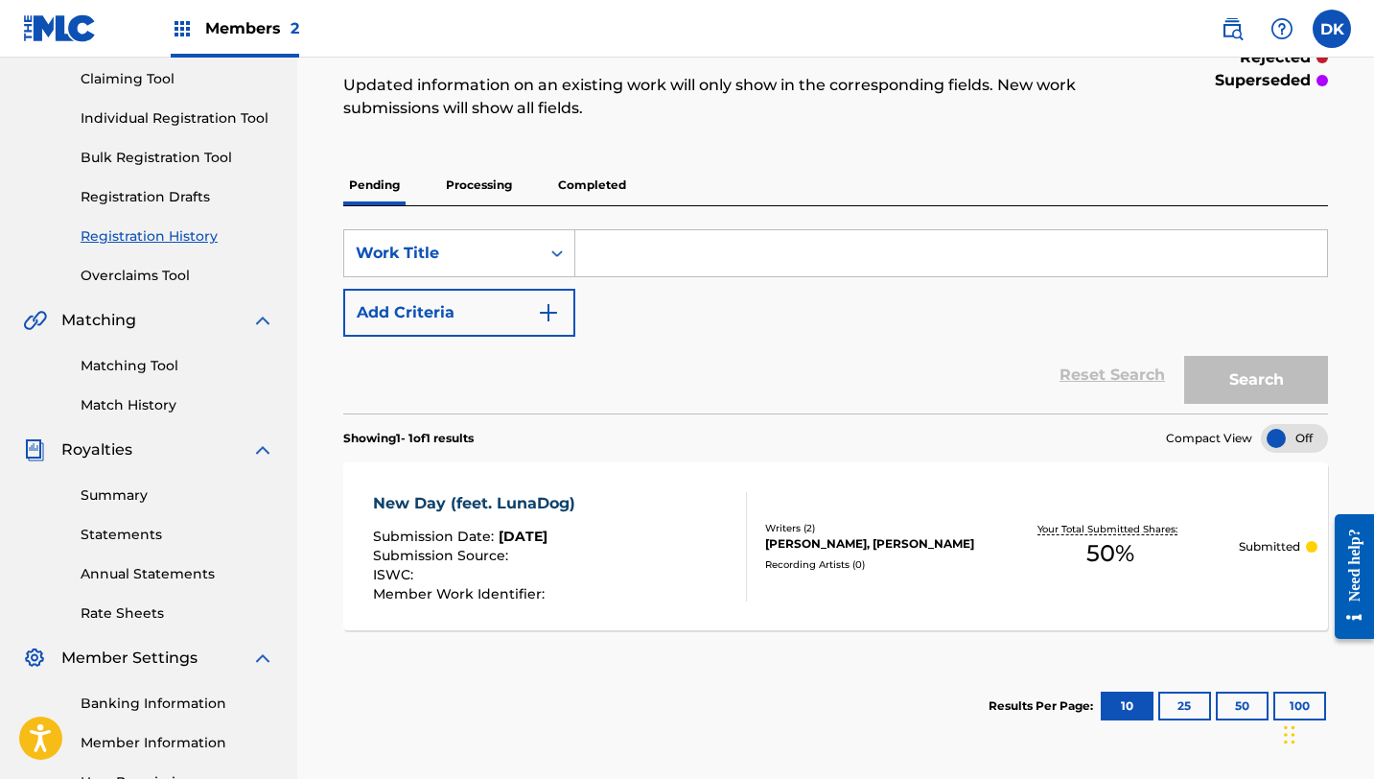
scroll to position [245, 0]
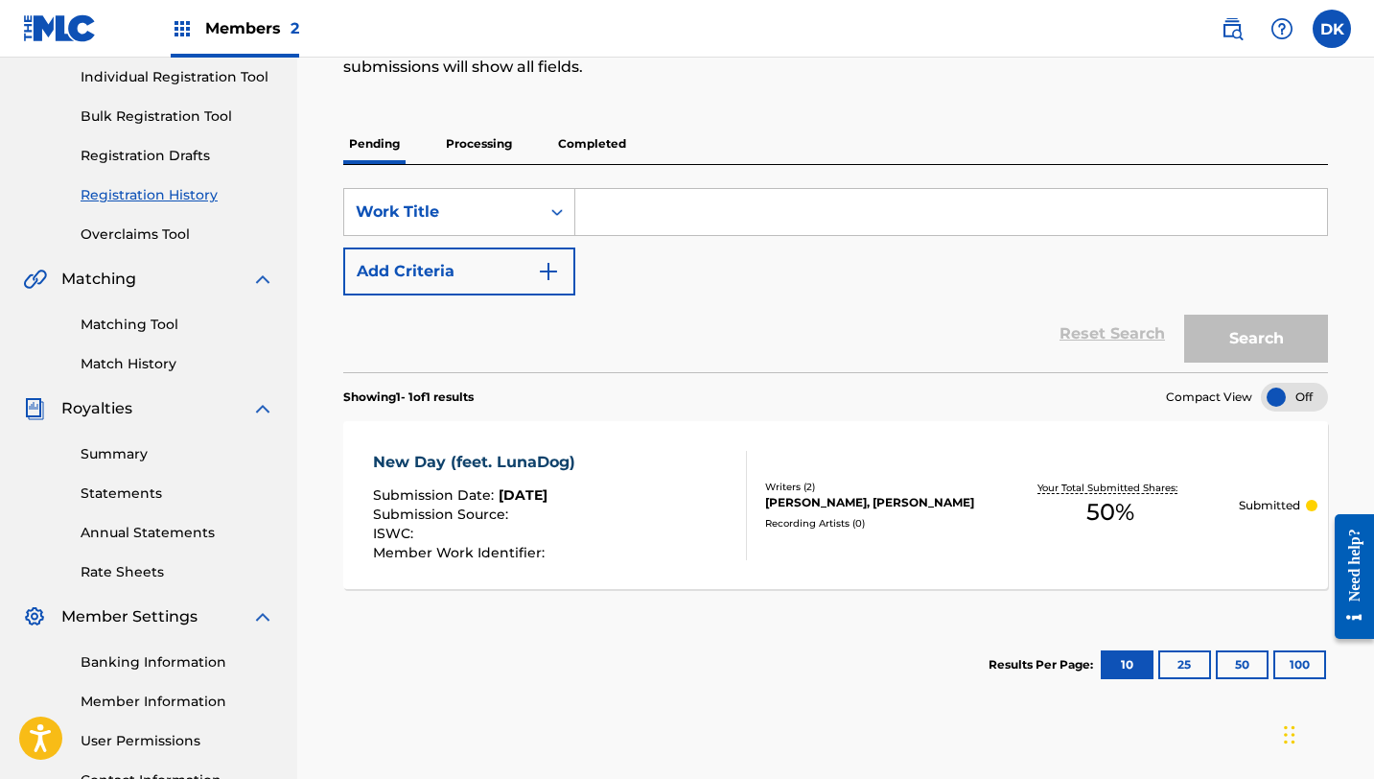
click at [1115, 514] on span "50 %" at bounding box center [1111, 512] width 48 height 35
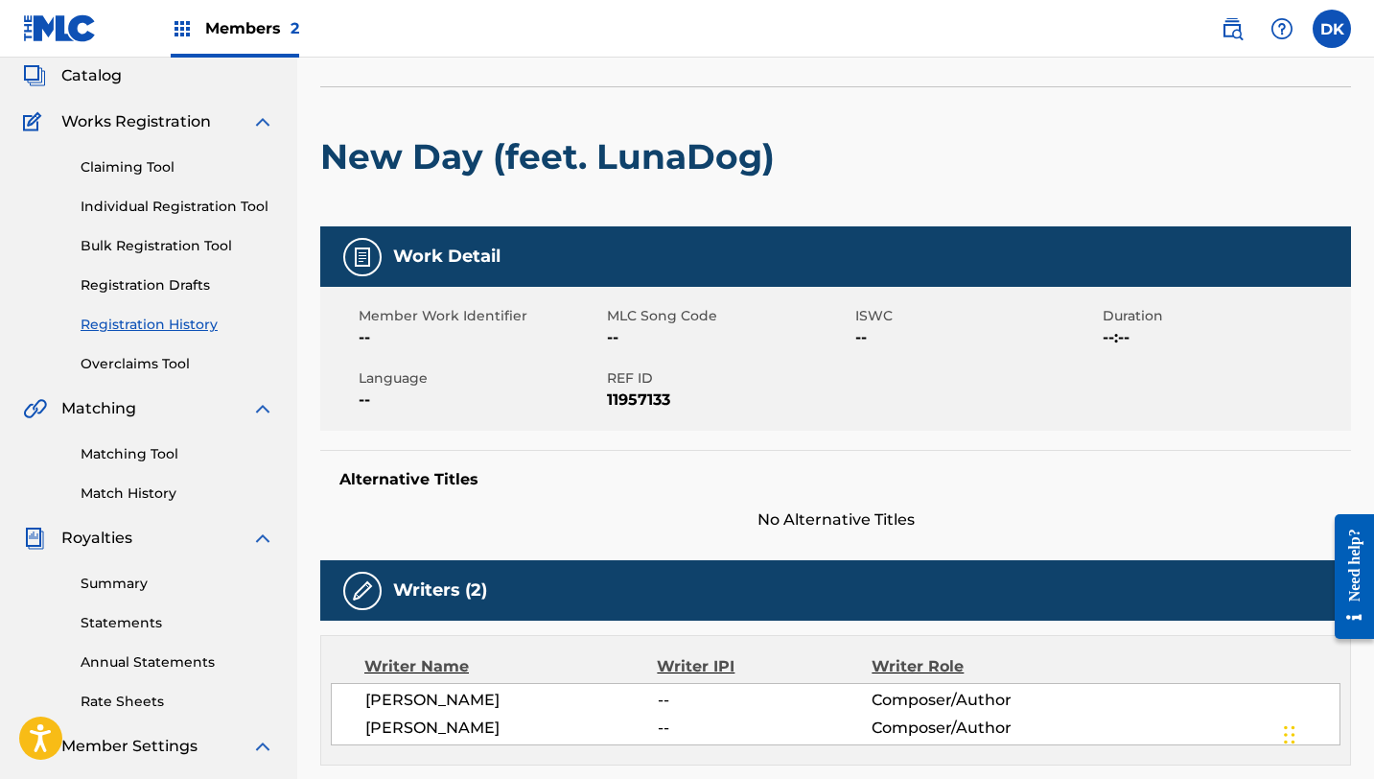
scroll to position [113, 0]
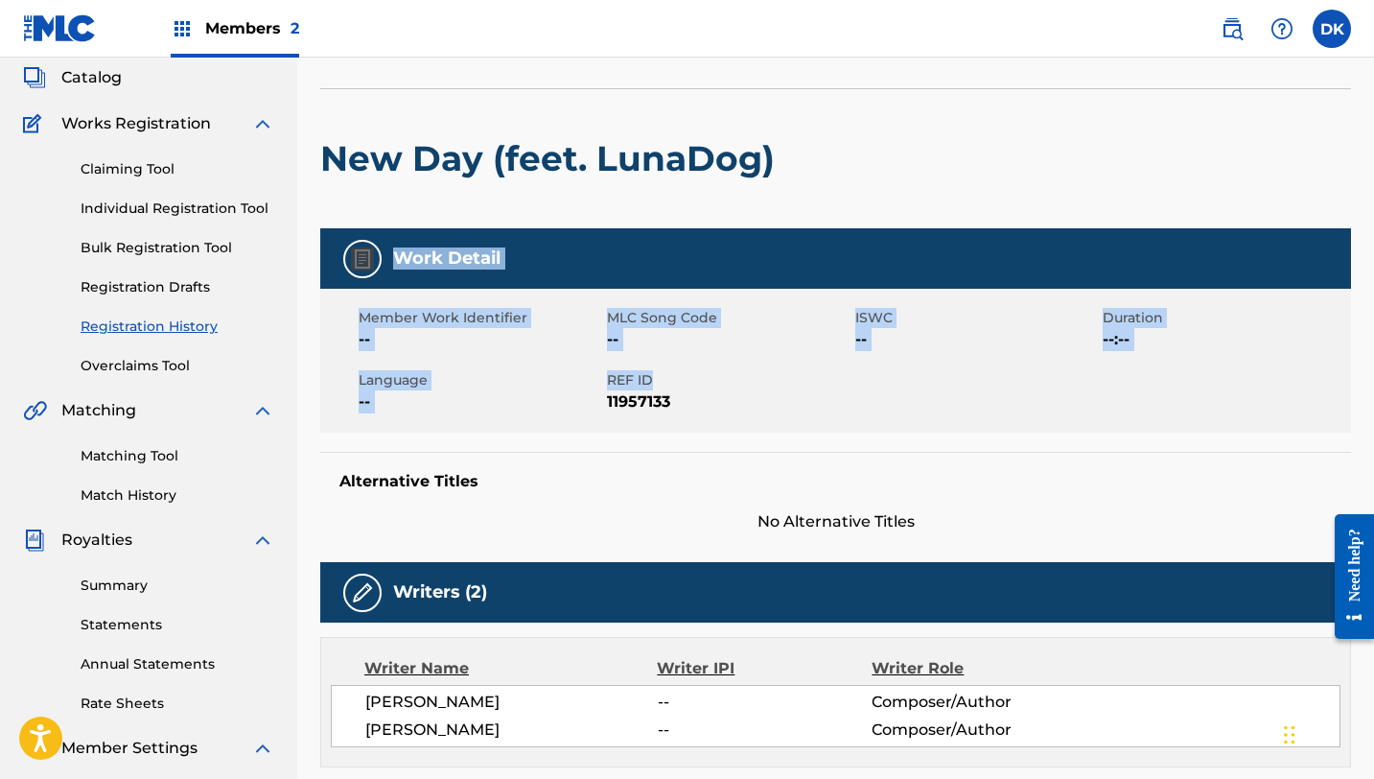
drag, startPoint x: 836, startPoint y: 380, endPoint x: 898, endPoint y: 204, distance: 186.0
click at [898, 204] on div "< Back Submission Date: August 19, 2025 New Day (feet. LunaDog) Work Detail Mem…" at bounding box center [835, 697] width 1031 height 1410
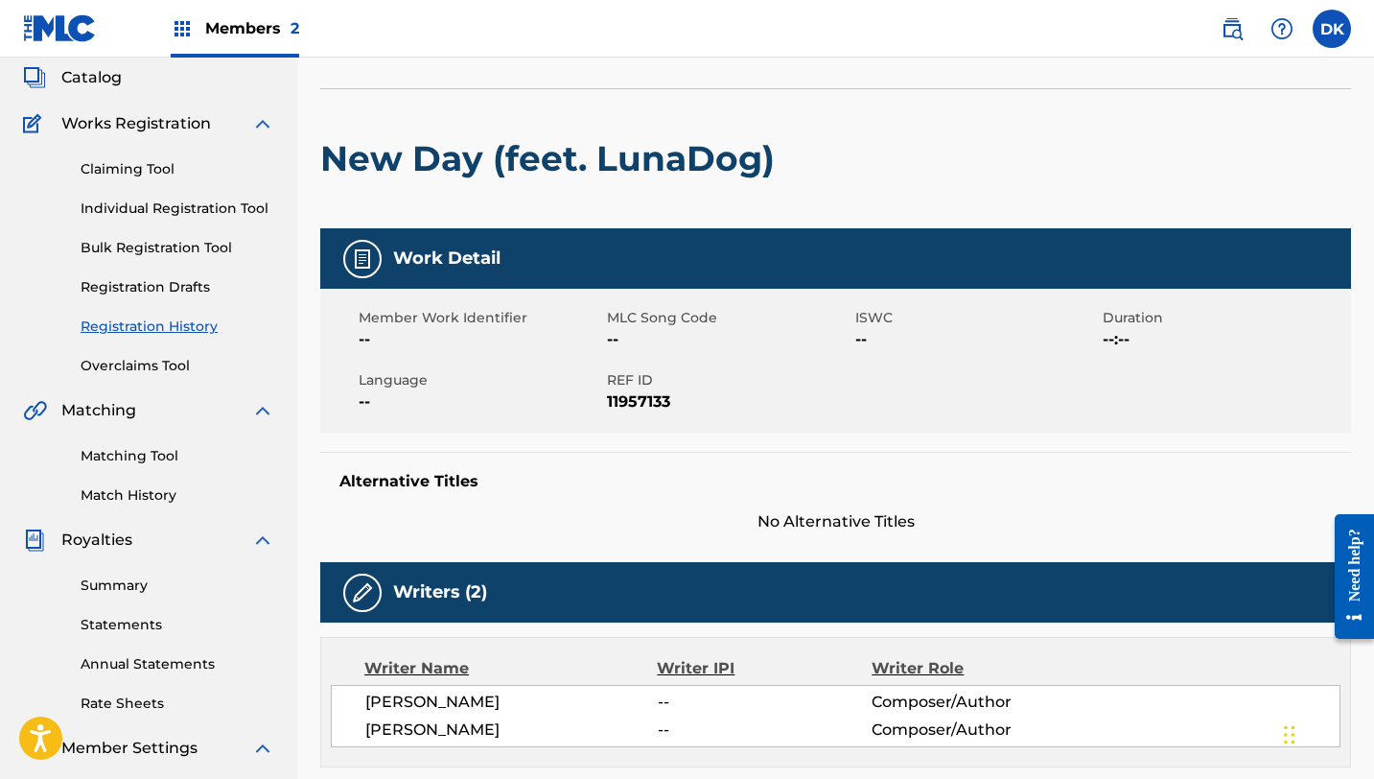
click at [810, 399] on span "11957133" at bounding box center [729, 401] width 244 height 23
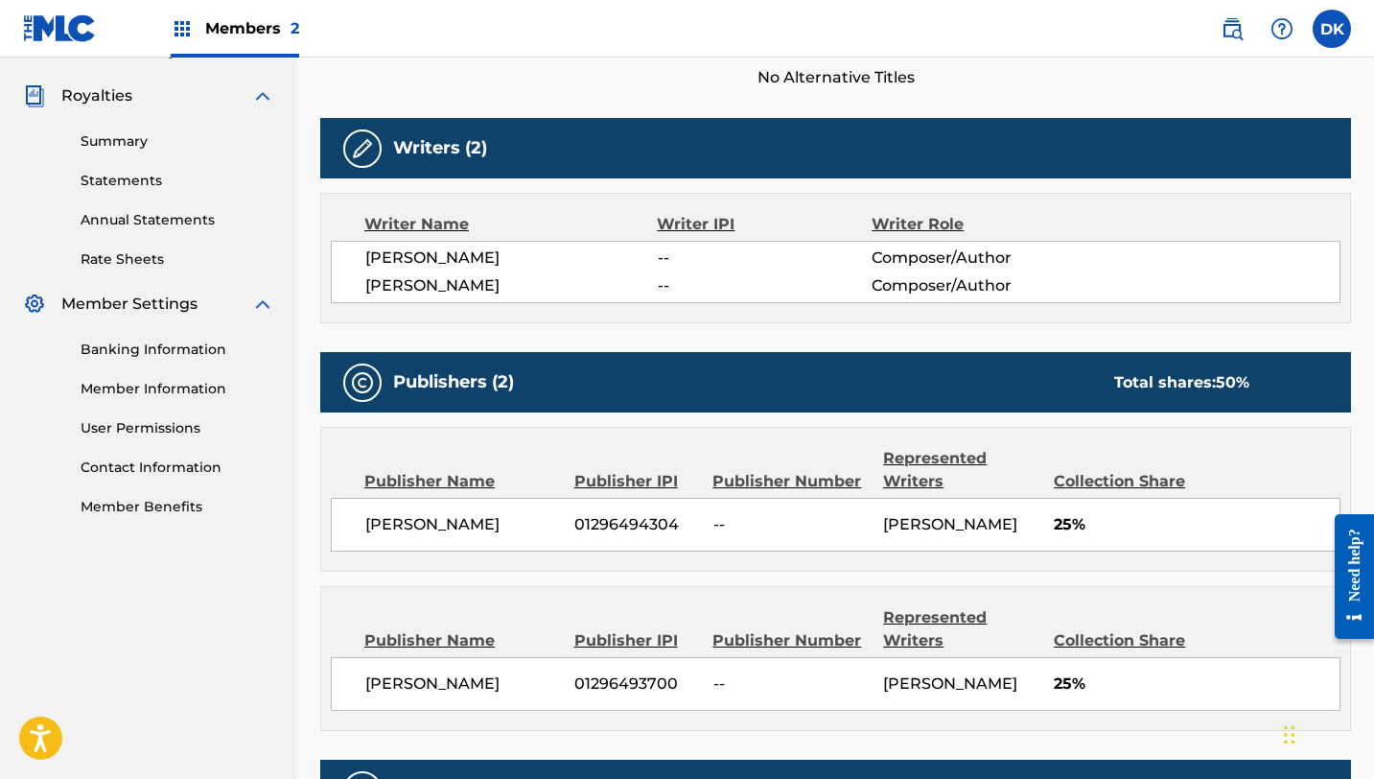
scroll to position [546, 0]
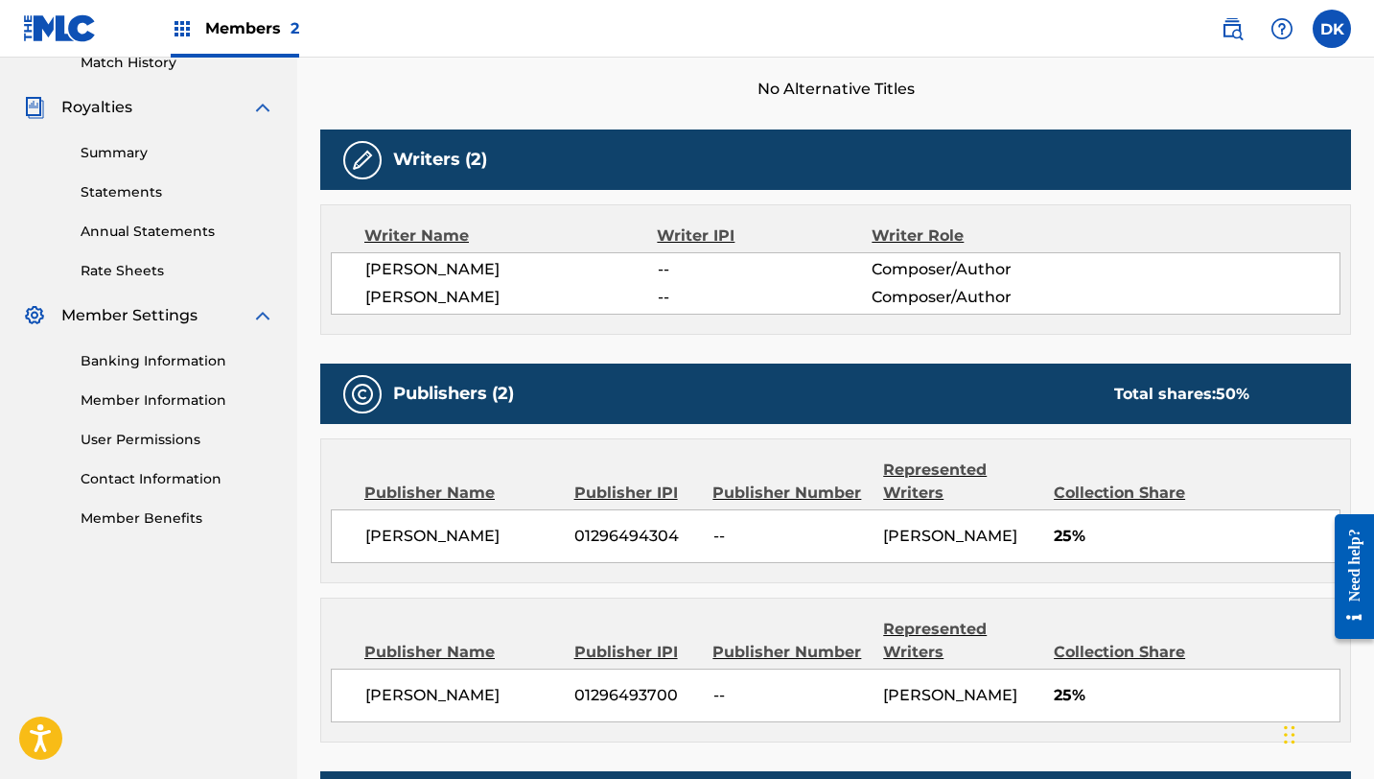
click at [364, 159] on img at bounding box center [362, 160] width 23 height 23
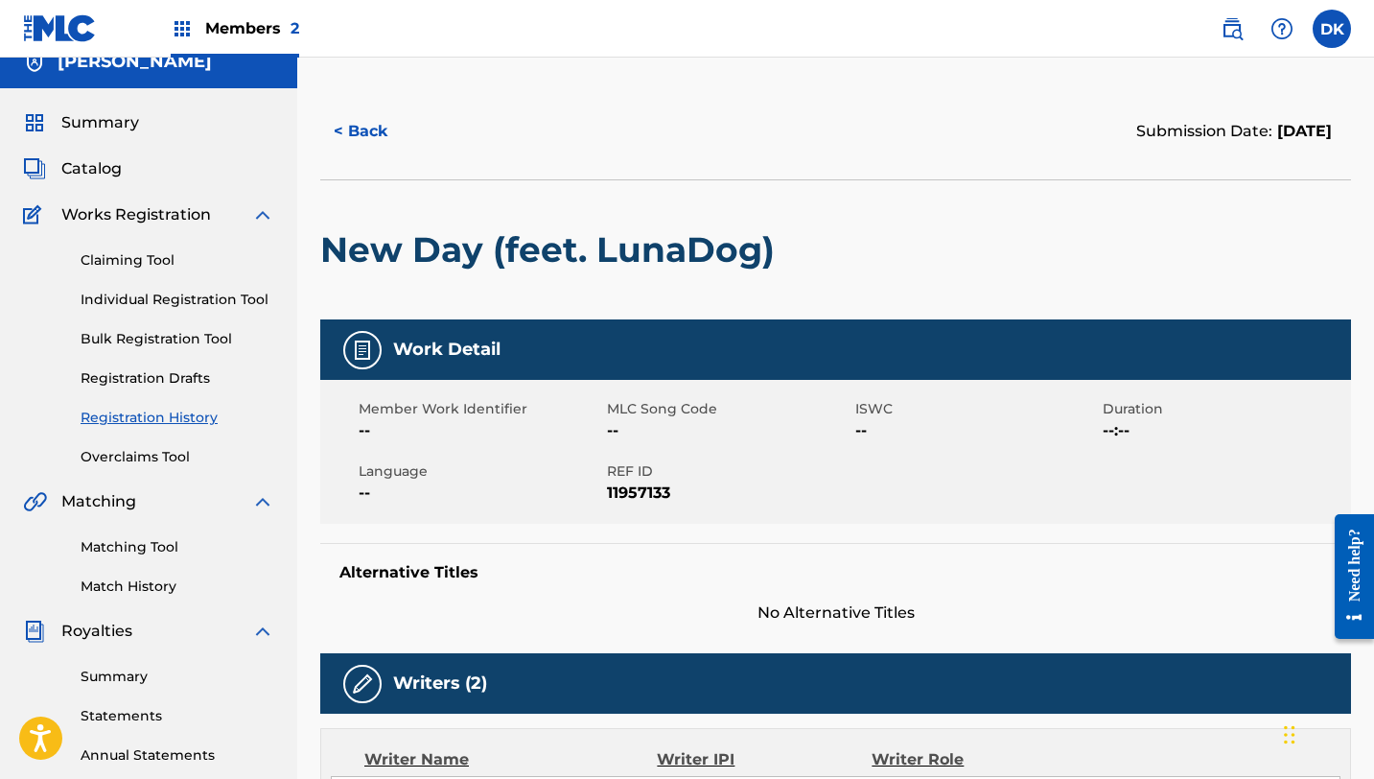
scroll to position [0, 0]
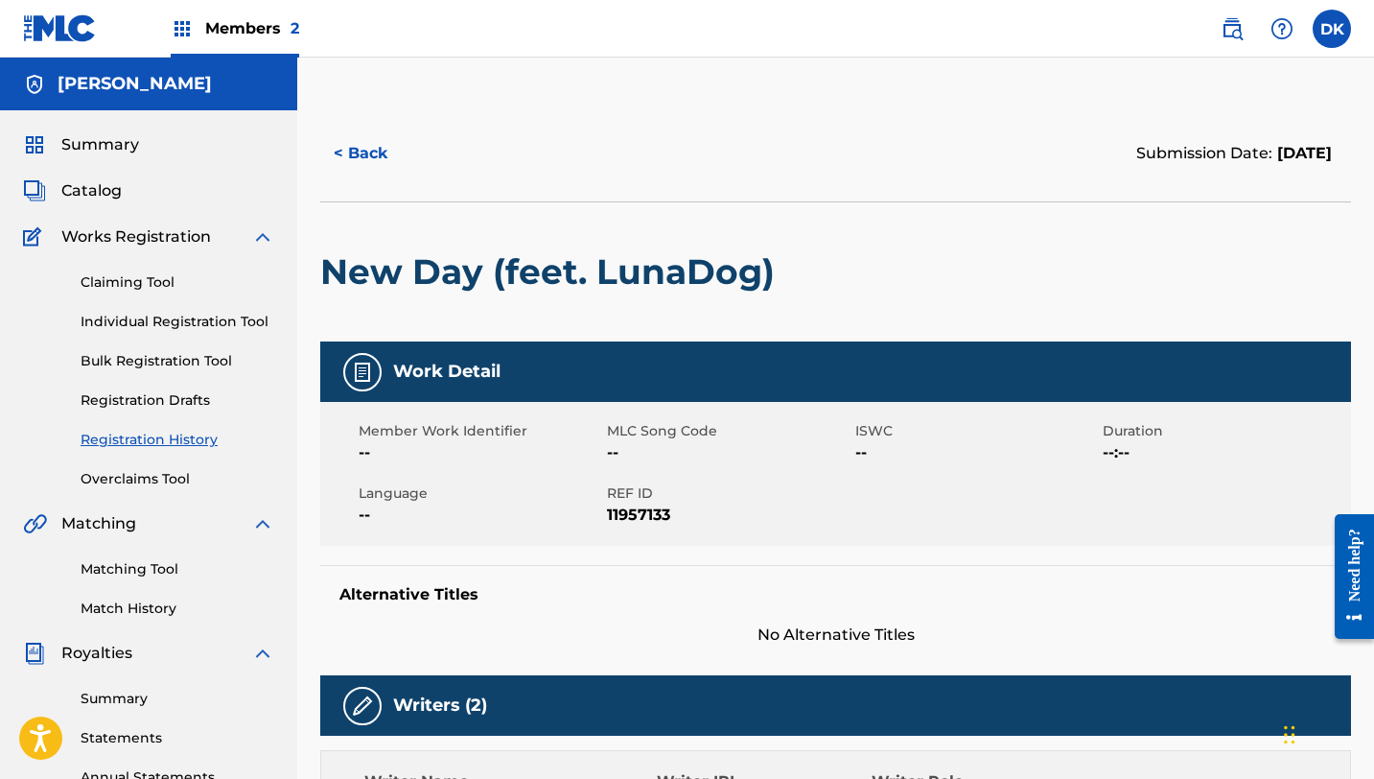
click at [199, 403] on link "Registration Drafts" at bounding box center [178, 400] width 194 height 20
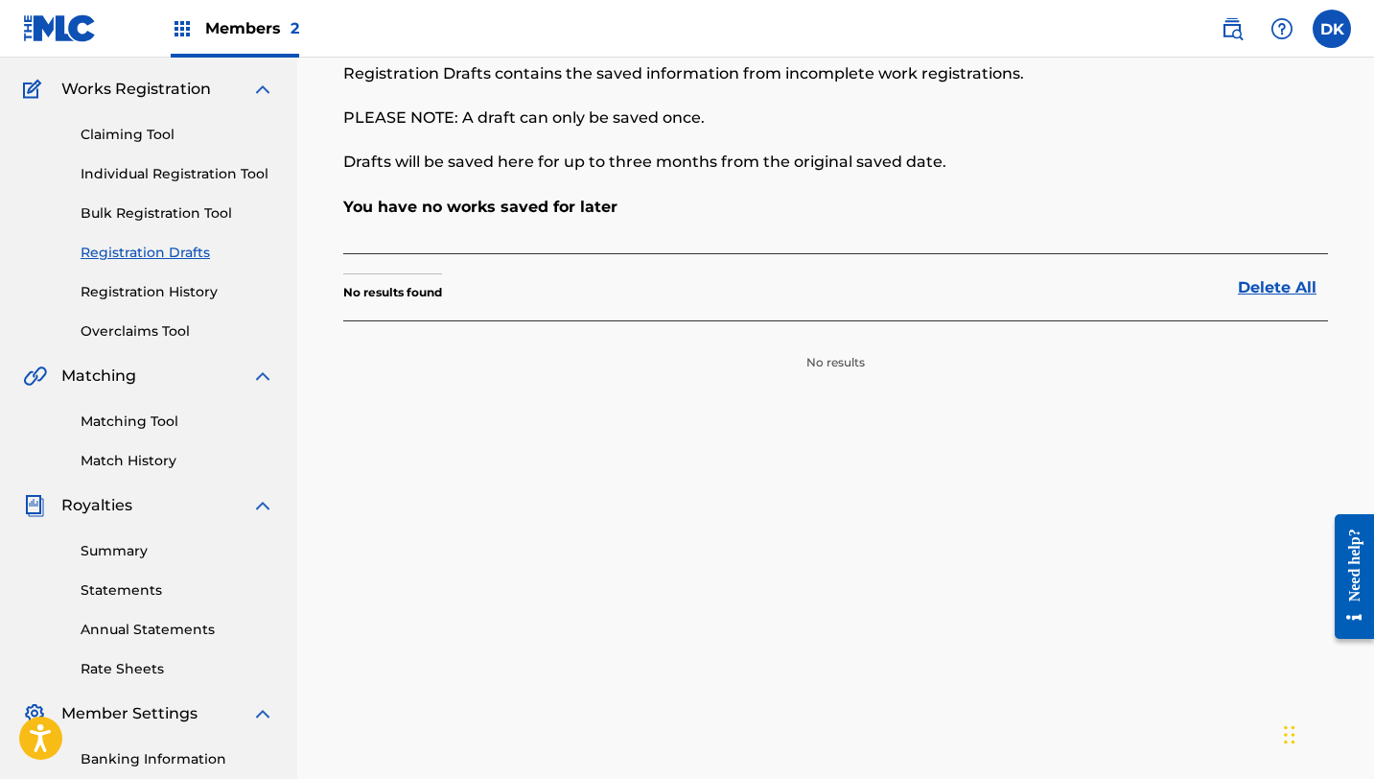
scroll to position [152, 0]
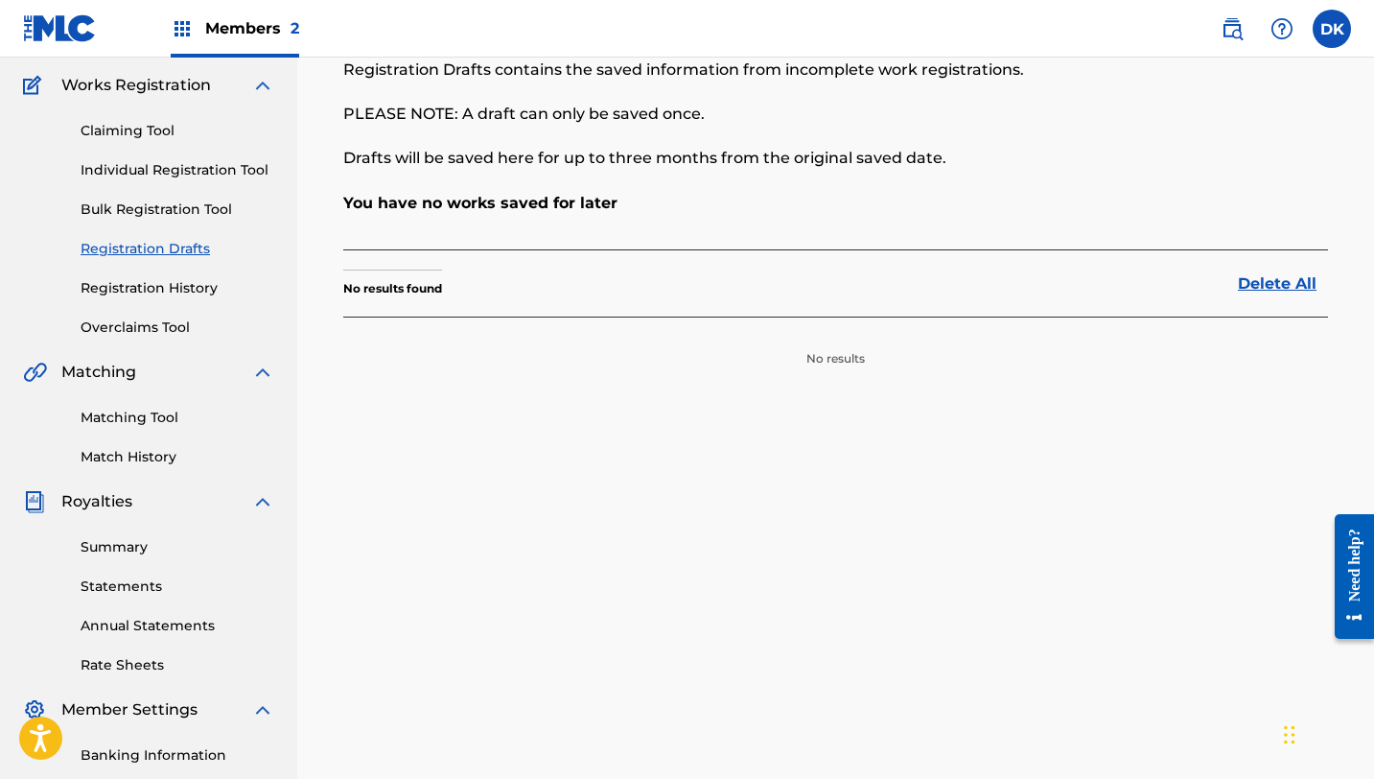
click at [152, 551] on link "Summary" at bounding box center [178, 547] width 194 height 20
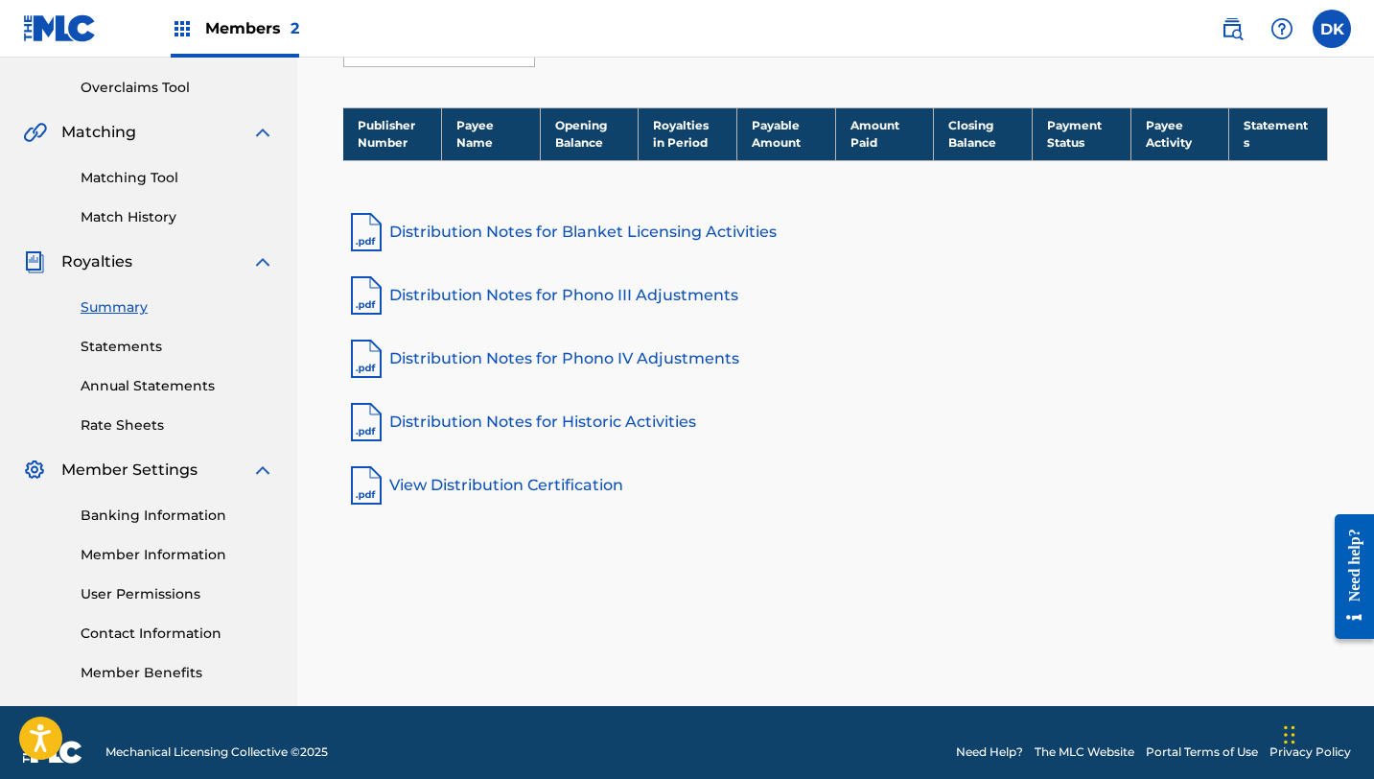
scroll to position [411, 0]
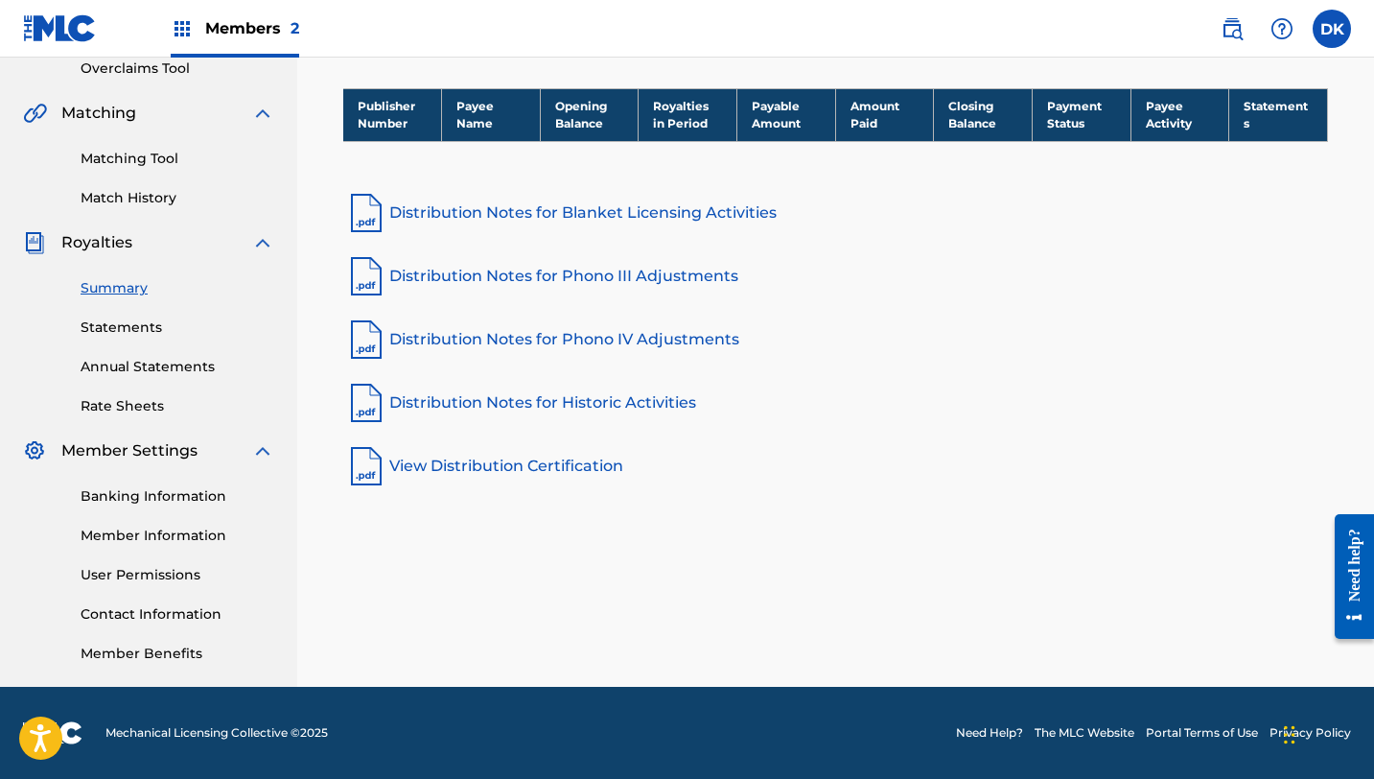
click at [190, 534] on link "Member Information" at bounding box center [178, 536] width 194 height 20
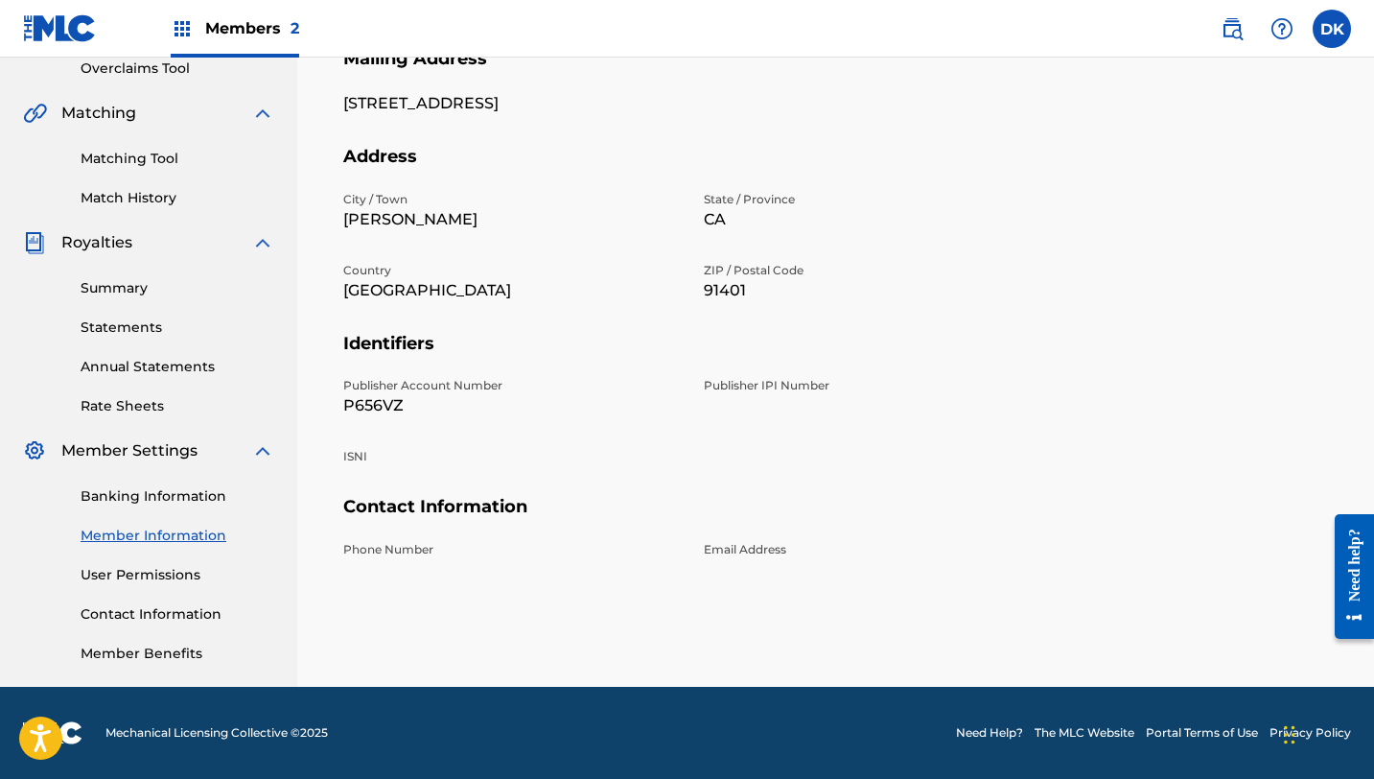
scroll to position [409, 0]
